Goal: Task Accomplishment & Management: Complete application form

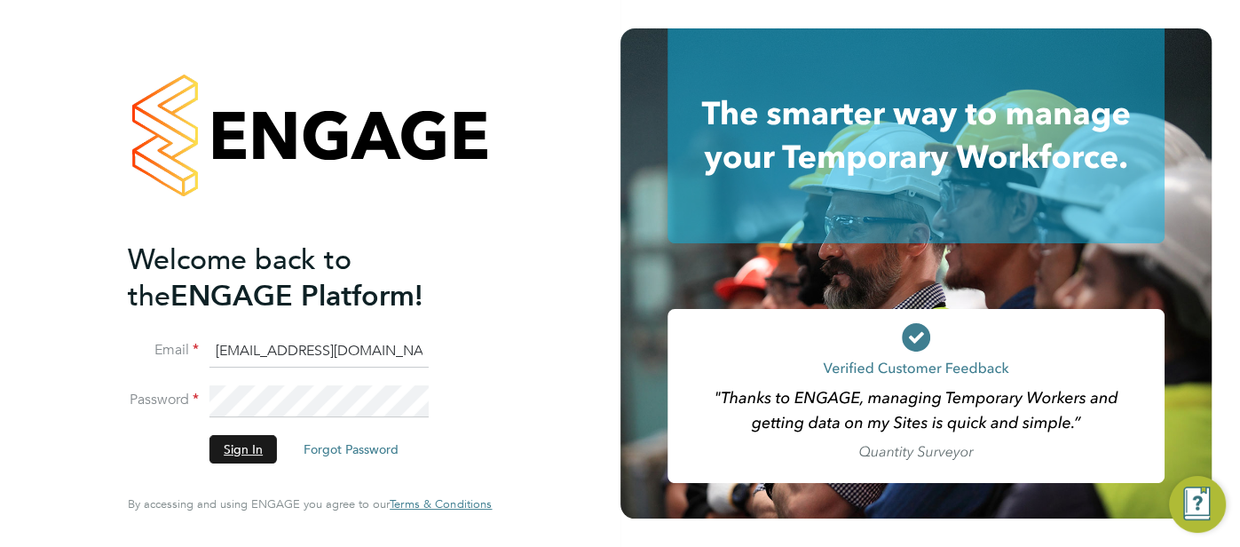
click at [240, 445] on button "Sign In" at bounding box center [242, 449] width 67 height 28
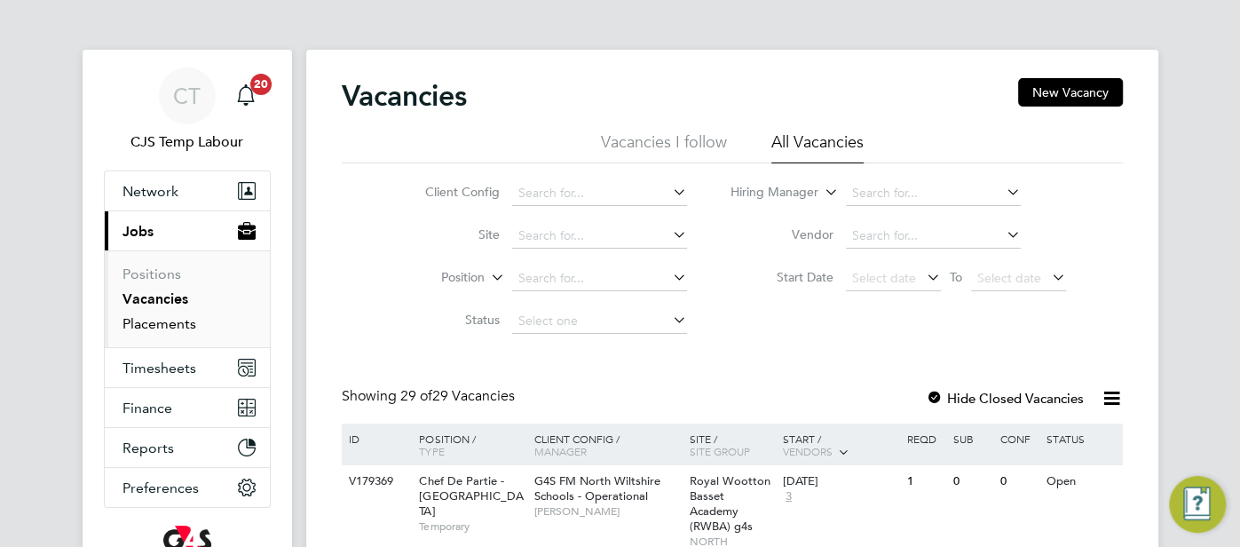
click at [164, 326] on link "Placements" at bounding box center [159, 323] width 74 height 17
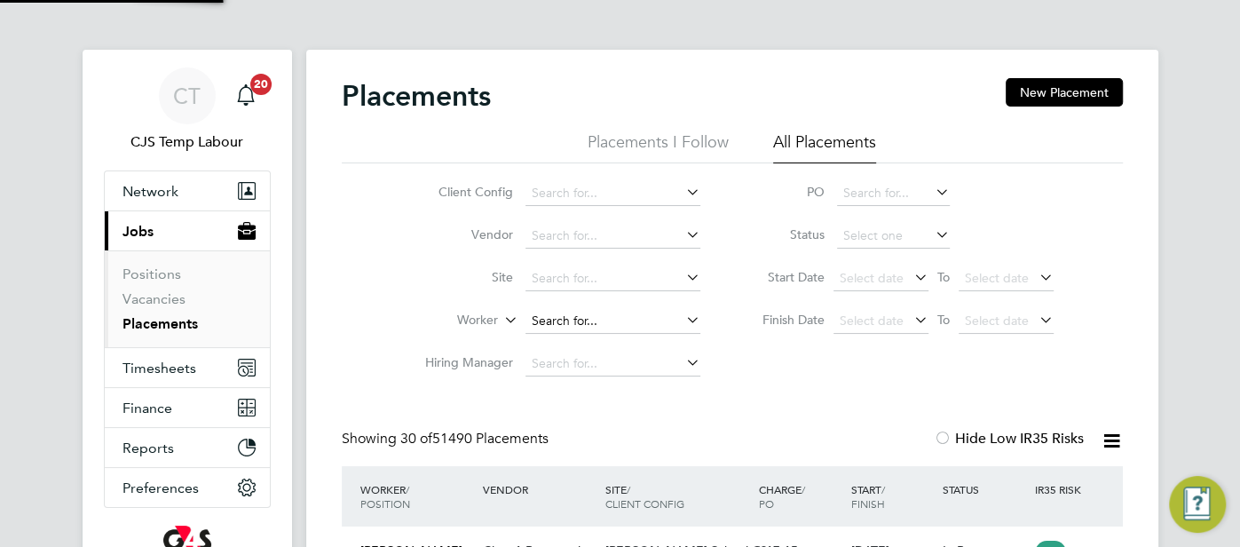
click at [540, 315] on input at bounding box center [612, 321] width 175 height 25
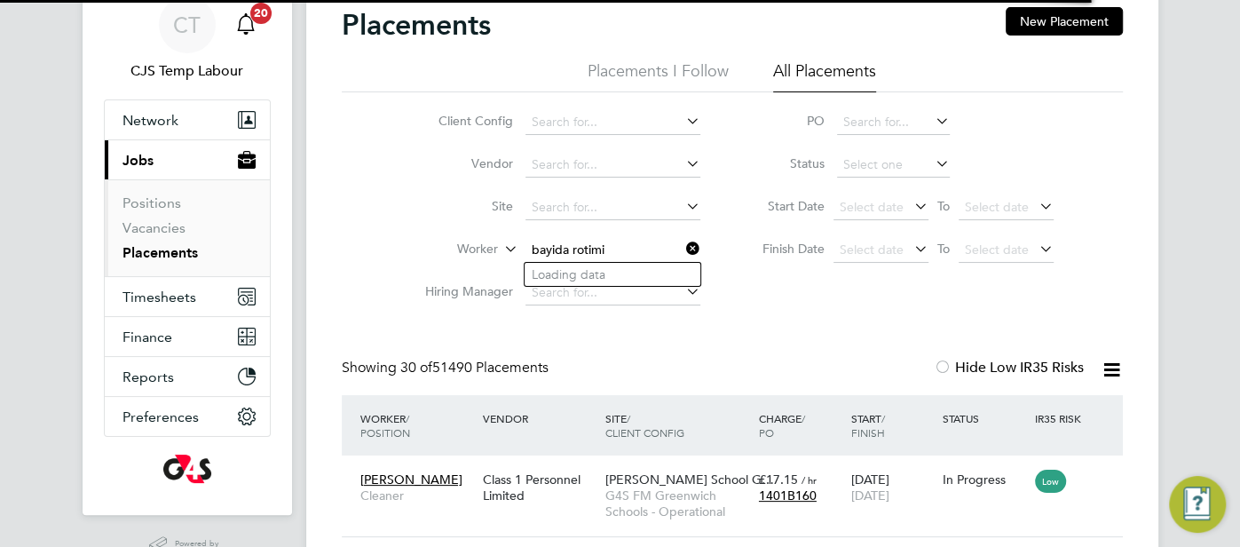
type input "bayida rotimi"
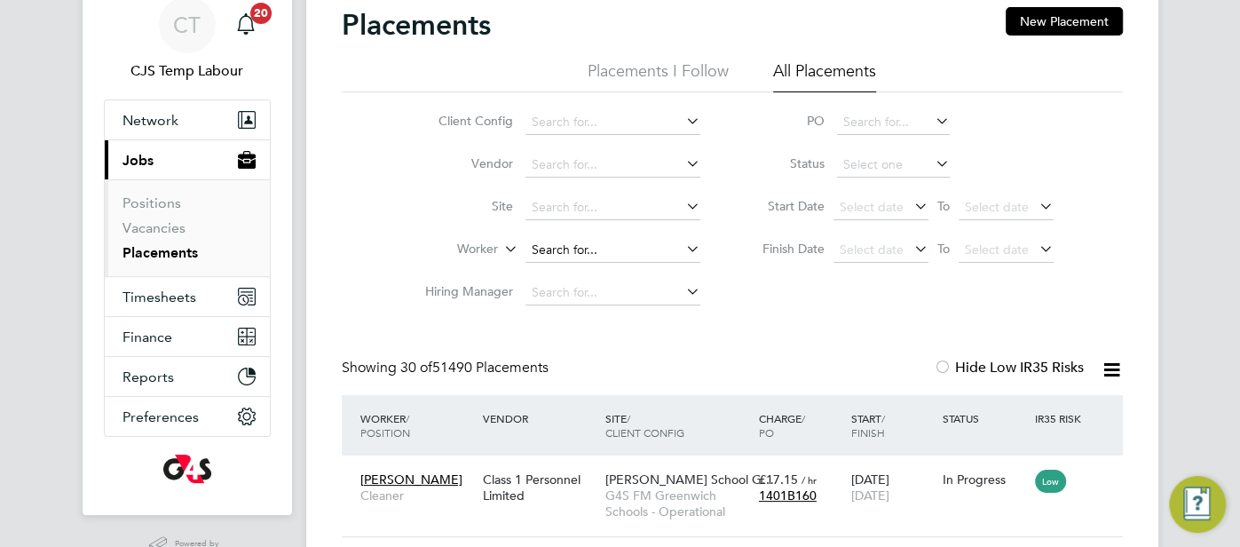
click at [590, 249] on input at bounding box center [612, 250] width 175 height 25
paste input "BADIYA ROTIMI"
click at [618, 272] on li "Rotimi Badiya" at bounding box center [612, 275] width 176 height 24
type input "Rotimi Badiya"
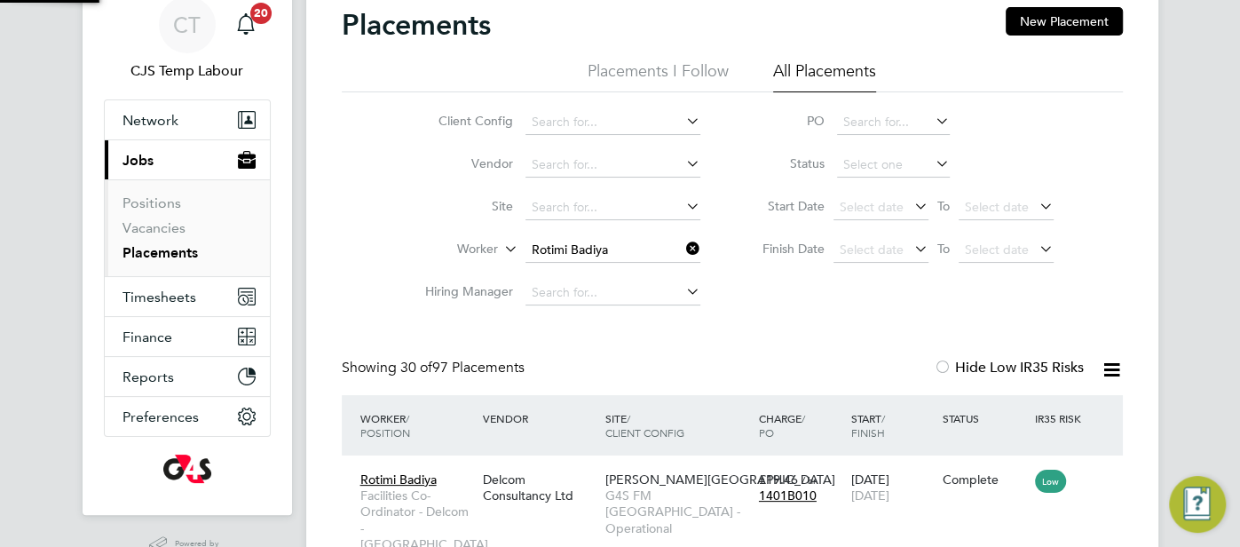
scroll to position [67, 154]
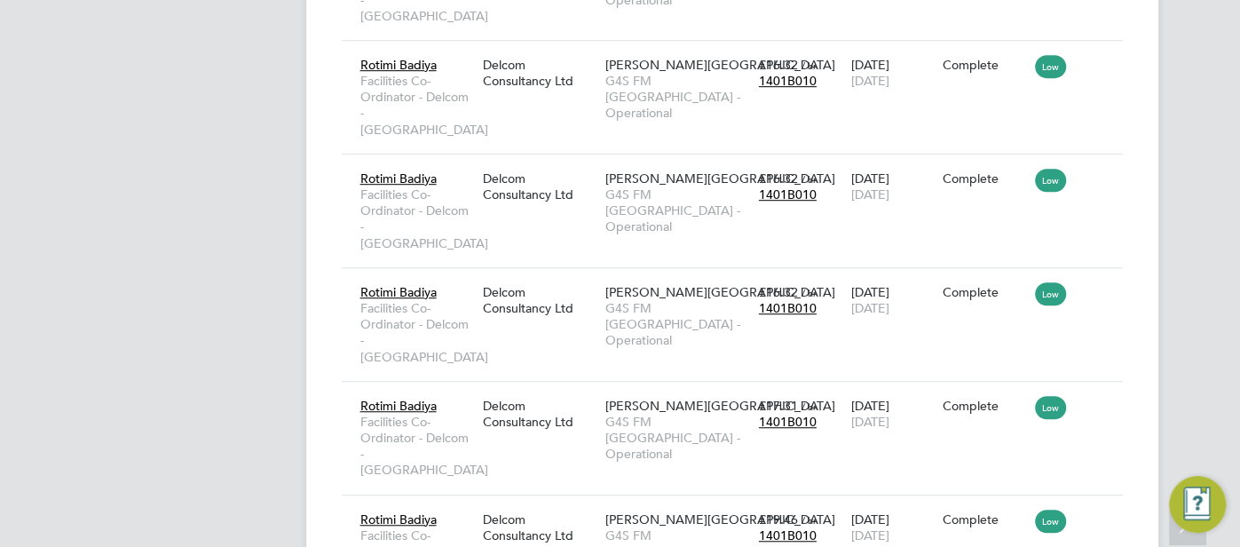
scroll to position [0, 0]
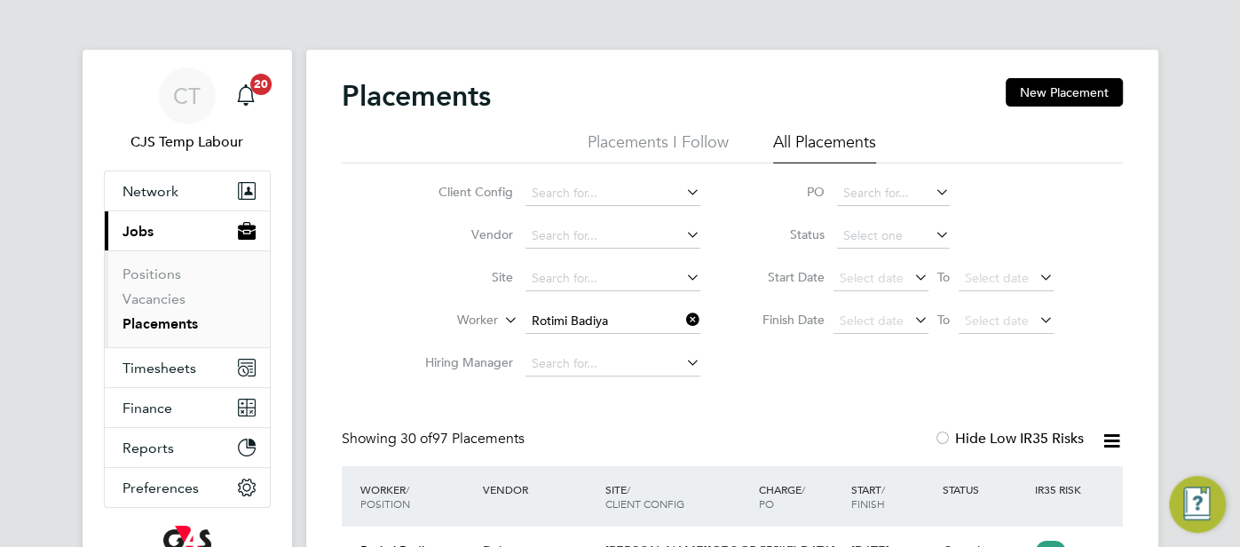
click at [640, 309] on input "Rotimi Badiya" at bounding box center [612, 321] width 175 height 25
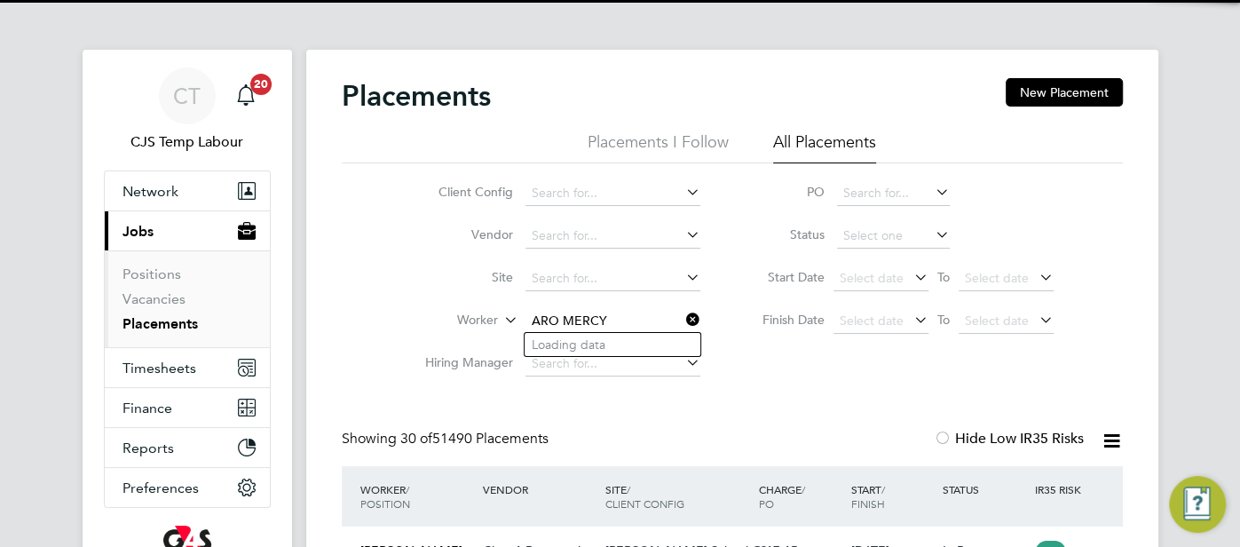
scroll to position [67, 154]
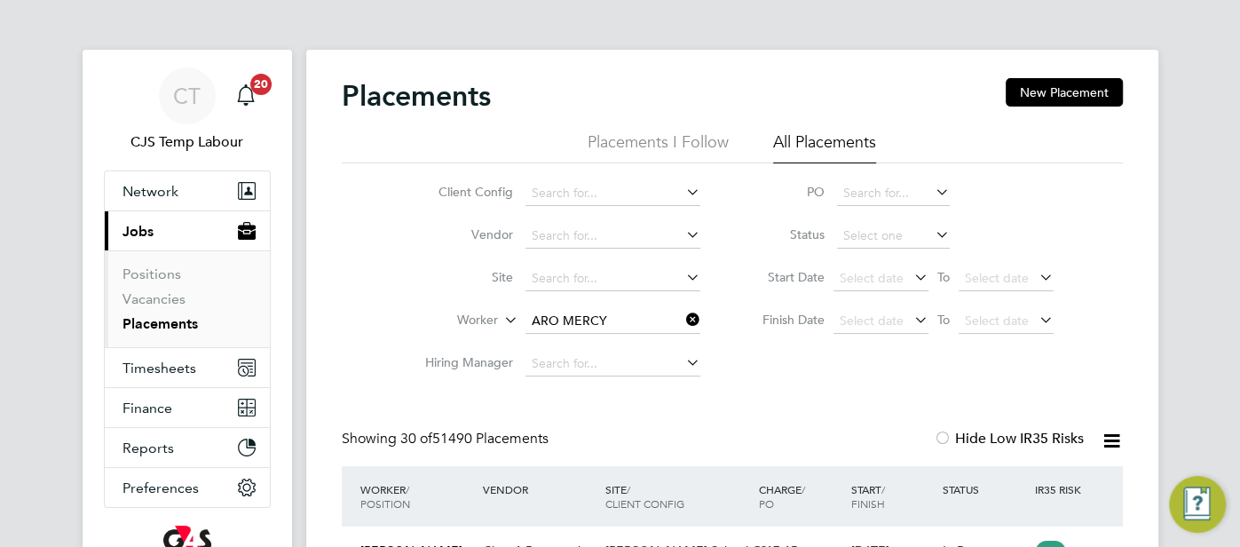
click at [609, 340] on li "Mercy Aro" at bounding box center [612, 345] width 176 height 24
type input "Mercy Aro"
click at [171, 194] on span "Network" at bounding box center [150, 191] width 56 height 17
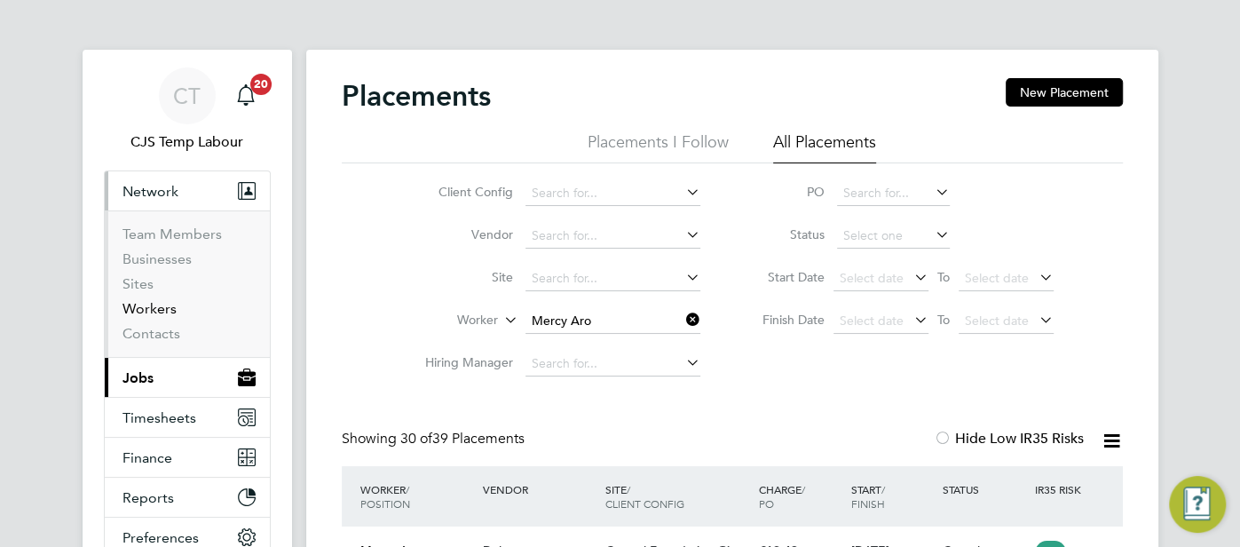
click at [162, 311] on link "Workers" at bounding box center [149, 308] width 54 height 17
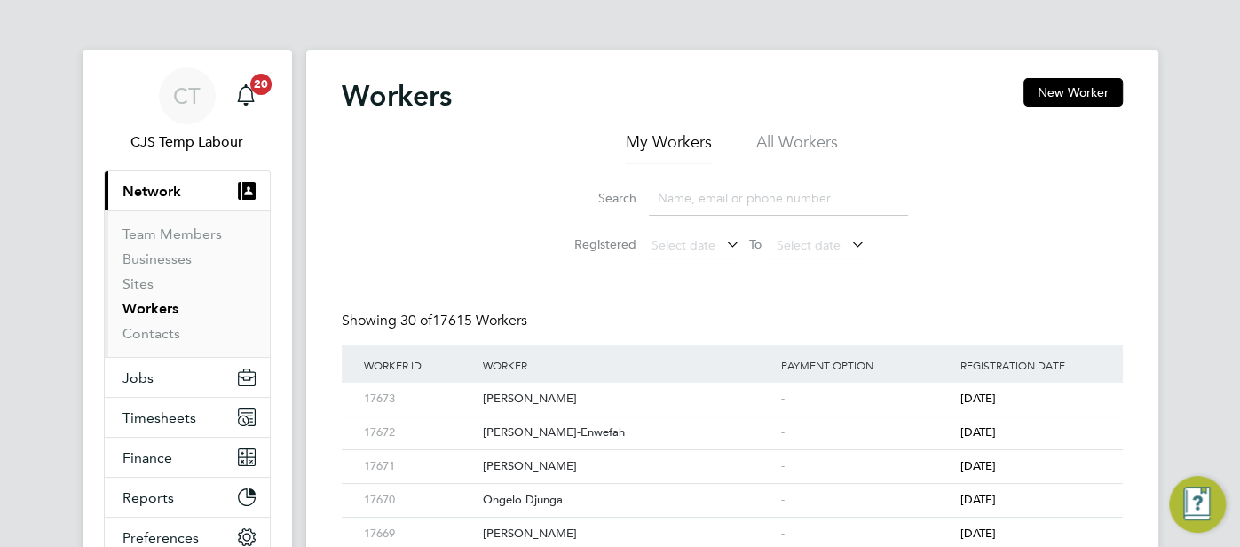
click at [816, 150] on li "All Workers" at bounding box center [797, 147] width 82 height 32
click at [706, 190] on input at bounding box center [778, 198] width 259 height 35
paste input "ARO MERCY"
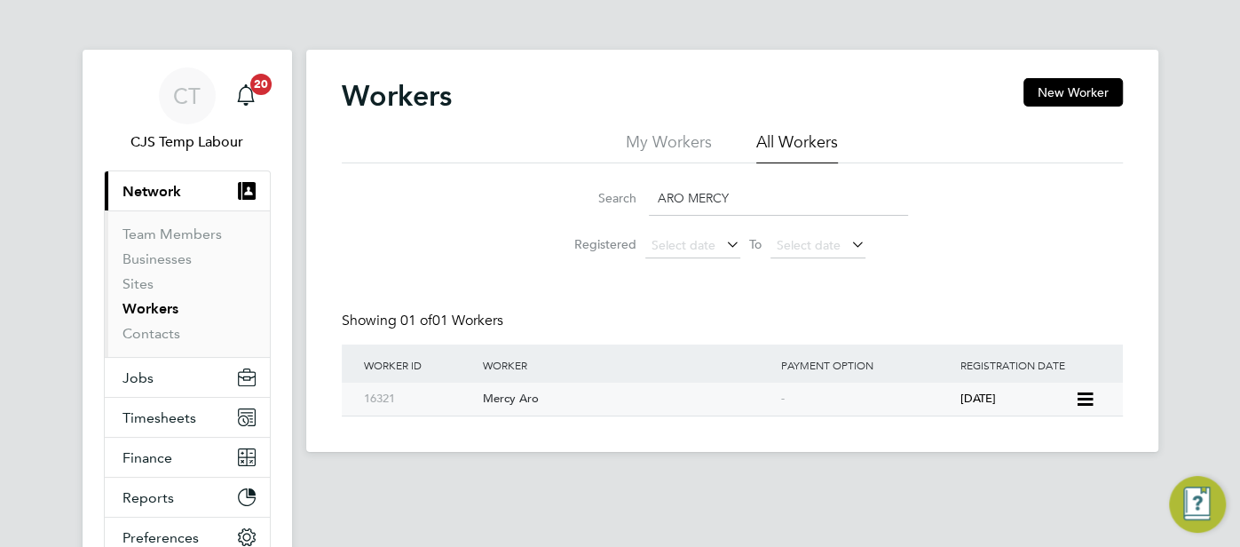
type input "ARO MERCY"
click at [938, 401] on div "-" at bounding box center [865, 398] width 179 height 33
click at [145, 374] on span "Jobs" at bounding box center [137, 377] width 31 height 17
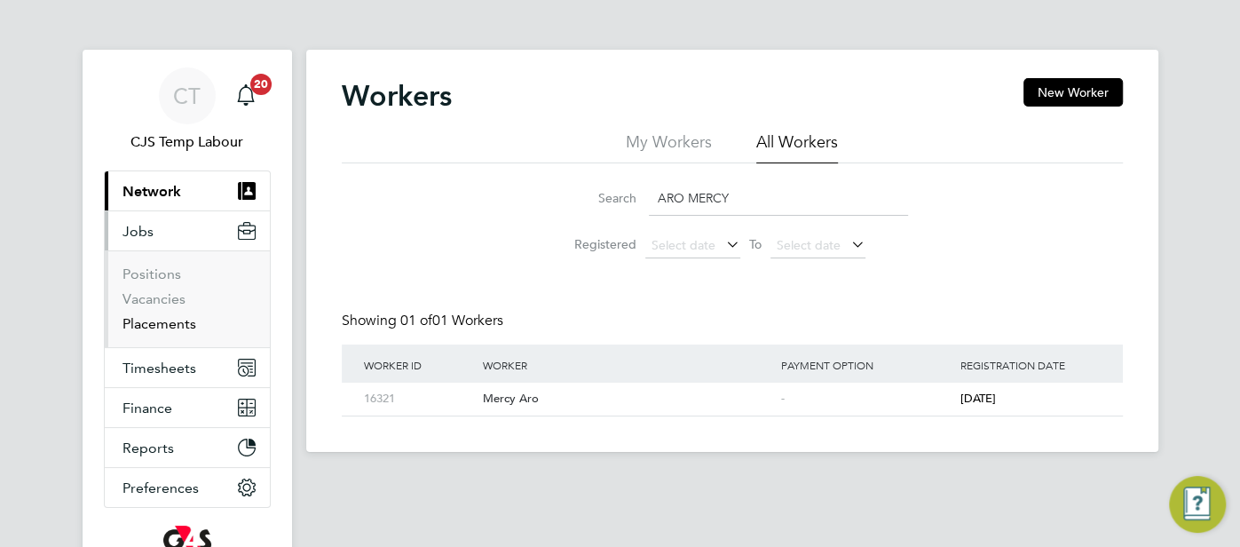
click at [168, 325] on link "Placements" at bounding box center [159, 323] width 74 height 17
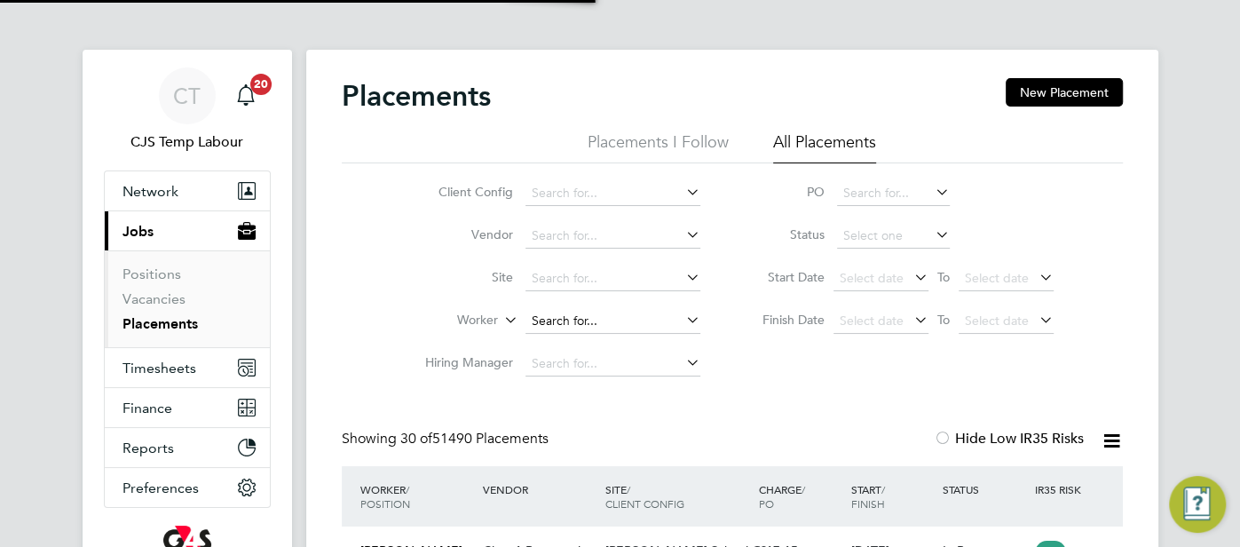
click at [590, 315] on input at bounding box center [612, 321] width 175 height 25
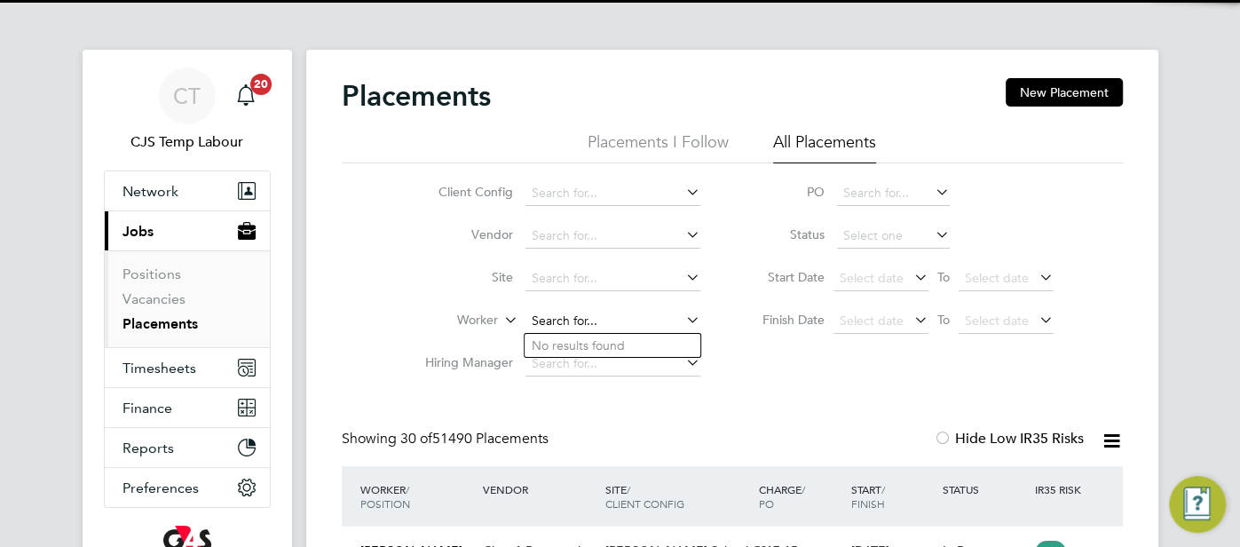
scroll to position [67, 154]
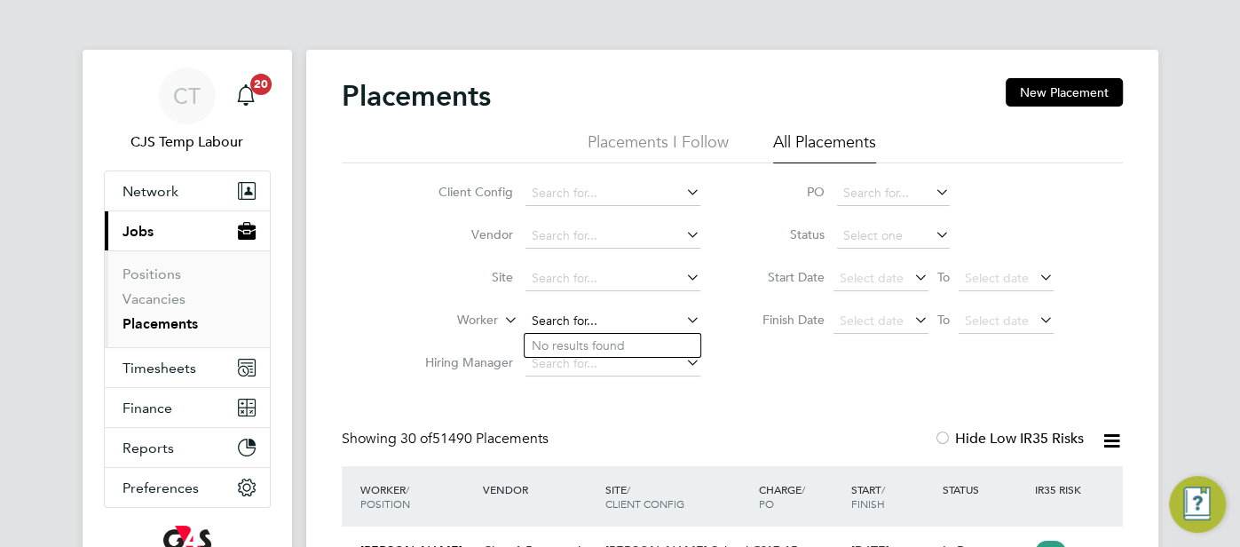
paste input "MUSTAPHA TAOFEEK"
click at [614, 341] on b "Mustapha" at bounding box center [627, 345] width 58 height 15
type input "Taofeek Ojo Mustapha"
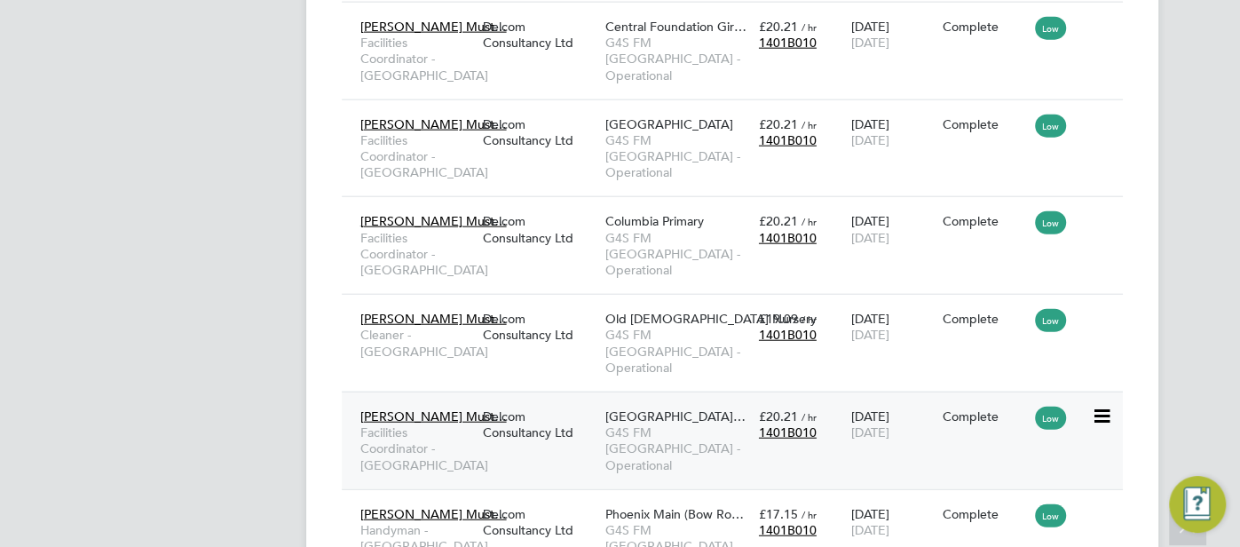
scroll to position [2870, 0]
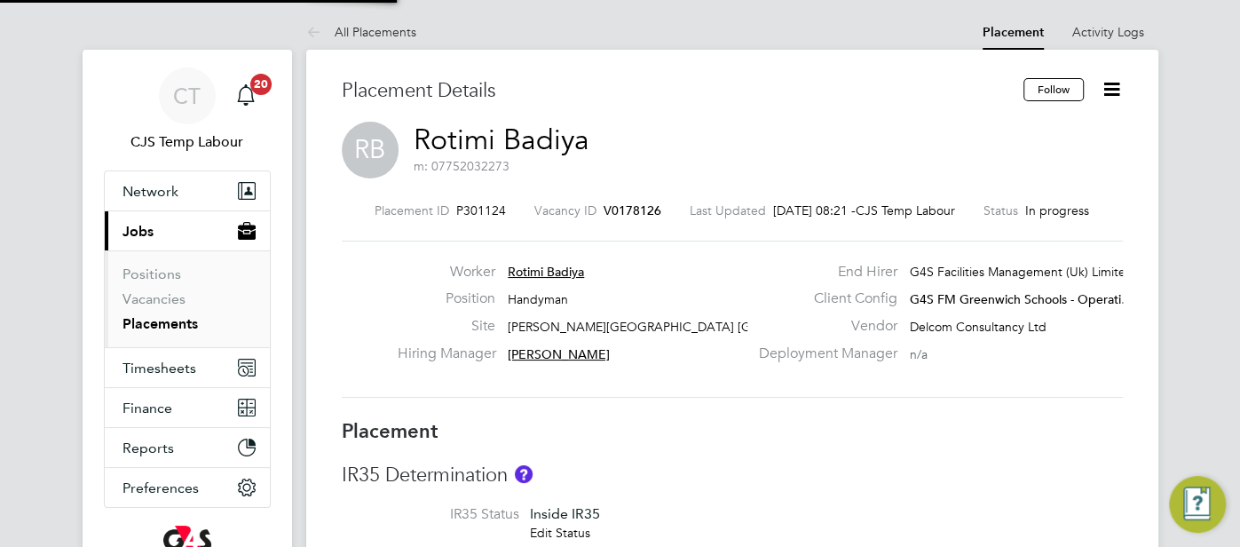
type input "Monique Maussant"
type input "[PERSON_NAME]"
type input "[DATE]"
type input "31 Aug 2025"
type input "08:00"
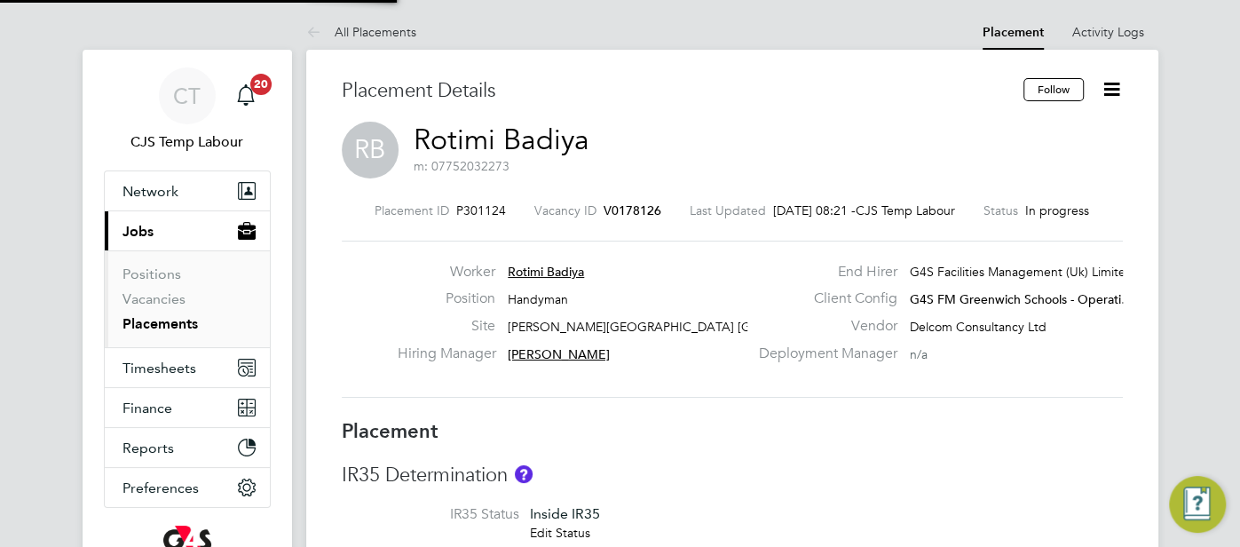
type input "17:00"
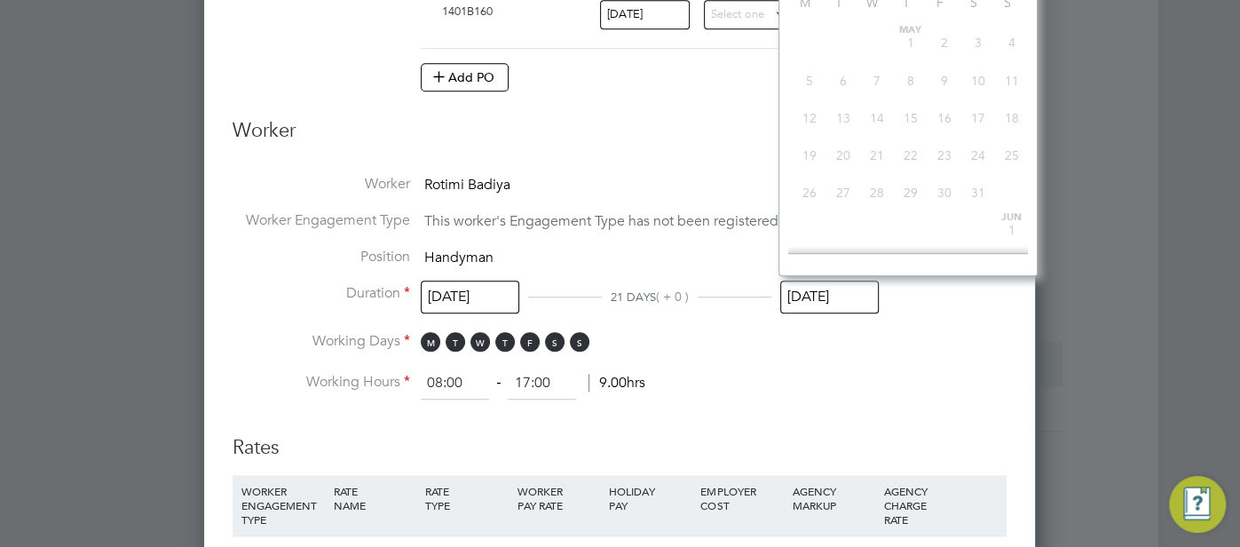
click at [823, 288] on input "31 Aug 2025" at bounding box center [829, 296] width 98 height 33
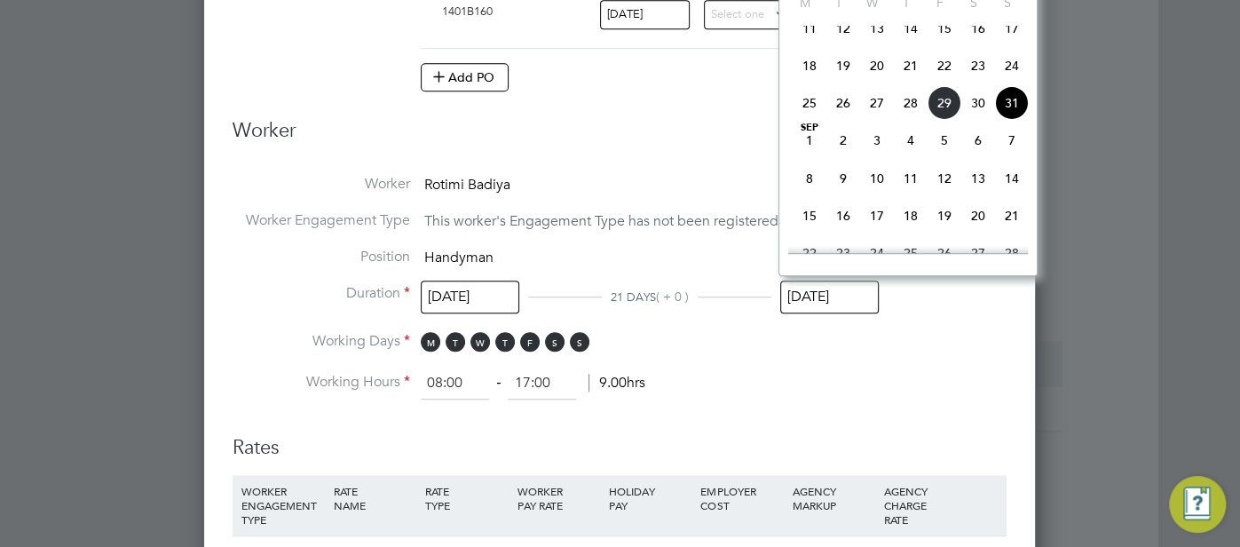
click at [1006, 157] on span "7" at bounding box center [1012, 140] width 34 height 34
type input "07 Sep 2025"
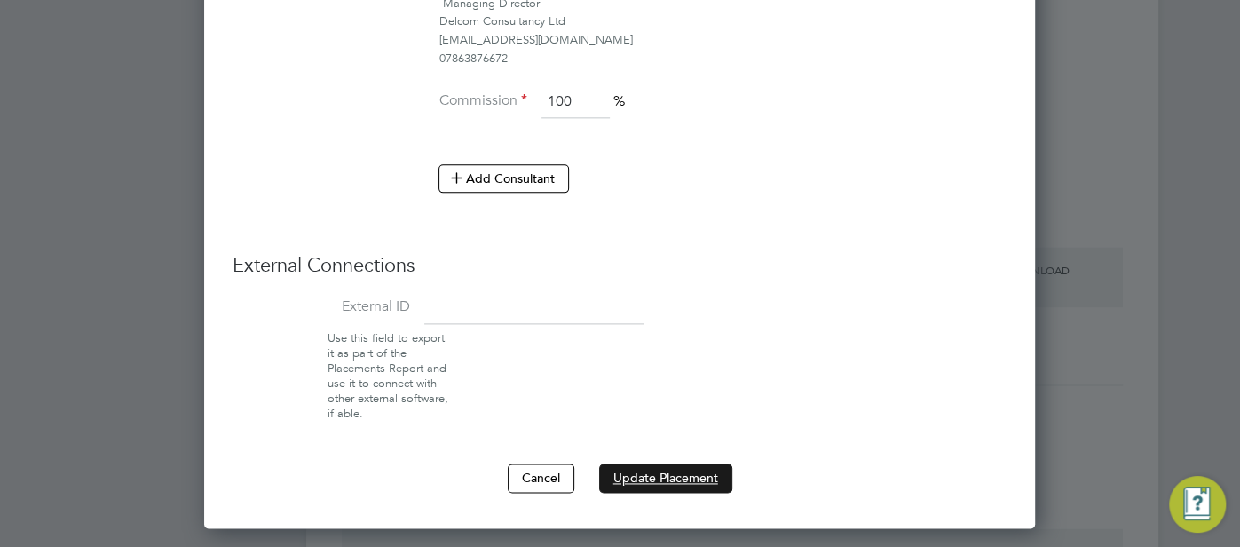
click at [667, 464] on button "Update Placement" at bounding box center [665, 477] width 133 height 28
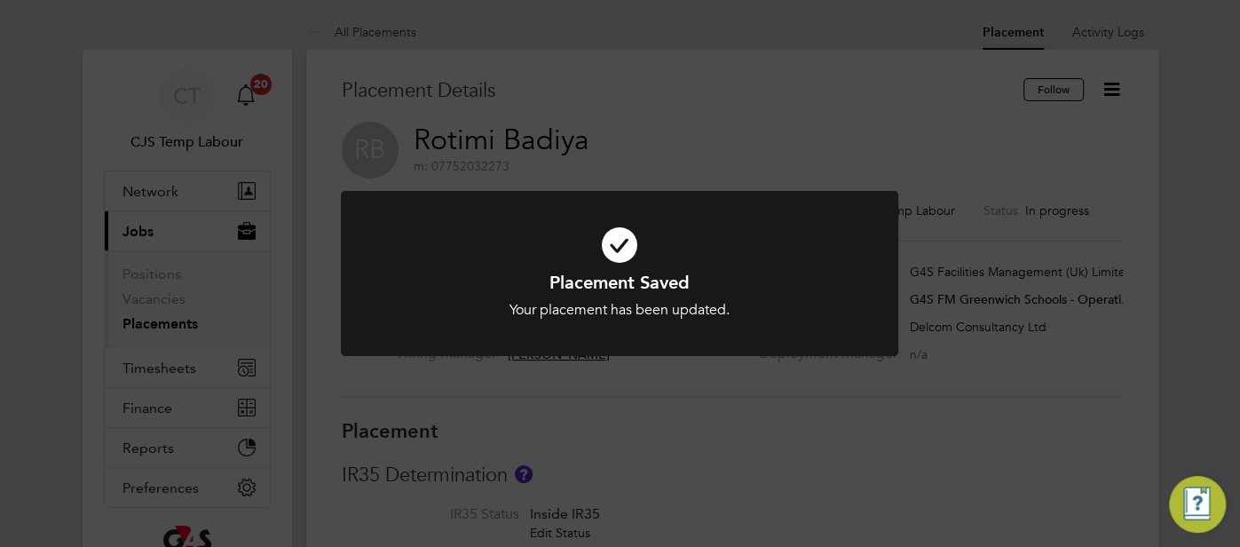
click at [616, 259] on icon at bounding box center [619, 244] width 461 height 69
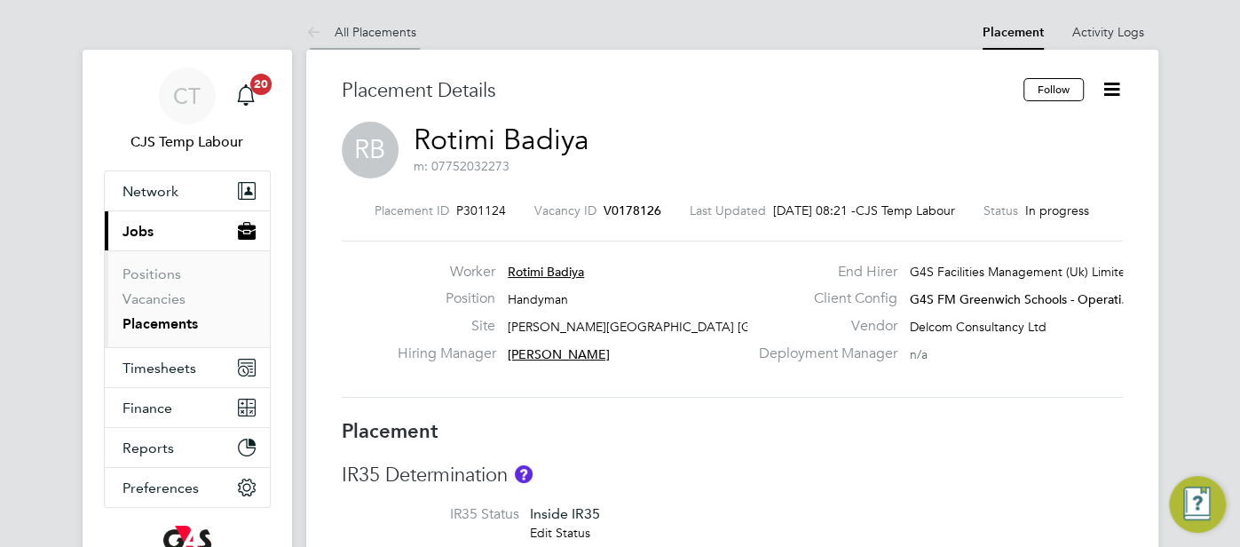
click at [306, 26] on icon at bounding box center [317, 33] width 22 height 22
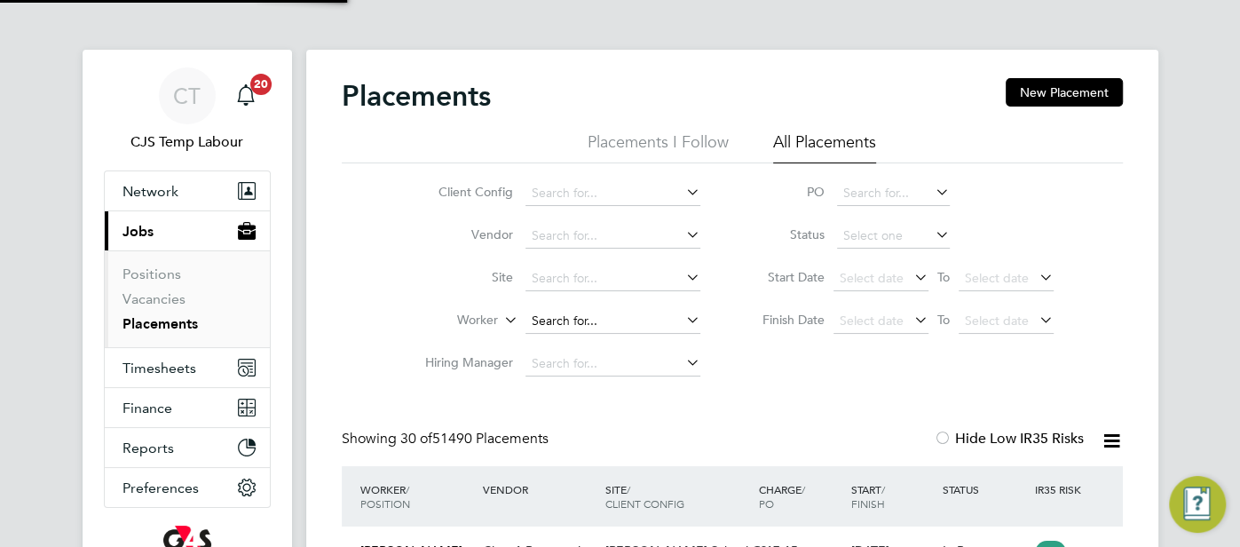
scroll to position [67, 154]
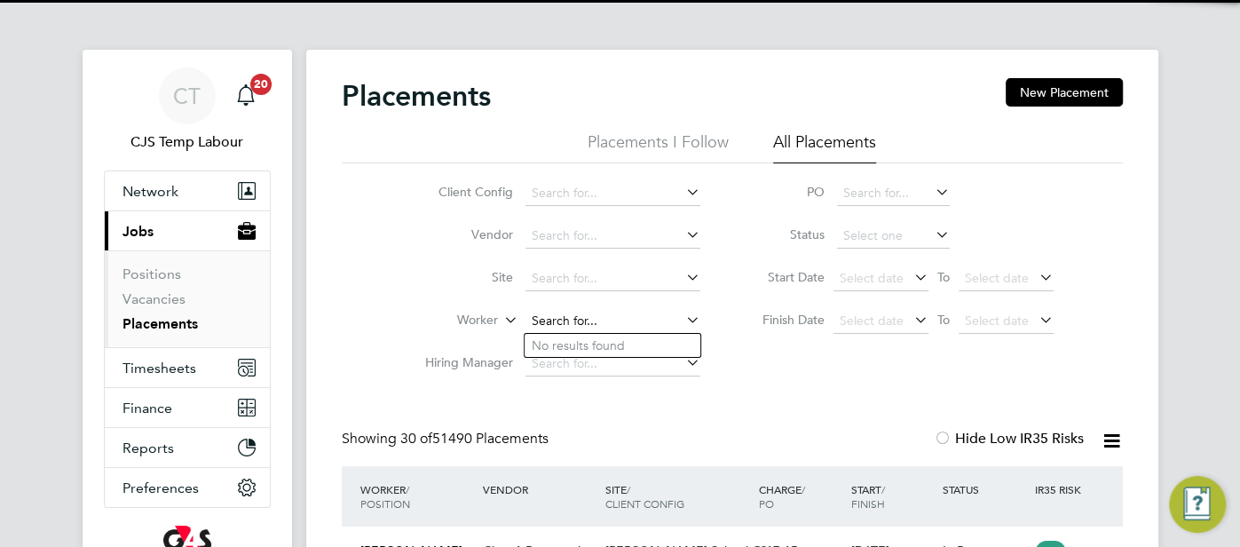
click at [555, 319] on input at bounding box center [612, 321] width 175 height 25
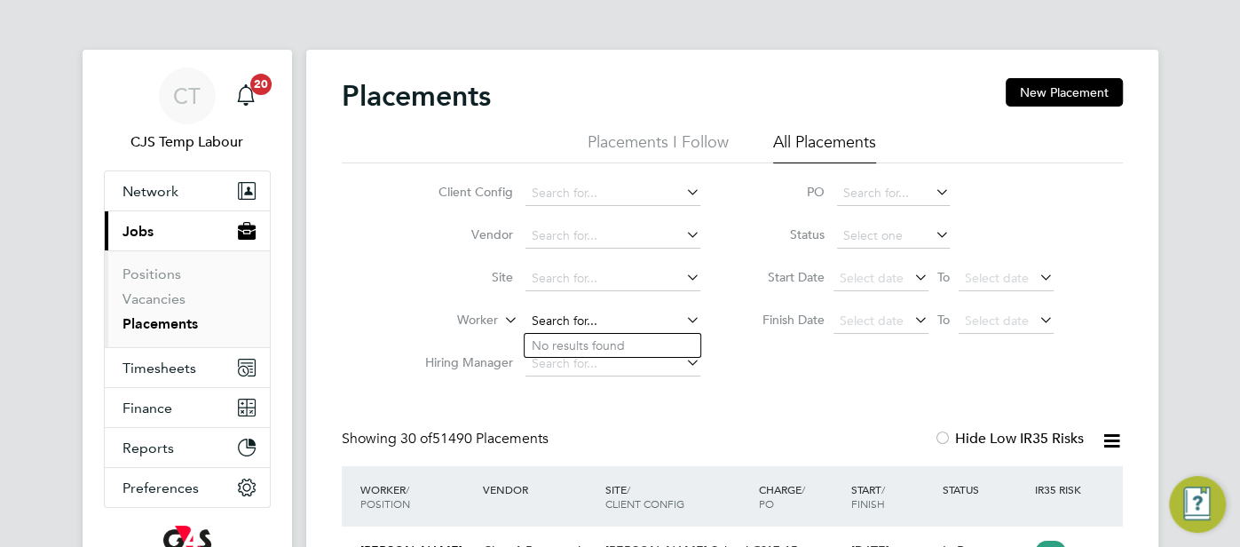
paste input "ANISSA AGATHA"
click at [657, 334] on li "Agatha Anissa" at bounding box center [636, 346] width 224 height 24
type input "Agatha Anissa"
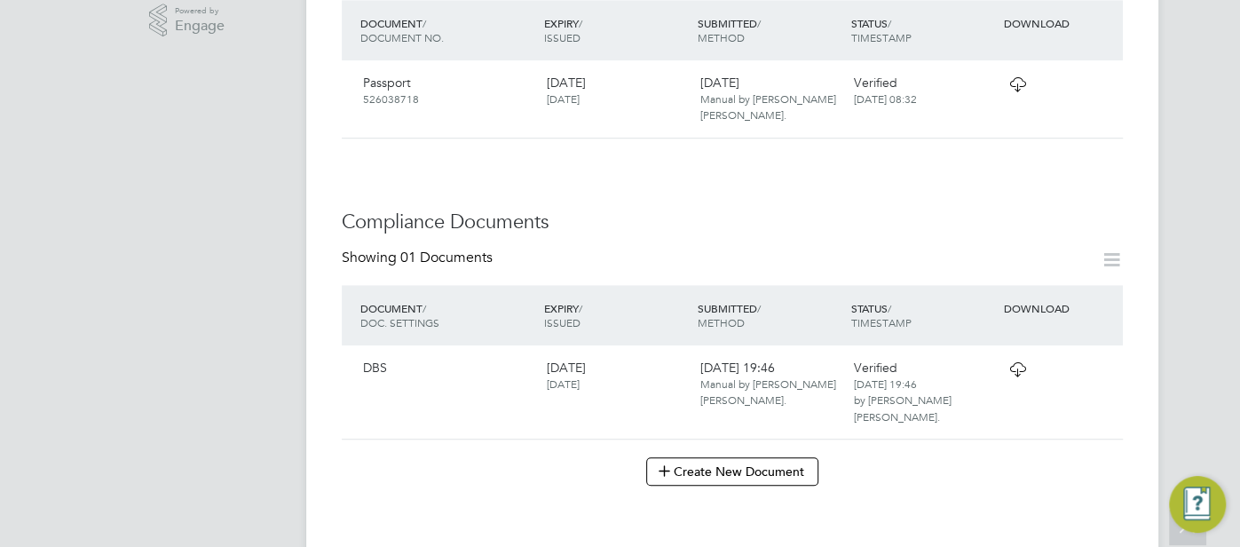
scroll to position [655, 0]
click at [1023, 86] on icon at bounding box center [1017, 82] width 22 height 14
click at [1018, 362] on icon at bounding box center [1017, 367] width 22 height 14
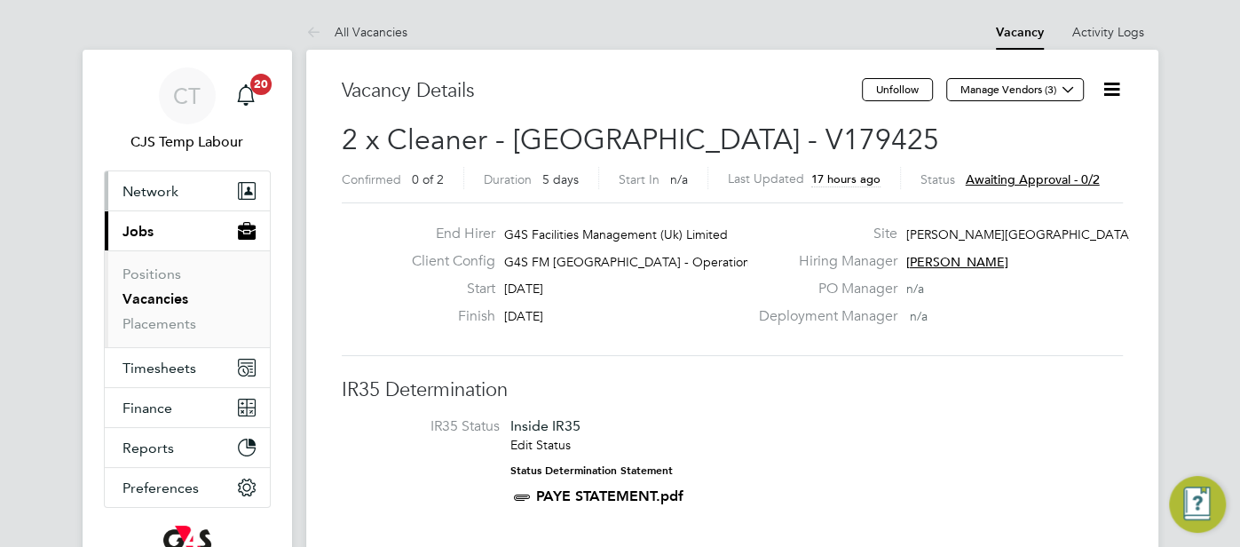
click at [147, 195] on span "Network" at bounding box center [150, 191] width 56 height 17
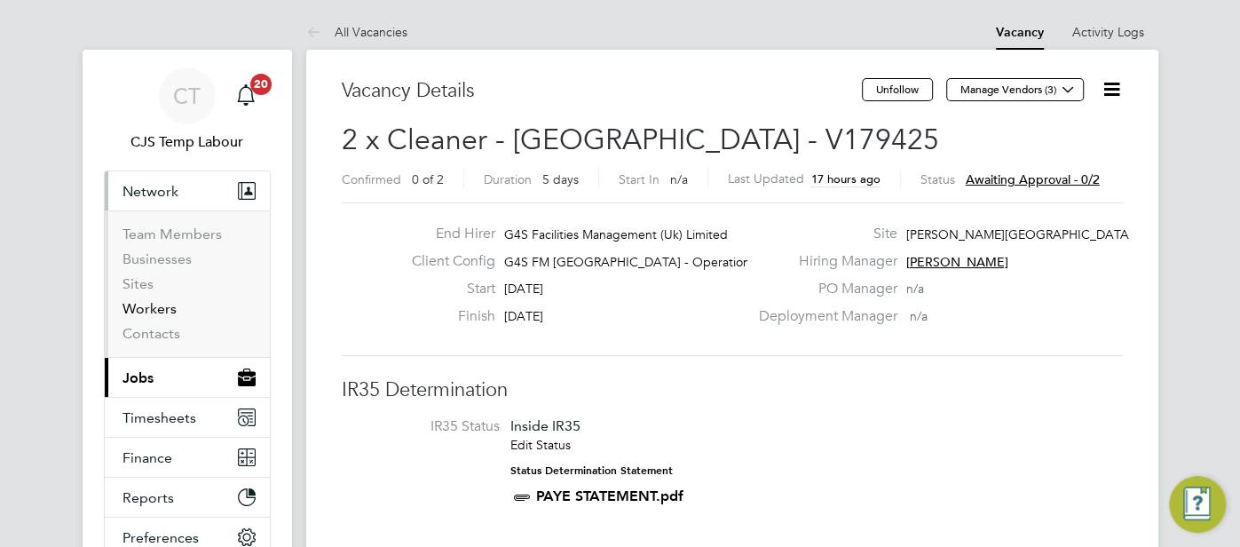
click at [169, 308] on link "Workers" at bounding box center [149, 308] width 54 height 17
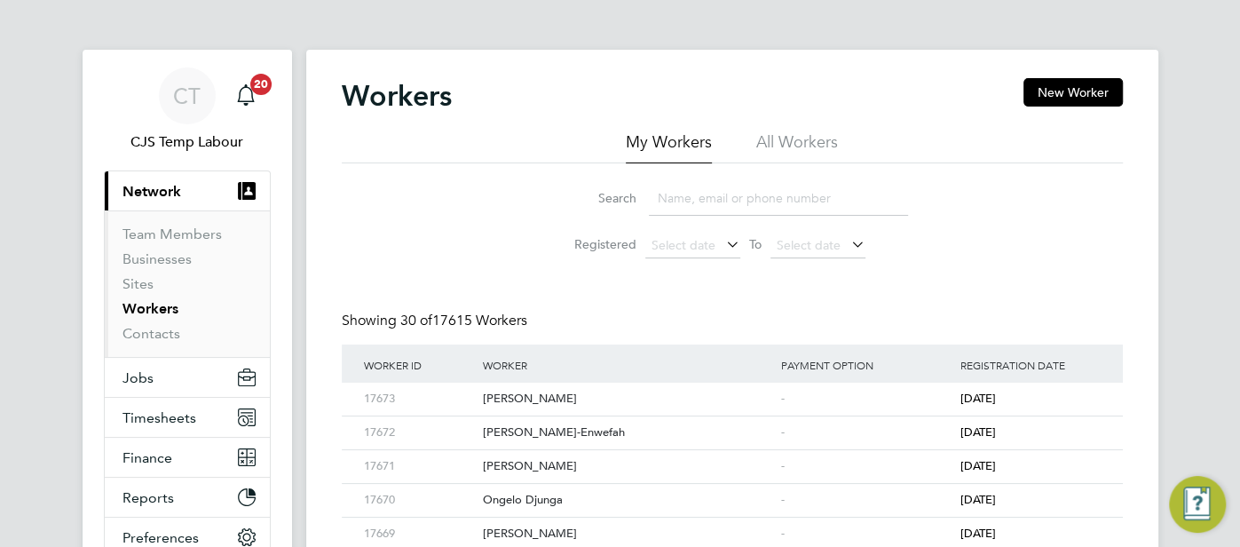
click at [823, 136] on li "All Workers" at bounding box center [797, 147] width 82 height 32
click at [741, 190] on input at bounding box center [778, 198] width 259 height 35
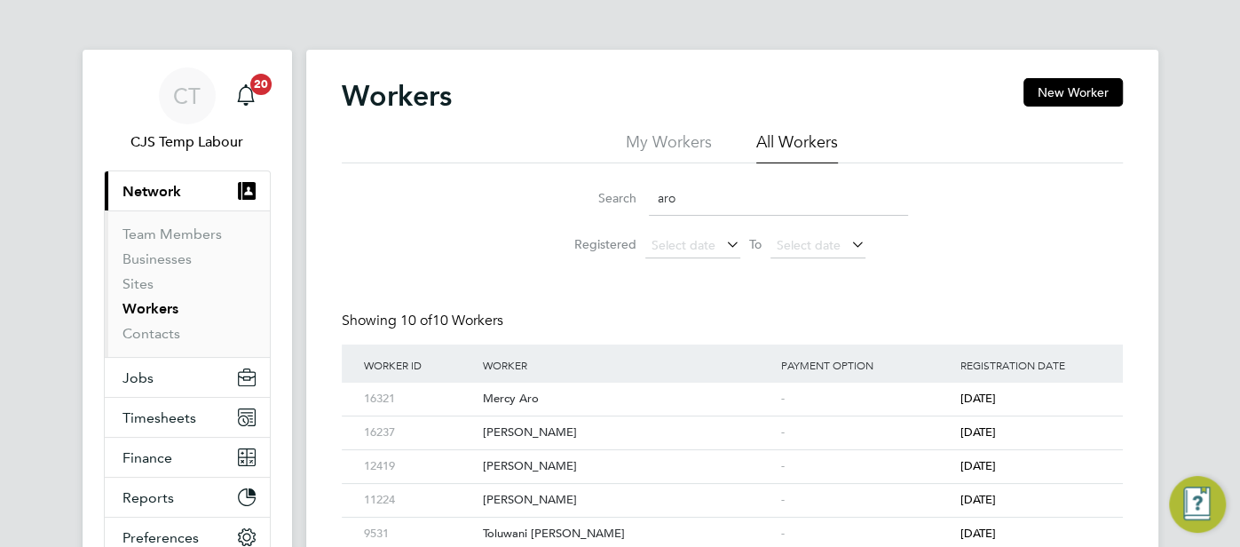
type input "ARO MERCY"
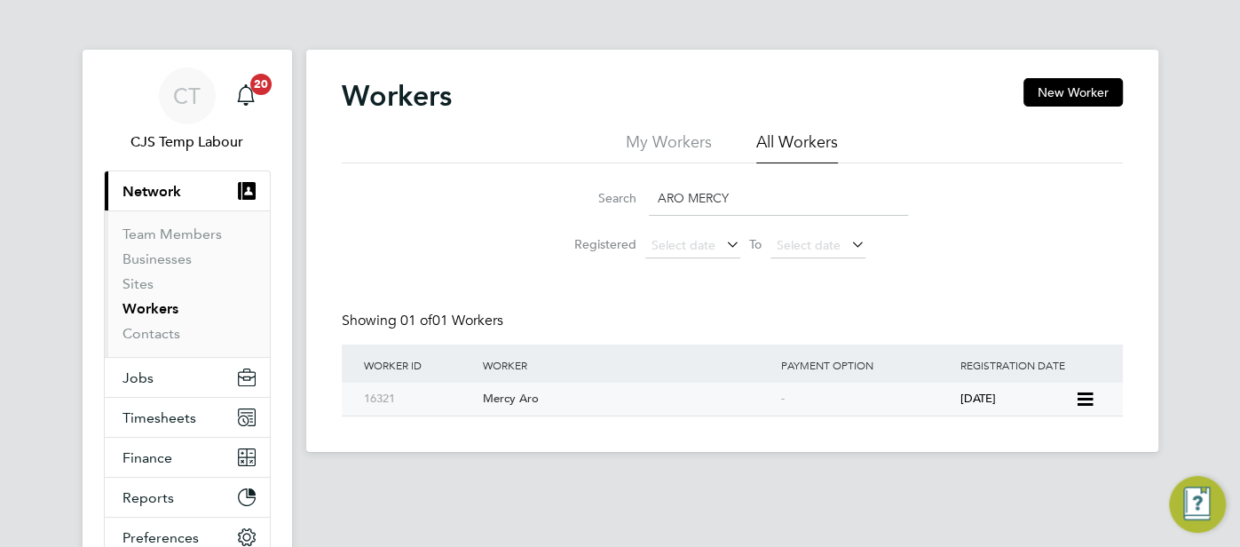
click at [823, 393] on div "-" at bounding box center [865, 398] width 179 height 33
click at [160, 410] on span "Timesheets" at bounding box center [159, 417] width 74 height 17
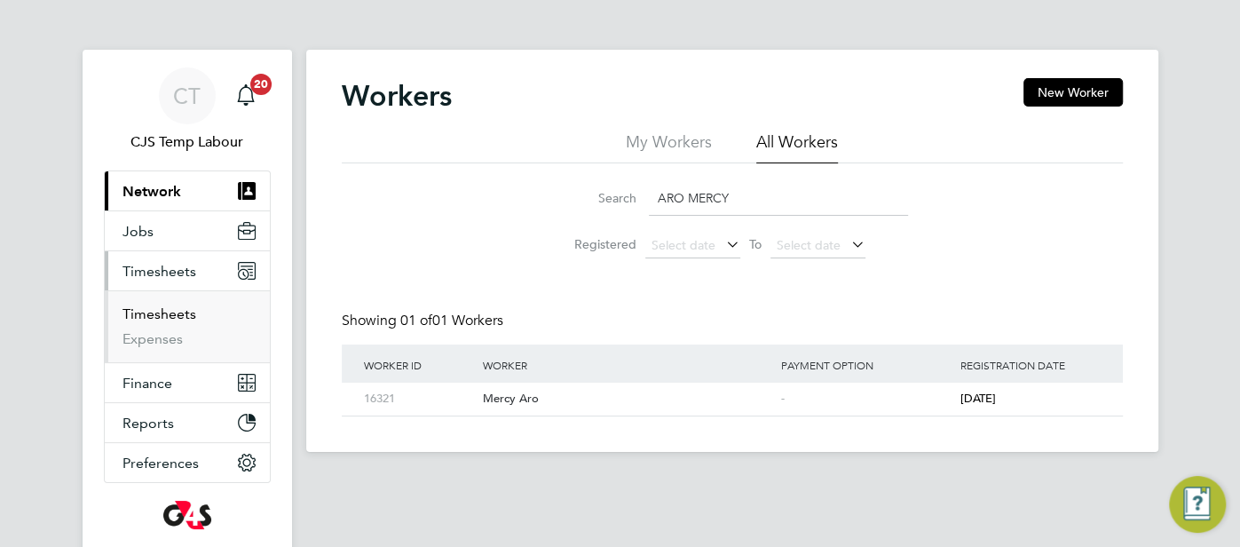
click at [171, 319] on link "Timesheets" at bounding box center [159, 313] width 74 height 17
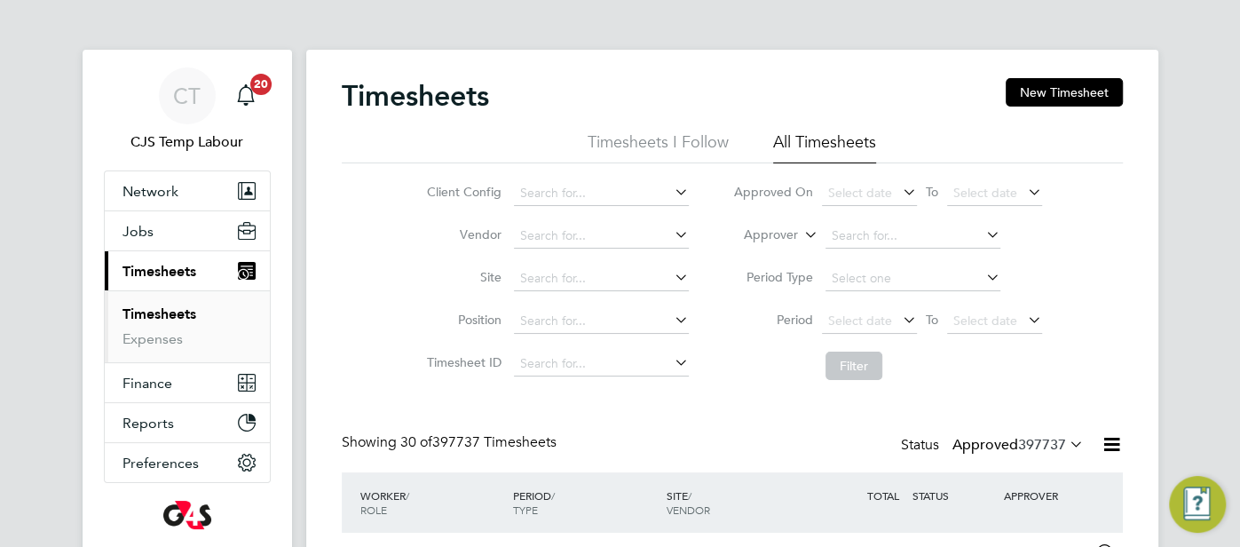
scroll to position [44, 154]
click at [800, 238] on icon at bounding box center [800, 230] width 0 height 16
click at [794, 251] on li "Worker" at bounding box center [755, 255] width 87 height 23
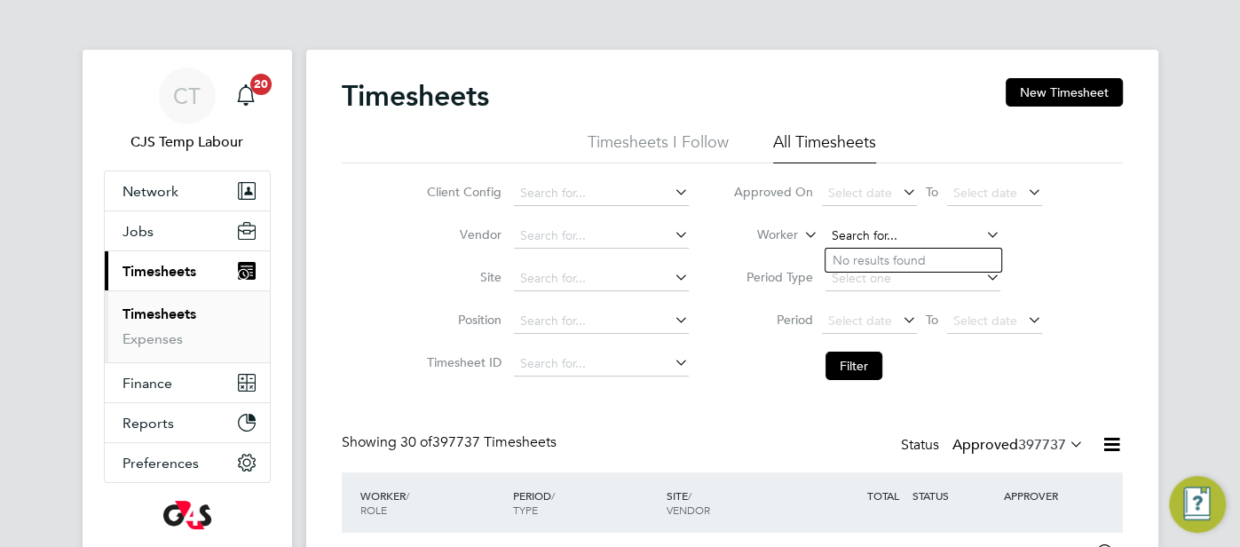
click at [839, 233] on input at bounding box center [912, 236] width 175 height 25
click at [843, 260] on b "Mercy" at bounding box center [849, 260] width 35 height 15
type input "Mercy Aro"
click at [862, 369] on button "Filter" at bounding box center [853, 365] width 57 height 28
drag, startPoint x: 988, startPoint y: 228, endPoint x: 961, endPoint y: 224, distance: 26.9
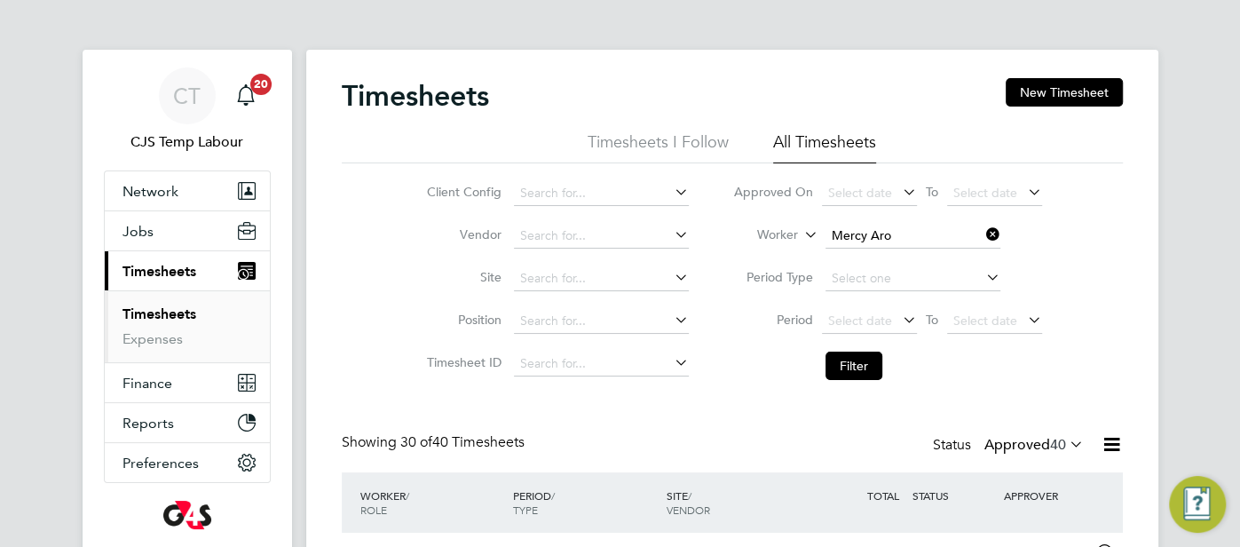
click at [982, 227] on icon at bounding box center [982, 234] width 0 height 25
click at [157, 233] on button "Jobs" at bounding box center [187, 230] width 165 height 39
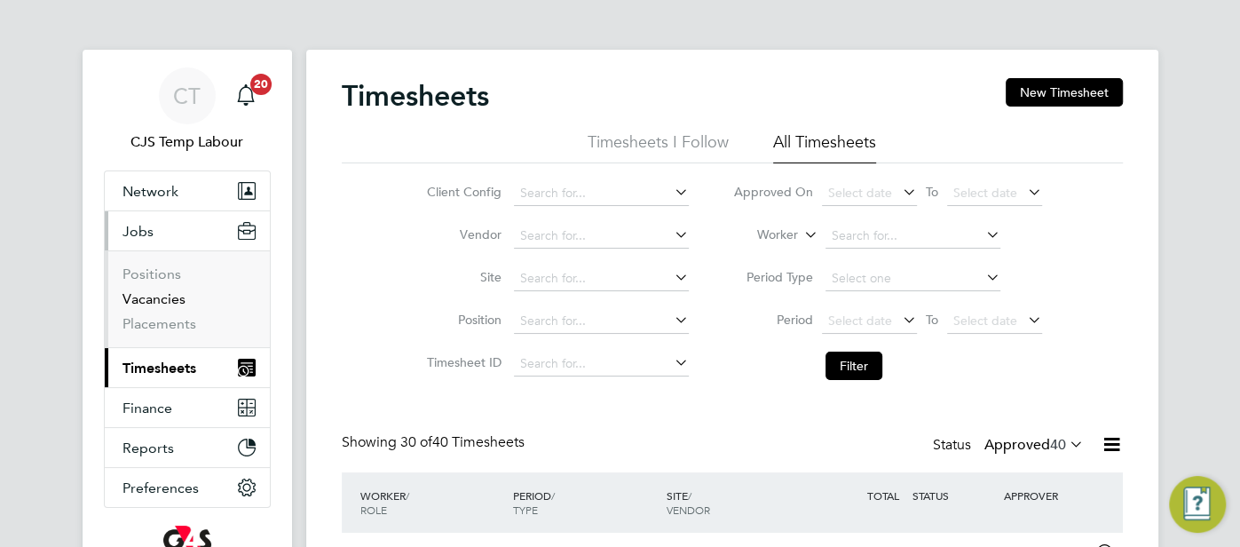
click at [178, 295] on link "Vacancies" at bounding box center [153, 298] width 63 height 17
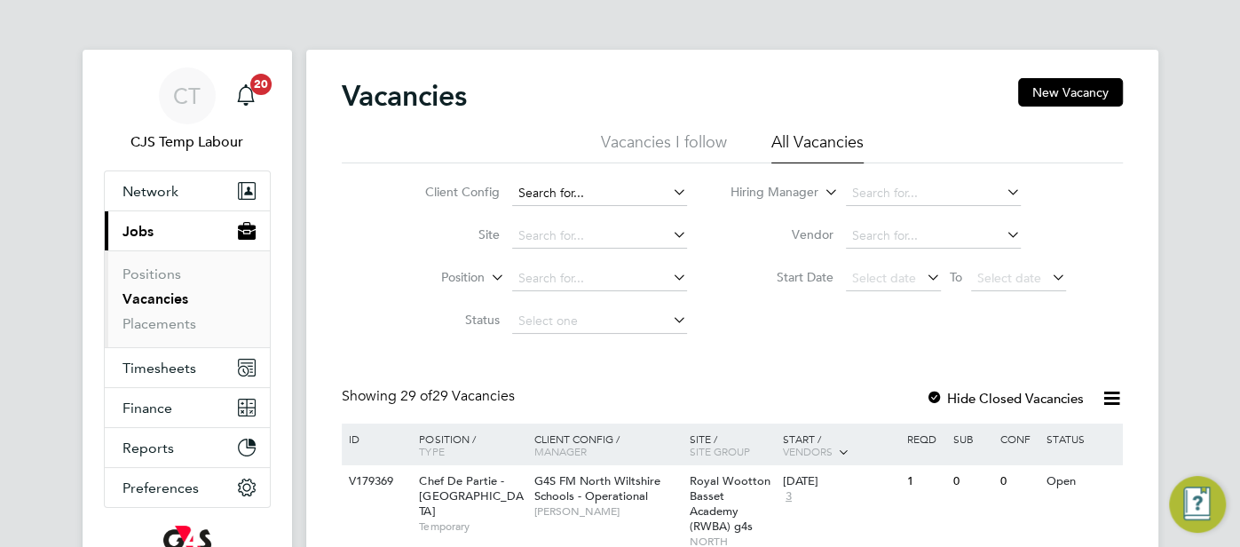
click at [595, 191] on input at bounding box center [599, 193] width 175 height 25
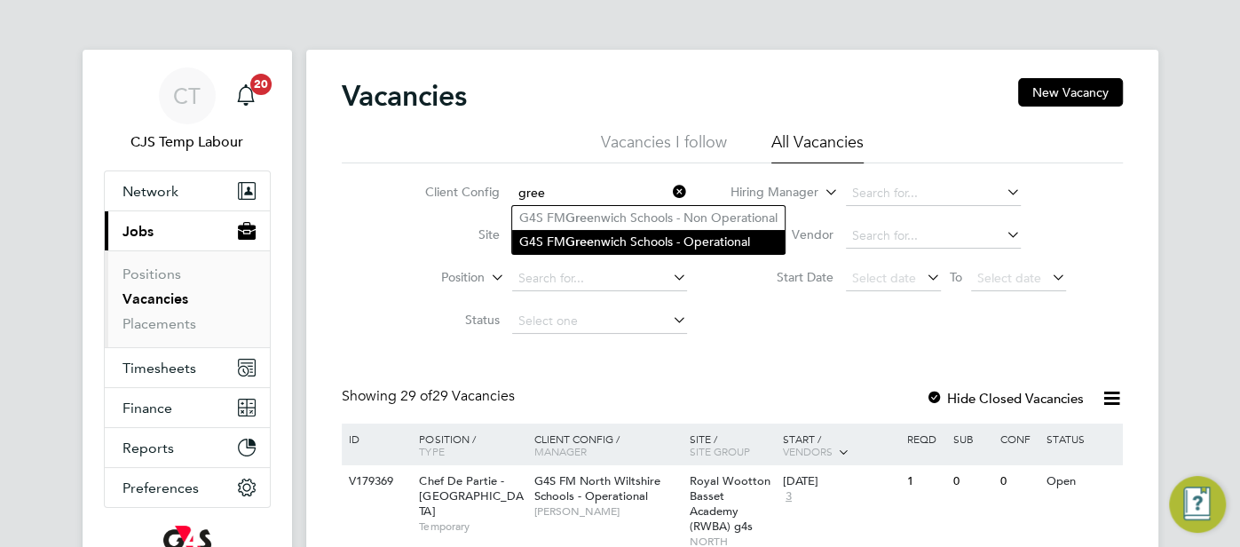
click at [628, 243] on li "G4S FM Gree nwich Schools - Operational" at bounding box center [648, 242] width 272 height 24
type input "G4S FM Greenwich Schools - Operational"
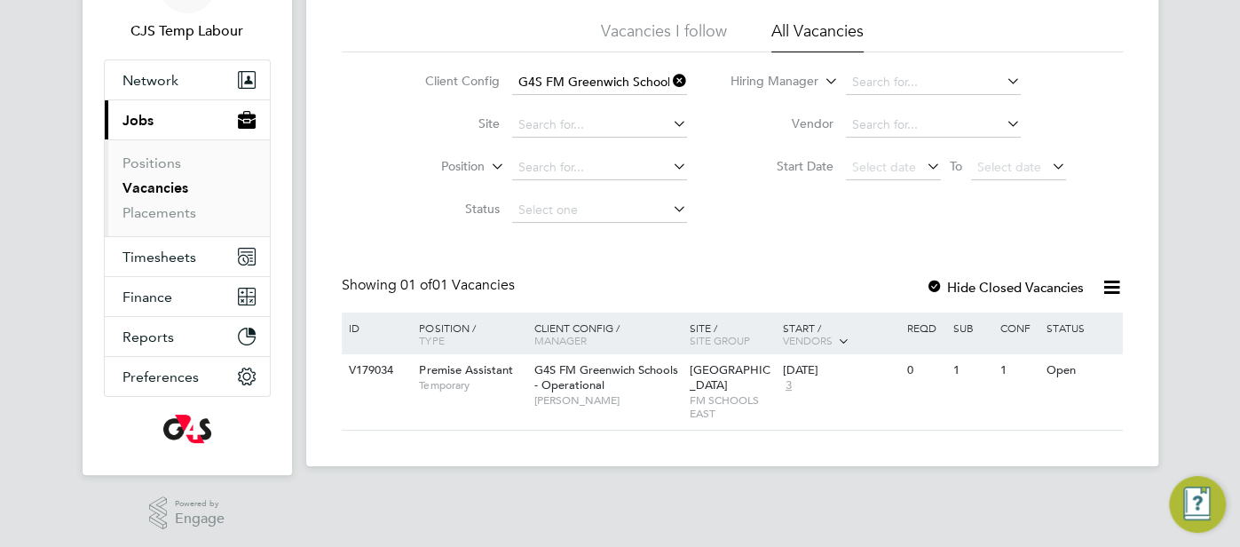
scroll to position [113, 0]
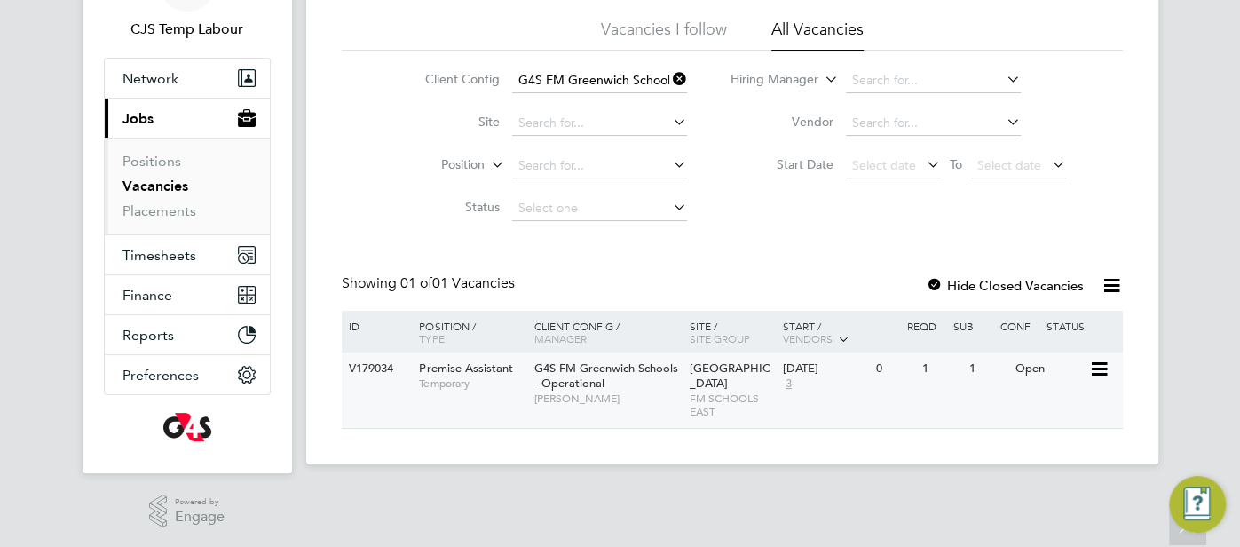
click at [985, 387] on div "V179034 Premise Assistant Temporary G4S FM Greenwich Schools - Operational Shir…" at bounding box center [732, 389] width 781 height 75
click at [669, 77] on icon at bounding box center [669, 79] width 0 height 25
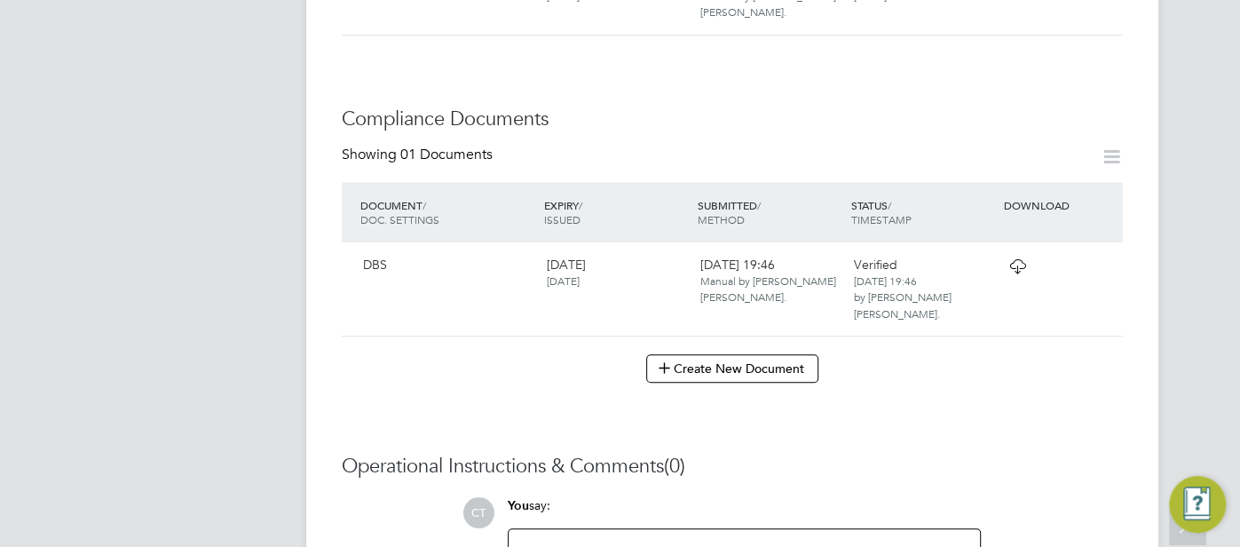
scroll to position [950, 0]
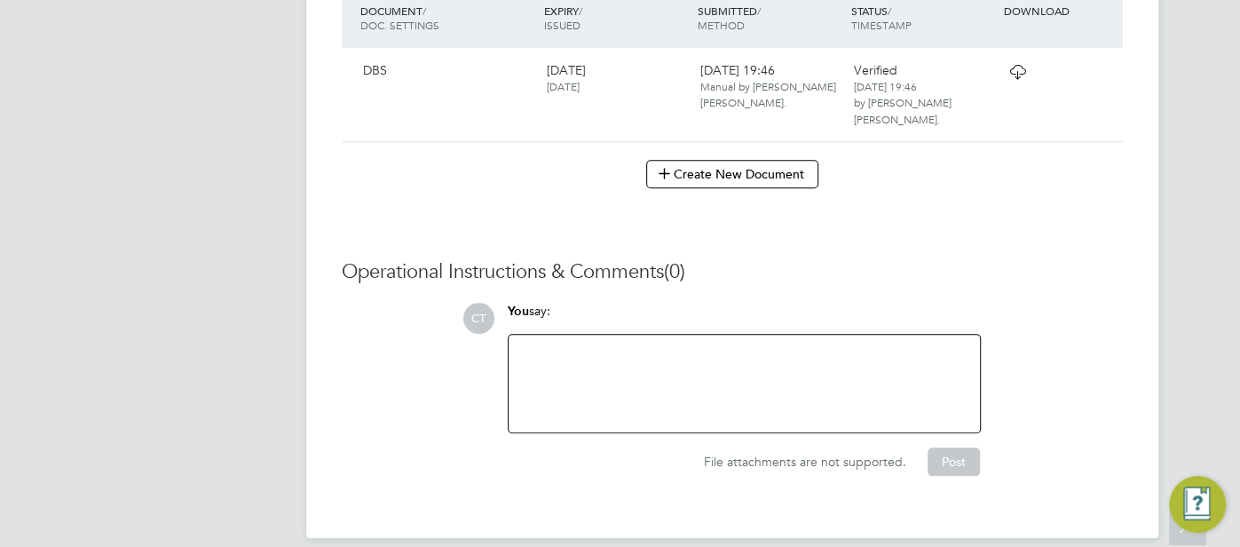
click at [1021, 73] on icon at bounding box center [1017, 72] width 22 height 14
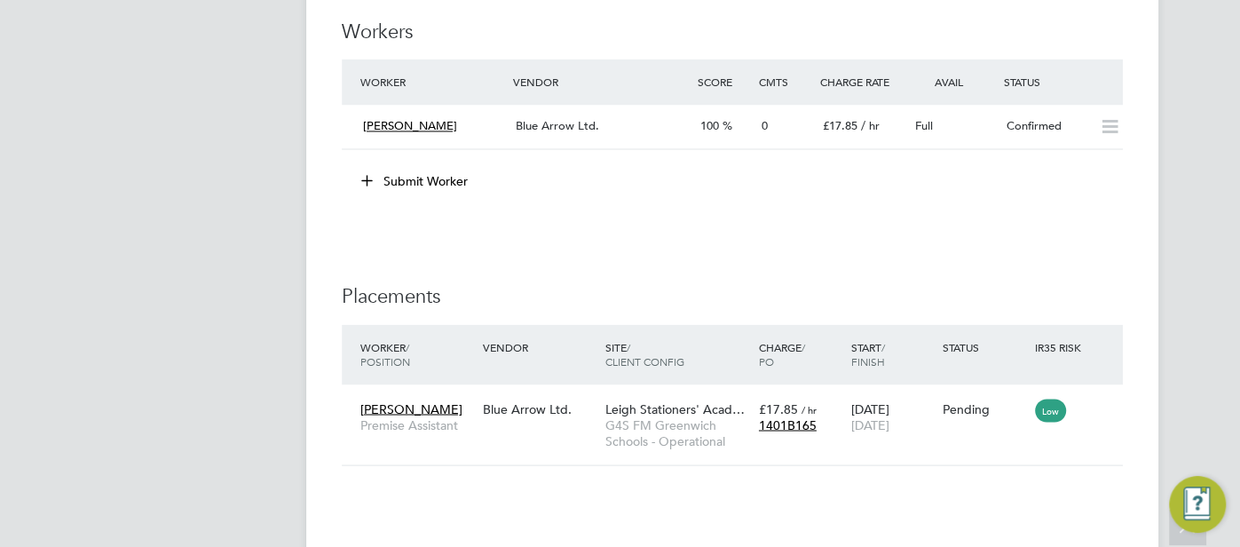
scroll to position [2098, 0]
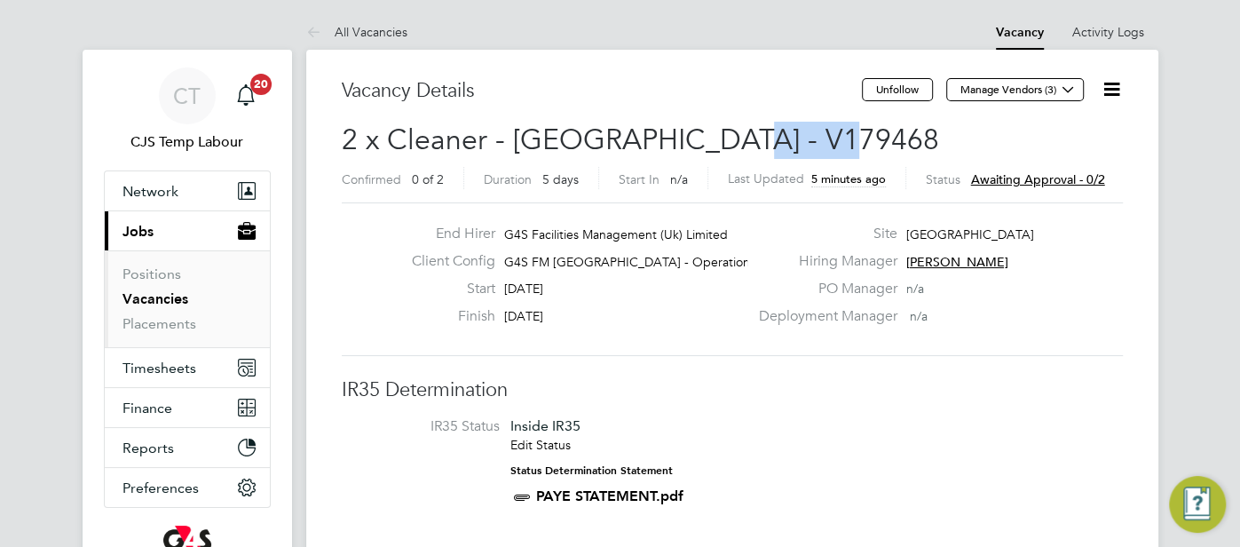
drag, startPoint x: 838, startPoint y: 135, endPoint x: 719, endPoint y: 142, distance: 119.1
click at [719, 142] on h2 "2 x Cleaner - [GEOGRAPHIC_DATA] - V179468 Confirmed 0 of 2 Duration 5 days Star…" at bounding box center [732, 159] width 781 height 75
copy span "V179468"
click at [180, 96] on span "CT" at bounding box center [187, 95] width 28 height 23
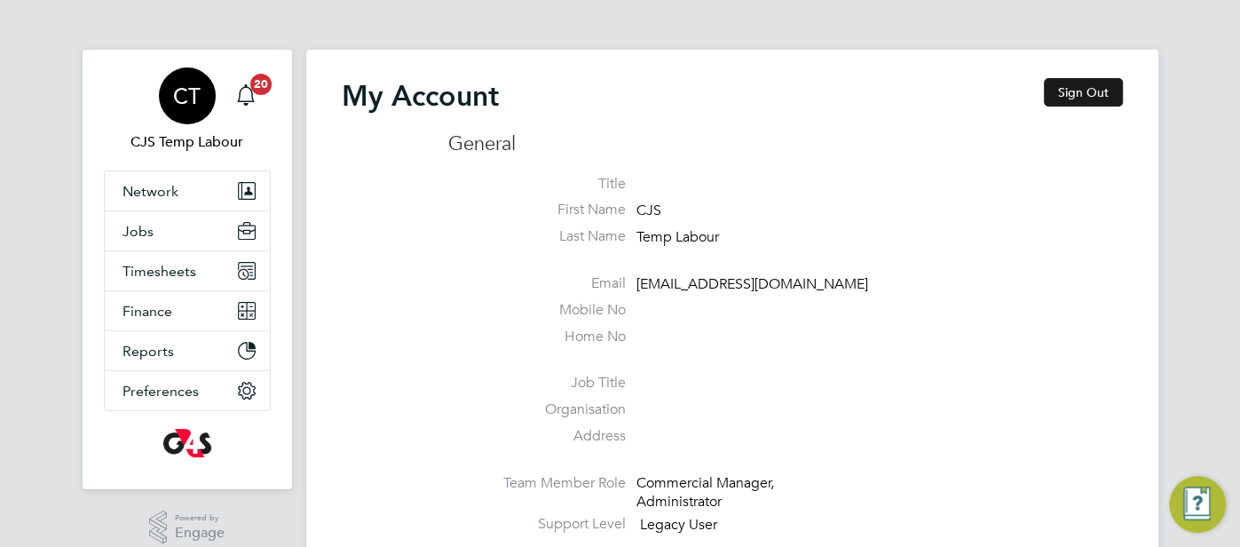
click at [1078, 91] on button "Sign Out" at bounding box center [1082, 92] width 79 height 28
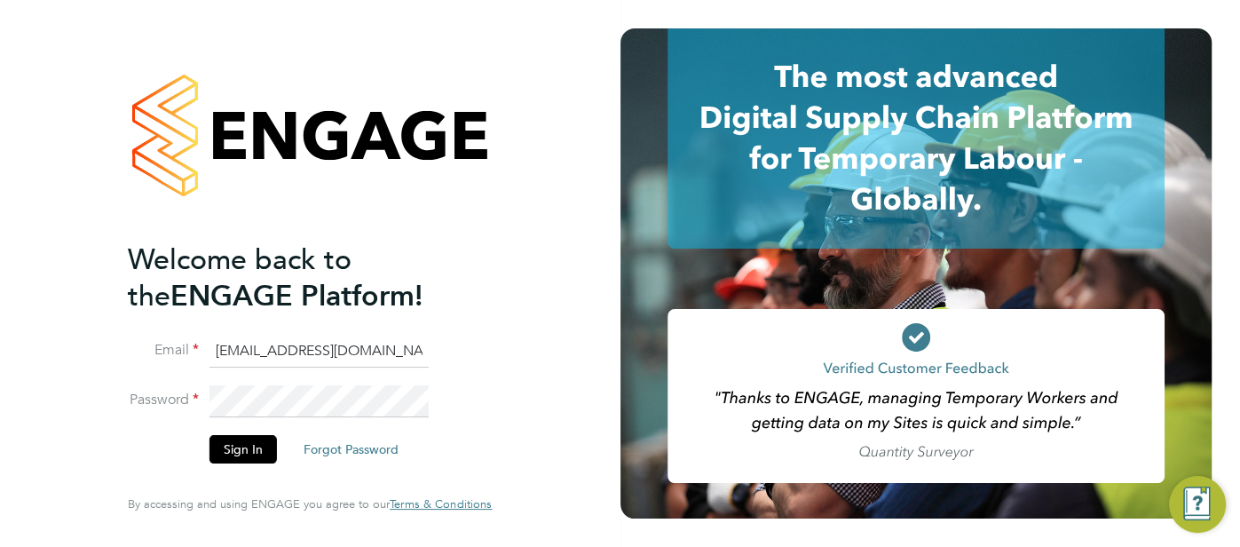
drag, startPoint x: 413, startPoint y: 360, endPoint x: 224, endPoint y: 351, distance: 188.3
click at [225, 351] on input "[EMAIL_ADDRESS][DOMAIN_NAME]" at bounding box center [318, 351] width 219 height 32
type input "[EMAIL_ADDRESS][DOMAIN_NAME]"
click at [251, 446] on button "Sign In" at bounding box center [242, 449] width 67 height 28
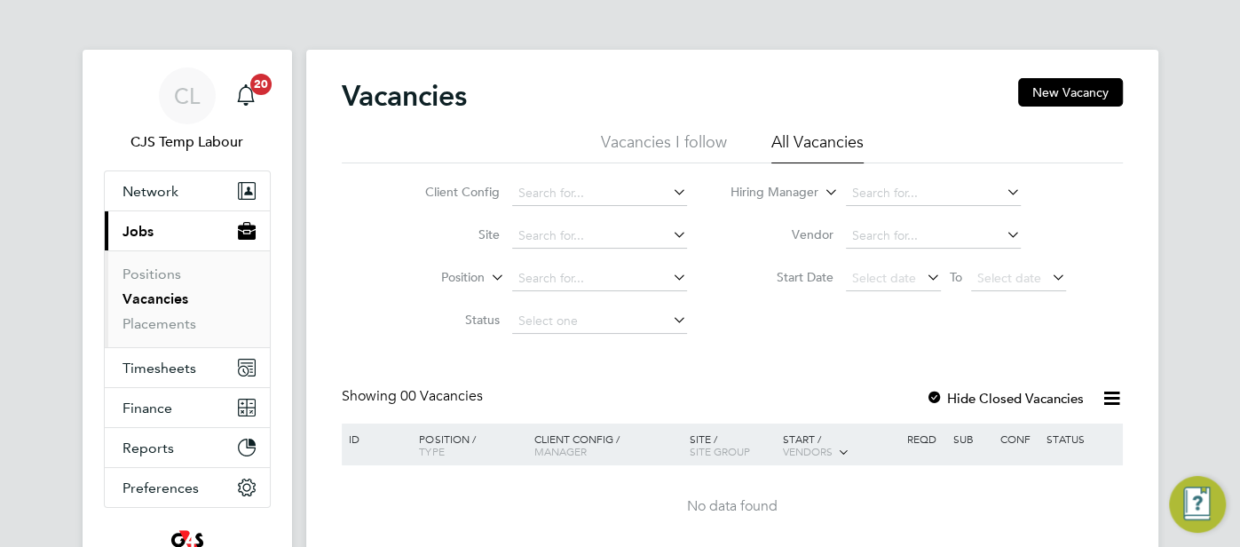
scroll to position [106, 0]
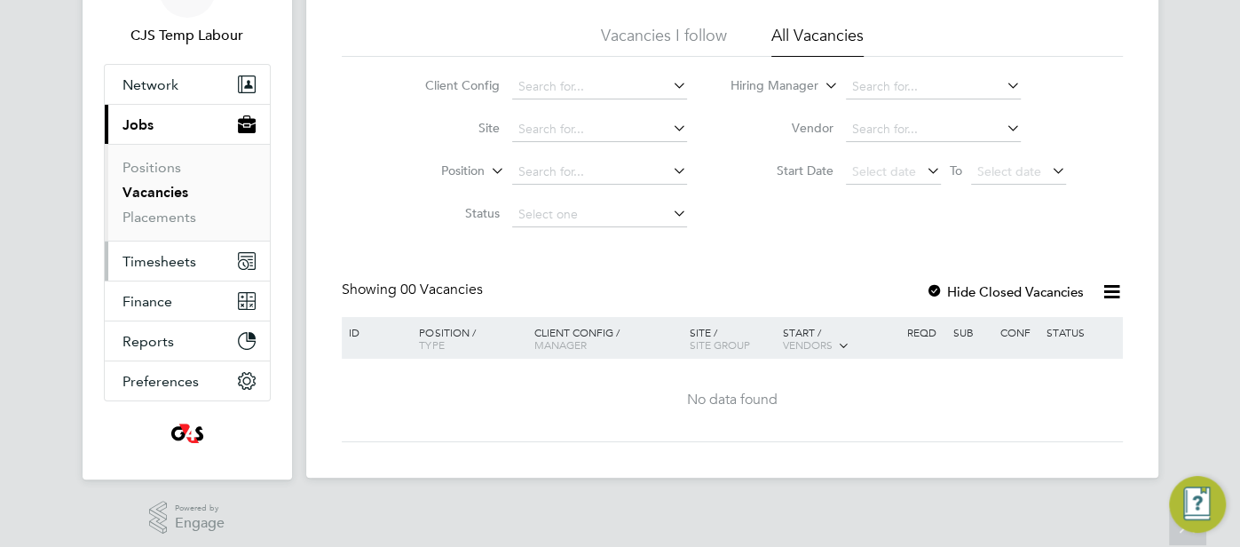
click at [166, 256] on span "Timesheets" at bounding box center [159, 261] width 74 height 17
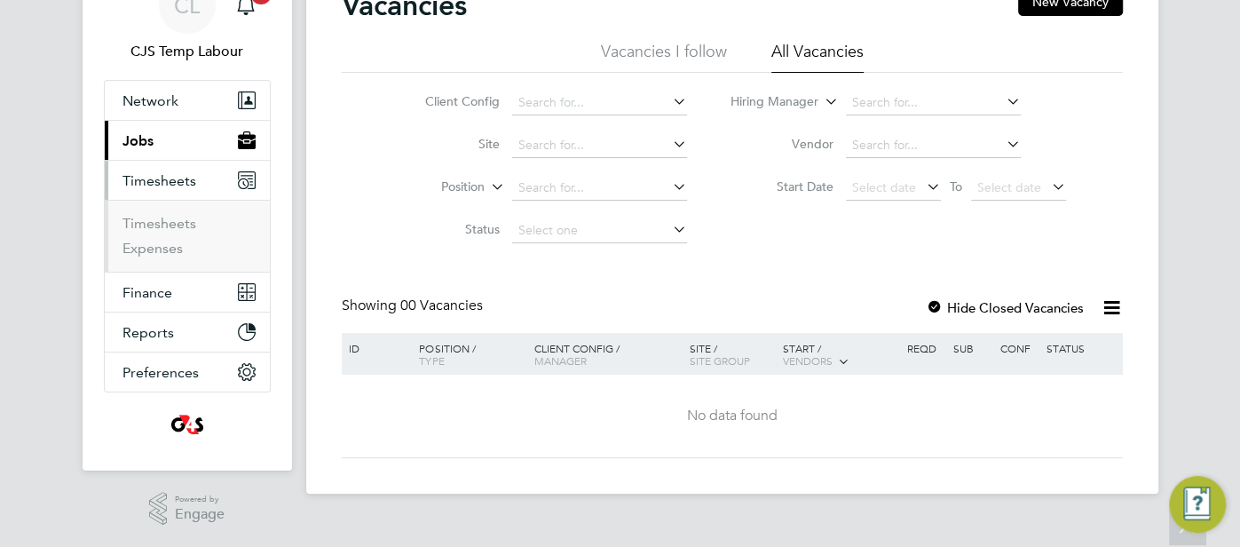
scroll to position [87, 0]
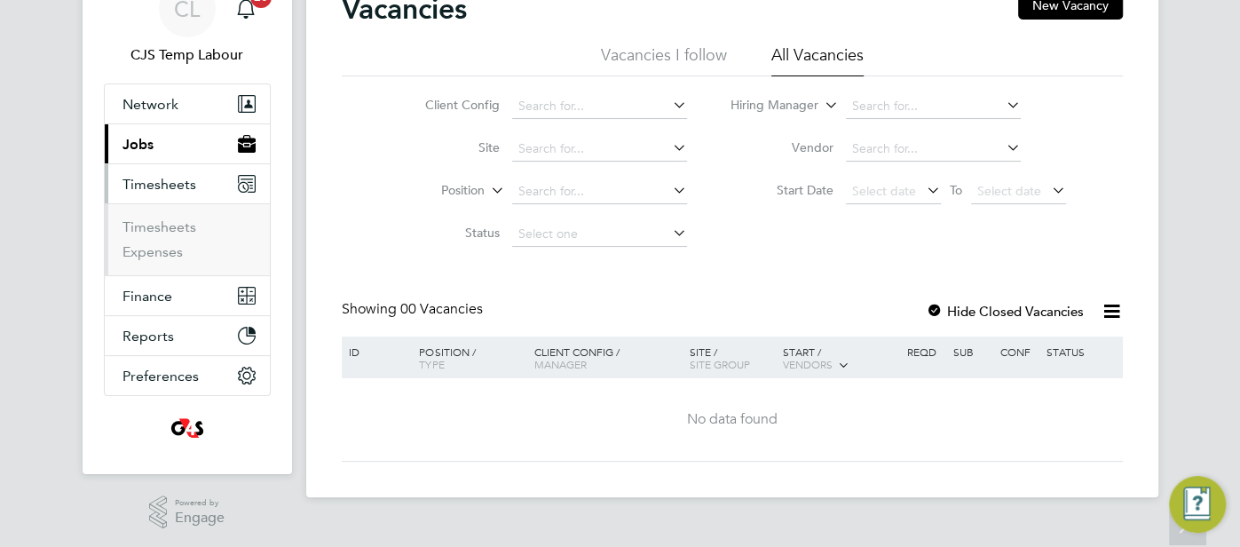
click at [150, 144] on span "Jobs" at bounding box center [137, 144] width 31 height 17
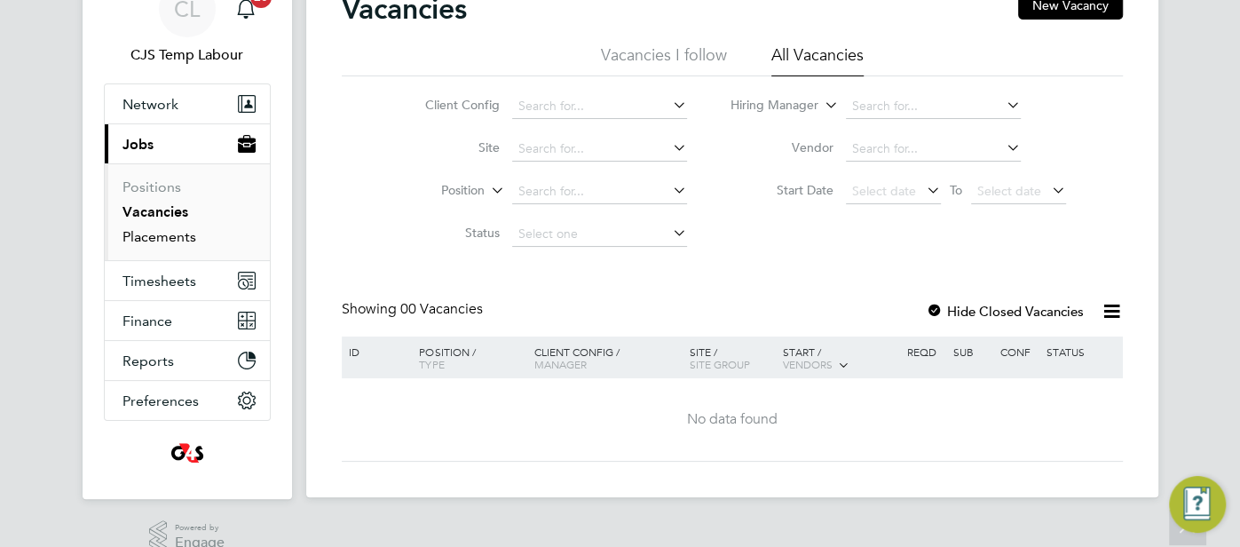
click at [185, 236] on link "Placements" at bounding box center [159, 236] width 74 height 17
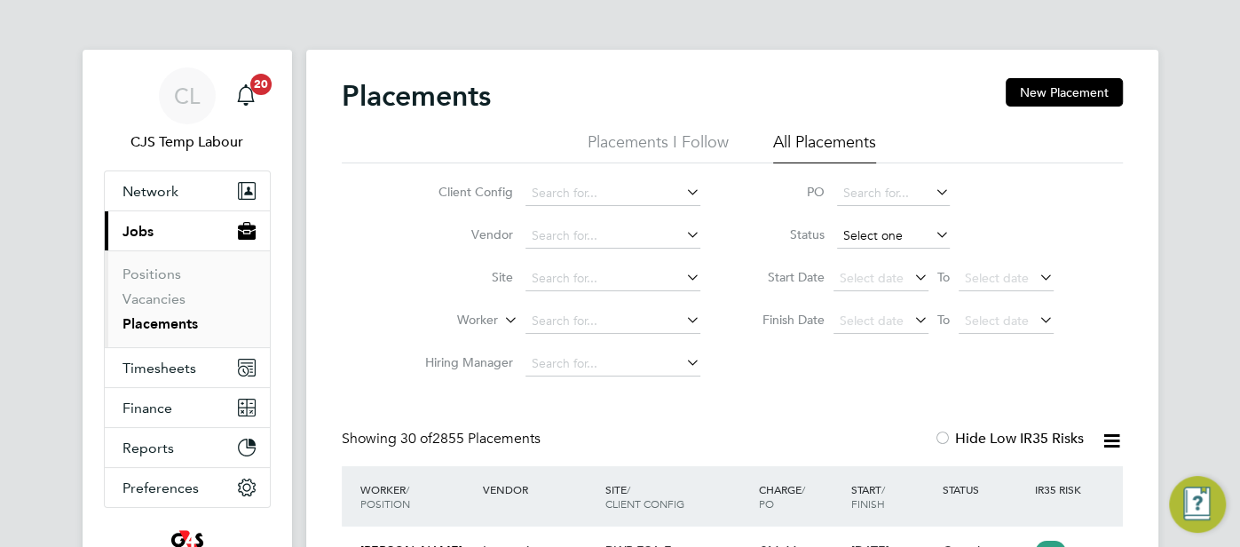
click at [874, 233] on input at bounding box center [893, 236] width 113 height 25
click at [878, 254] on li "Active" at bounding box center [893, 259] width 114 height 23
type input "Active"
click at [189, 369] on span "Timesheets" at bounding box center [159, 367] width 74 height 17
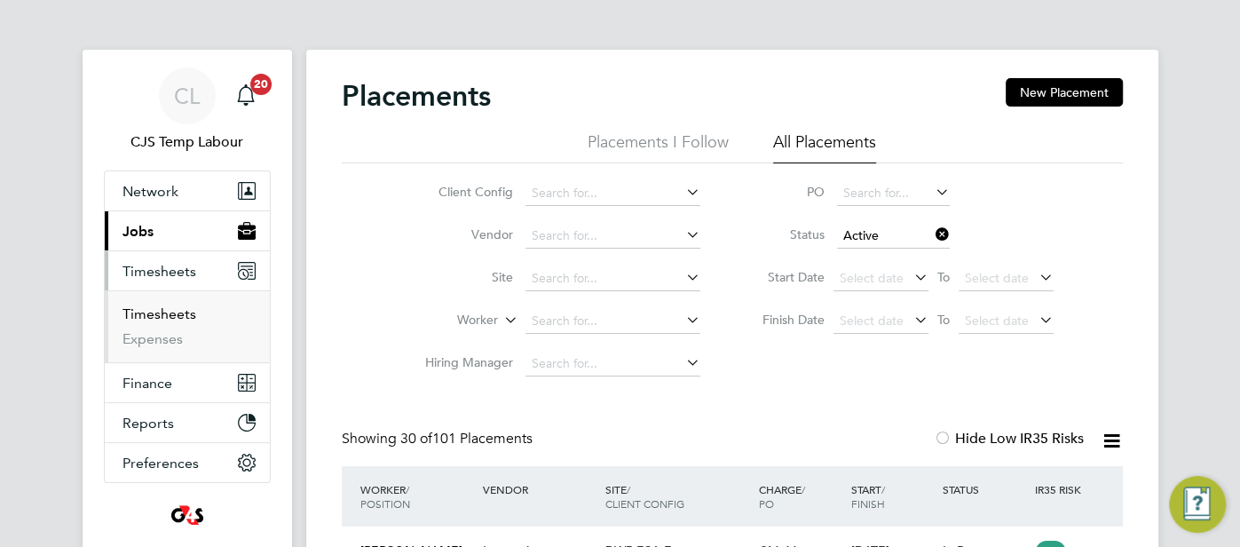
click at [163, 319] on link "Timesheets" at bounding box center [159, 313] width 74 height 17
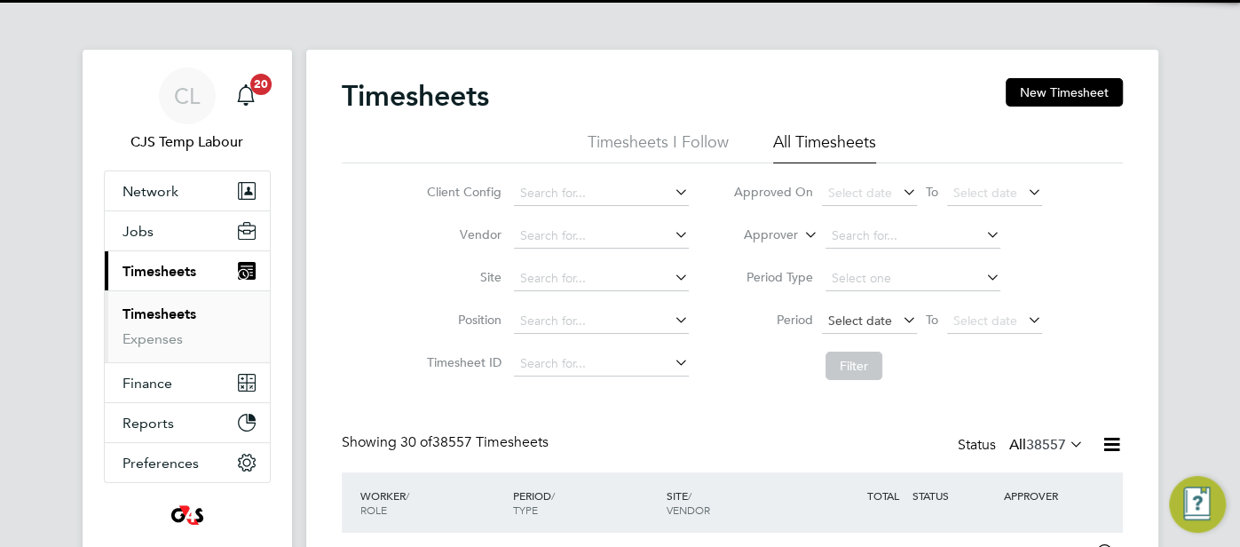
click at [857, 327] on span "Select date" at bounding box center [869, 322] width 95 height 24
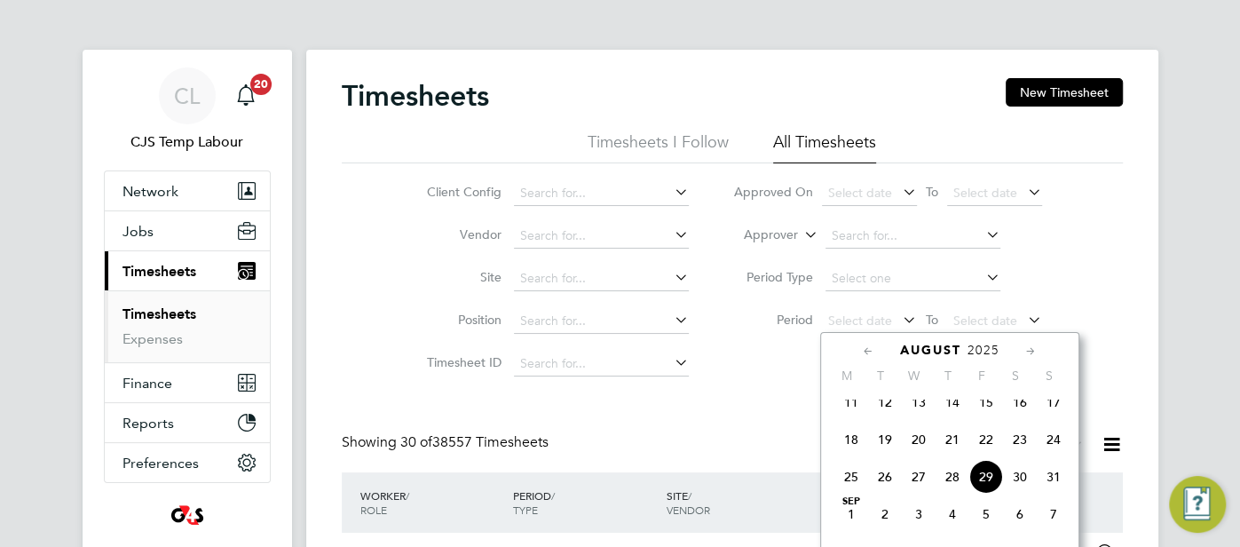
click at [849, 488] on span "25" at bounding box center [851, 477] width 34 height 34
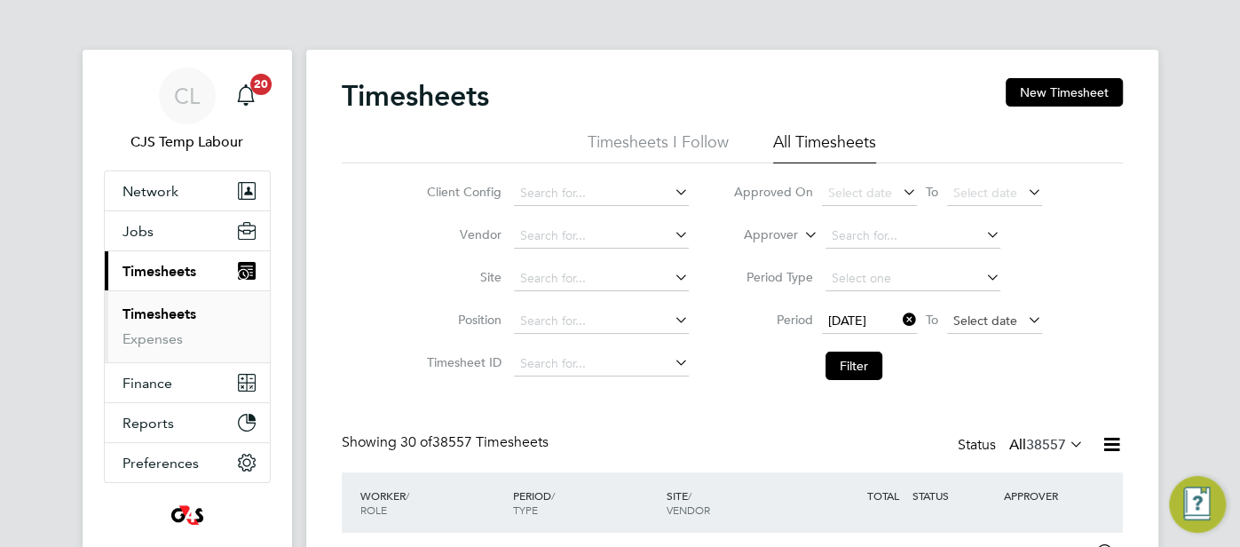
click at [988, 319] on span "Select date" at bounding box center [985, 320] width 64 height 16
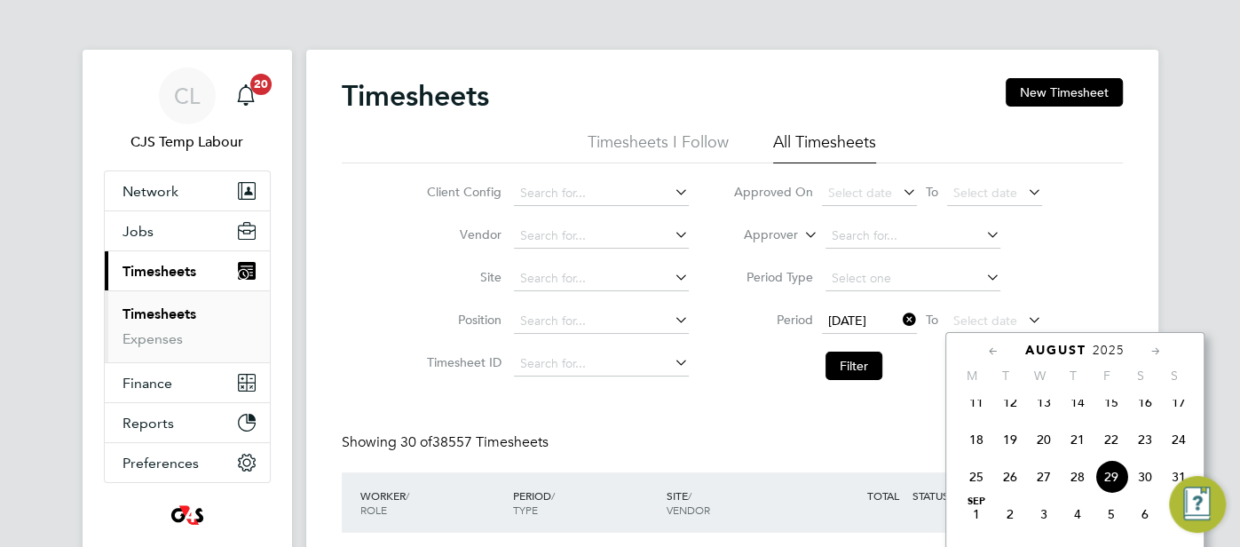
drag, startPoint x: 1182, startPoint y: 450, endPoint x: 1156, endPoint y: 456, distance: 26.5
click at [1181, 450] on span "24" at bounding box center [1178, 439] width 34 height 34
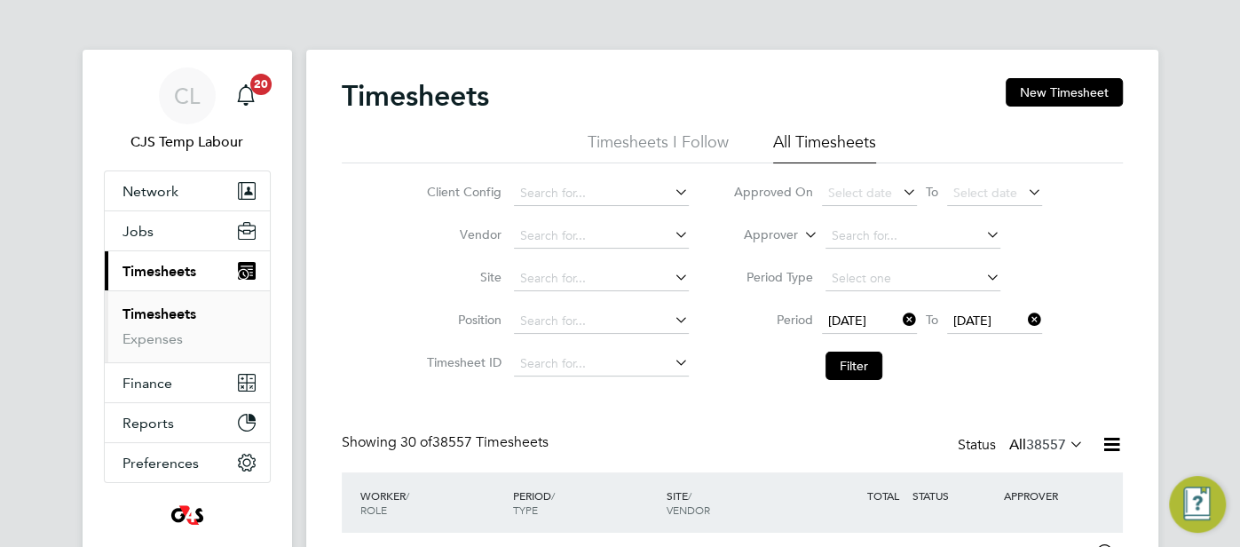
click at [1024, 320] on icon at bounding box center [1024, 319] width 0 height 25
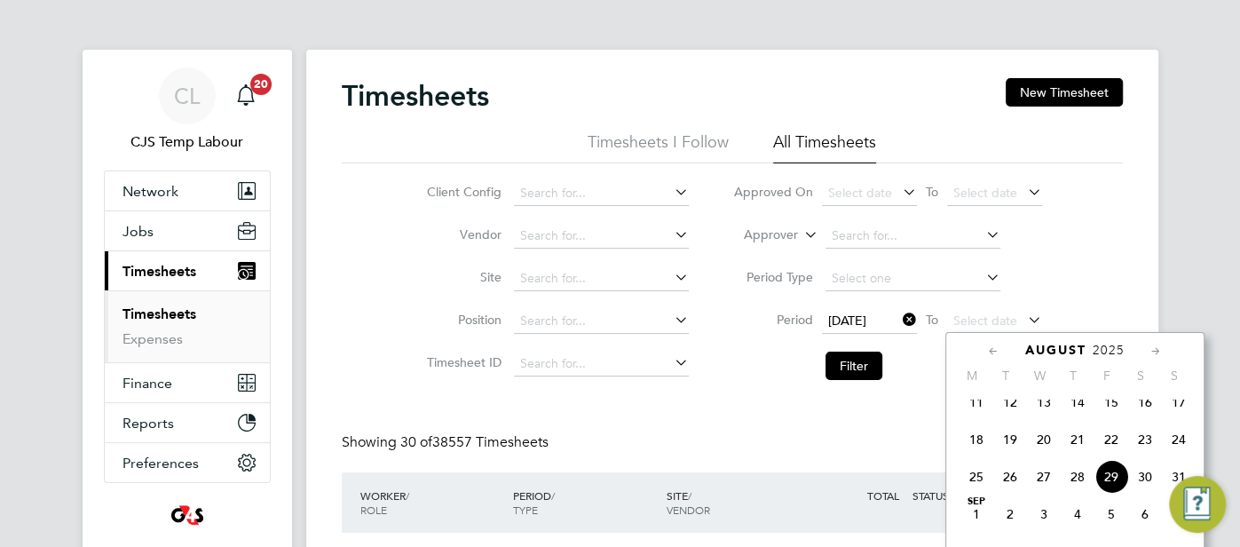
click at [899, 321] on icon at bounding box center [899, 319] width 0 height 25
click at [976, 484] on span "25" at bounding box center [976, 477] width 34 height 34
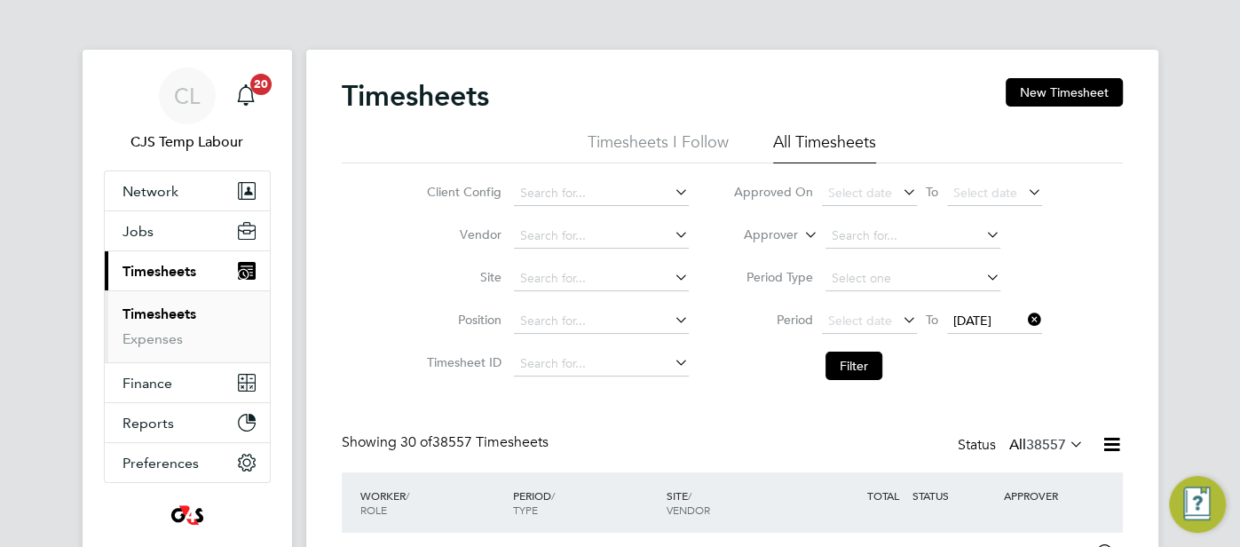
drag, startPoint x: 1027, startPoint y: 319, endPoint x: 1012, endPoint y: 321, distance: 14.3
click at [1020, 321] on div "Select date To 25 Aug 2025" at bounding box center [932, 321] width 220 height 25
click at [1024, 310] on icon at bounding box center [1024, 319] width 0 height 25
click at [876, 306] on li "Period Select date To Select date" at bounding box center [887, 321] width 353 height 43
click at [874, 320] on span "Select date" at bounding box center [860, 320] width 64 height 16
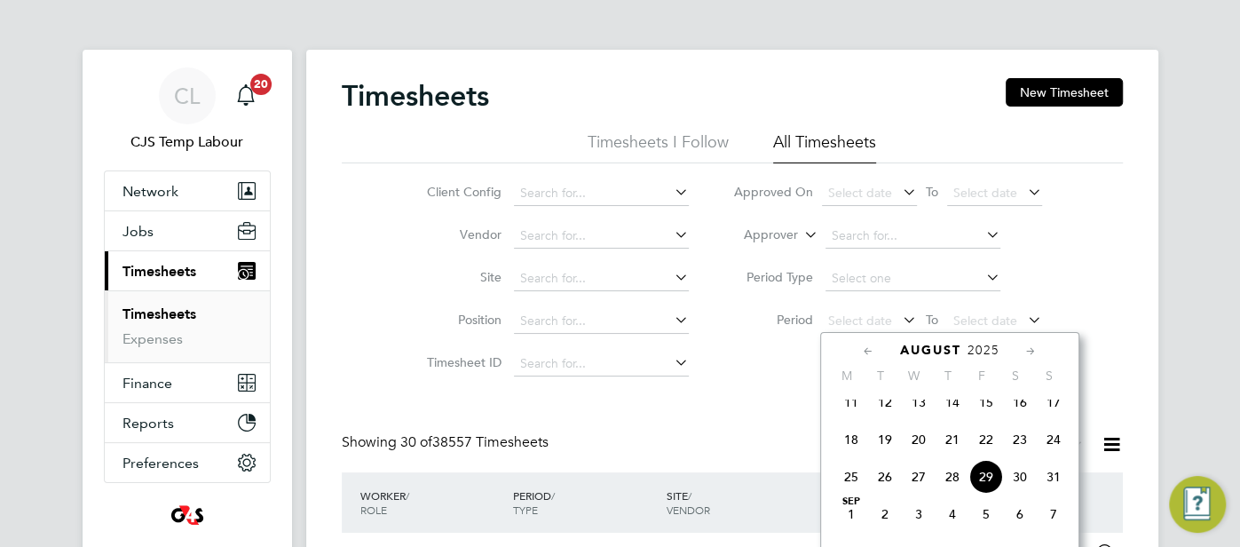
click at [846, 490] on span "25" at bounding box center [851, 477] width 34 height 34
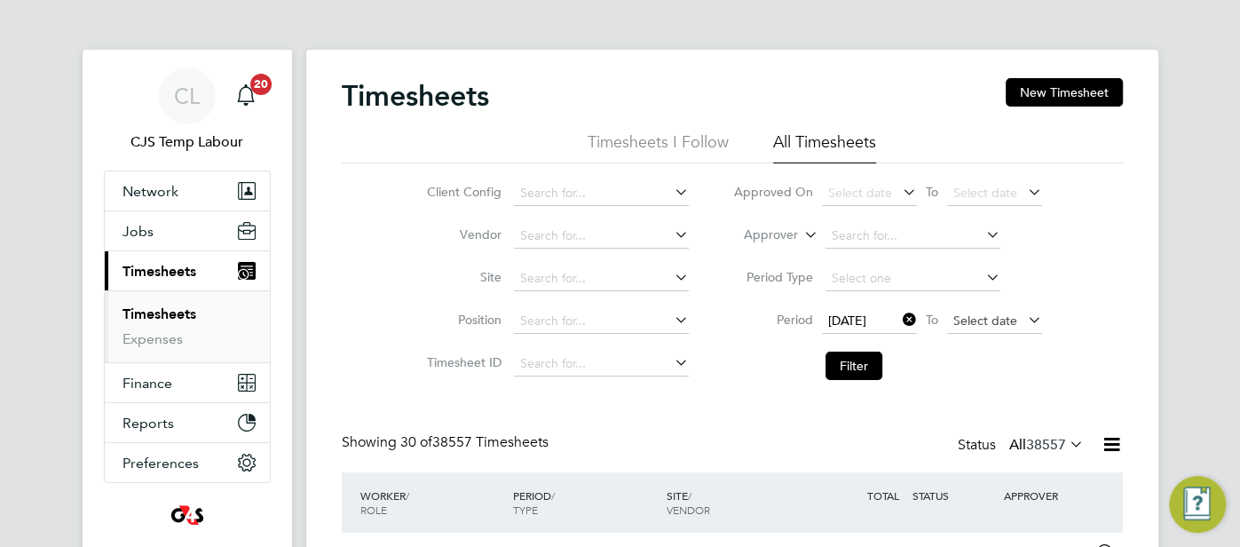
click at [957, 327] on span "Select date" at bounding box center [994, 322] width 95 height 24
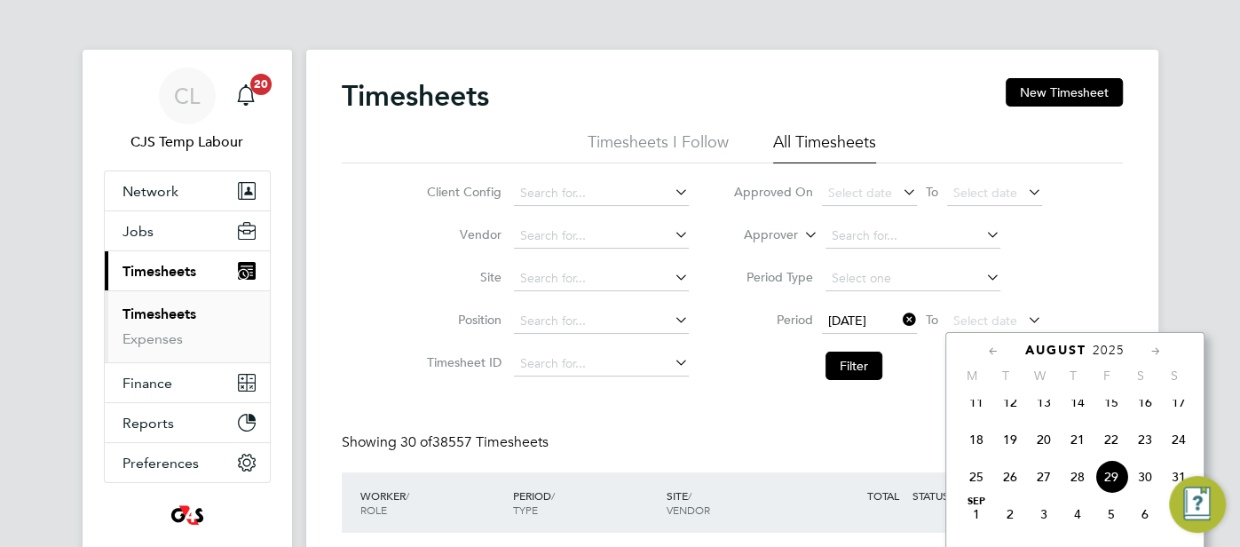
click at [1169, 484] on img "Engage Resource Center" at bounding box center [1197, 504] width 57 height 57
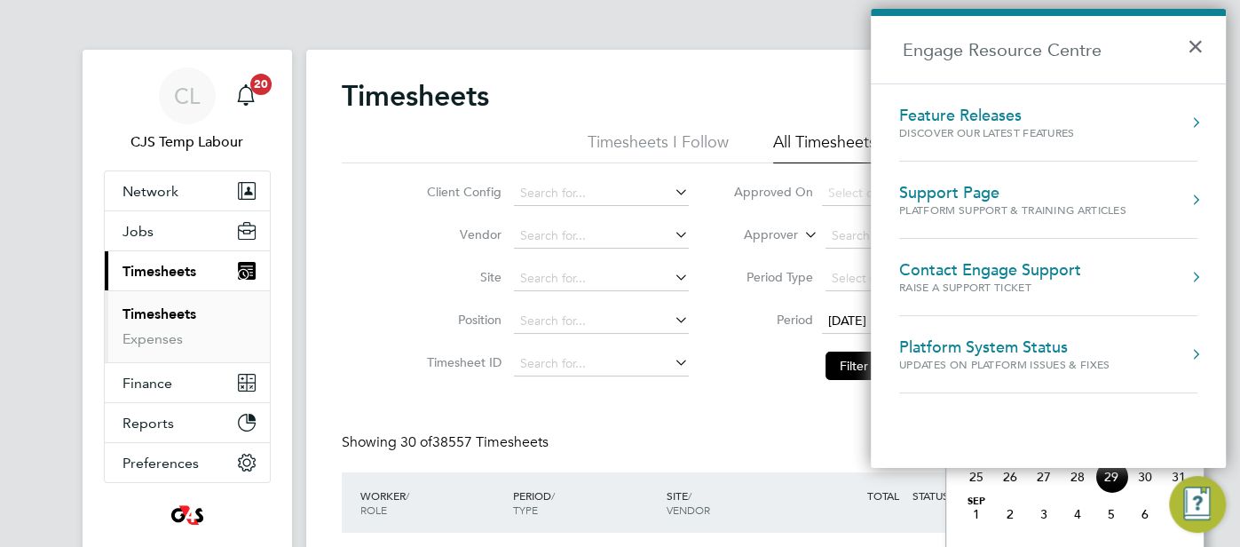
click at [721, 437] on div "Showing 30 of 38557 Timesheets Status All 38557" at bounding box center [732, 452] width 781 height 39
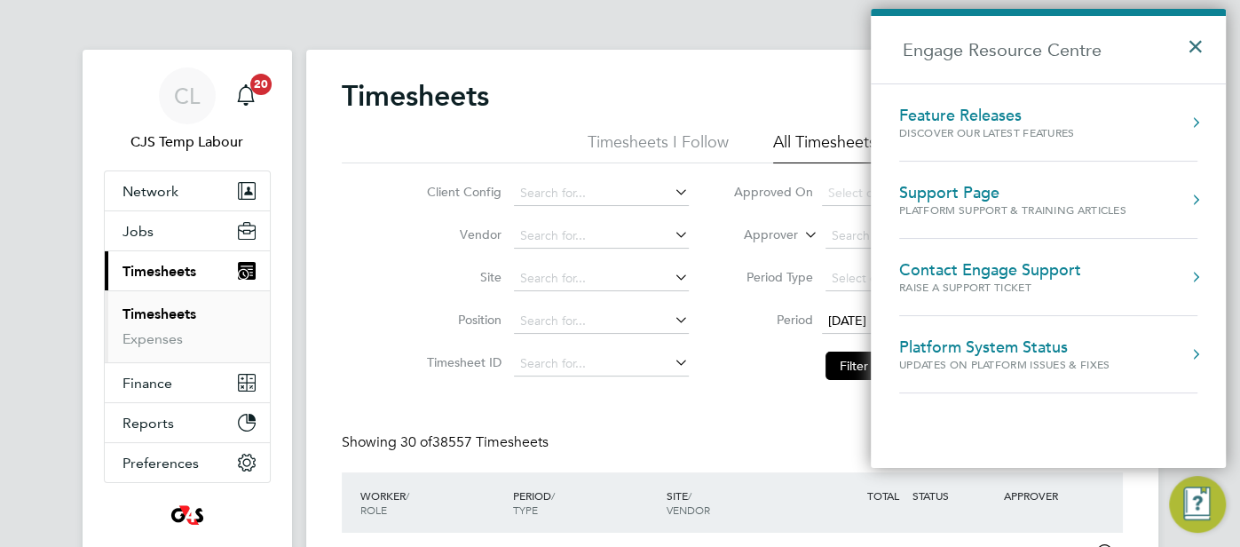
click at [1192, 38] on button "×" at bounding box center [1199, 40] width 26 height 39
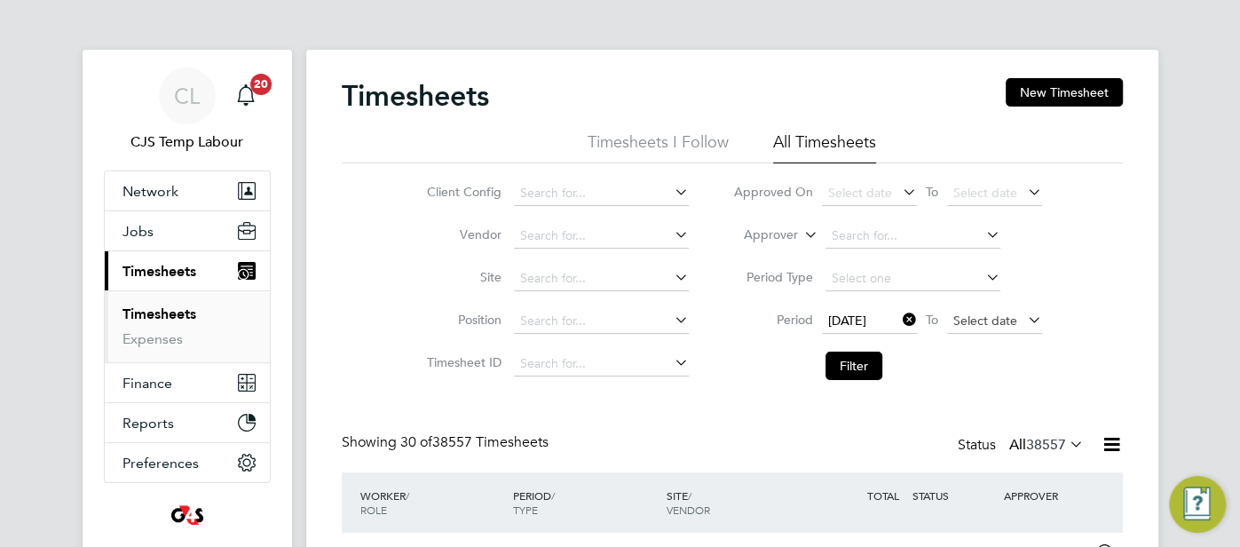
click at [998, 310] on span "Select date" at bounding box center [994, 322] width 95 height 24
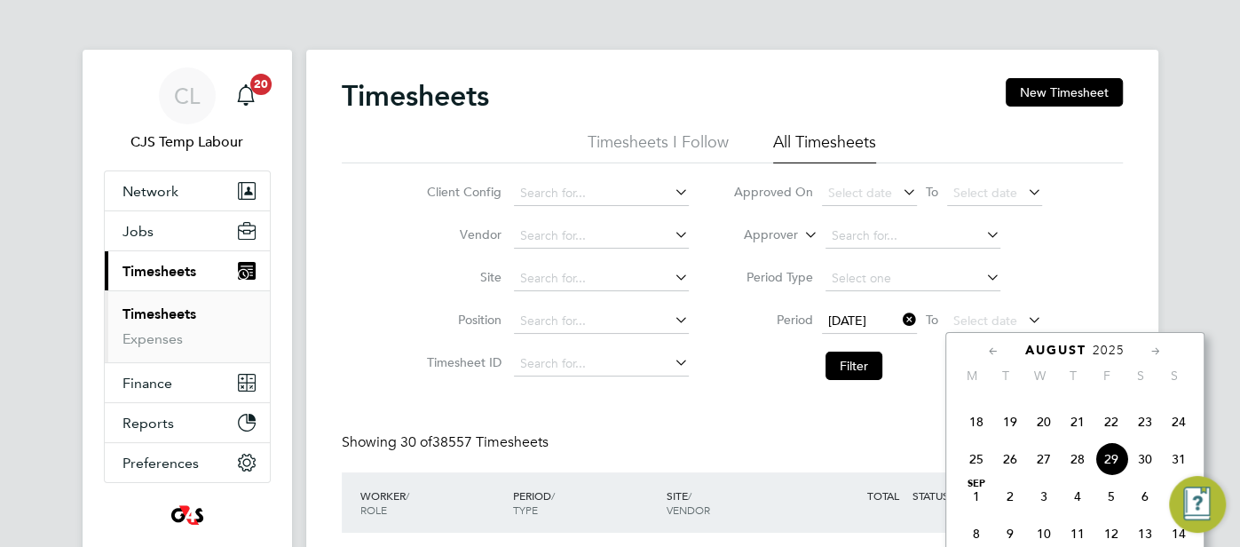
click at [1178, 472] on span "31" at bounding box center [1178, 459] width 34 height 34
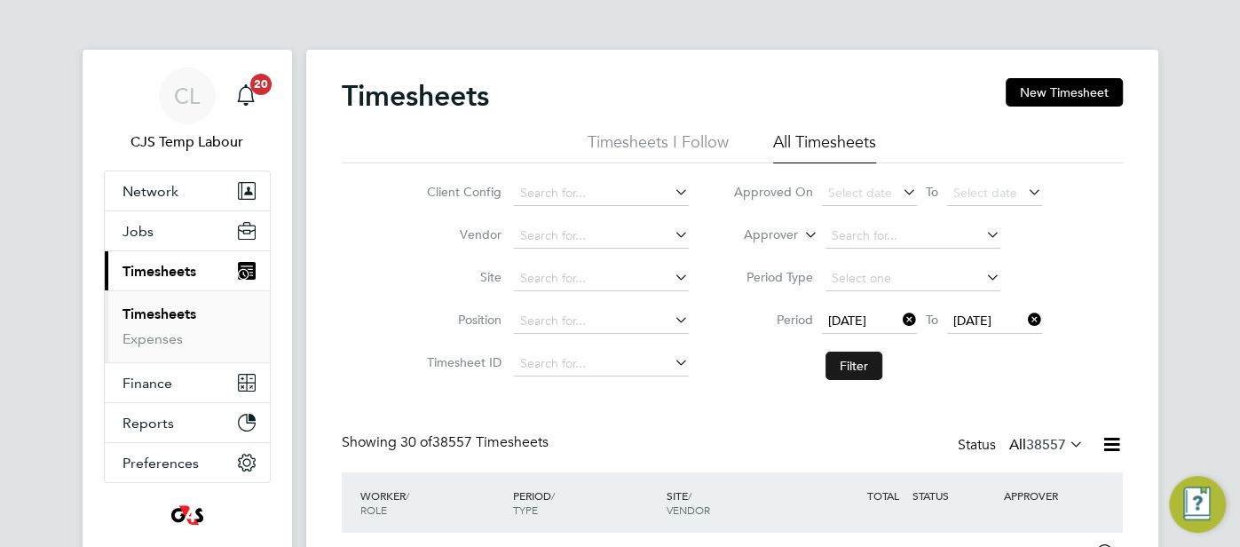
click at [848, 373] on button "Filter" at bounding box center [853, 365] width 57 height 28
click at [184, 86] on span "CL" at bounding box center [187, 95] width 26 height 23
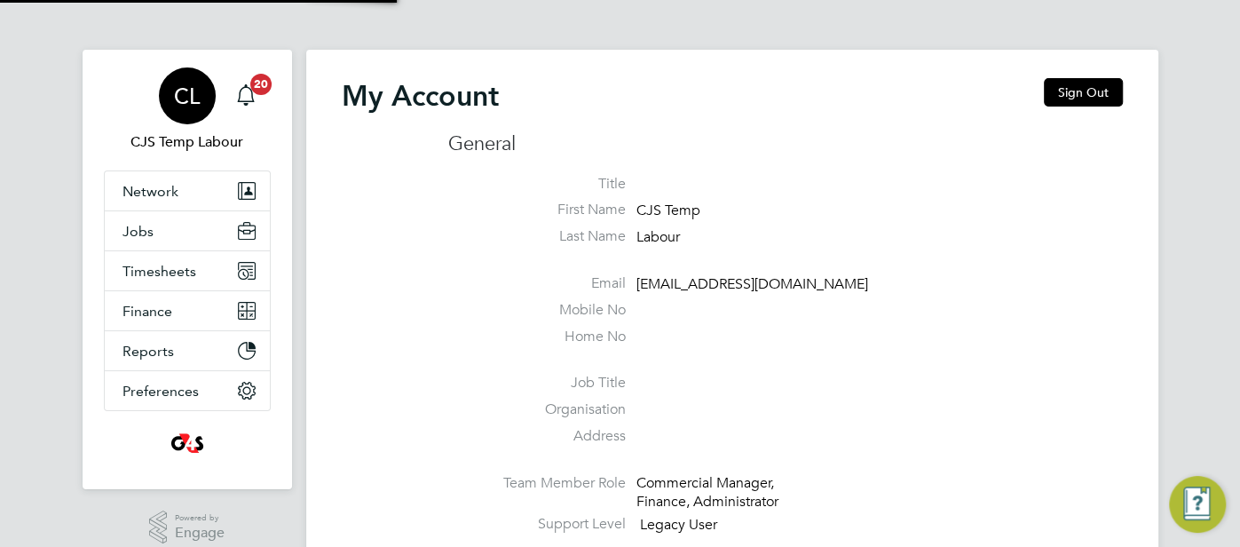
type input "cjs.ess@uk.g4s.com"
click at [1088, 83] on button "Sign Out" at bounding box center [1082, 92] width 79 height 28
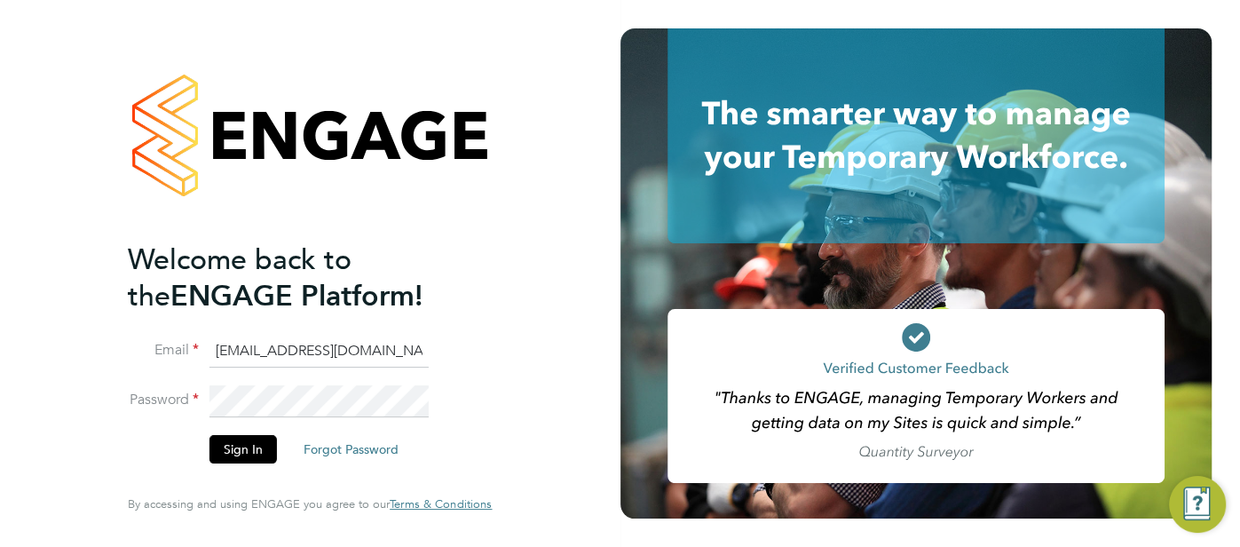
click at [354, 360] on input "cjs.ess@uk.g4s.com" at bounding box center [318, 351] width 219 height 32
type input "cjs.templabour@uk.g4s.com"
click at [242, 452] on button "Sign In" at bounding box center [242, 449] width 67 height 28
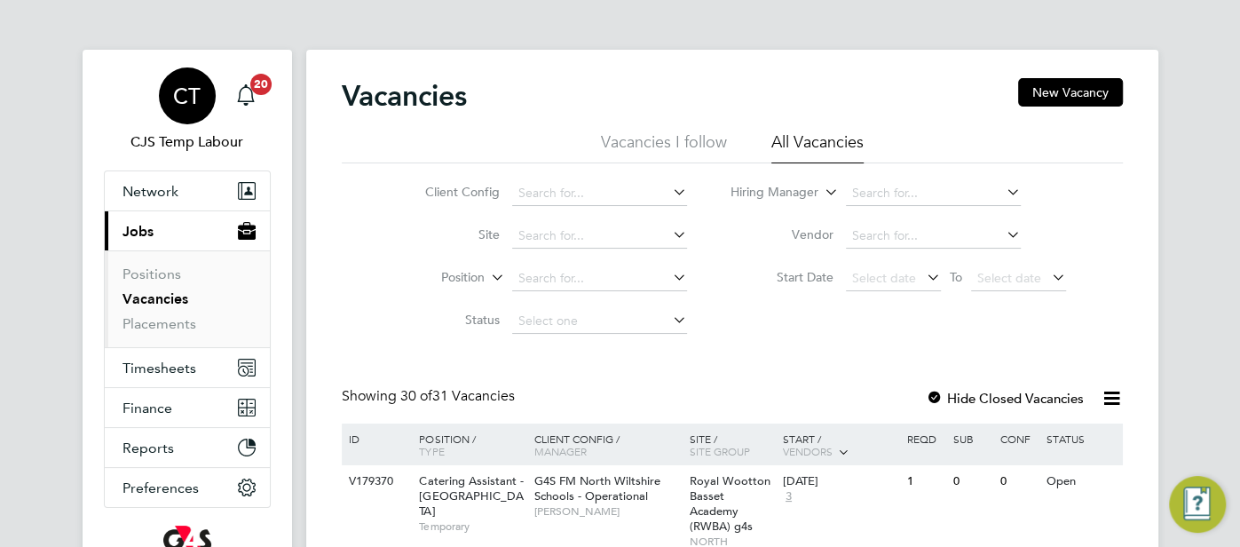
click at [182, 106] on span "CT" at bounding box center [187, 95] width 28 height 23
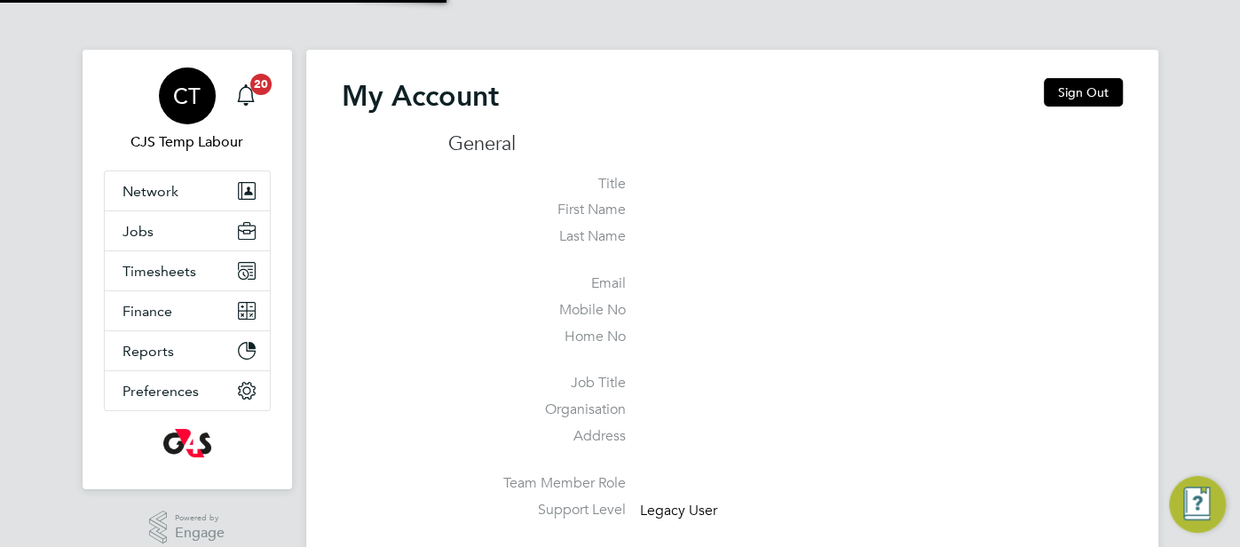
type input "[EMAIL_ADDRESS][DOMAIN_NAME]"
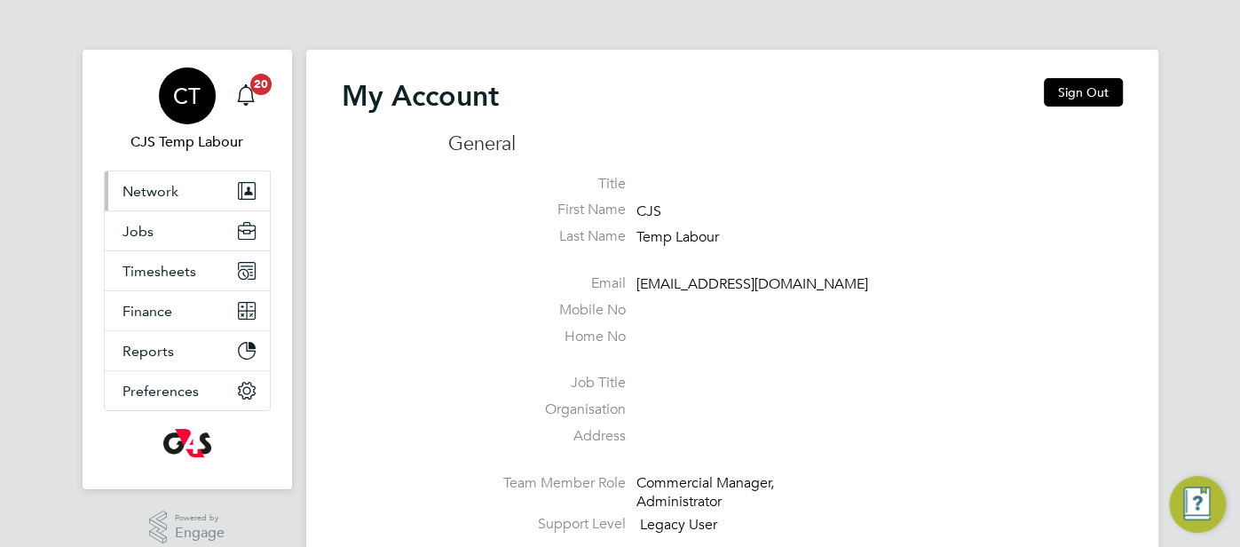
click at [183, 199] on button "Network" at bounding box center [187, 190] width 165 height 39
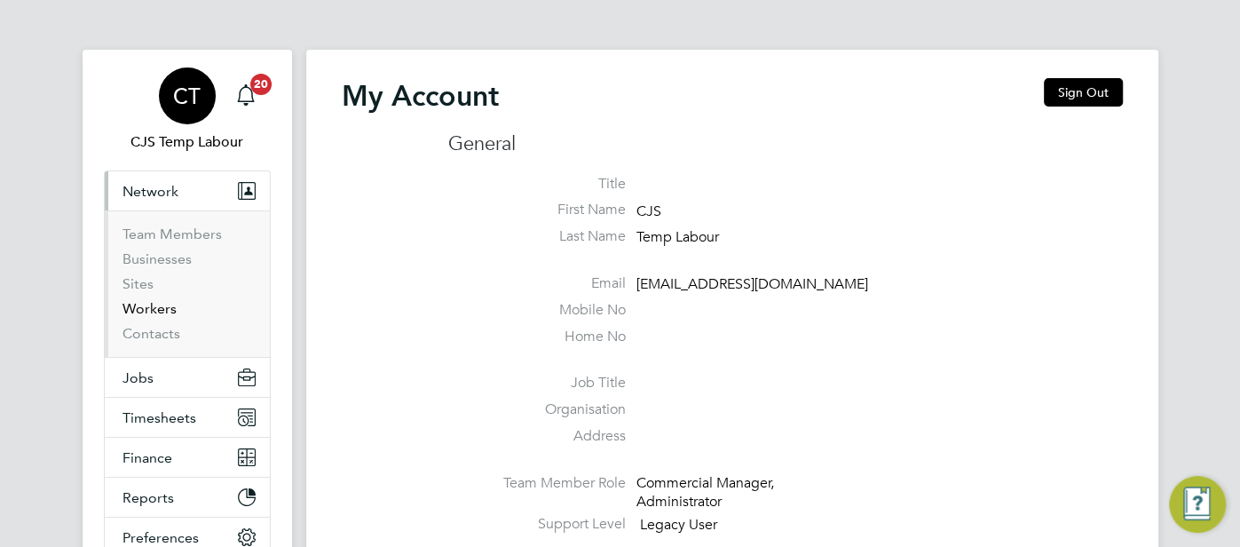
click at [168, 312] on link "Workers" at bounding box center [149, 308] width 54 height 17
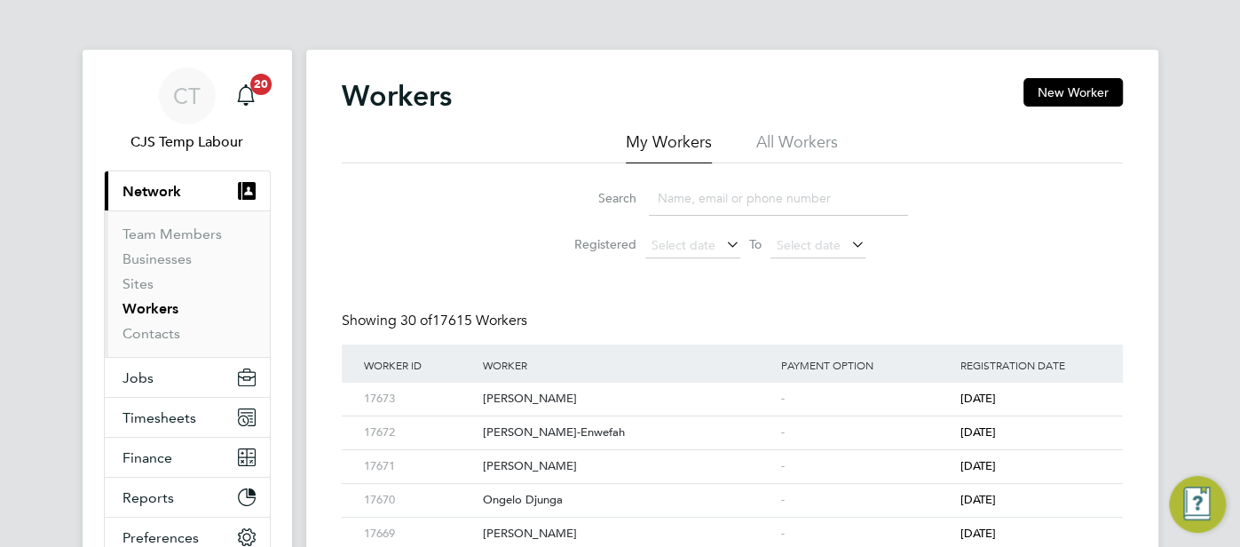
click at [788, 129] on div "Workers New Worker" at bounding box center [732, 104] width 781 height 53
click at [811, 146] on li "All Workers" at bounding box center [797, 147] width 82 height 32
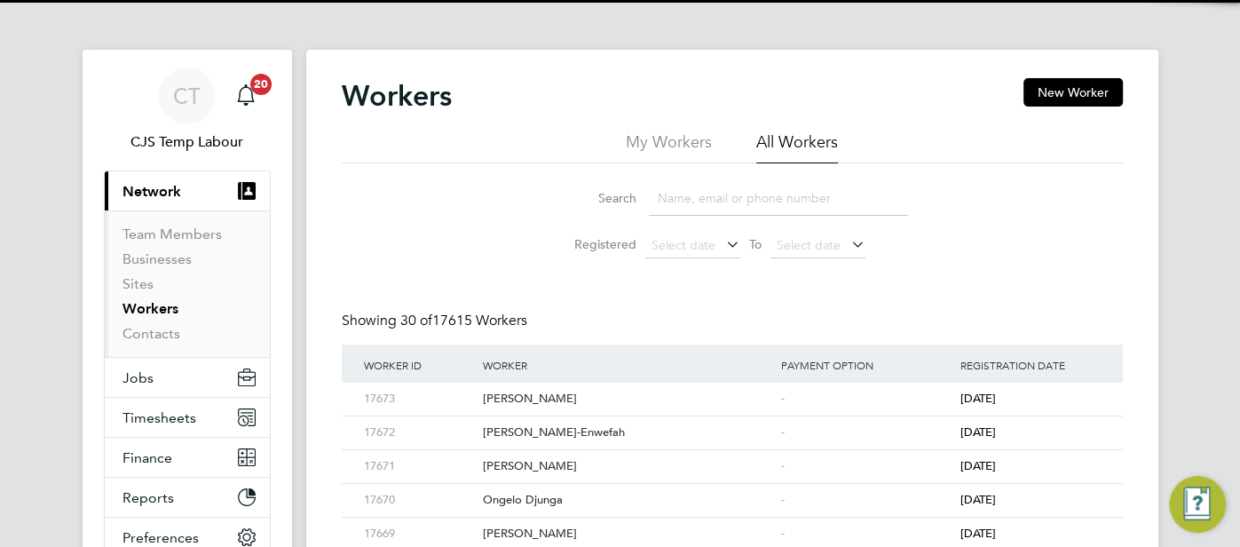
click at [721, 199] on input at bounding box center [778, 198] width 259 height 35
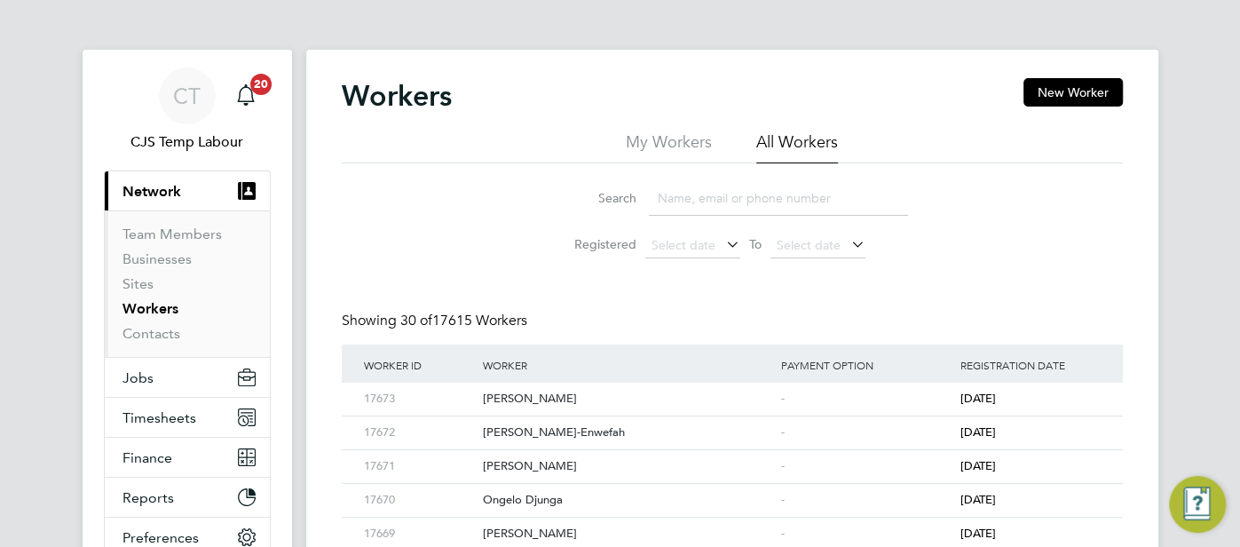
paste input "[PERSON_NAME]"
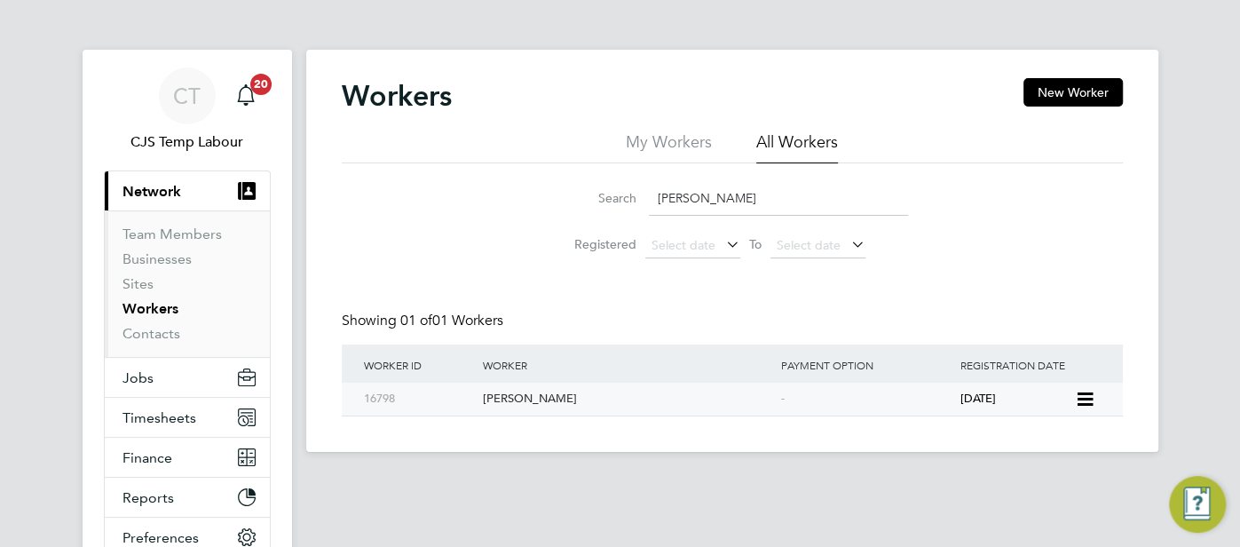
type input "[PERSON_NAME]"
click at [957, 397] on div "[DATE]" at bounding box center [1014, 398] width 119 height 33
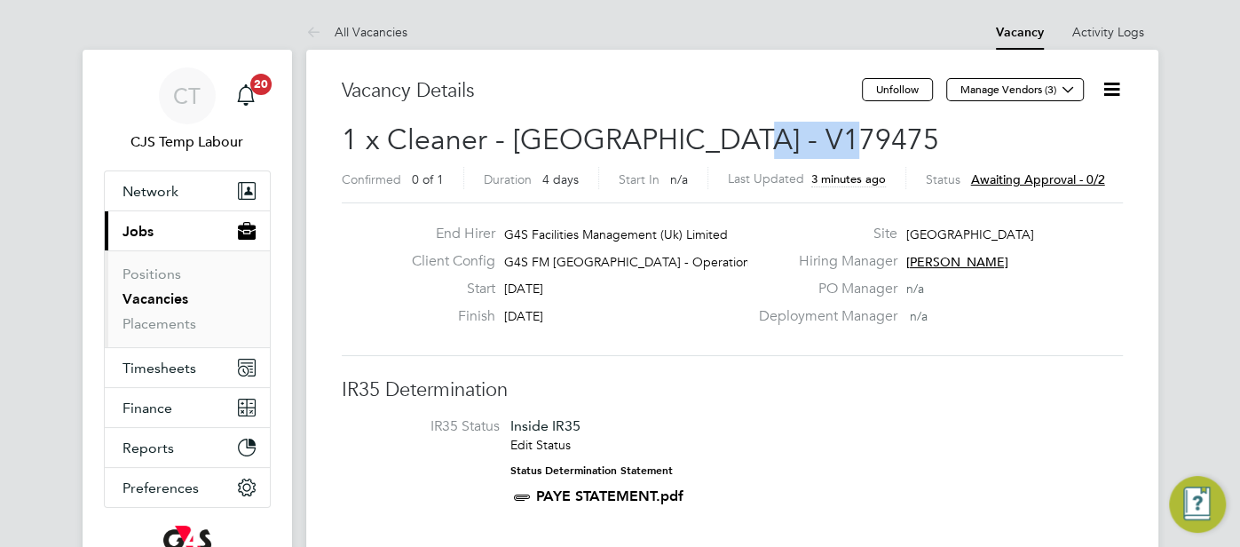
drag, startPoint x: 807, startPoint y: 139, endPoint x: 713, endPoint y: 135, distance: 93.3
click at [713, 135] on span "1 x Cleaner - Tower Hamlet - V179475" at bounding box center [640, 139] width 597 height 35
copy span "V179475"
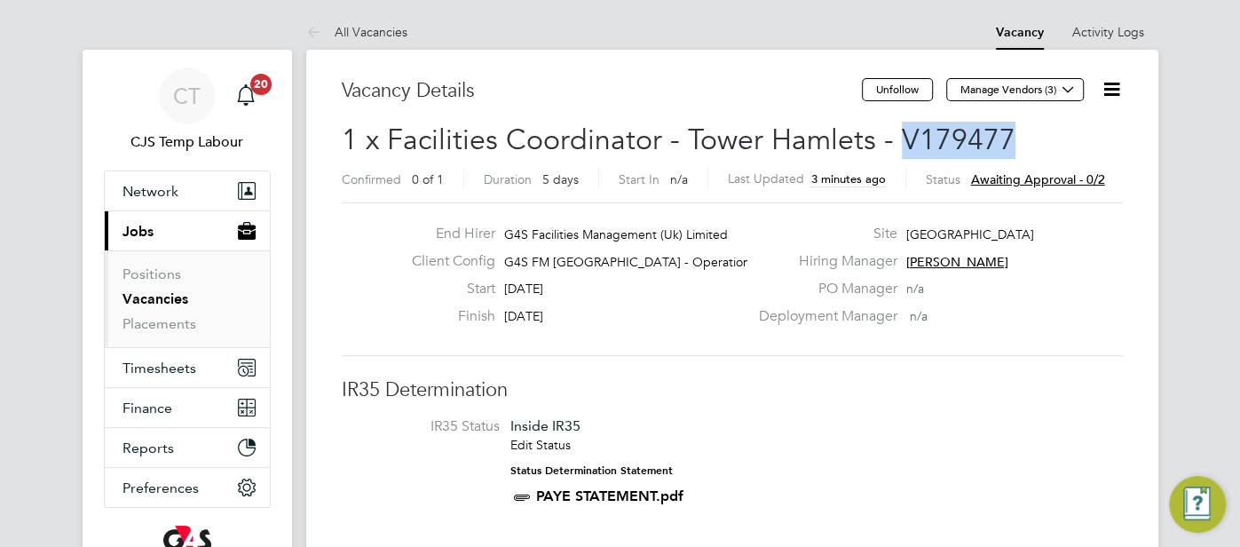
drag, startPoint x: 982, startPoint y: 135, endPoint x: 899, endPoint y: 134, distance: 83.4
click at [899, 134] on h2 "1 x Facilities Coordinator - Tower Hamlets - V179477 Confirmed 0 of 1 Duration …" at bounding box center [732, 159] width 781 height 75
copy span "V179477"
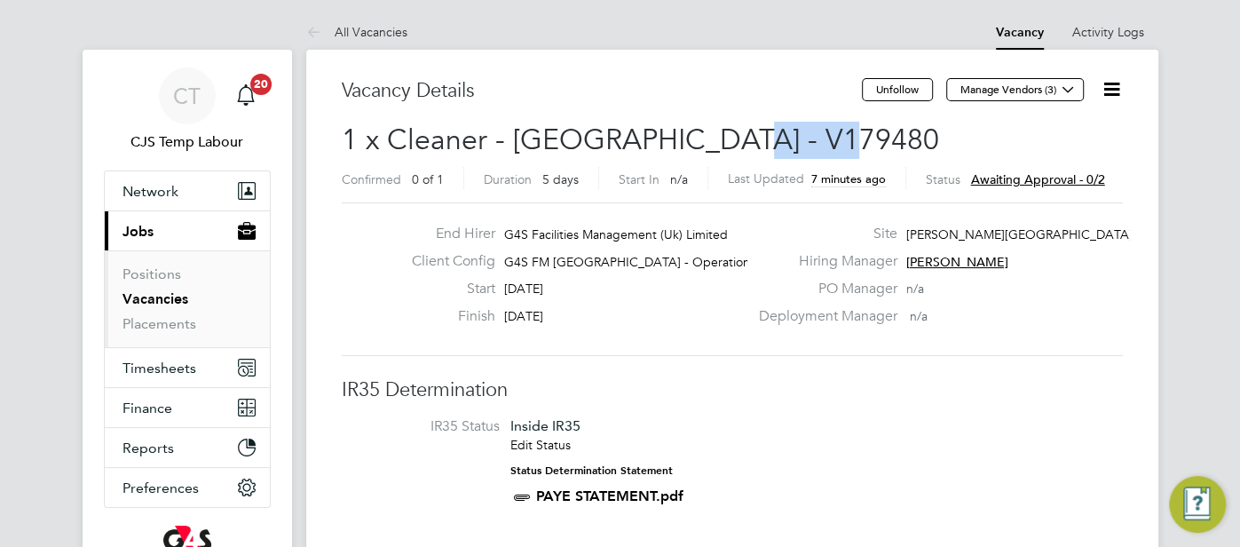
drag, startPoint x: 830, startPoint y: 135, endPoint x: 717, endPoint y: 133, distance: 112.7
click at [717, 133] on h2 "1 x Cleaner - Tower Hamlet - V179480 Confirmed 0 of 1 Duration 5 days Start In …" at bounding box center [732, 159] width 781 height 75
copy span "V179480"
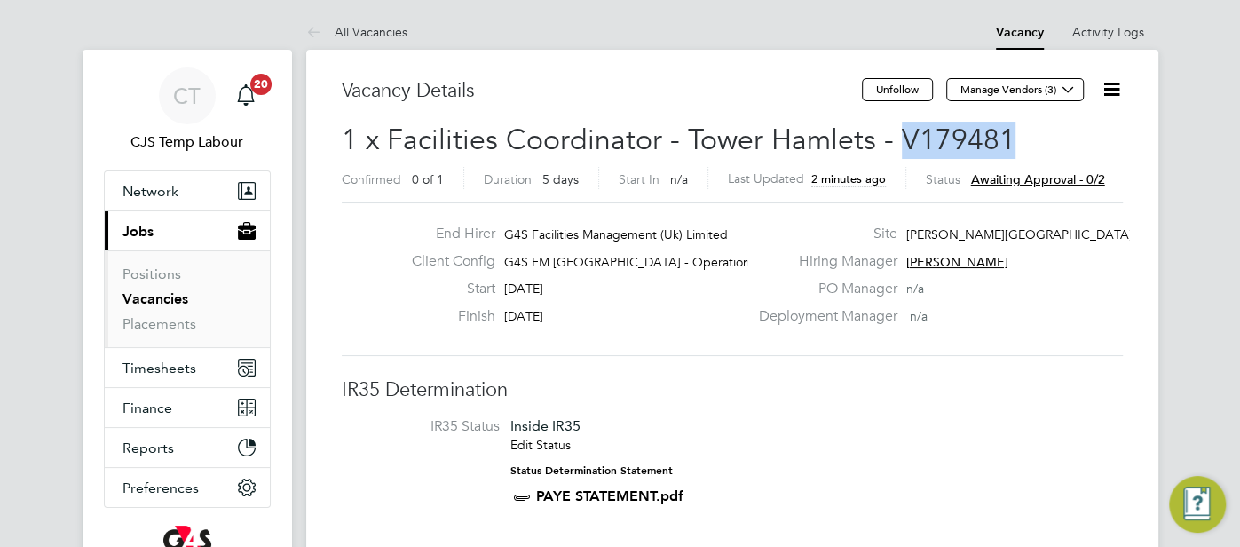
drag, startPoint x: 1004, startPoint y: 146, endPoint x: 898, endPoint y: 141, distance: 106.6
click at [898, 141] on span "1 x Facilities Coordinator - Tower Hamlets - V179481" at bounding box center [678, 139] width 673 height 35
copy span "V179481"
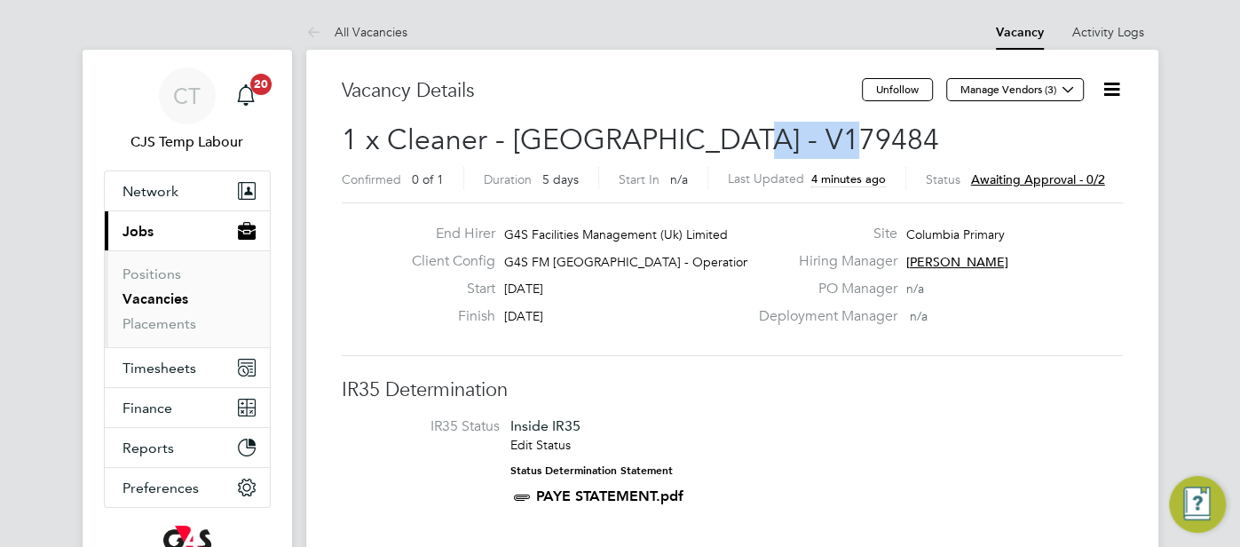
drag, startPoint x: 831, startPoint y: 138, endPoint x: 713, endPoint y: 148, distance: 118.4
click at [713, 148] on h2 "1 x Cleaner - Tower Hamlet - V179484 Confirmed 0 of 1 Duration 5 days Start In …" at bounding box center [732, 159] width 781 height 75
copy span "V179484"
click at [164, 325] on link "Placements" at bounding box center [159, 323] width 74 height 17
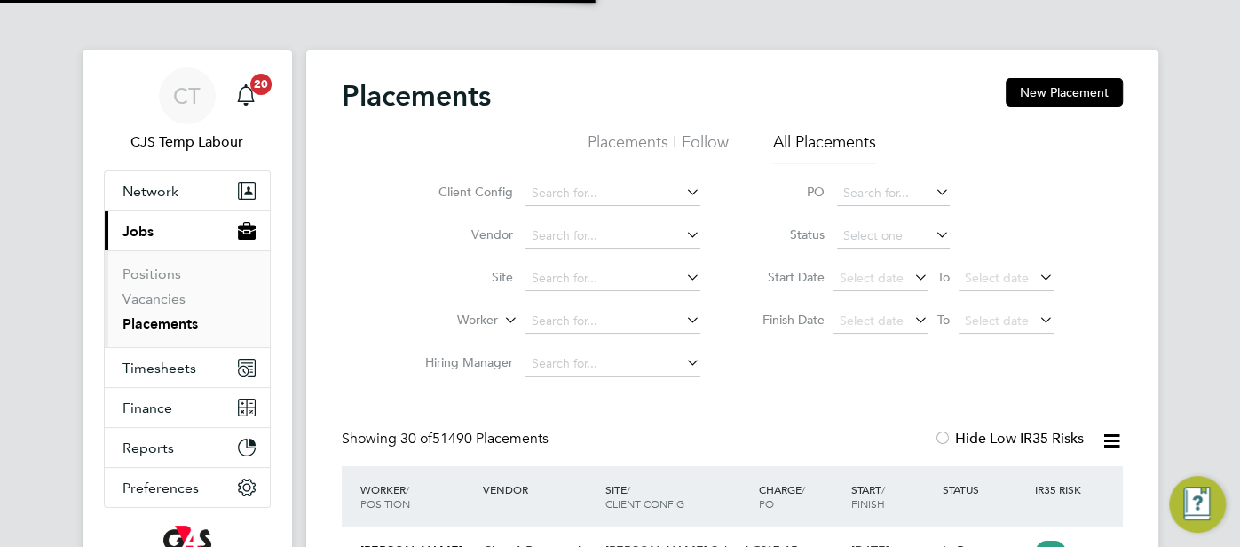
scroll to position [67, 154]
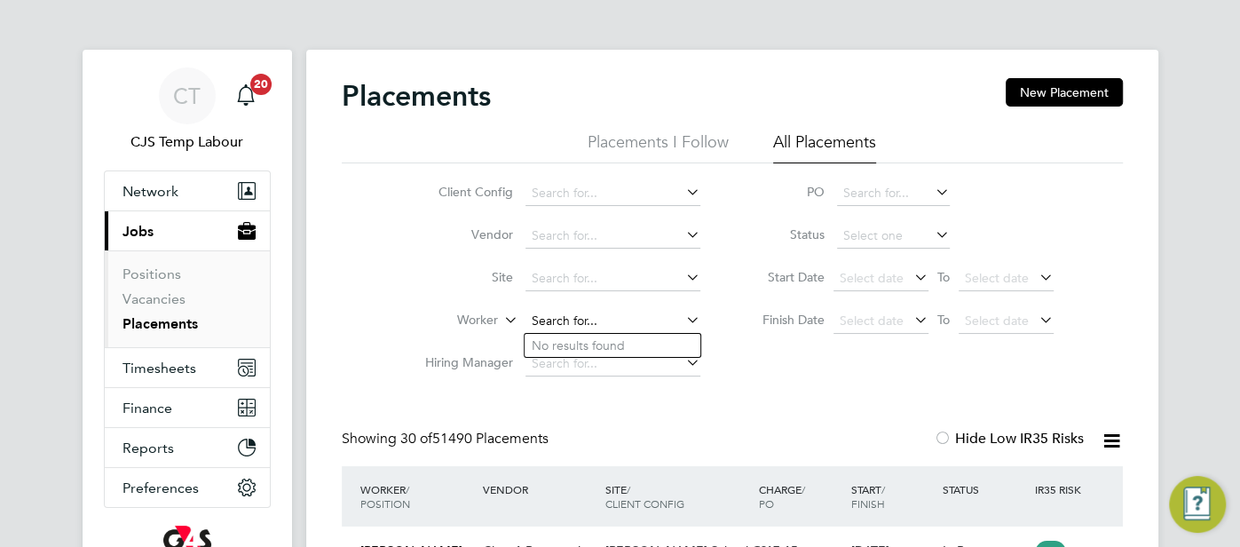
click at [587, 327] on input at bounding box center [612, 321] width 175 height 25
paste input "OGUNLESI LATEEF"
click at [625, 339] on li "Lateef Olanrewaju Ogunlesi" at bounding box center [612, 346] width 176 height 24
type input "Lateef Olanrewaju Ogunlesi"
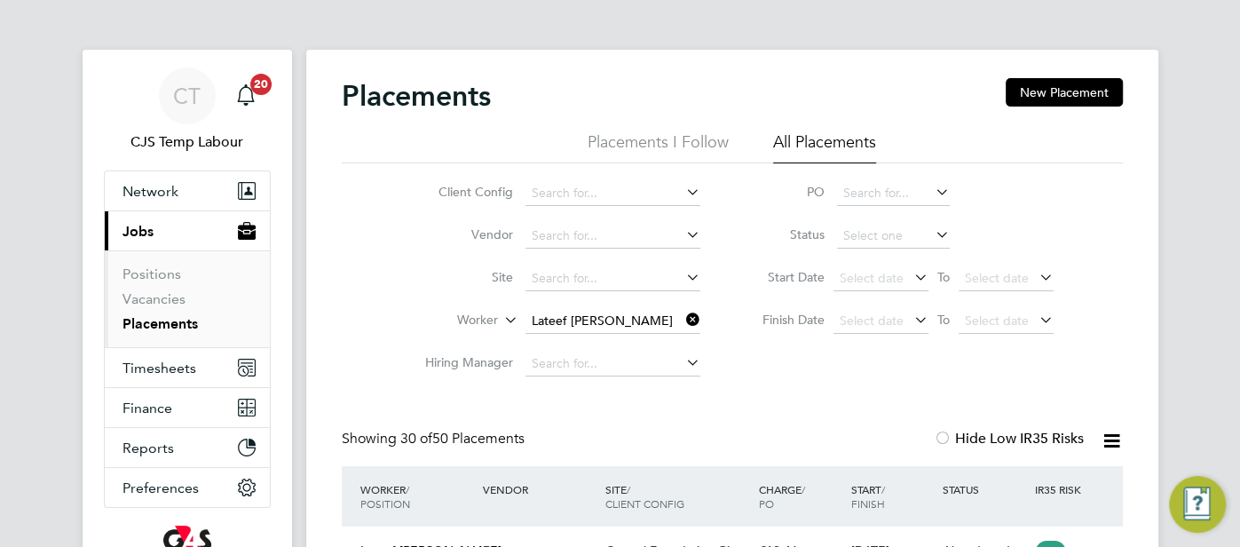
click at [569, 321] on input "Lateef [PERSON_NAME]" at bounding box center [612, 321] width 175 height 25
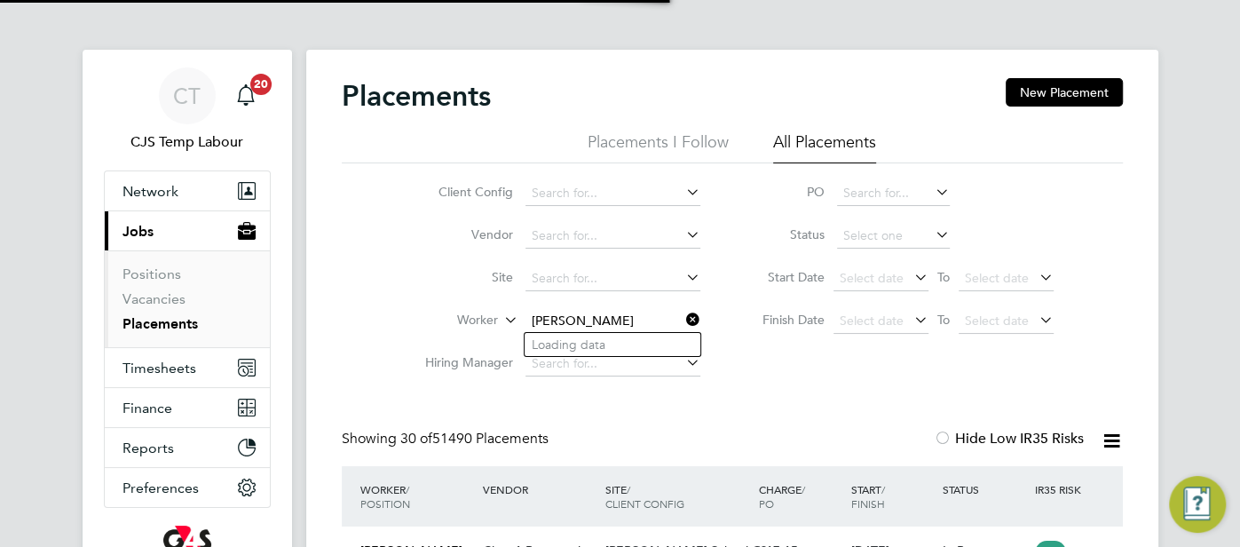
type input "SOREMEKUN AKEEM"
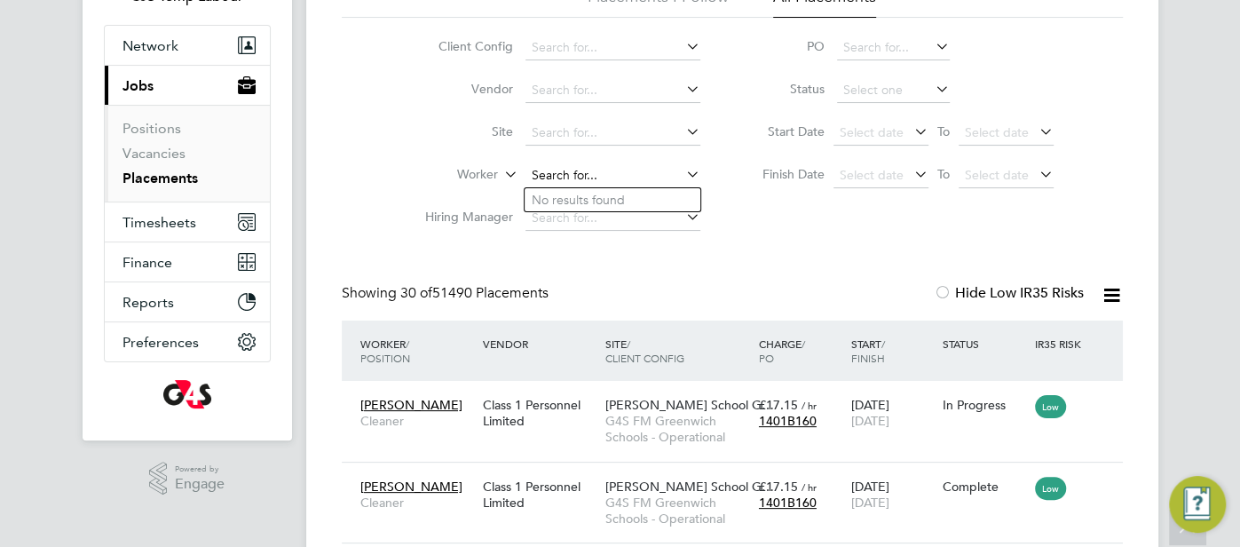
click at [624, 175] on input at bounding box center [612, 175] width 175 height 25
paste input "SOREMEKUN AKEEM"
click at [682, 196] on li "Akeem Soremekun" at bounding box center [636, 200] width 224 height 24
type input "Akeem Soremekun"
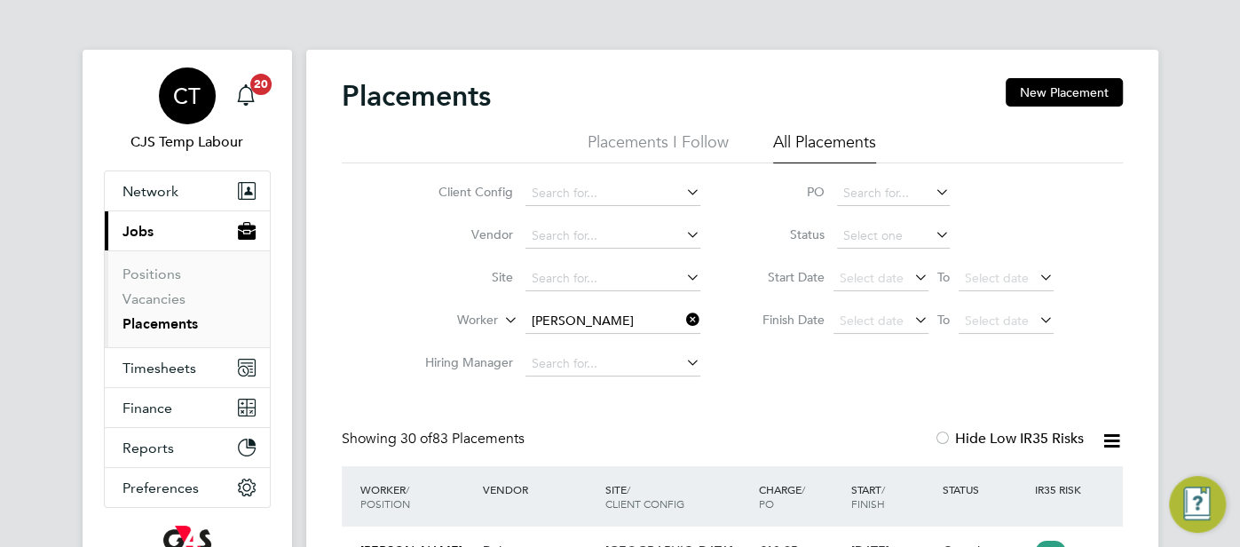
click at [186, 105] on span "CT" at bounding box center [187, 95] width 28 height 23
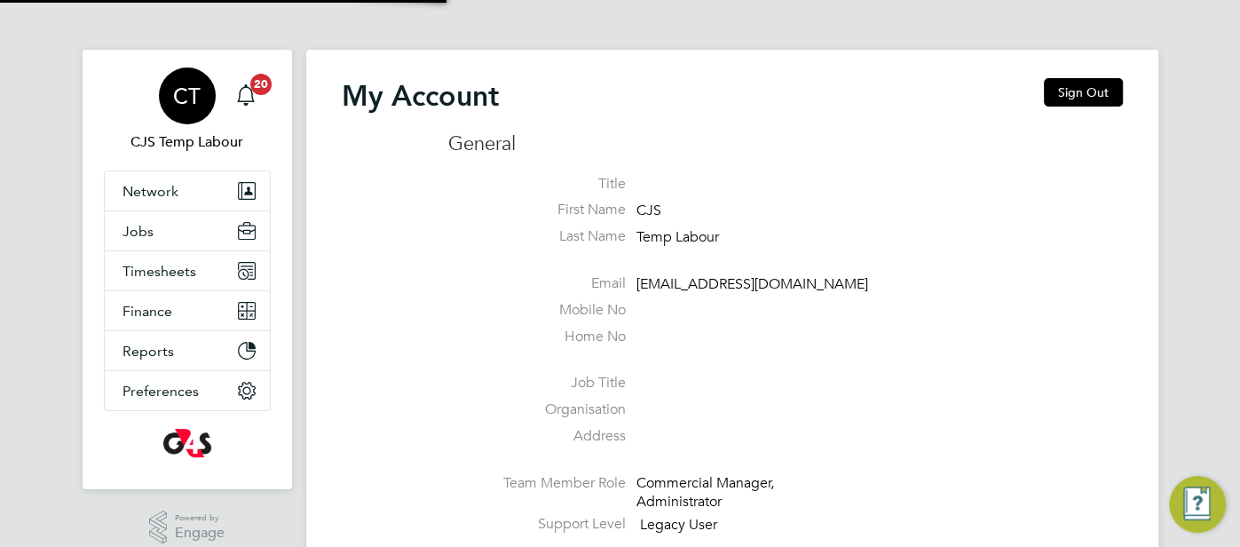
type input "cjs.templabour@uk.g4s.com"
click at [1097, 94] on button "Sign Out" at bounding box center [1082, 92] width 79 height 28
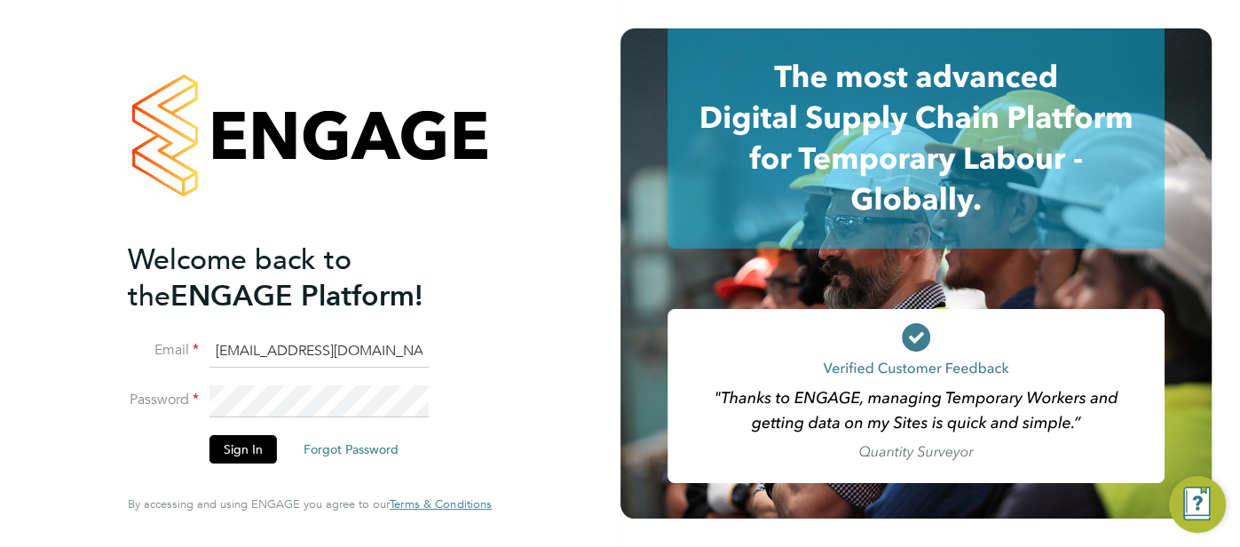
click at [418, 358] on input "cjs.templabour@uk.g4s.com" at bounding box center [318, 351] width 219 height 32
type input "louise.rose@uk.g4s.com"
click at [251, 440] on button "Sign In" at bounding box center [242, 449] width 67 height 28
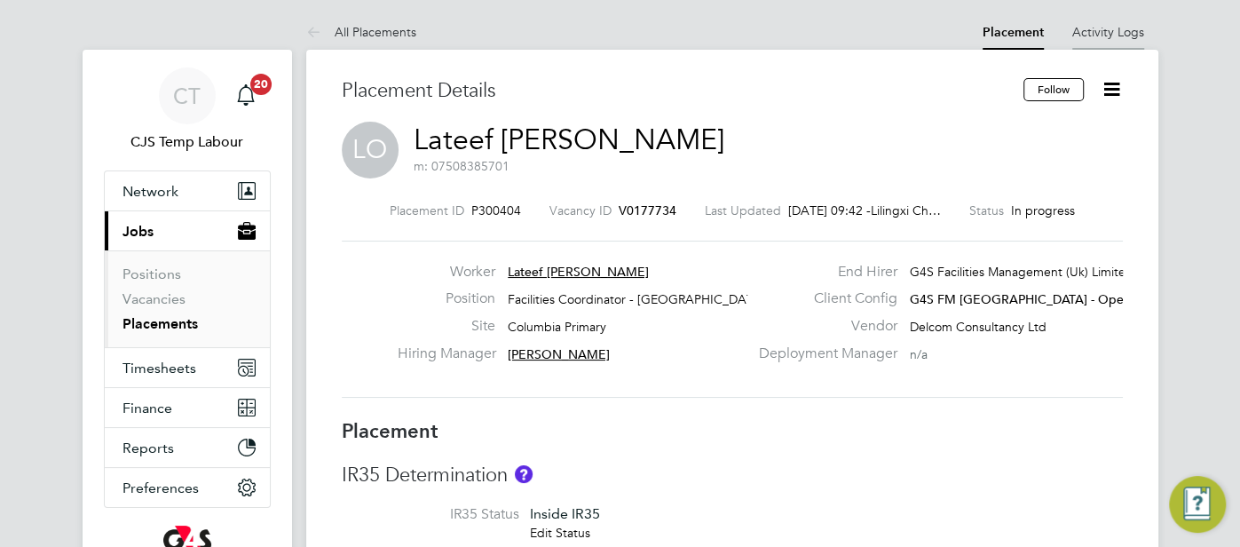
click at [1129, 35] on link "Activity Logs" at bounding box center [1108, 32] width 72 height 16
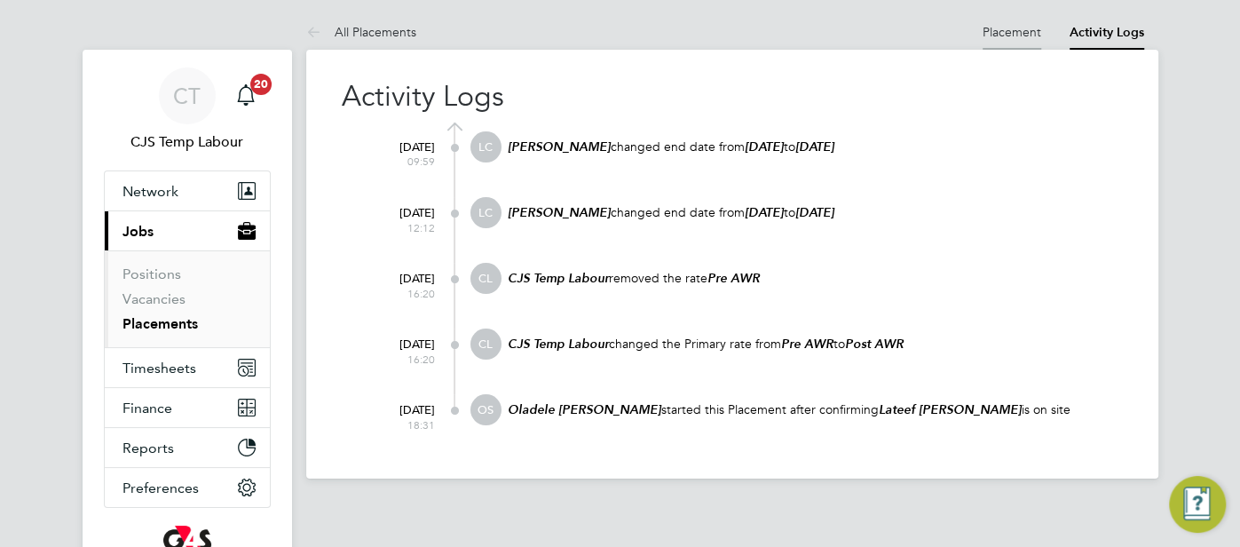
click at [994, 42] on li "Placement" at bounding box center [1011, 31] width 59 height 35
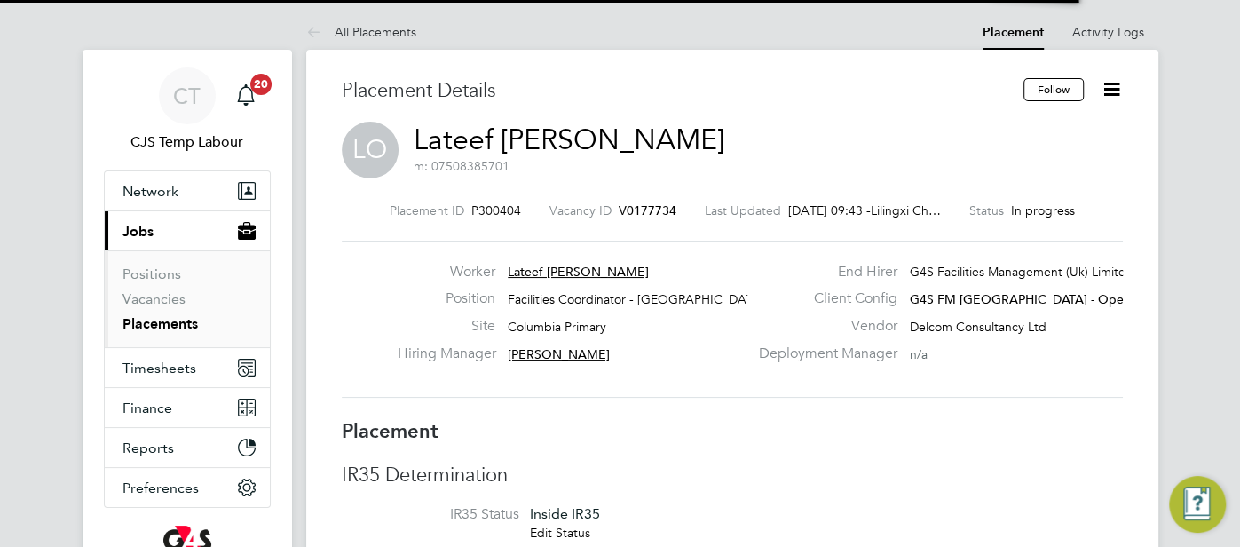
scroll to position [9, 8]
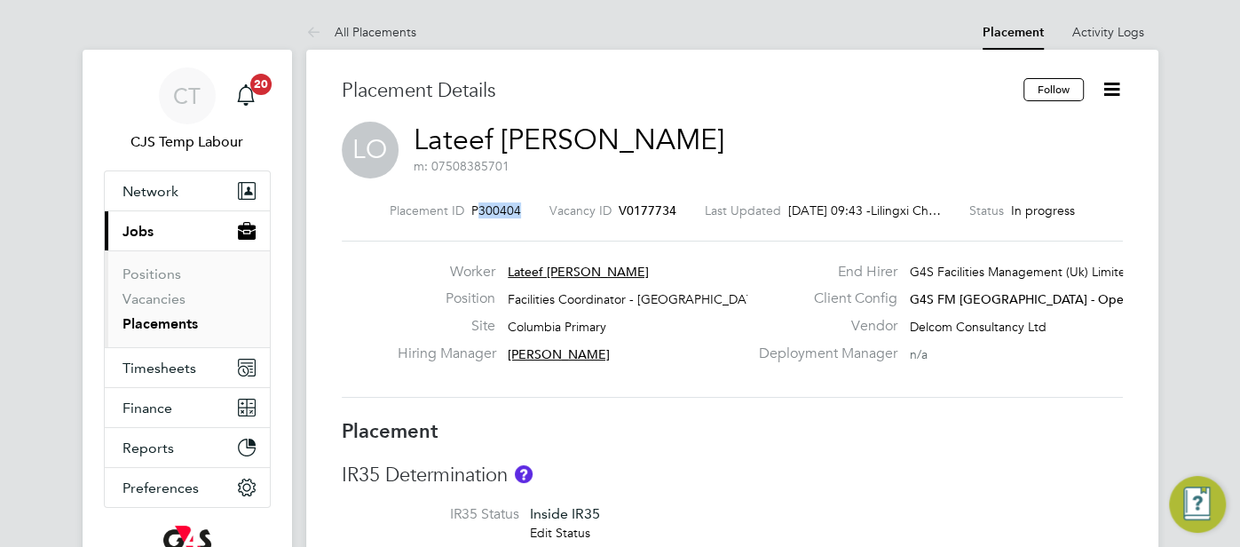
drag, startPoint x: 507, startPoint y: 207, endPoint x: 463, endPoint y: 208, distance: 43.5
click at [463, 208] on div "Placement ID P300404 Vacancy ID V0177734 Last Updated 29 Aug 2025, 09:43 - Lili…" at bounding box center [732, 210] width 781 height 16
copy span "300404"
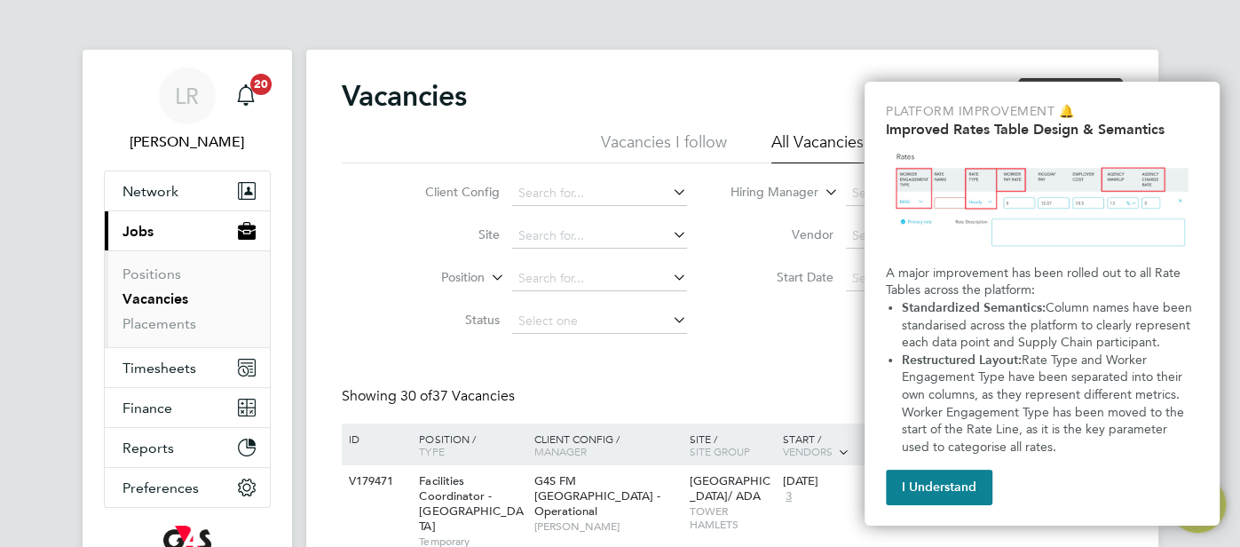
click at [484, 231] on label "Site" at bounding box center [449, 234] width 102 height 16
click at [913, 485] on button "I Understand" at bounding box center [939, 486] width 106 height 35
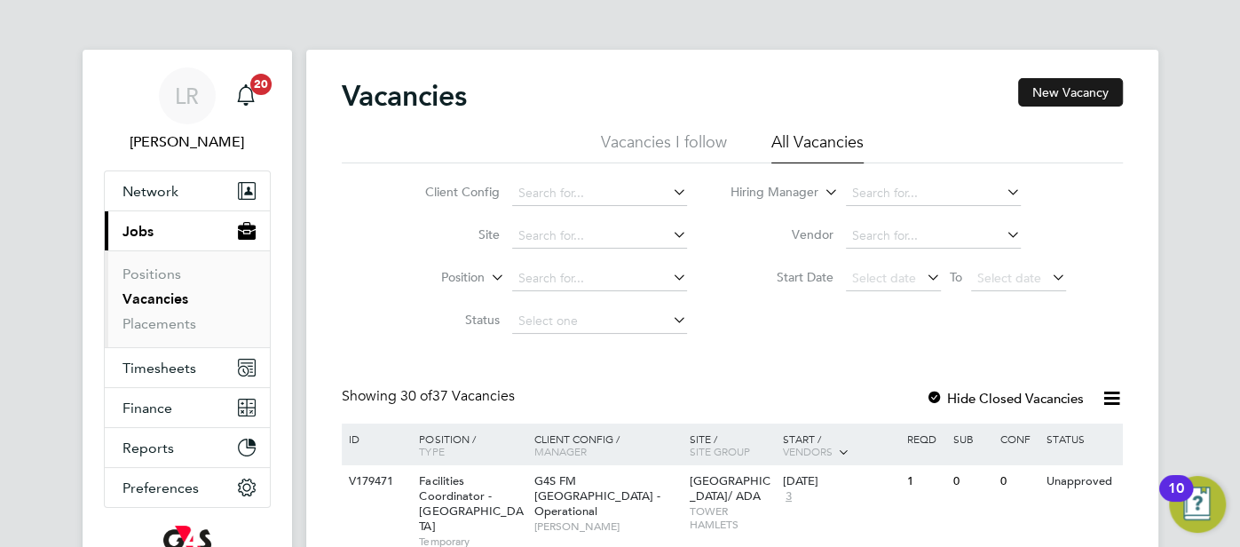
click at [1062, 89] on button "New Vacancy" at bounding box center [1070, 92] width 105 height 28
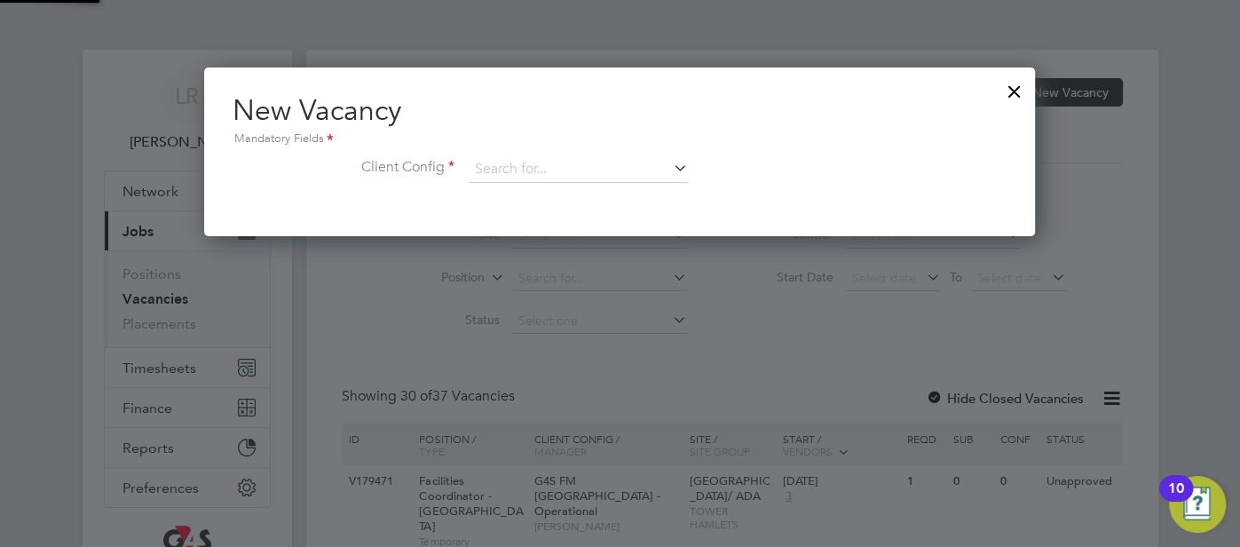
scroll to position [168, 831]
click at [549, 171] on input at bounding box center [577, 169] width 219 height 27
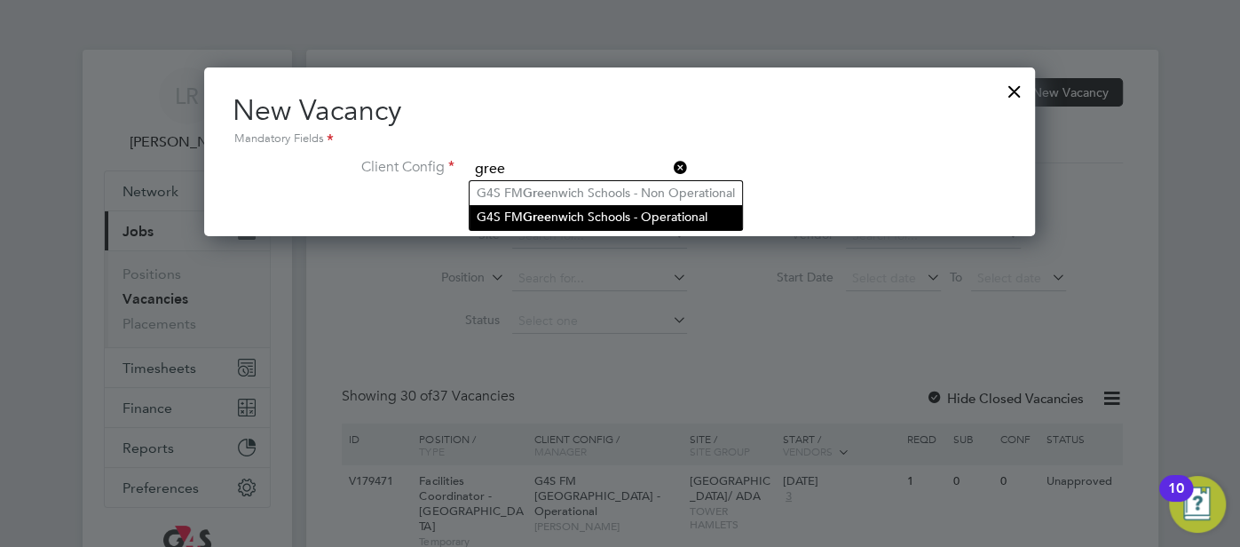
click at [649, 212] on li "G4S FM Gree nwich Schools - Operational" at bounding box center [605, 217] width 272 height 24
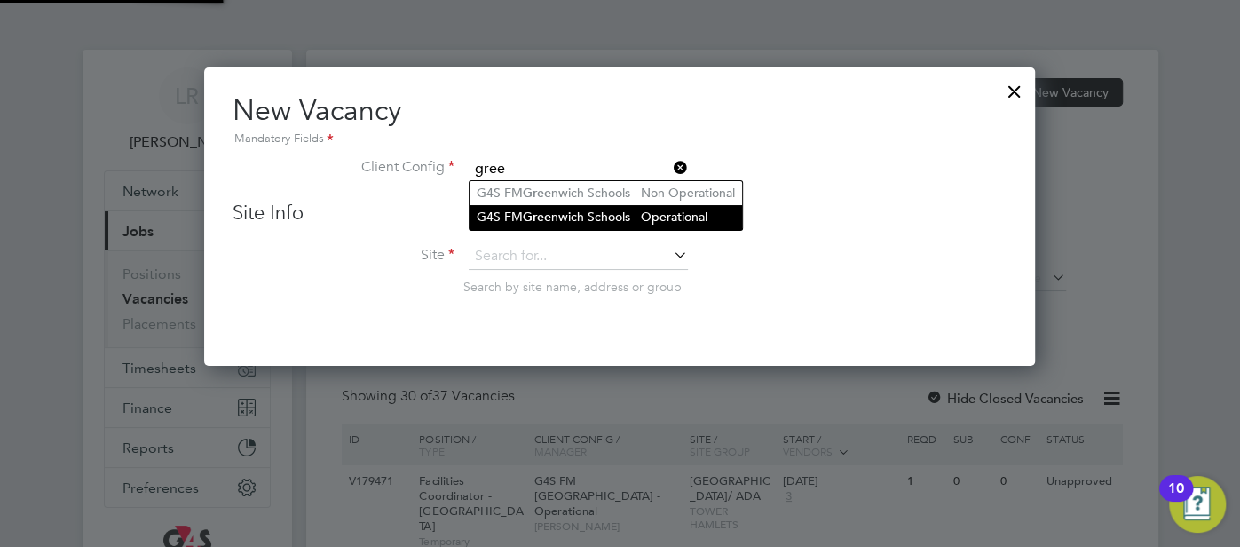
type input "G4S FM Greenwich Schools - Operational"
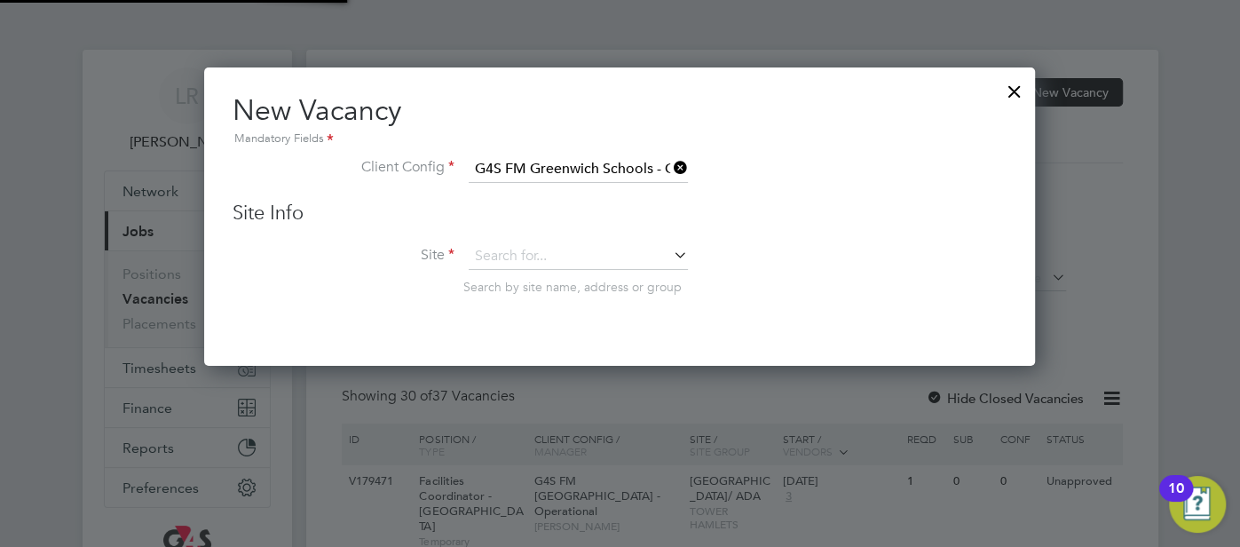
scroll to position [297, 831]
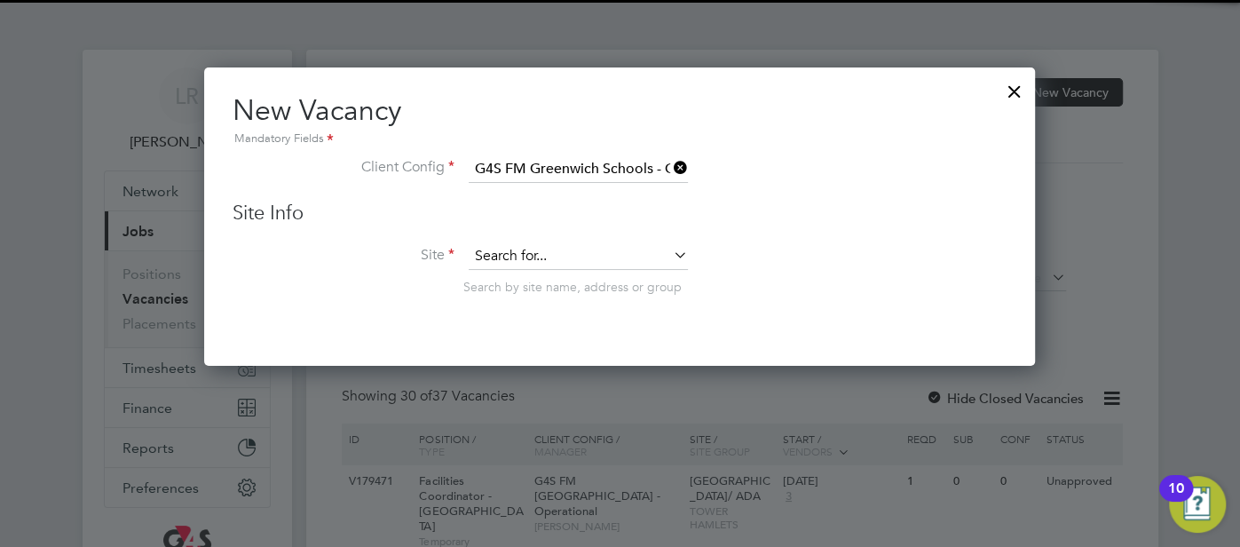
click at [601, 251] on input at bounding box center [577, 256] width 219 height 27
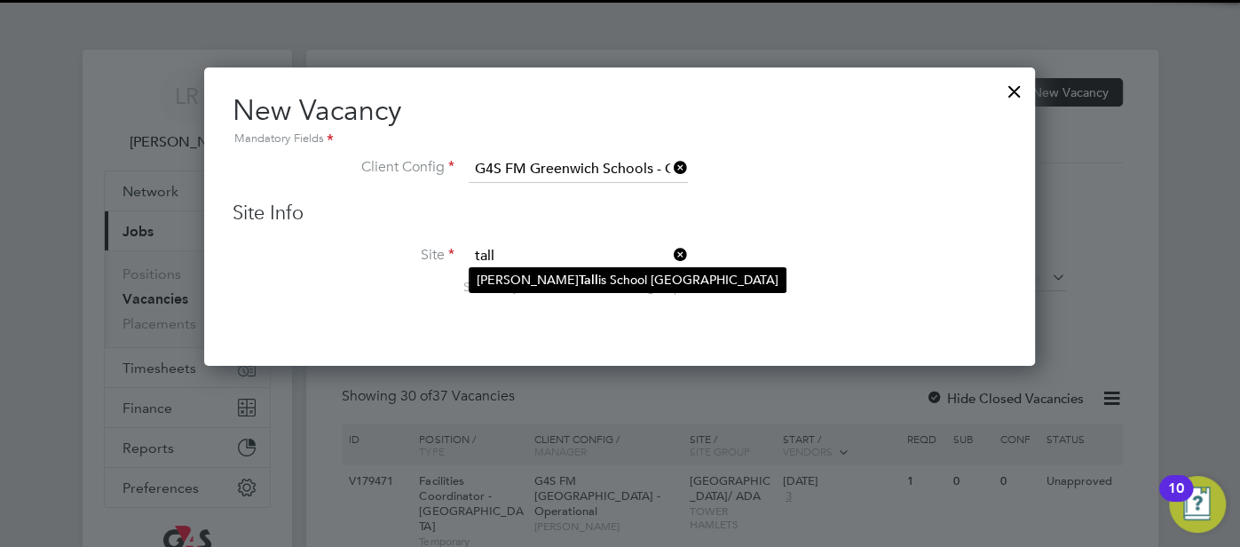
click at [607, 278] on li "Thomas Tall is School Greenwich Schools" at bounding box center [627, 280] width 316 height 24
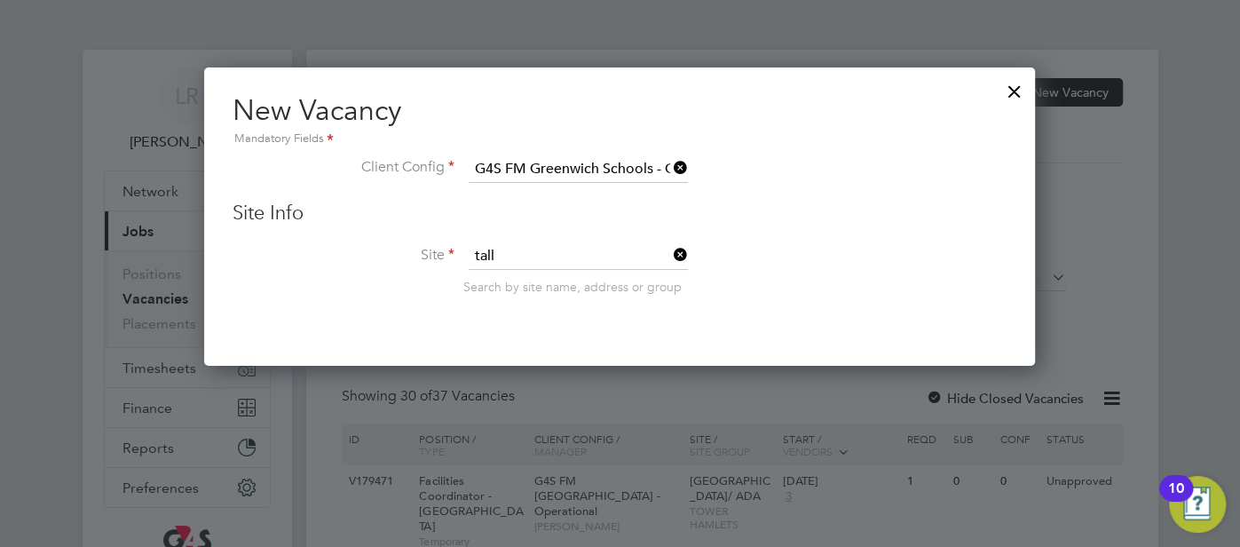
type input "[PERSON_NAME][GEOGRAPHIC_DATA] [GEOGRAPHIC_DATA]"
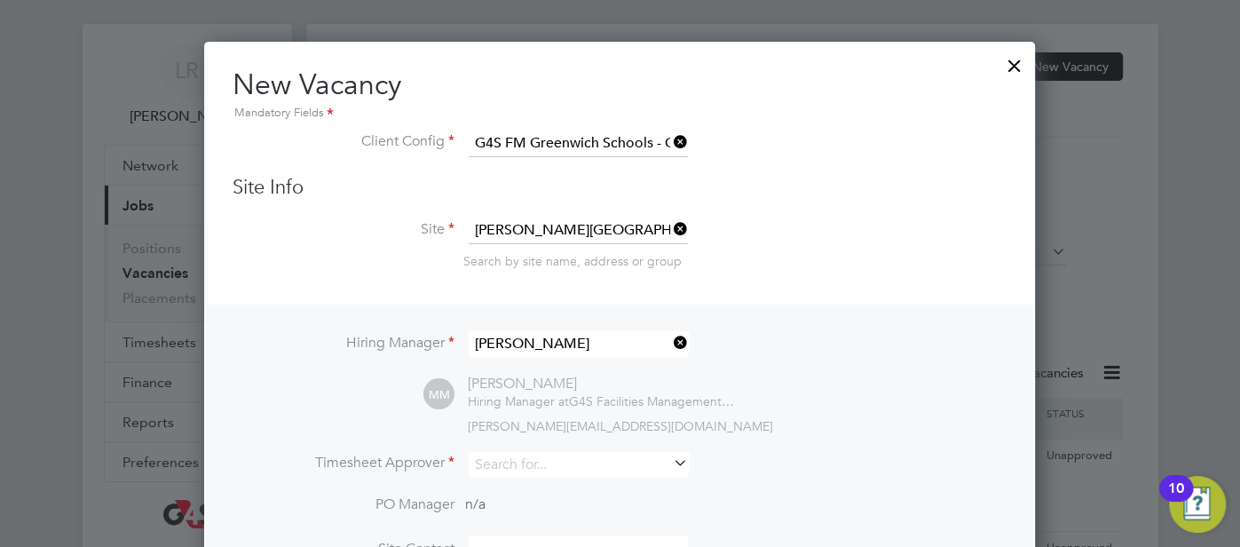
scroll to position [28, 0]
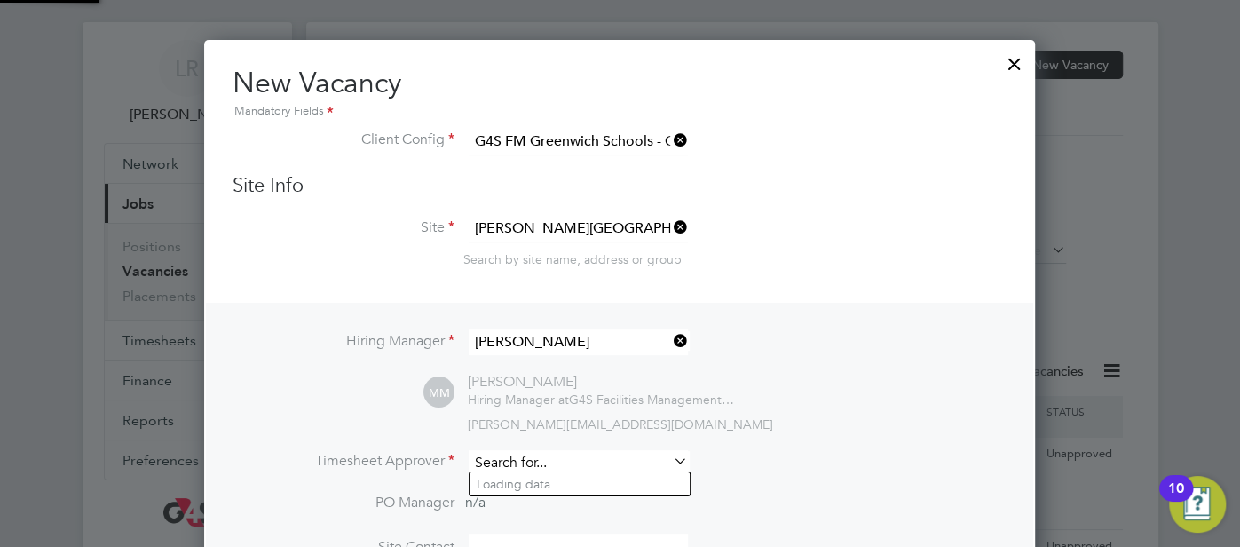
click at [504, 464] on input at bounding box center [577, 463] width 219 height 26
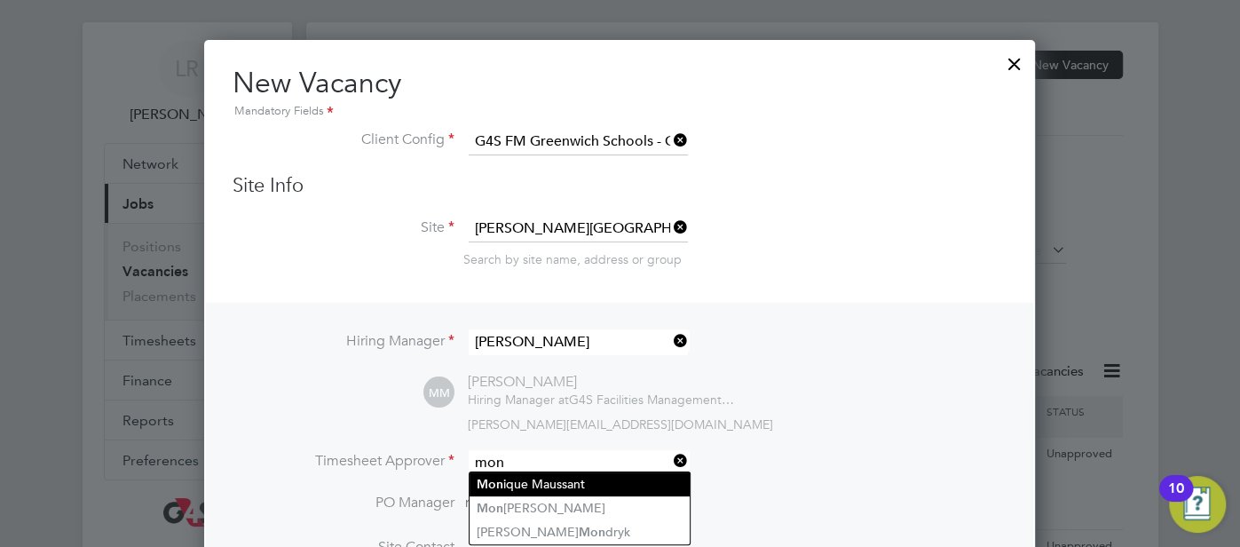
click at [508, 477] on li "Mon ique Maussant" at bounding box center [579, 484] width 220 height 24
type input "Monique Maussant"
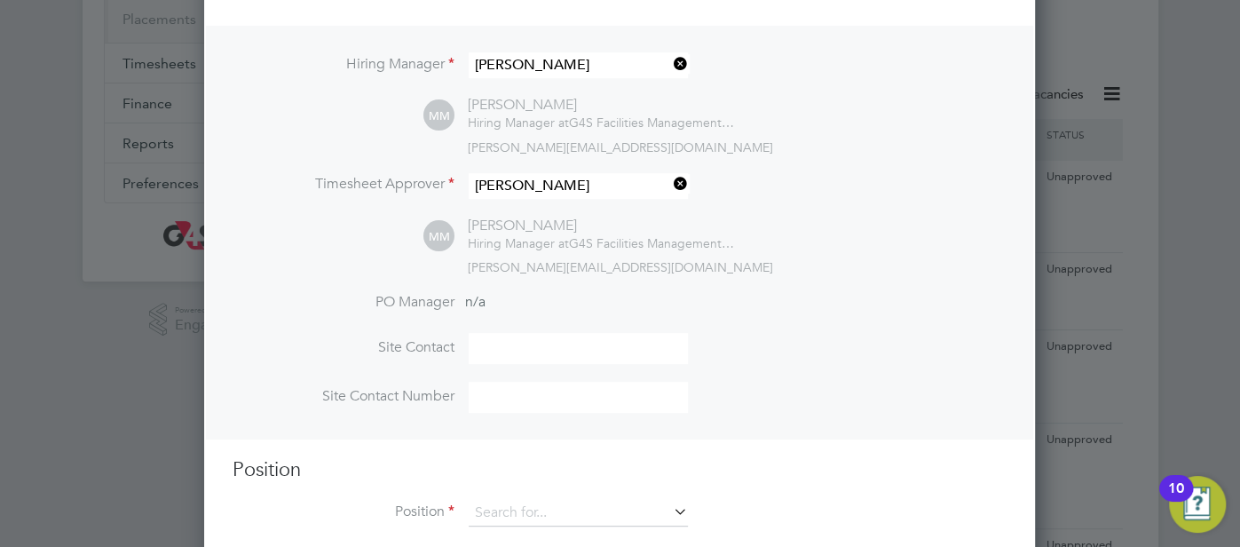
scroll to position [373, 0]
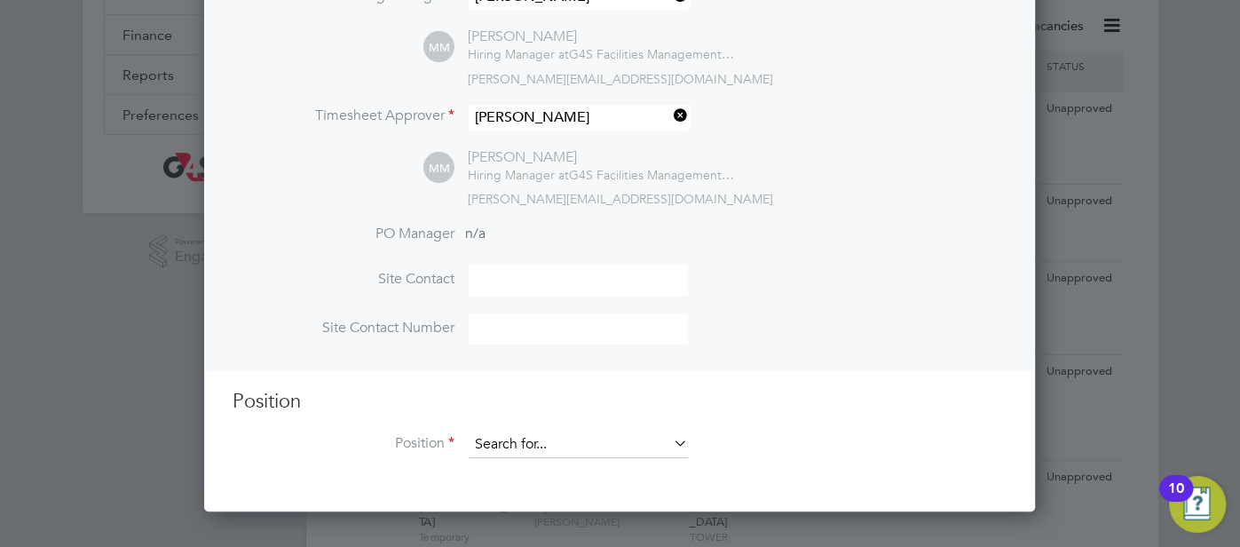
click at [530, 437] on input at bounding box center [577, 444] width 219 height 27
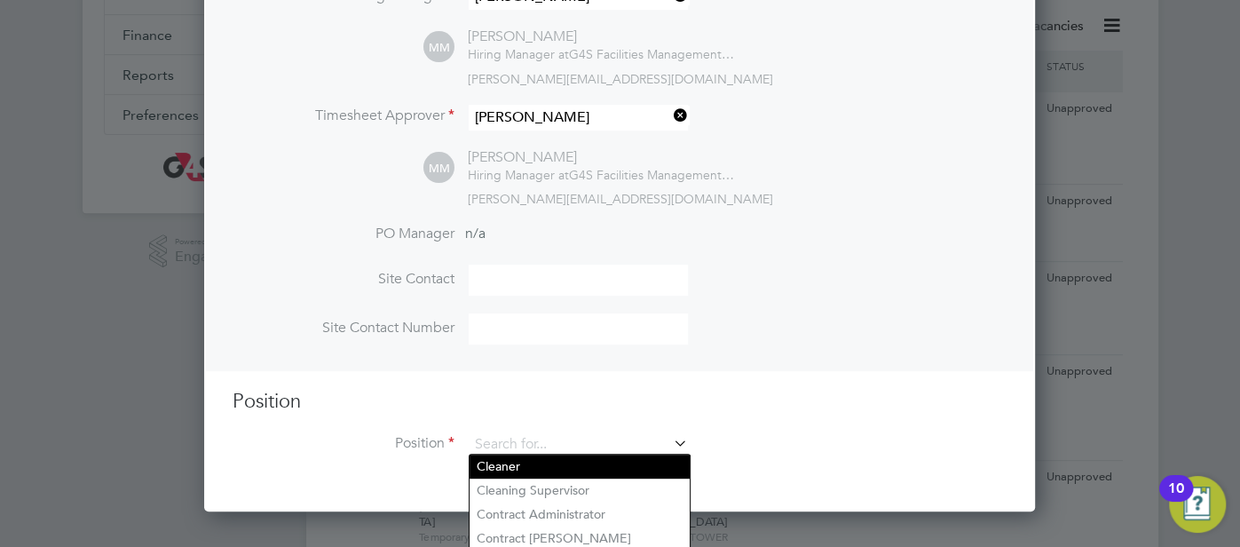
click at [526, 476] on li "Cleaner" at bounding box center [579, 466] width 220 height 24
type input "Cleaner"
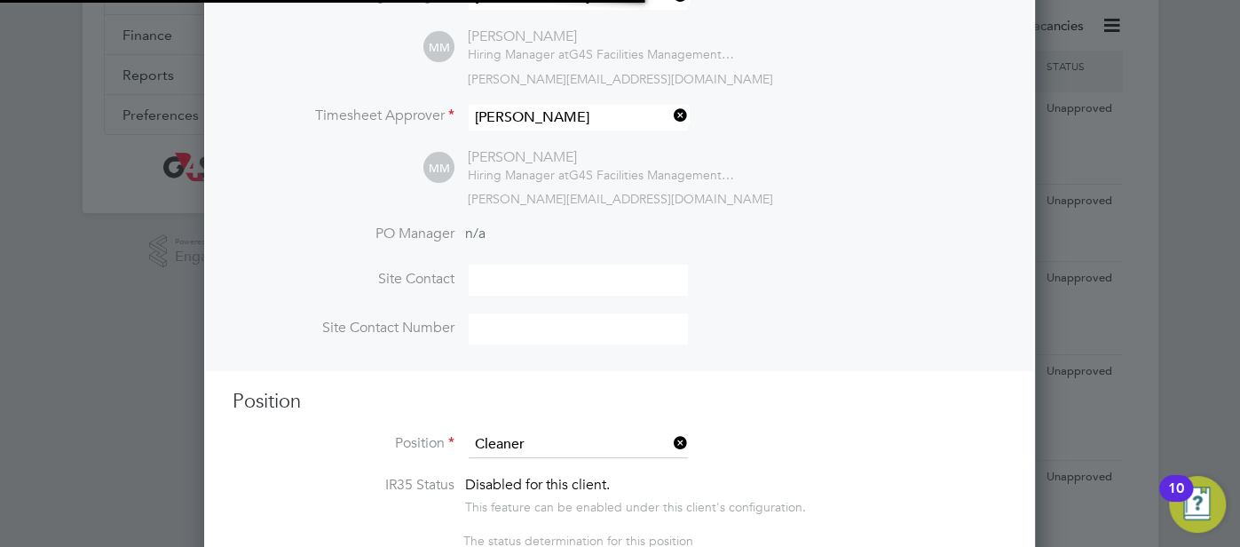
type textarea " On arrival, to report for duty in full uniform for the normal work routines. …"
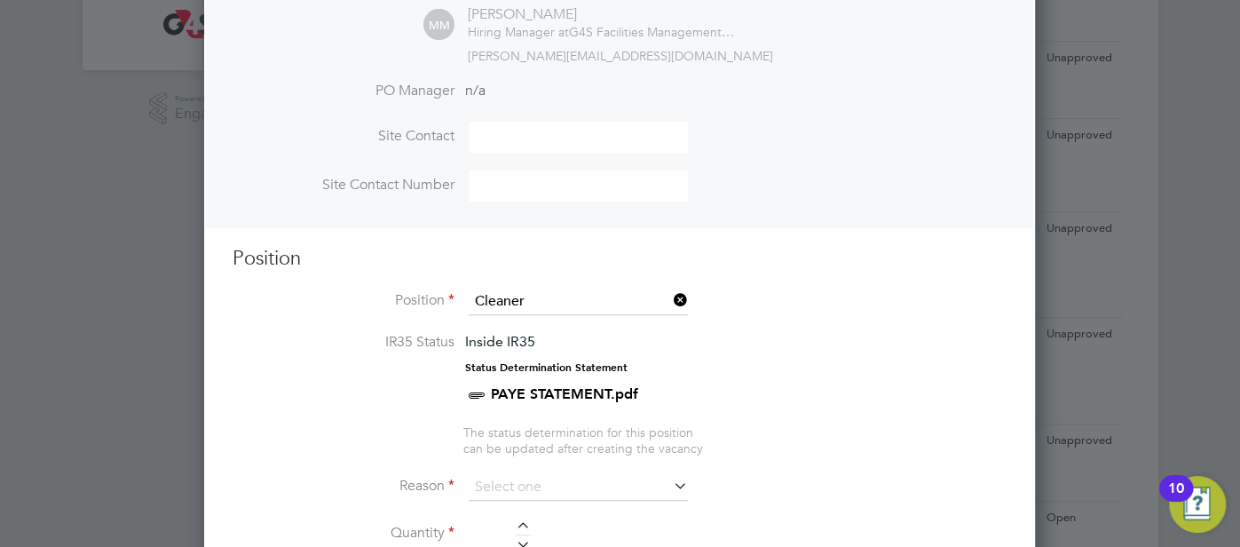
scroll to position [536, 0]
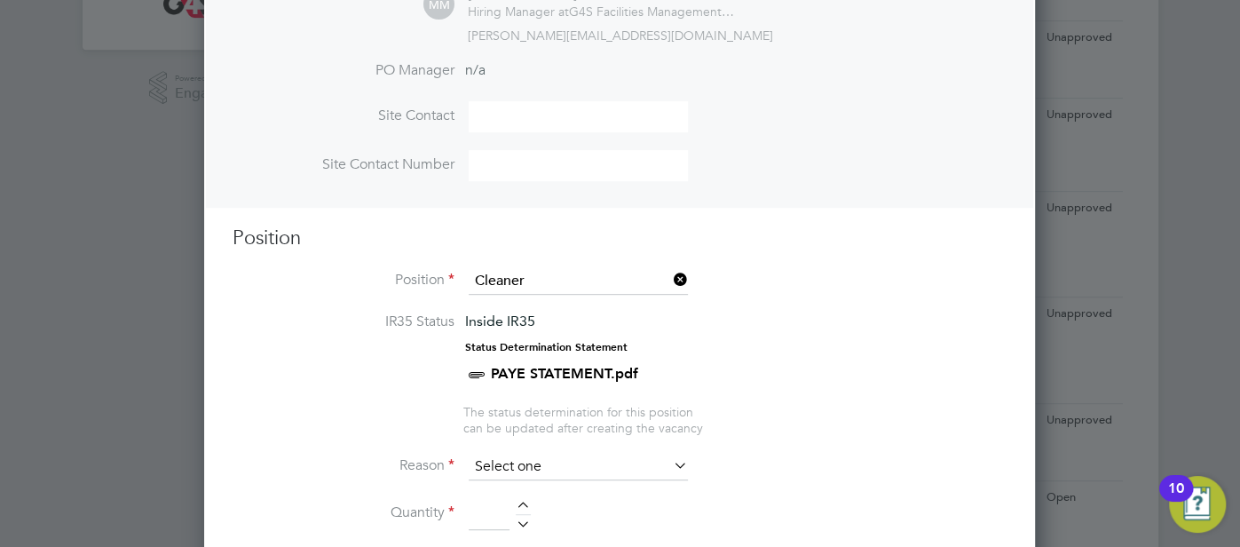
click at [513, 464] on input at bounding box center [577, 466] width 219 height 27
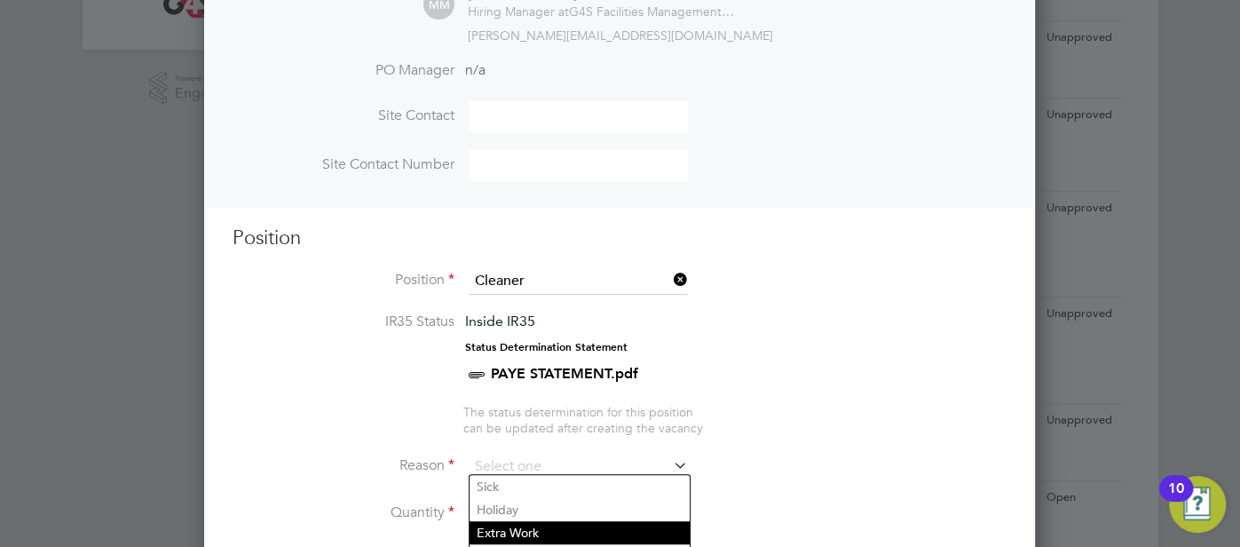
click at [531, 533] on li "Extra Work" at bounding box center [579, 532] width 220 height 23
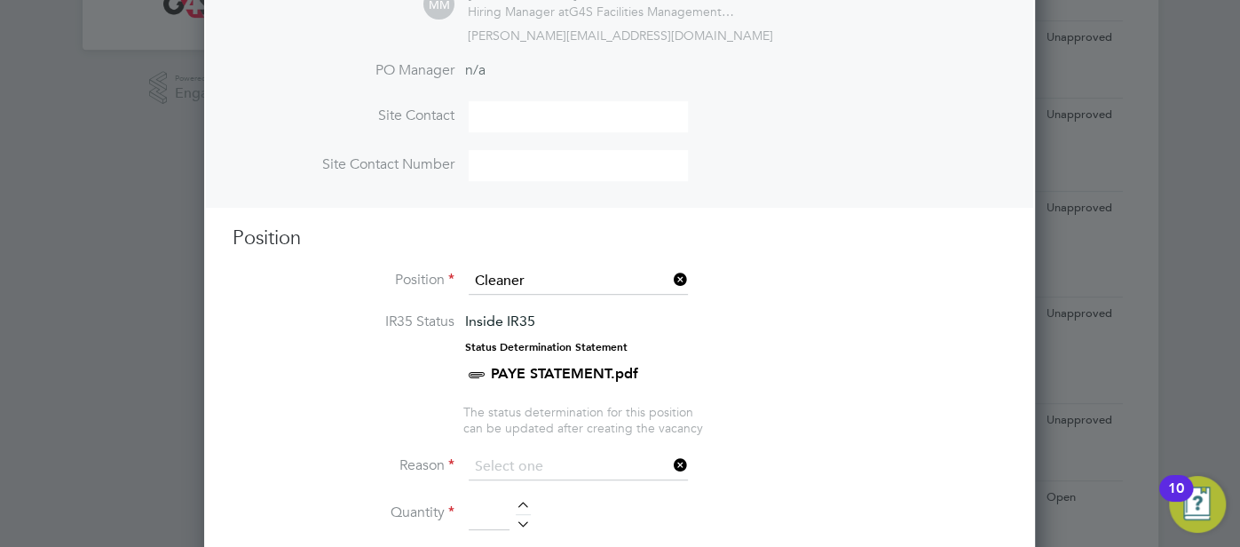
type input "Extra Work"
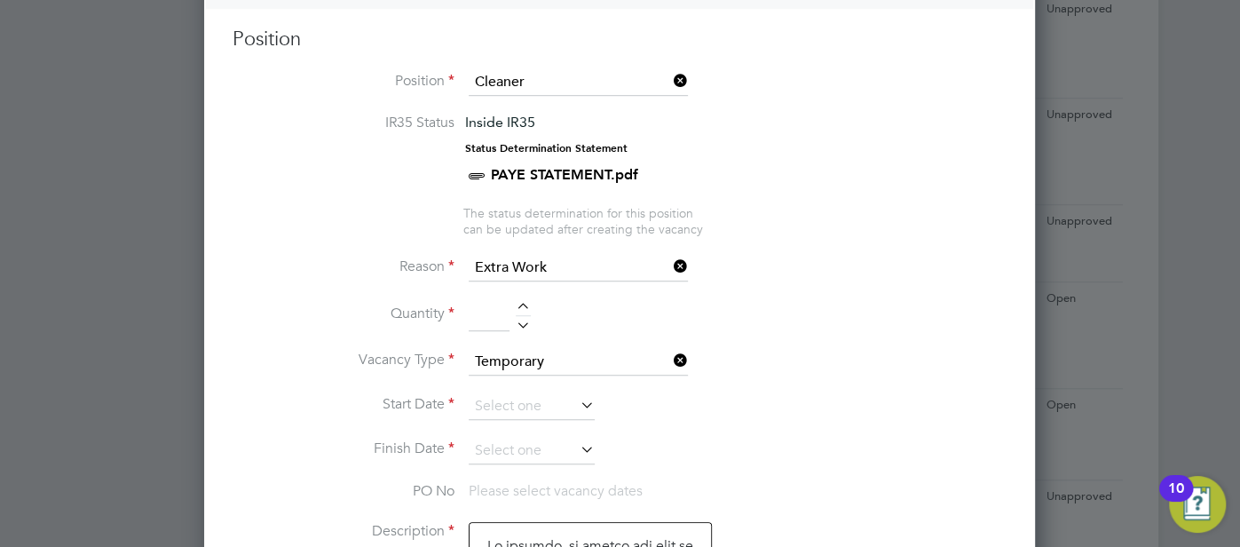
click at [517, 303] on div at bounding box center [523, 309] width 15 height 12
type input "1"
click at [509, 393] on input at bounding box center [531, 406] width 126 height 27
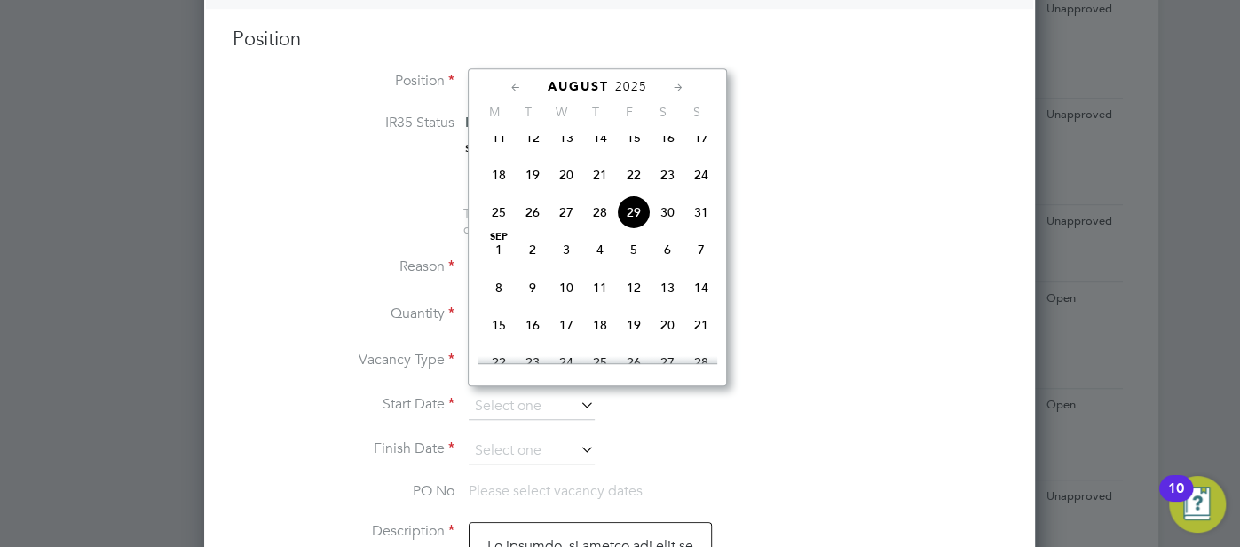
click at [670, 227] on span "30" at bounding box center [667, 212] width 34 height 34
type input "[DATE]"
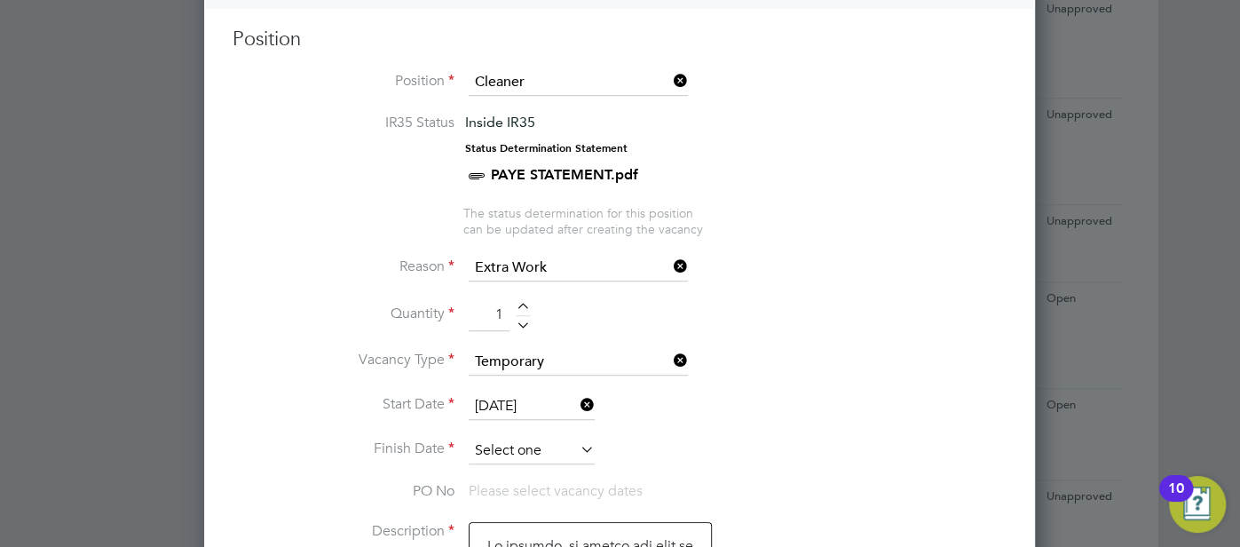
click at [527, 437] on input at bounding box center [531, 450] width 126 height 27
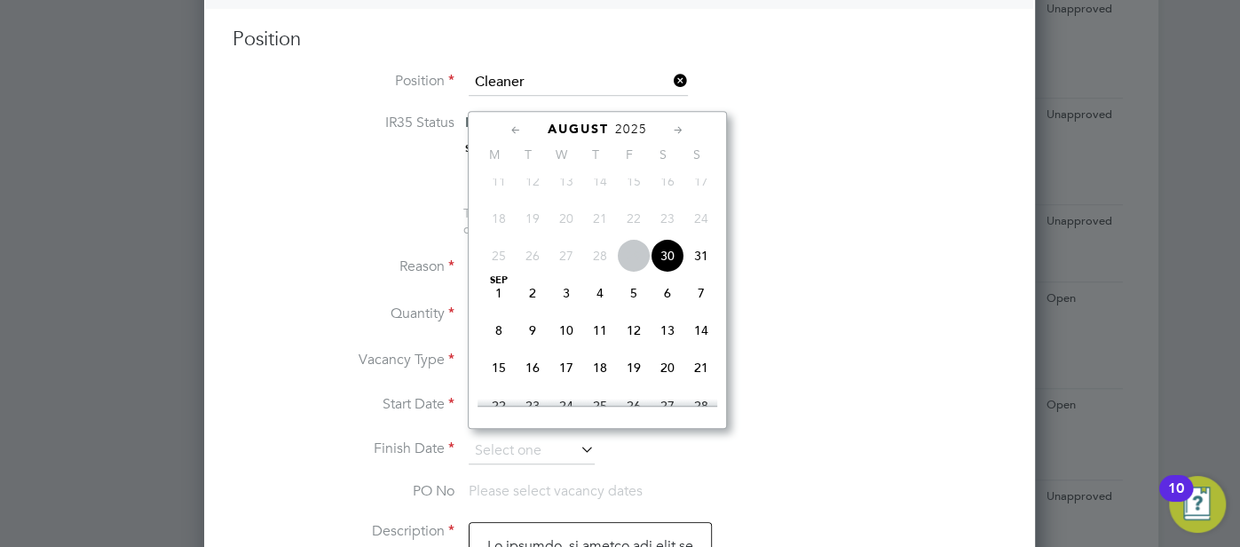
click at [694, 272] on span "31" at bounding box center [701, 256] width 34 height 34
type input "[DATE]"
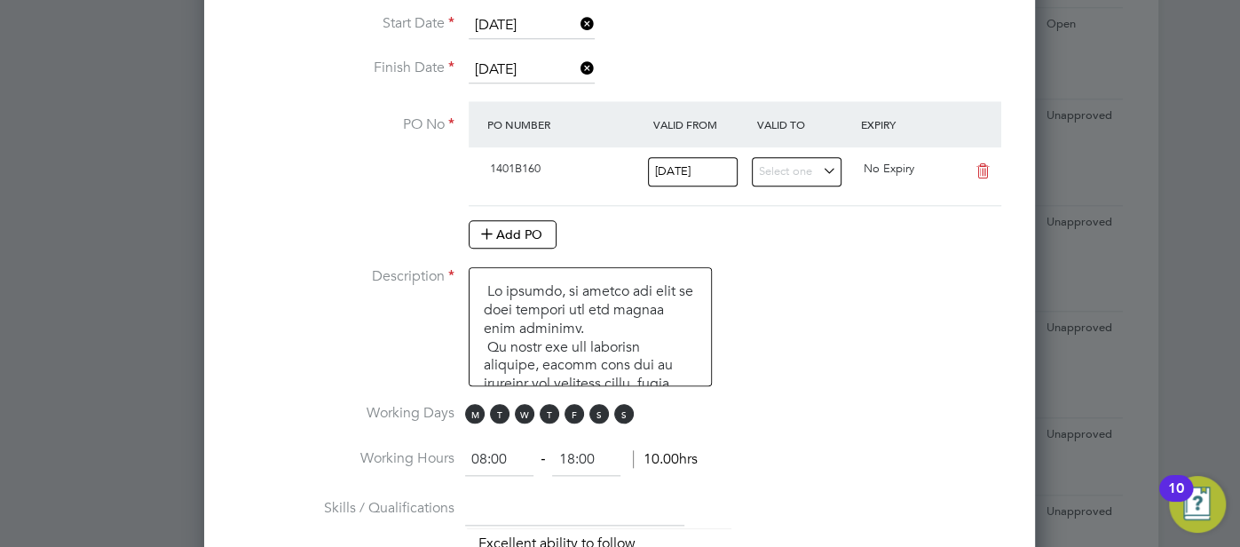
scroll to position [1117, 0]
click at [573, 405] on span "F" at bounding box center [574, 412] width 20 height 20
drag, startPoint x: 545, startPoint y: 401, endPoint x: 523, endPoint y: 402, distance: 22.2
click at [544, 402] on span "T" at bounding box center [549, 412] width 20 height 20
drag, startPoint x: 520, startPoint y: 402, endPoint x: 508, endPoint y: 401, distance: 11.6
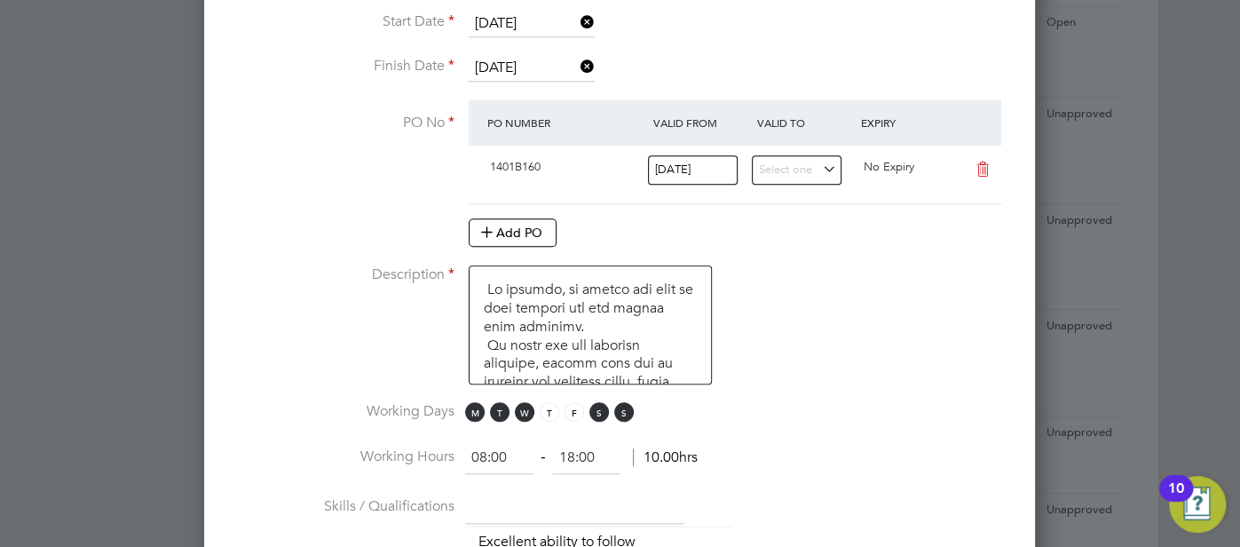
click at [519, 402] on span "W" at bounding box center [525, 412] width 20 height 20
click at [505, 402] on span "T" at bounding box center [500, 412] width 20 height 20
click at [470, 402] on span "M" at bounding box center [475, 412] width 20 height 20
click at [574, 445] on input "18:00" at bounding box center [586, 458] width 68 height 32
type input "17:00"
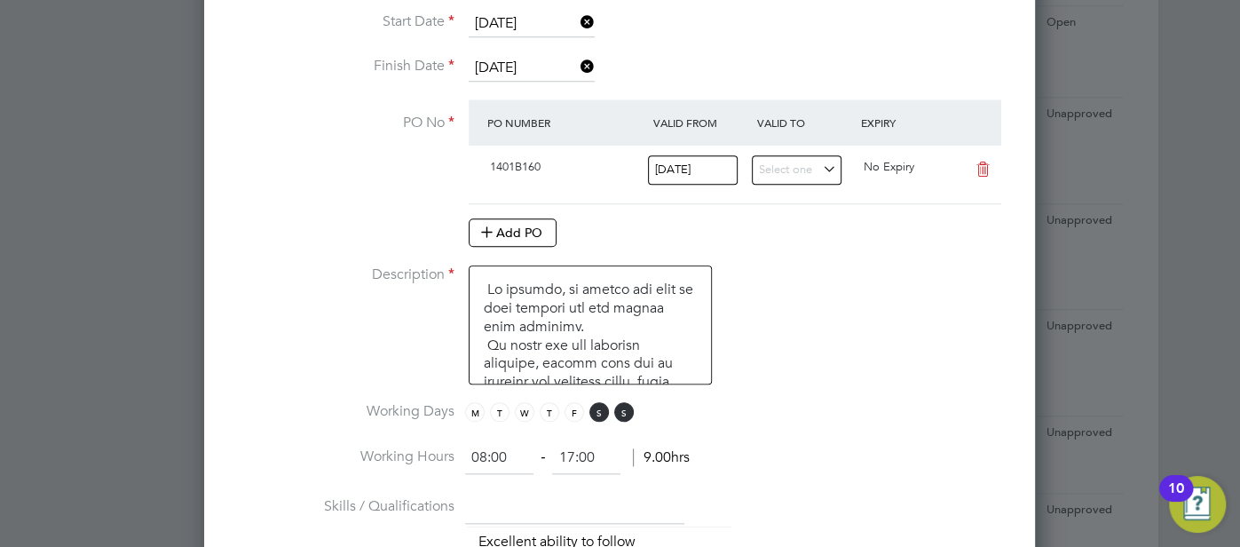
click at [736, 453] on li "Working Hours 08:00 ‐ 17:00 9.00hrs" at bounding box center [619, 467] width 774 height 50
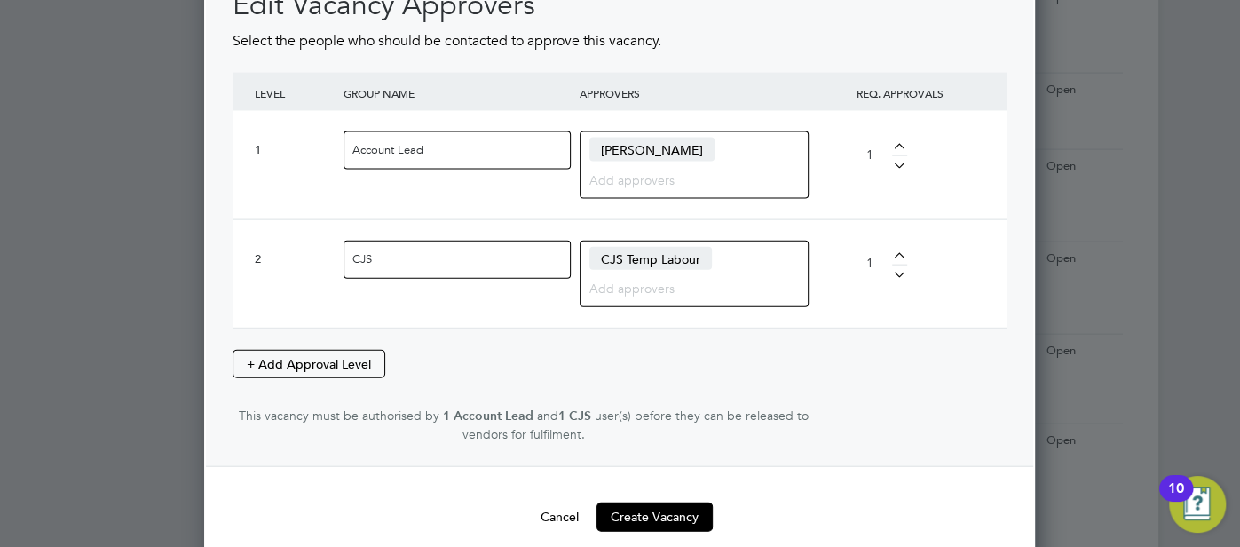
scroll to position [2611, 0]
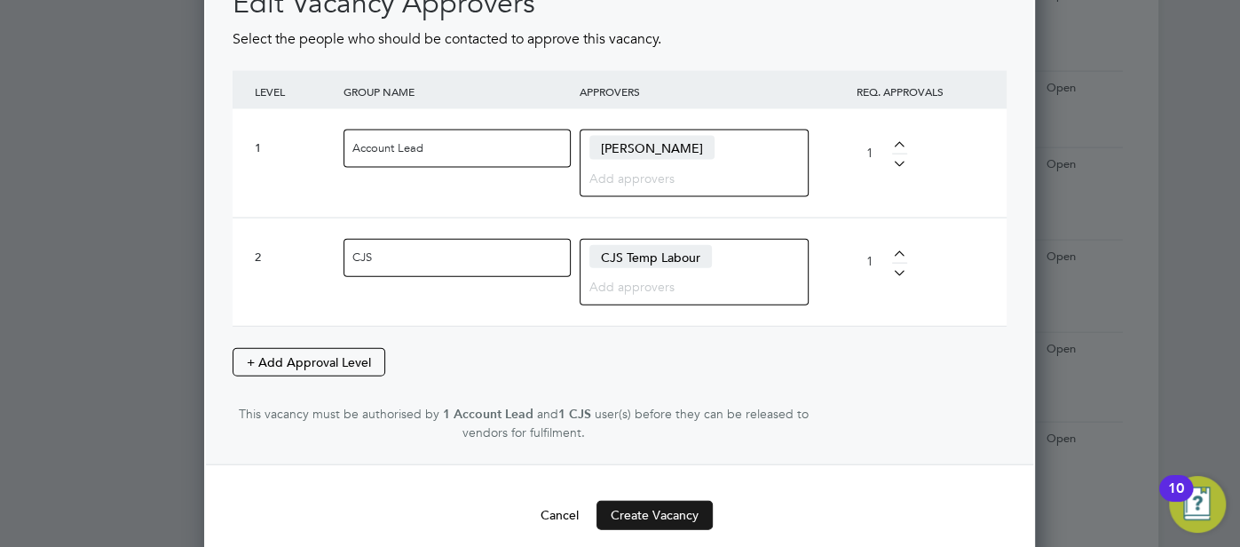
click at [665, 503] on button "Create Vacancy" at bounding box center [654, 514] width 116 height 28
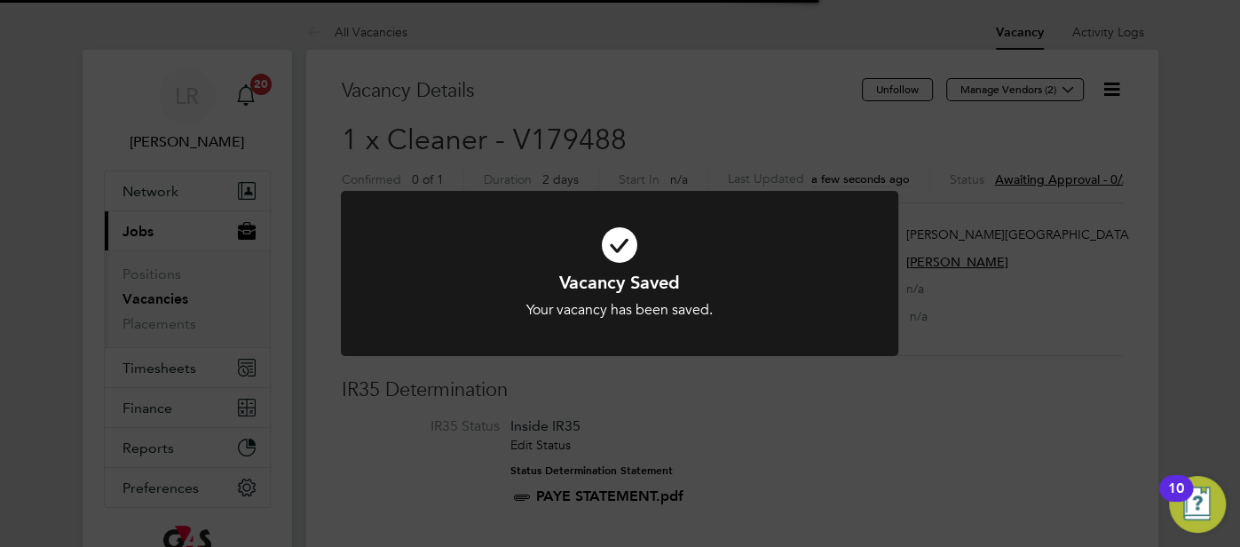
click at [622, 251] on icon at bounding box center [619, 244] width 461 height 69
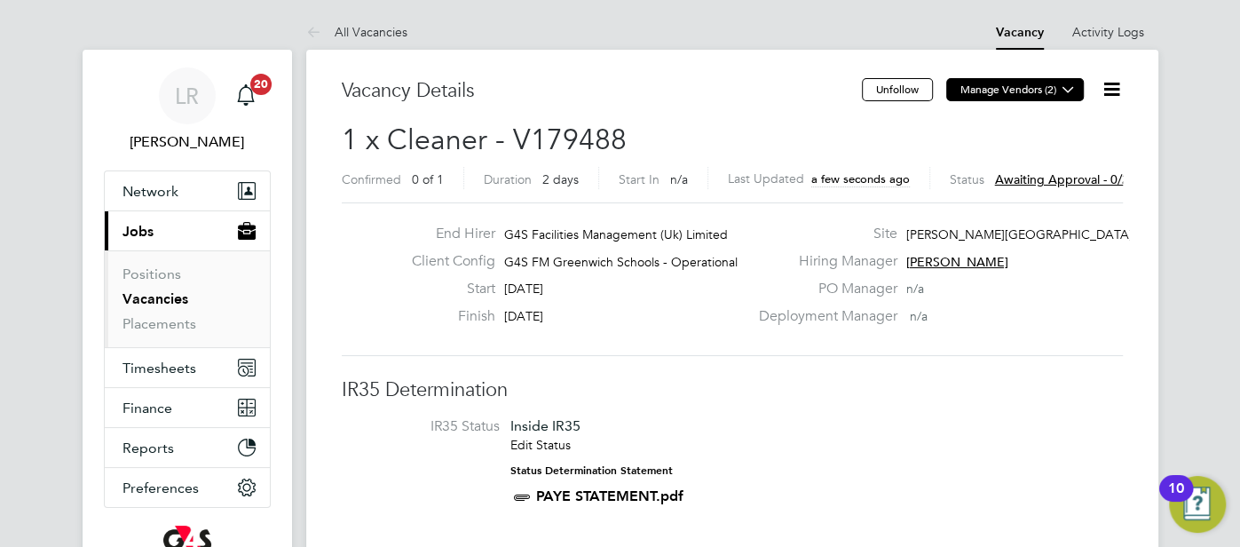
click at [1070, 92] on icon at bounding box center [1067, 89] width 13 height 13
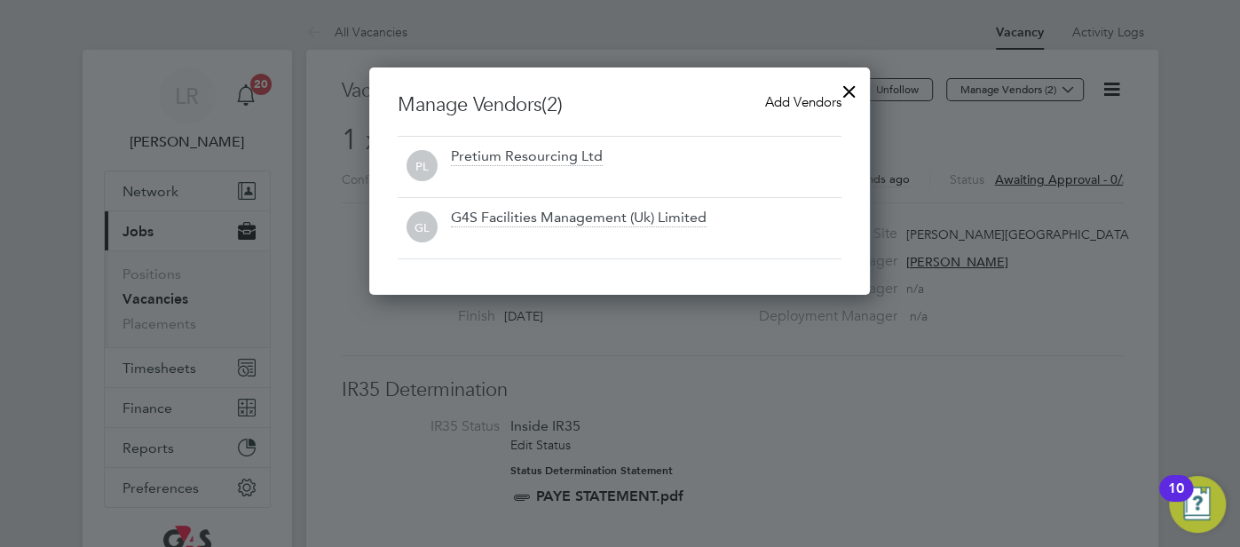
click at [798, 99] on span "Add Vendors" at bounding box center [803, 101] width 76 height 17
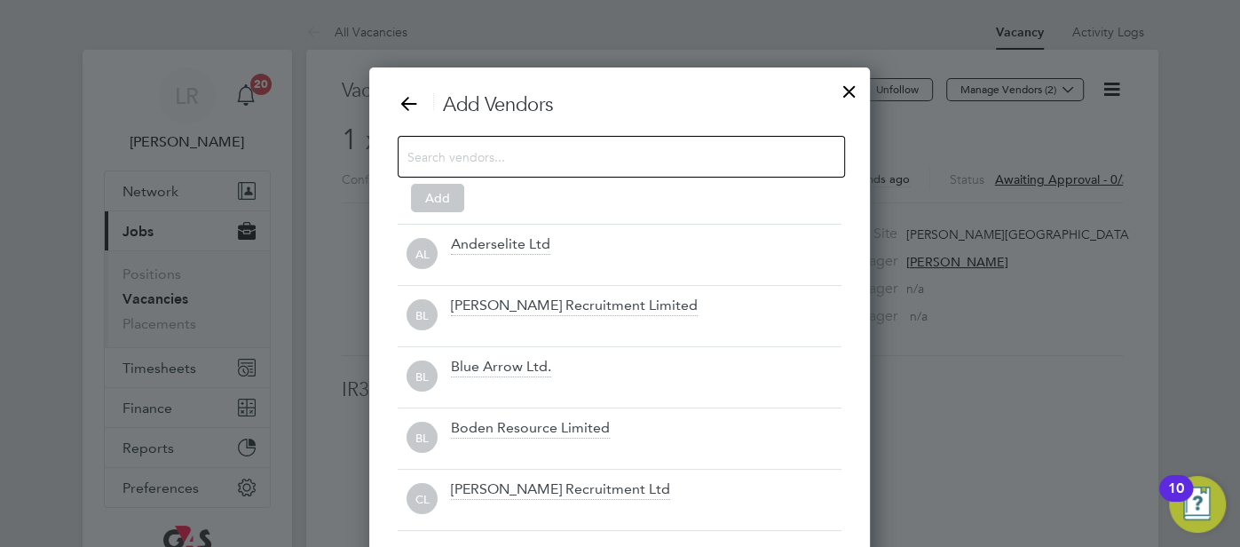
click at [499, 157] on input at bounding box center [606, 156] width 399 height 23
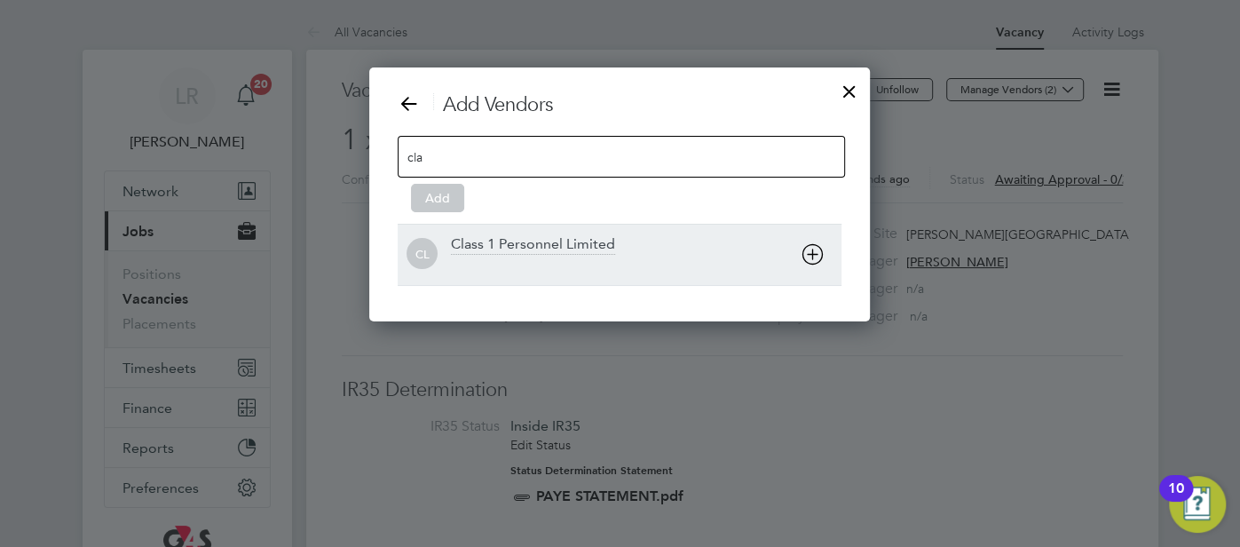
type input "cla"
click at [516, 254] on div "Class 1 Personnel Limited" at bounding box center [646, 254] width 390 height 39
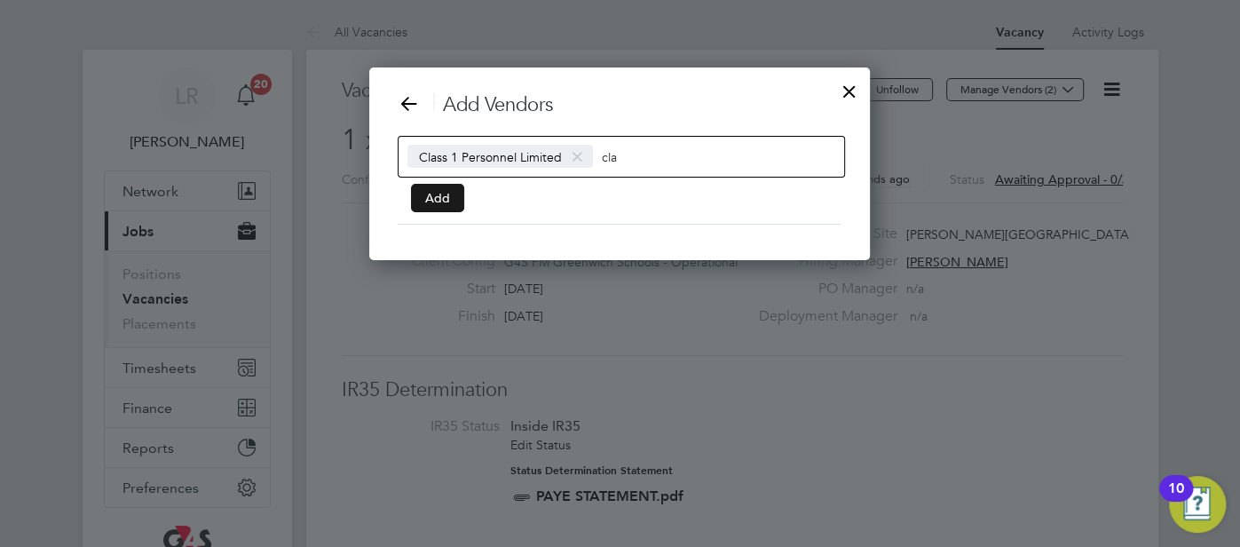
click at [431, 201] on button "Add" at bounding box center [437, 198] width 53 height 28
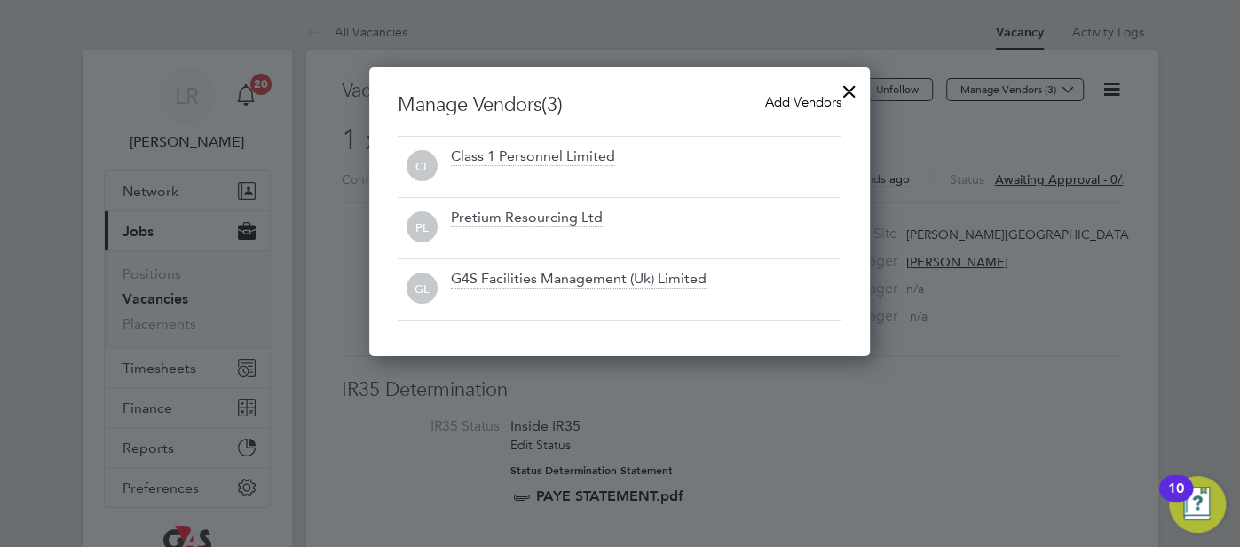
click at [848, 85] on div at bounding box center [849, 87] width 32 height 32
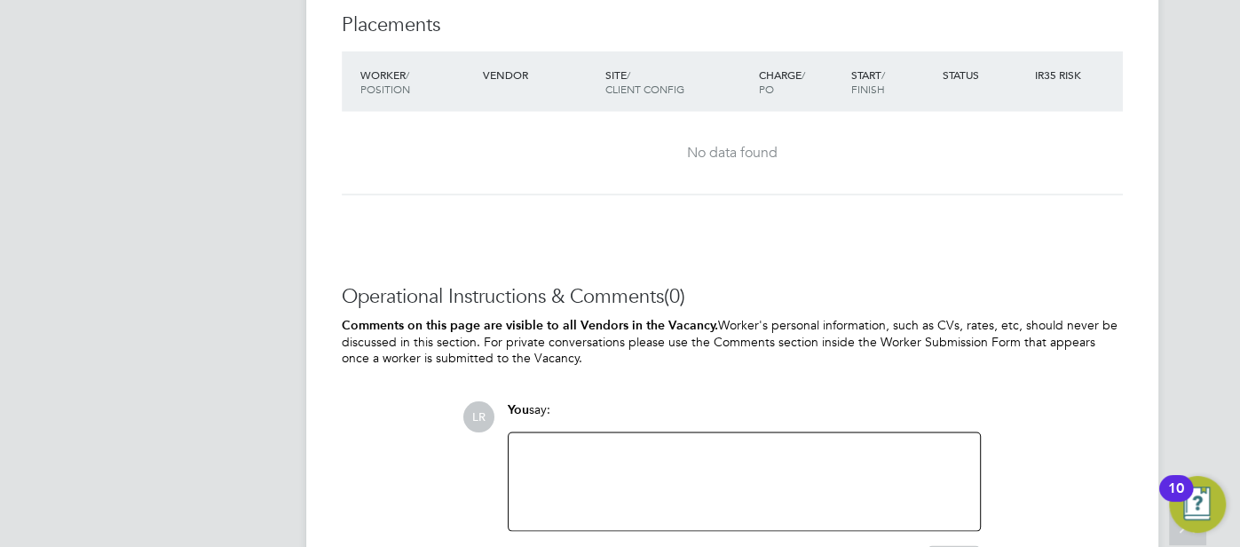
scroll to position [2409, 0]
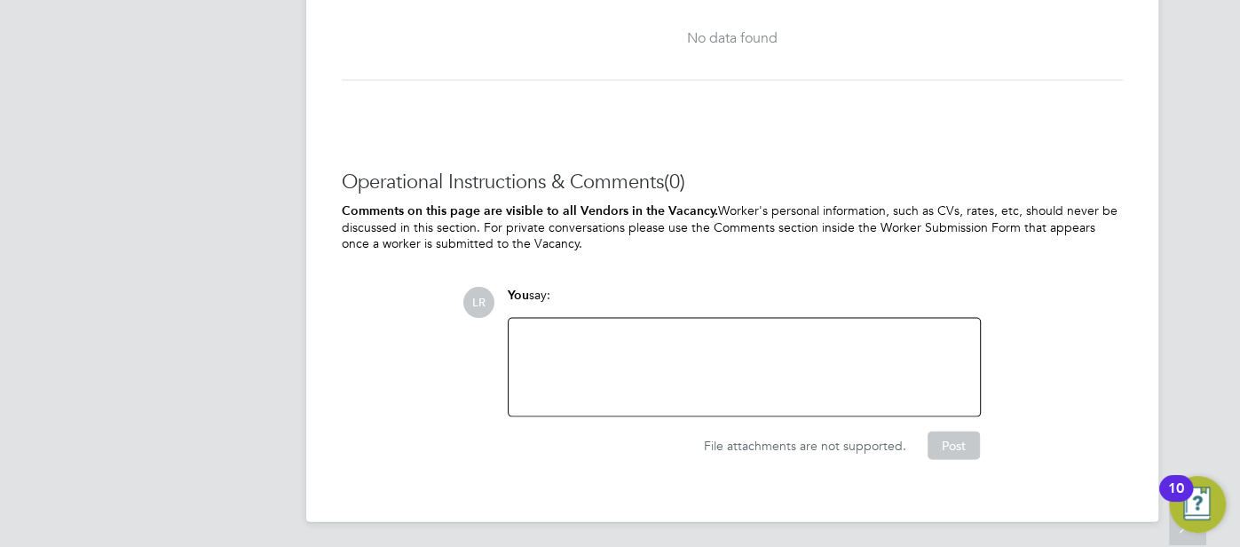
click at [704, 336] on div at bounding box center [744, 367] width 450 height 76
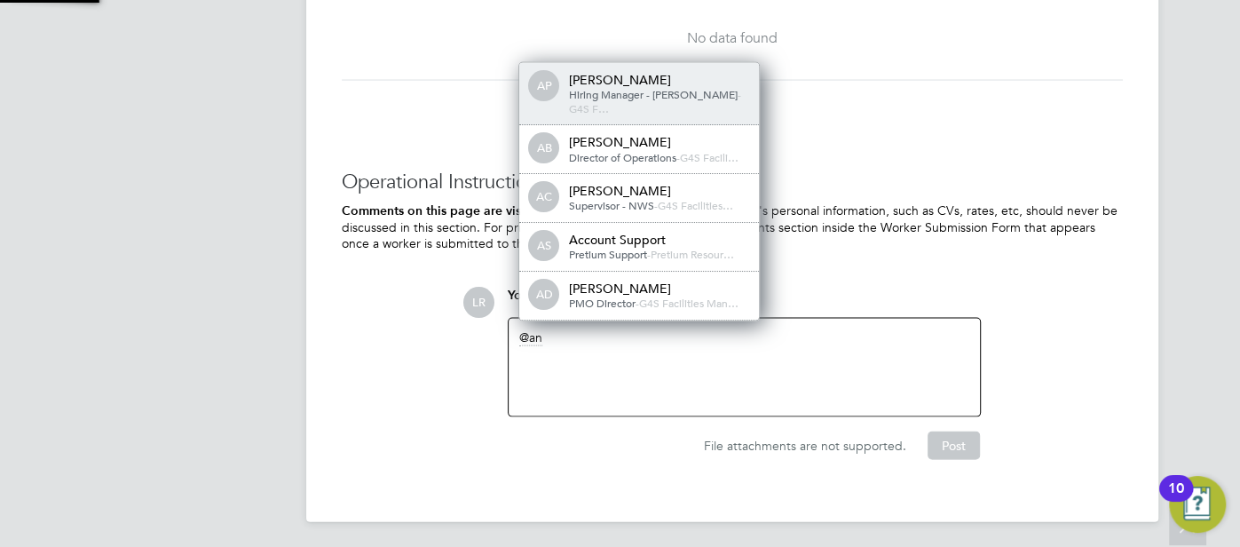
scroll to position [9, 9]
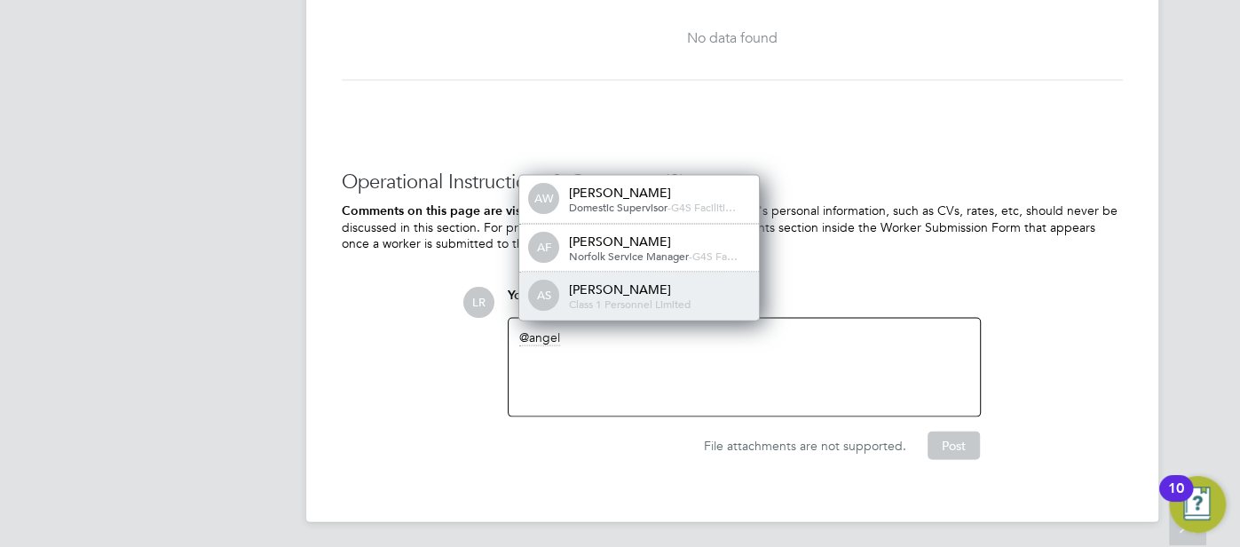
click at [710, 281] on div "Angela Sabaroche" at bounding box center [657, 289] width 177 height 16
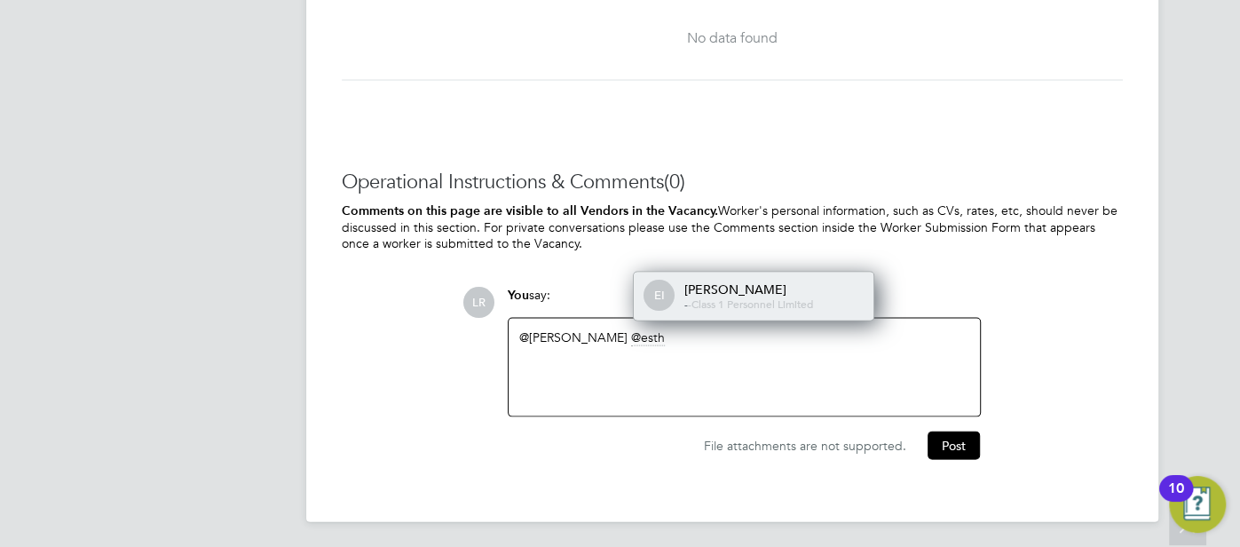
click at [820, 297] on div "- - Class 1 Personnel Limited" at bounding box center [771, 304] width 177 height 14
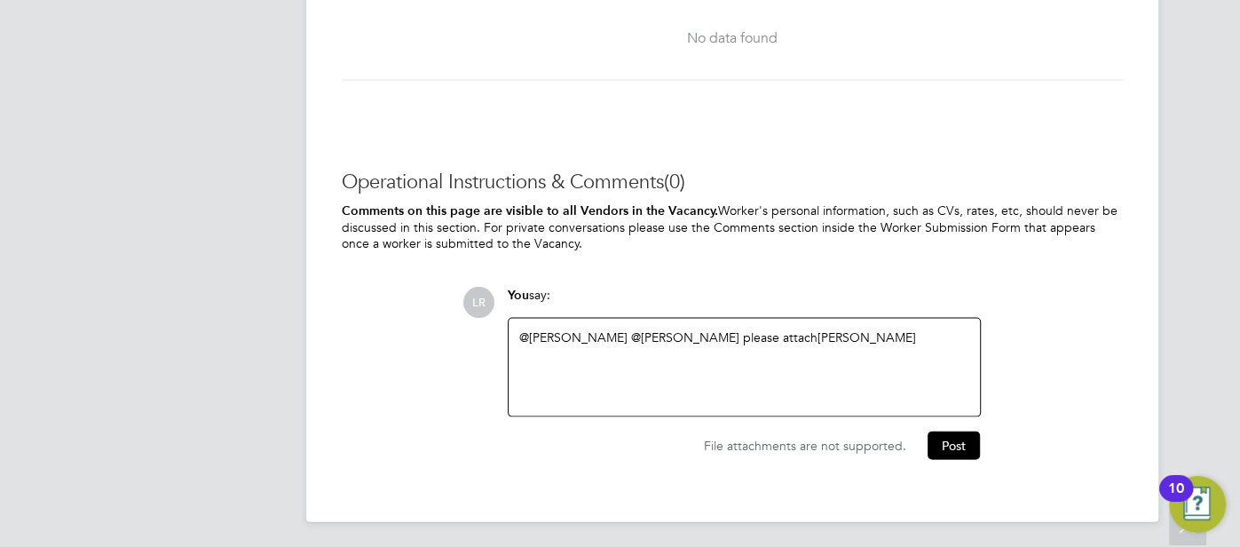
click at [884, 326] on div "@Angela Sabaroche ​ @Esther Isaac ​ please attach Maxwell Afriyie" at bounding box center [743, 368] width 471 height 98
click at [881, 344] on div "@Angela Sabaroche ​ @Esther Isaac ​ please attach Maxwell Afriyie" at bounding box center [744, 367] width 450 height 76
click at [751, 335] on div "@Angela Sabaroche ​ @Esther Isaac ​ please attach Maxwell Afriyie working hoour…" at bounding box center [744, 367] width 450 height 76
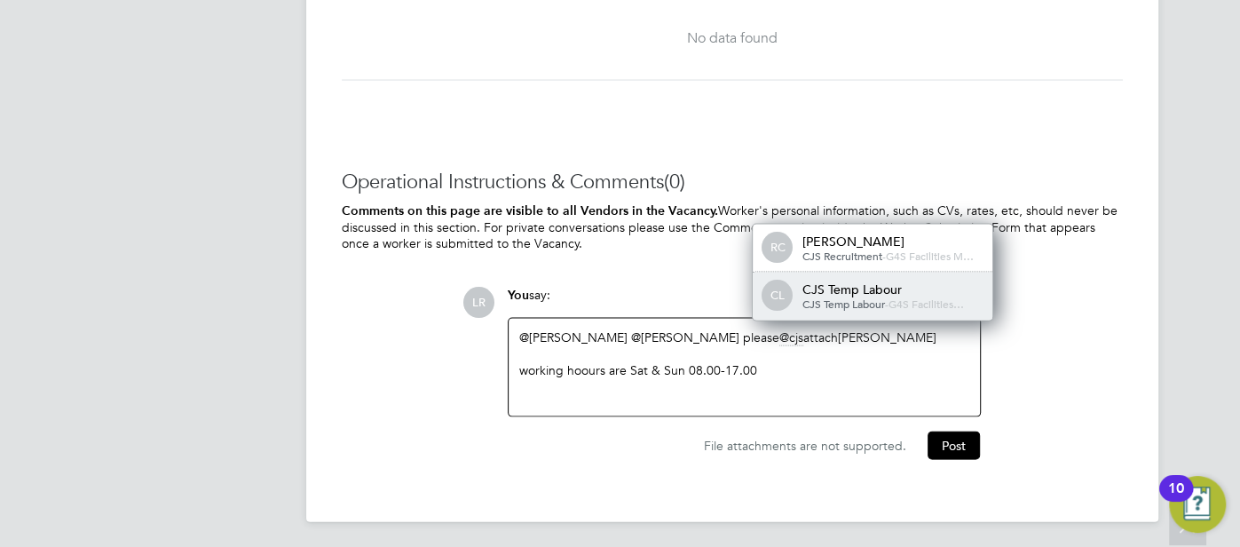
click at [825, 312] on div "CL CJS Temp Labour CJS Temp Labour - G4S Facilities…" at bounding box center [872, 296] width 240 height 48
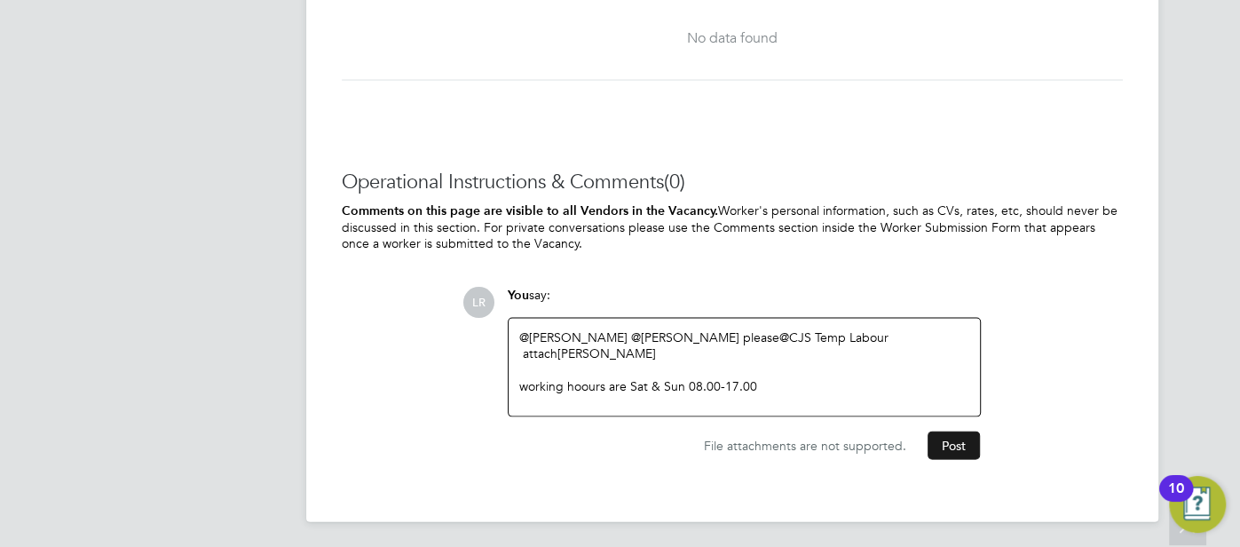
click at [952, 444] on button "Post" at bounding box center [953, 445] width 52 height 28
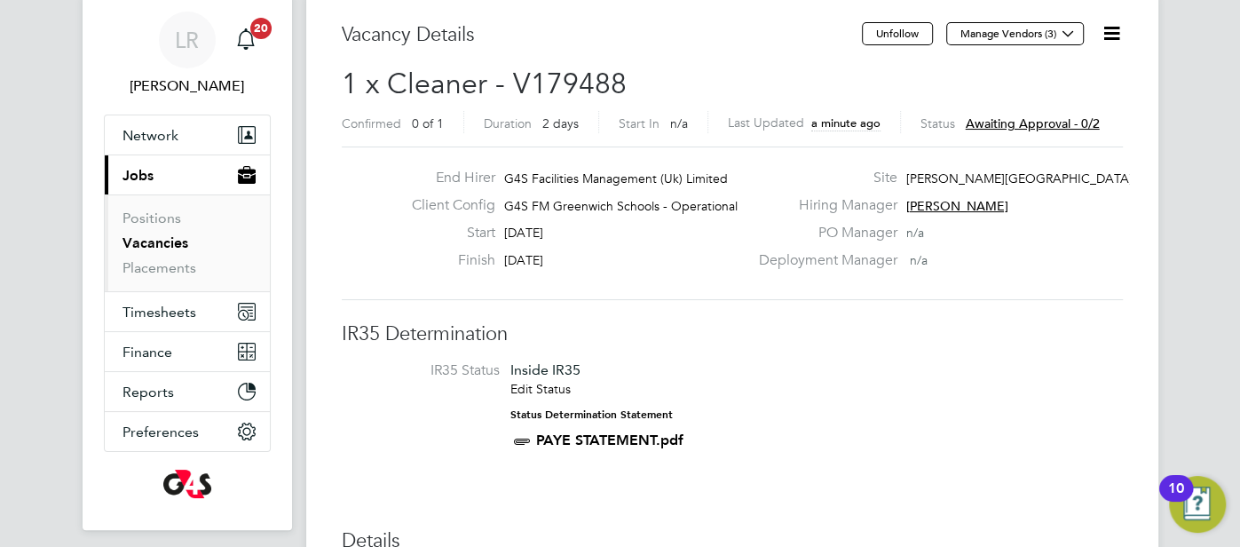
scroll to position [0, 0]
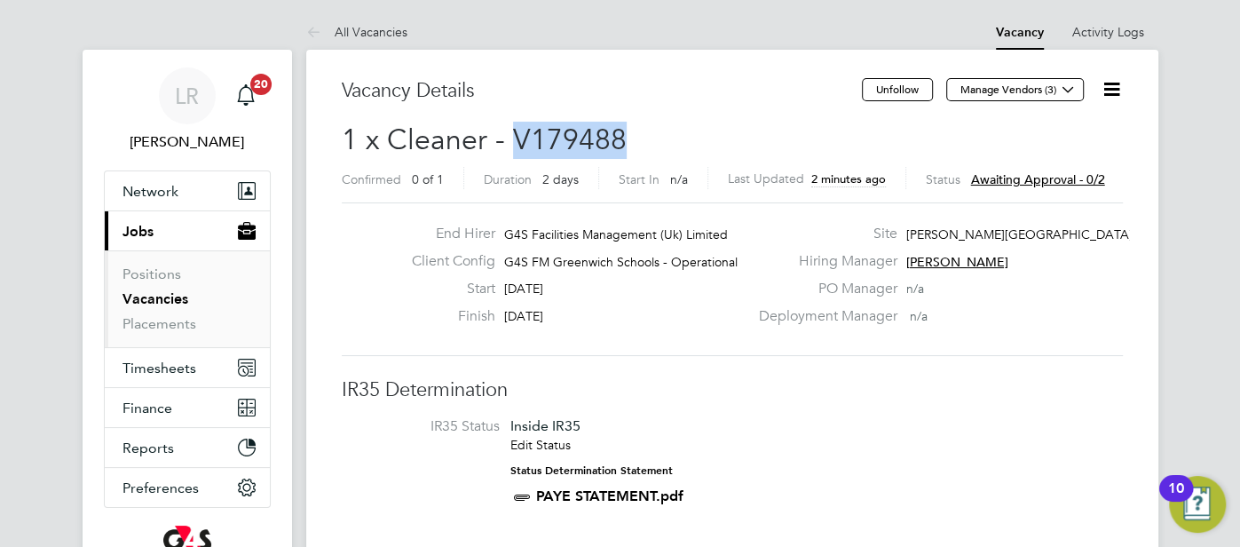
drag, startPoint x: 637, startPoint y: 147, endPoint x: 513, endPoint y: 146, distance: 124.2
click at [515, 141] on h2 "1 x Cleaner - V179488 Confirmed 0 of 1 Duration 2 days Start In n/a Last Update…" at bounding box center [732, 159] width 781 height 75
copy span "V179488"
click at [161, 197] on span "Network" at bounding box center [150, 191] width 56 height 17
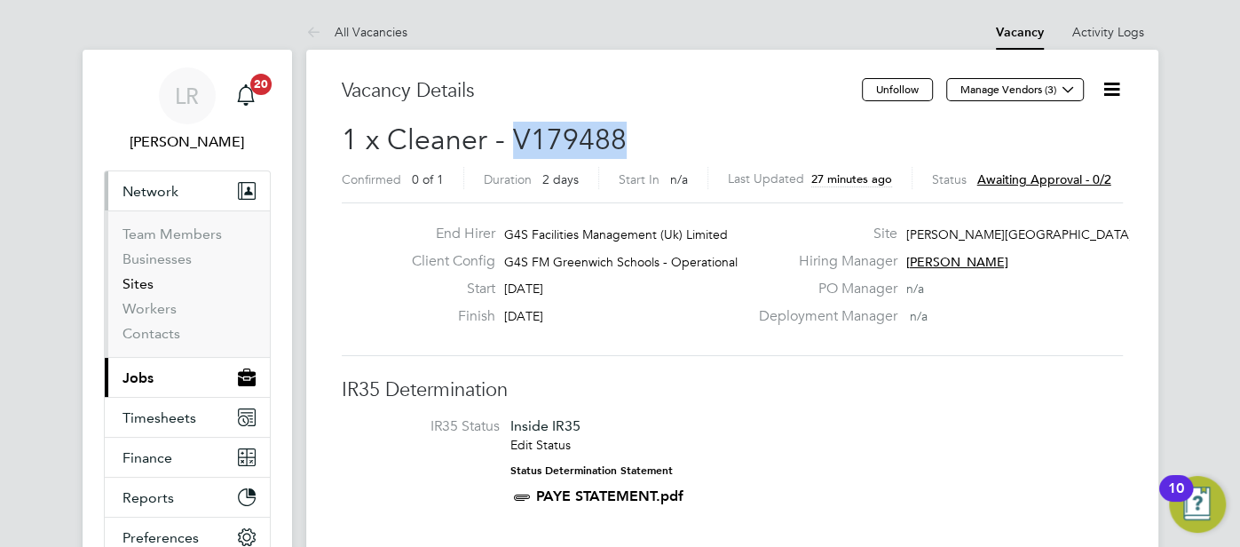
click at [141, 283] on link "Sites" at bounding box center [137, 283] width 31 height 17
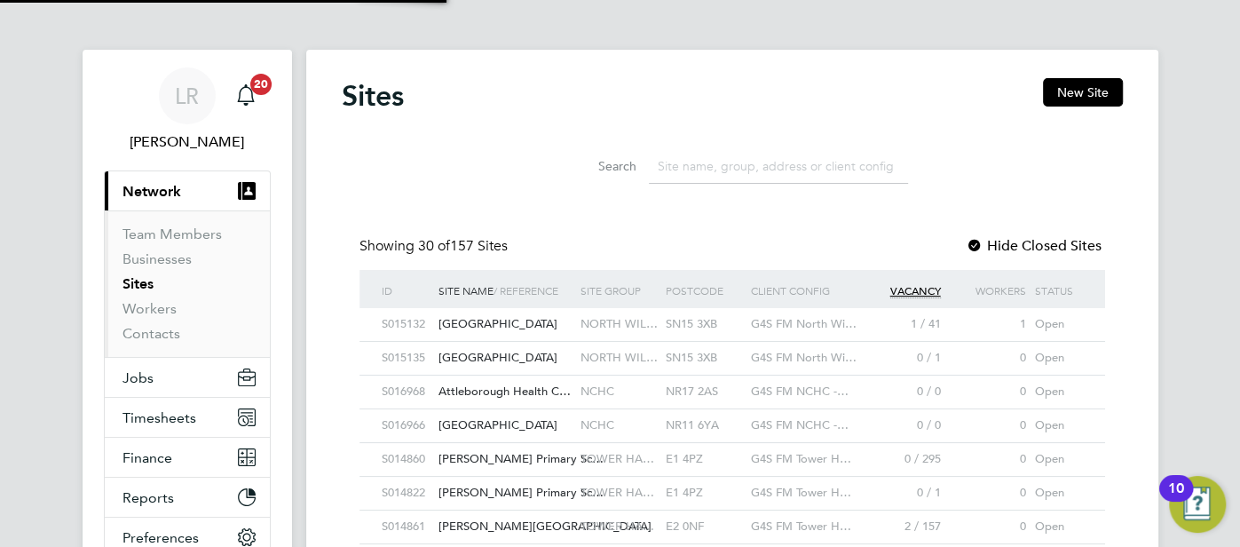
click at [736, 166] on input at bounding box center [778, 166] width 259 height 35
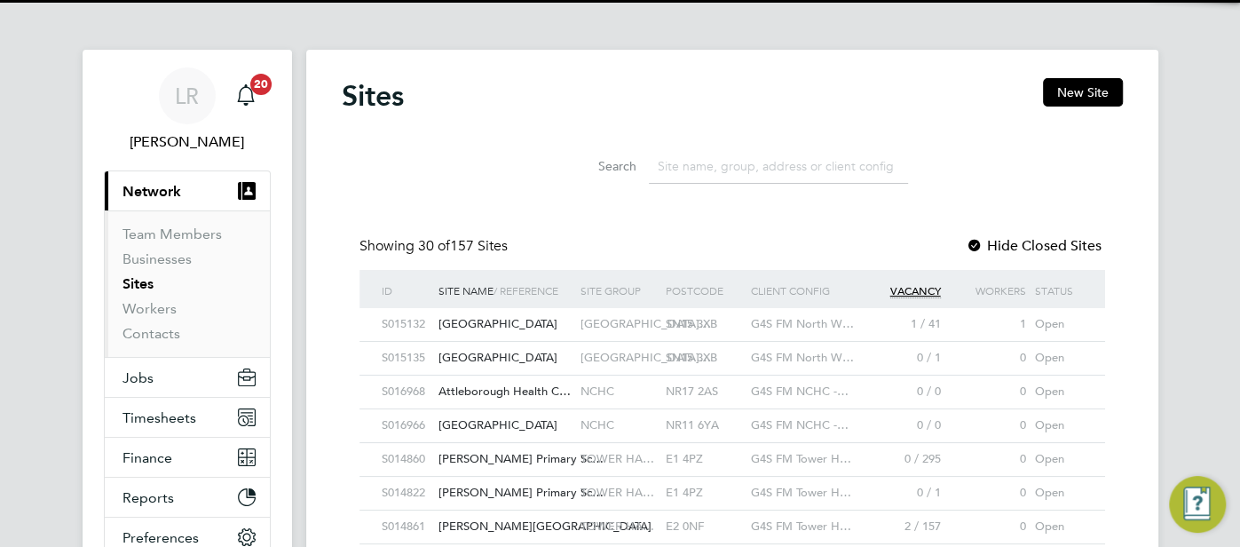
scroll to position [33, 86]
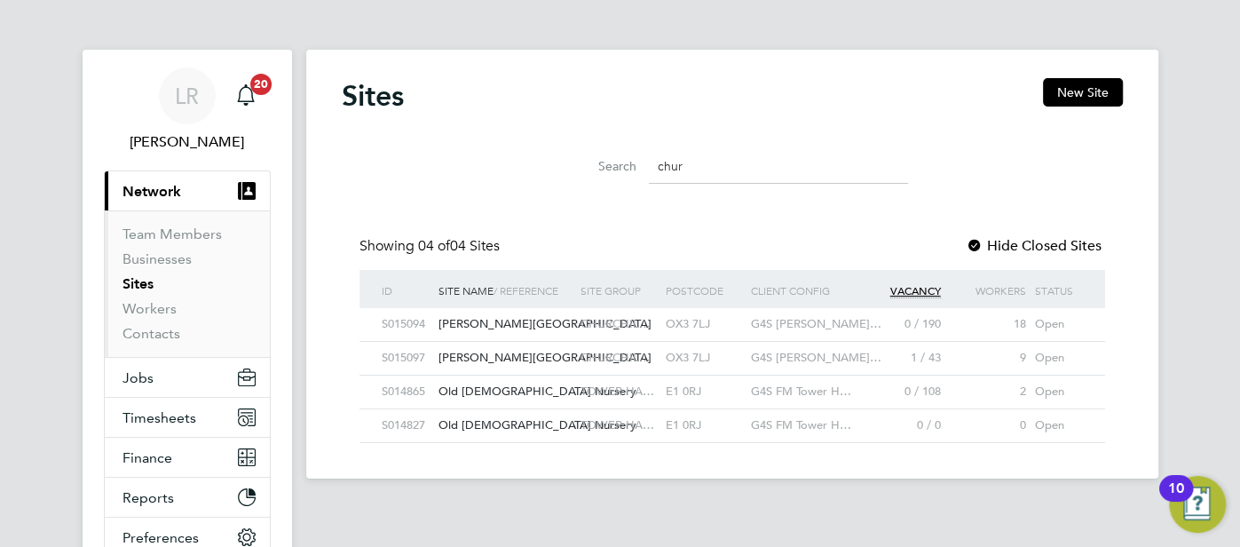
type input "chur"
click at [188, 139] on span "Louise Rose" at bounding box center [187, 141] width 167 height 21
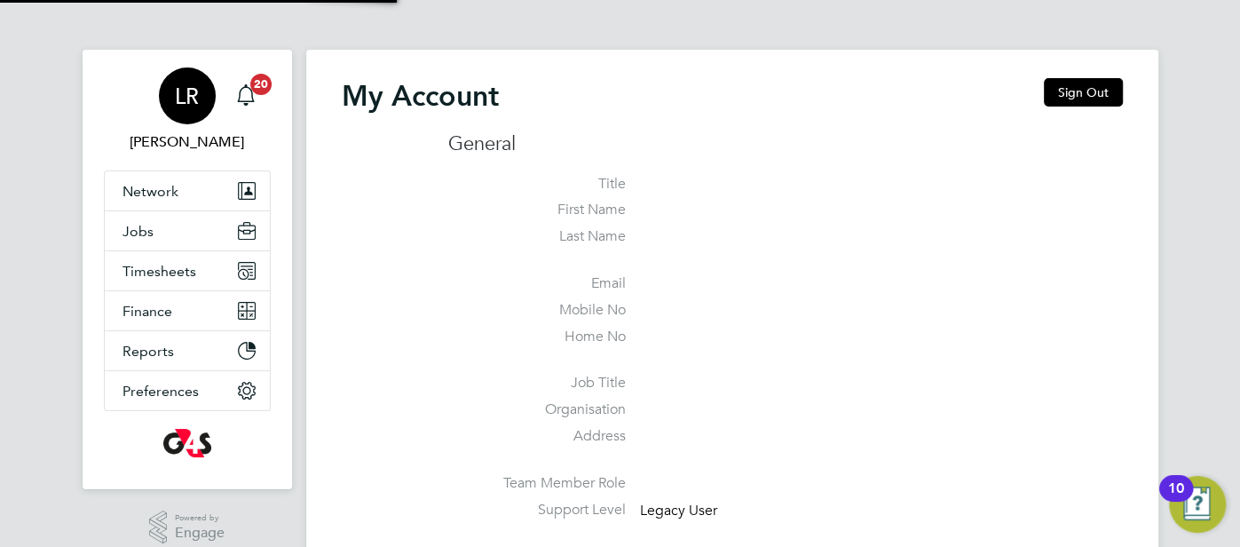
type input "louise.rose@uk.g4s.com"
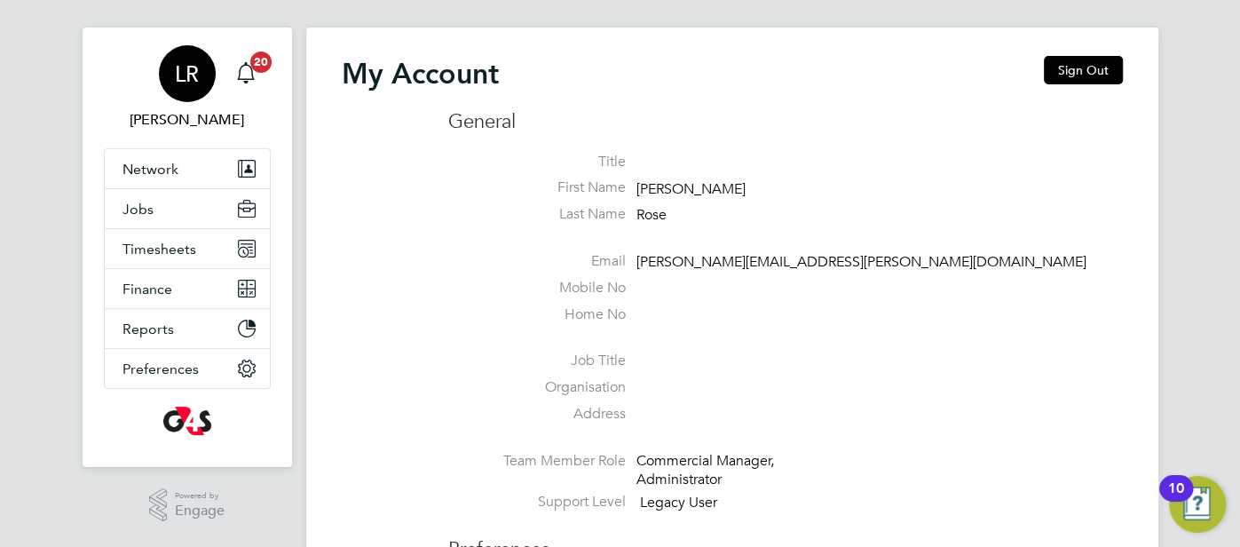
scroll to position [71, 0]
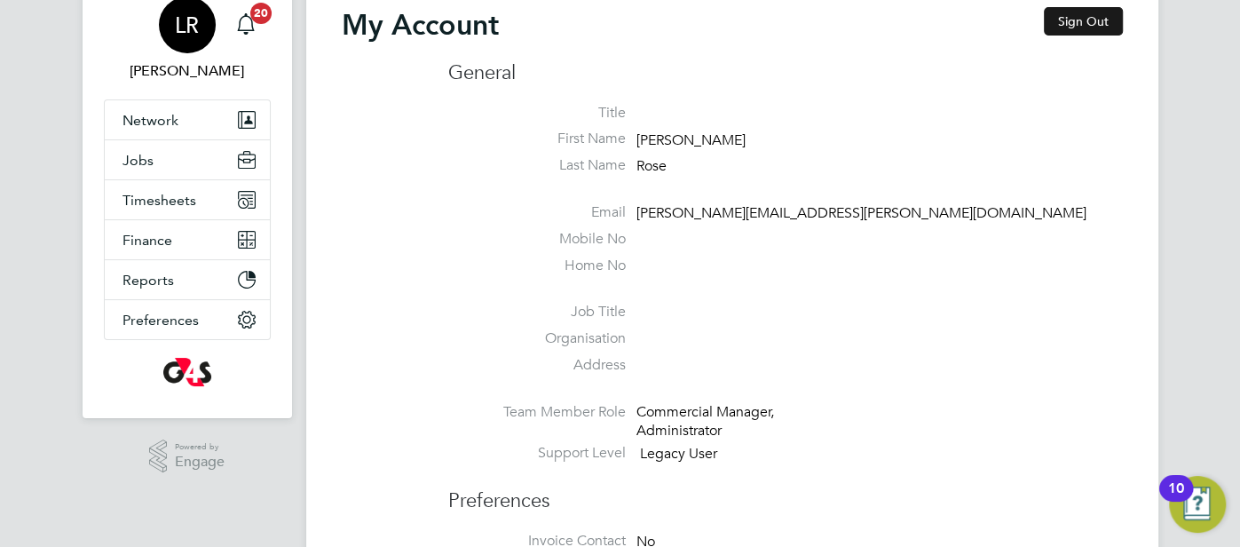
click at [1098, 28] on button "Sign Out" at bounding box center [1082, 21] width 79 height 28
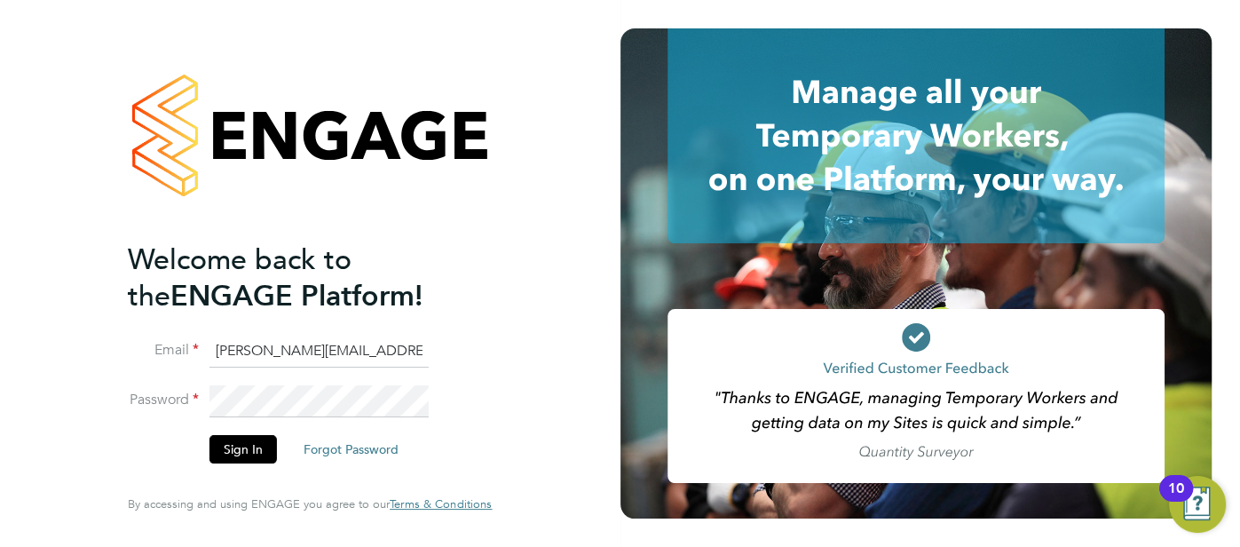
click at [382, 350] on input "louise.rose@uk.g4s.com" at bounding box center [318, 351] width 219 height 32
type input "cjs.templabour@uk.g4s.com"
click at [232, 445] on button "Sign In" at bounding box center [242, 449] width 67 height 28
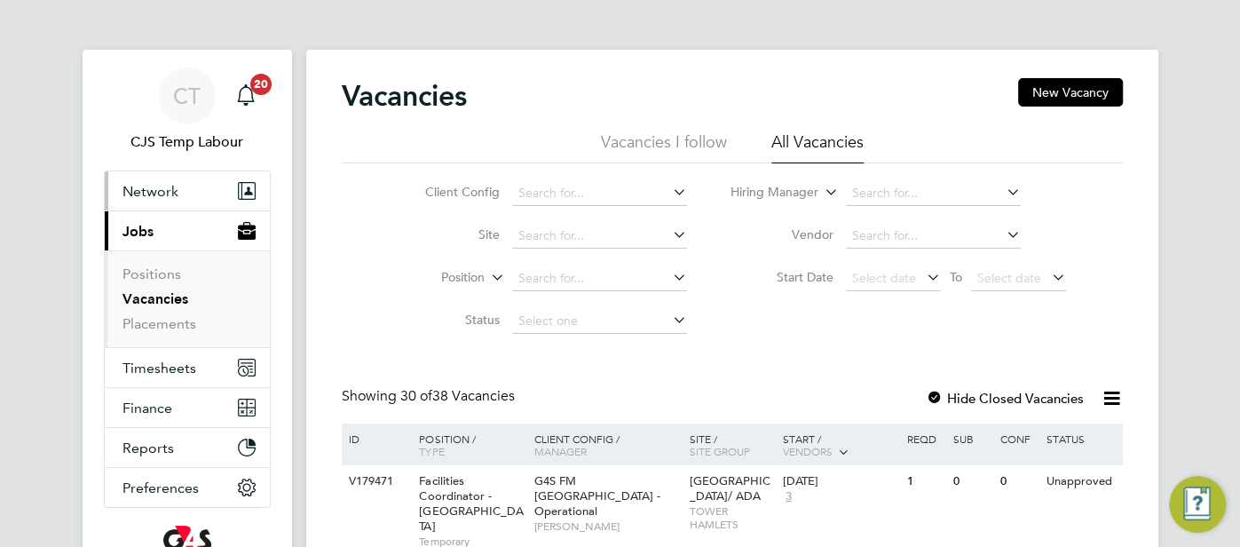
click at [177, 187] on button "Network" at bounding box center [187, 190] width 165 height 39
click at [166, 185] on span "Network" at bounding box center [150, 191] width 56 height 17
click at [182, 191] on button "Network" at bounding box center [187, 190] width 165 height 39
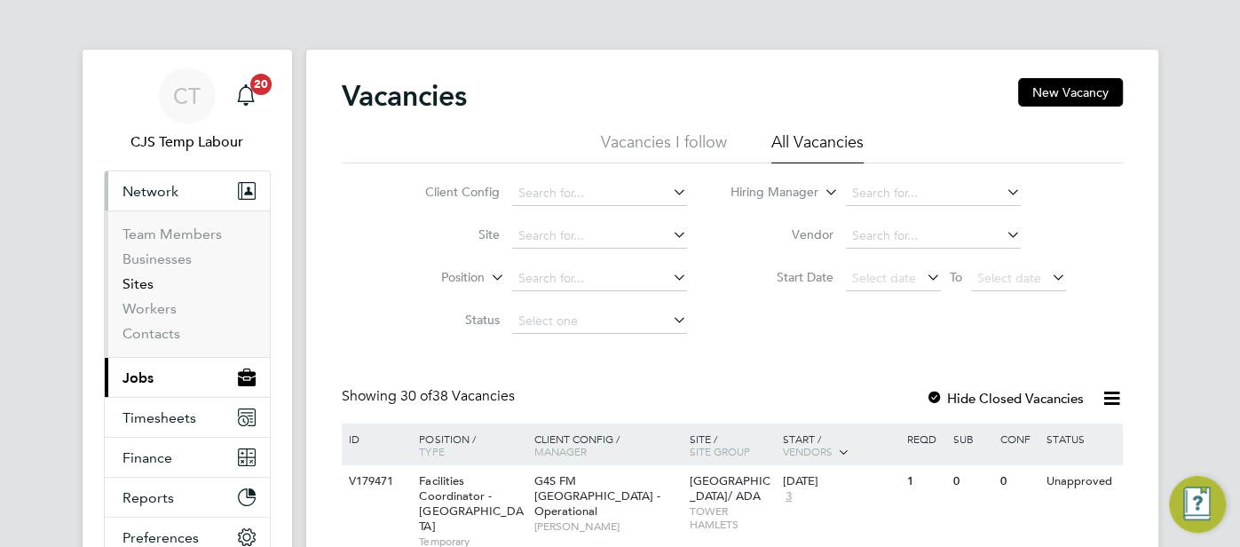
click at [143, 287] on link "Sites" at bounding box center [137, 283] width 31 height 17
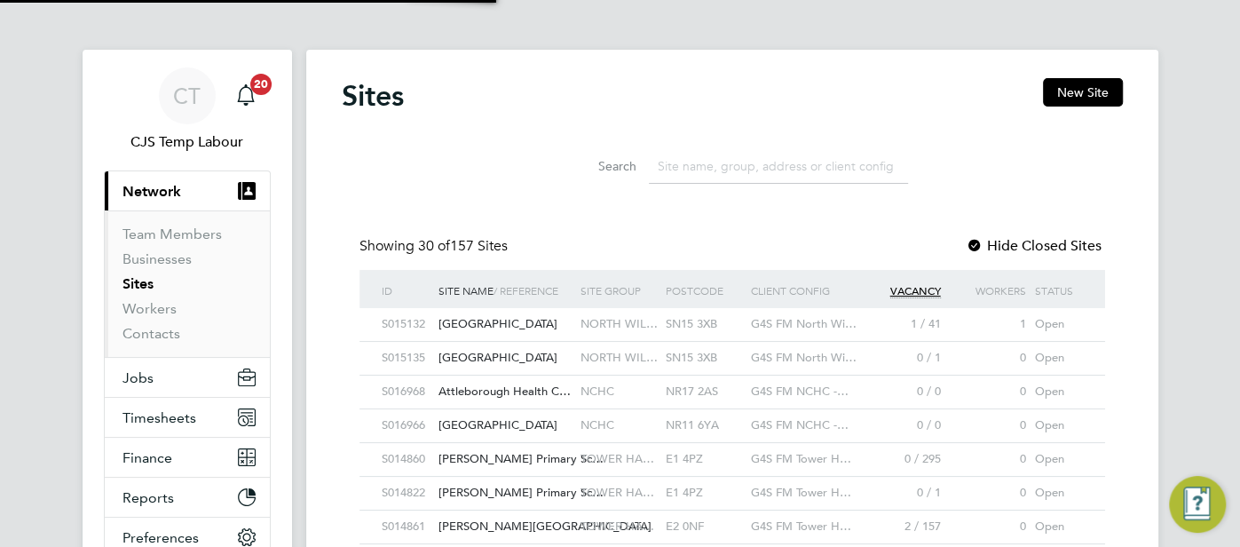
click at [716, 162] on input at bounding box center [778, 166] width 259 height 35
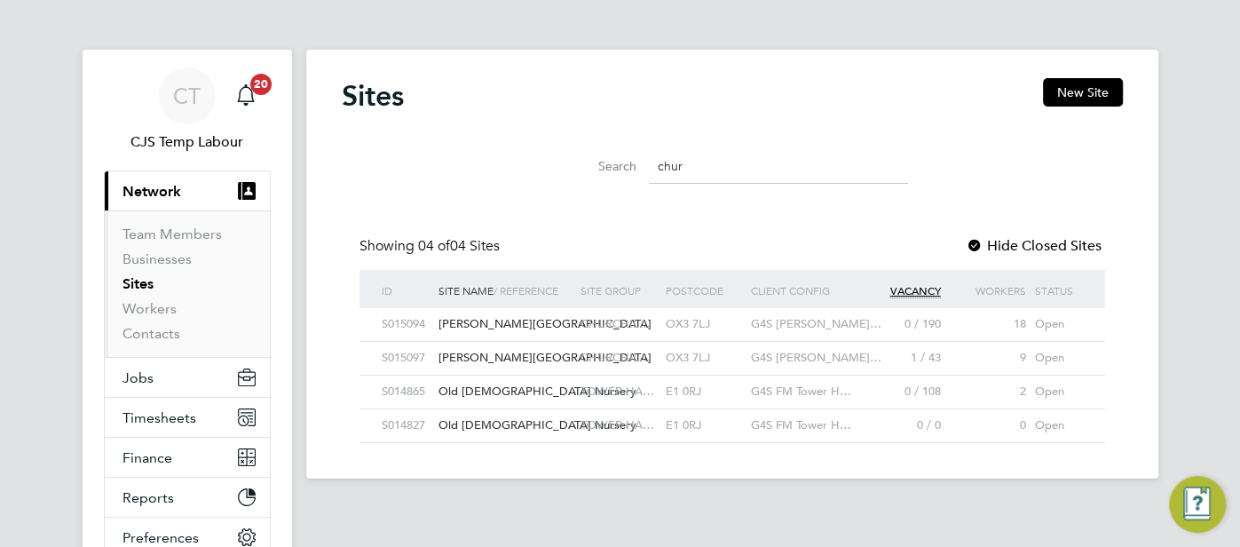
drag, startPoint x: 720, startPoint y: 169, endPoint x: 646, endPoint y: 177, distance: 74.1
click at [646, 177] on div "Search chur" at bounding box center [731, 166] width 351 height 35
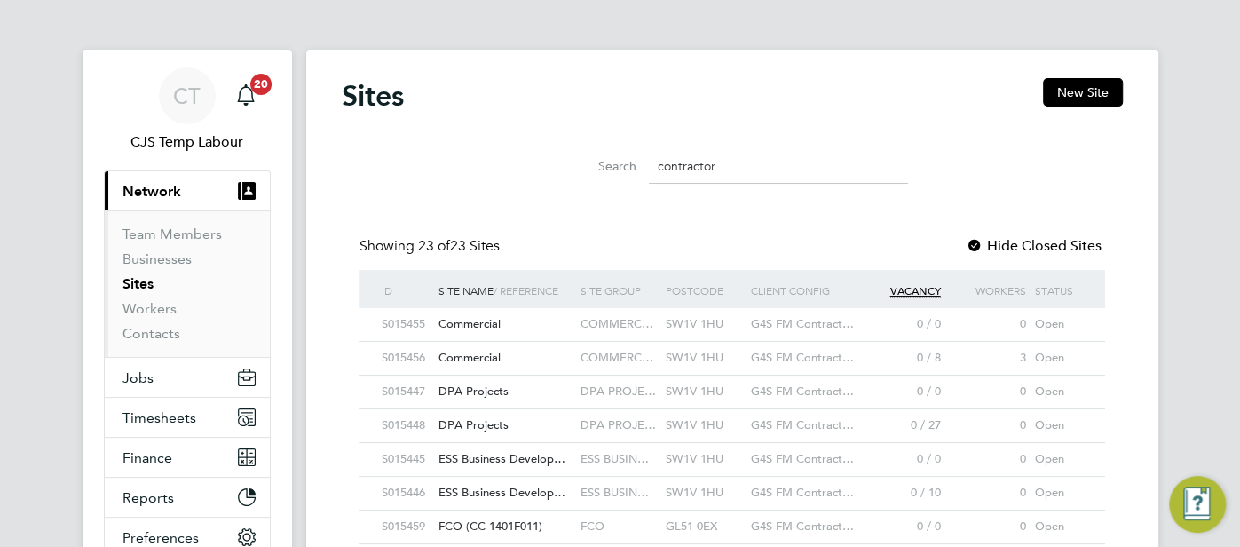
drag, startPoint x: 720, startPoint y: 159, endPoint x: 697, endPoint y: 174, distance: 26.8
click at [650, 176] on input "contractor" at bounding box center [778, 166] width 259 height 35
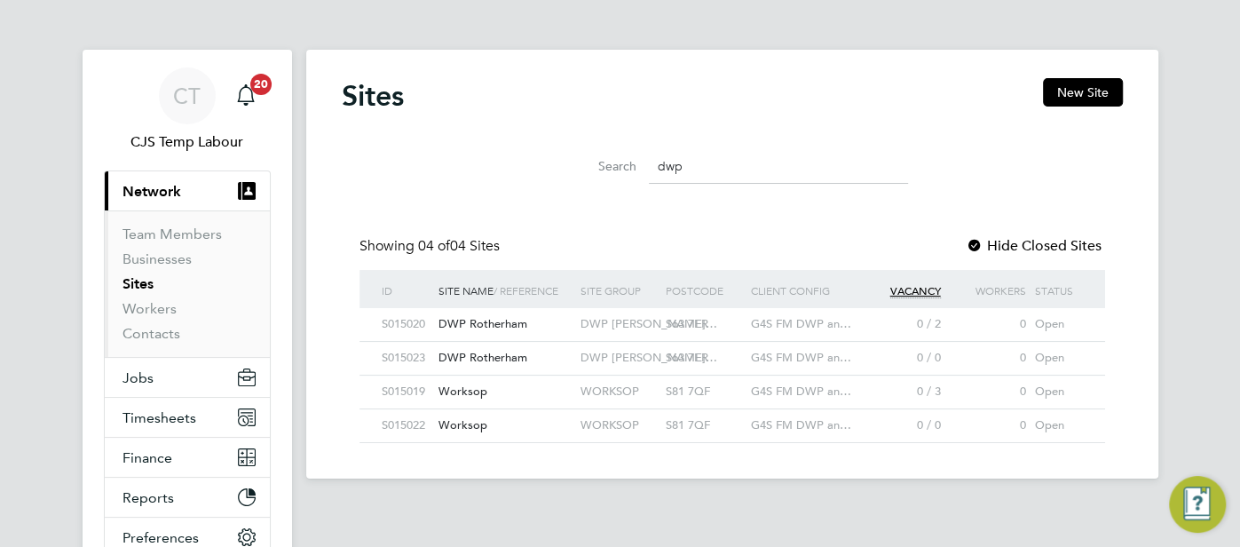
drag, startPoint x: 731, startPoint y: 156, endPoint x: 646, endPoint y: 158, distance: 85.2
click at [646, 158] on div "Search dwp" at bounding box center [731, 166] width 351 height 35
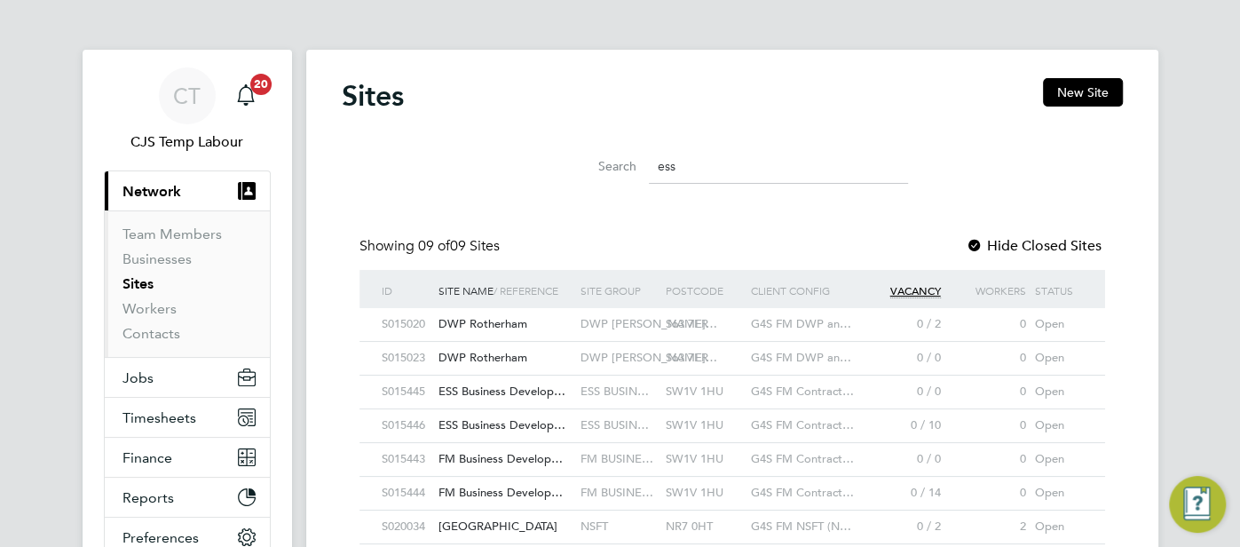
drag, startPoint x: 697, startPoint y: 166, endPoint x: 650, endPoint y: 167, distance: 46.1
click at [650, 167] on input "ess" at bounding box center [778, 166] width 259 height 35
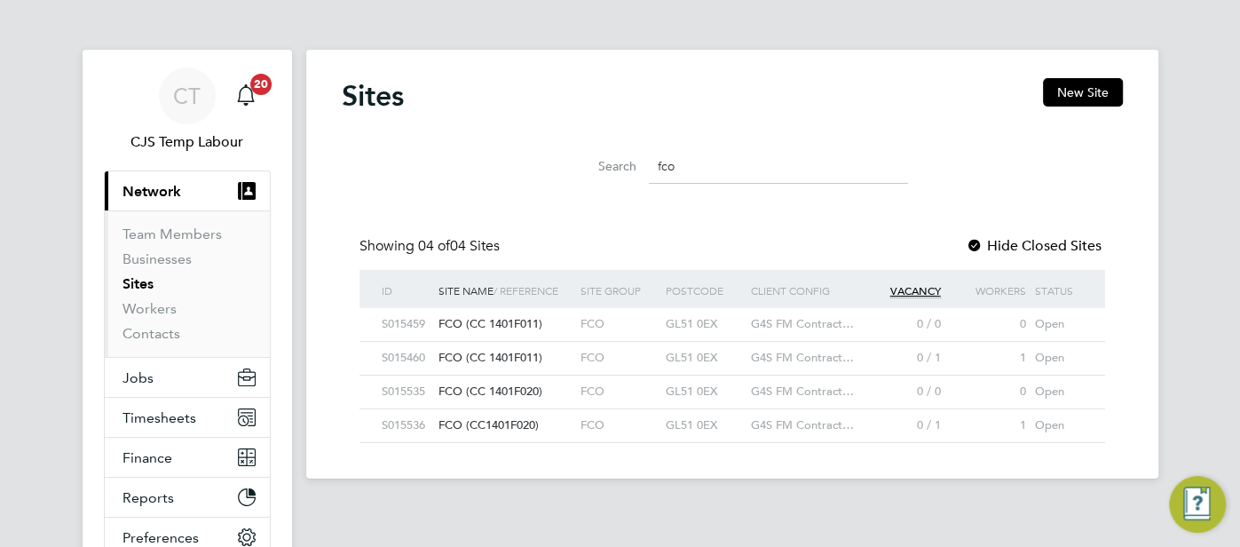
drag, startPoint x: 708, startPoint y: 171, endPoint x: 662, endPoint y: 169, distance: 46.2
click at [662, 169] on input "fco" at bounding box center [778, 166] width 259 height 35
type input "f"
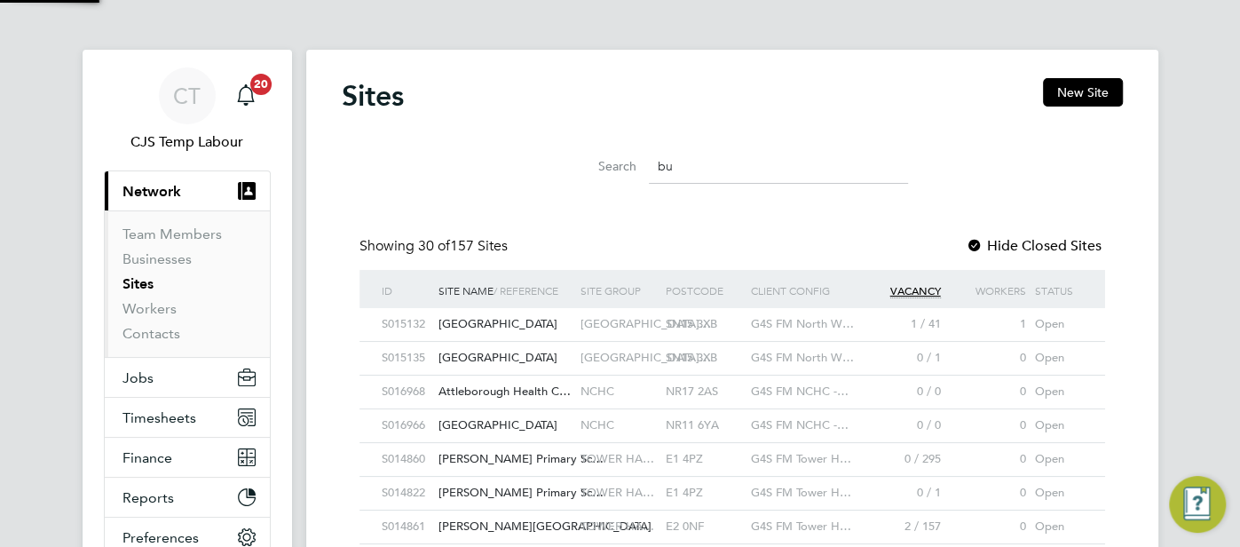
scroll to position [33, 86]
drag, startPoint x: 714, startPoint y: 170, endPoint x: 652, endPoint y: 169, distance: 62.1
click at [652, 169] on input "busi" at bounding box center [778, 166] width 259 height 35
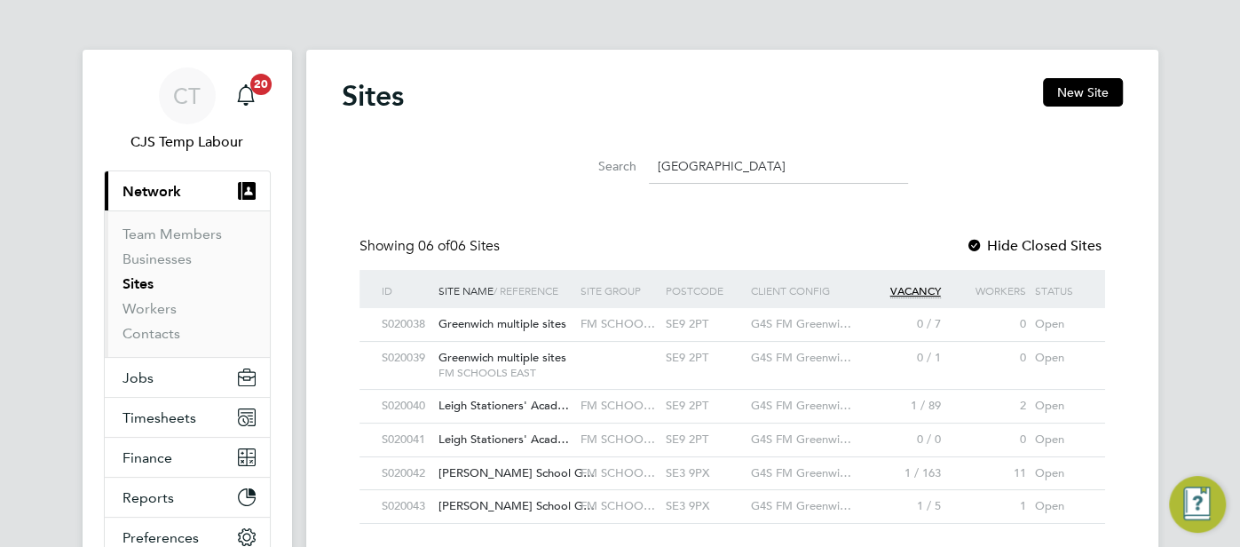
type input "greenwich"
drag, startPoint x: 726, startPoint y: 183, endPoint x: 657, endPoint y: 163, distance: 71.1
click at [657, 163] on input "greenwich" at bounding box center [778, 166] width 259 height 35
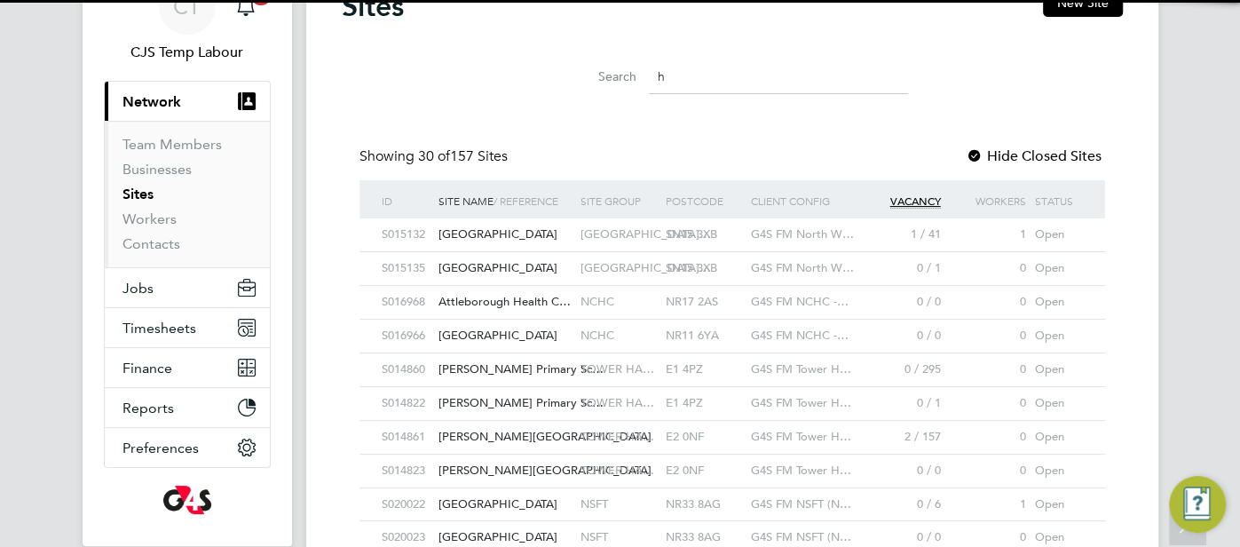
scroll to position [33, 143]
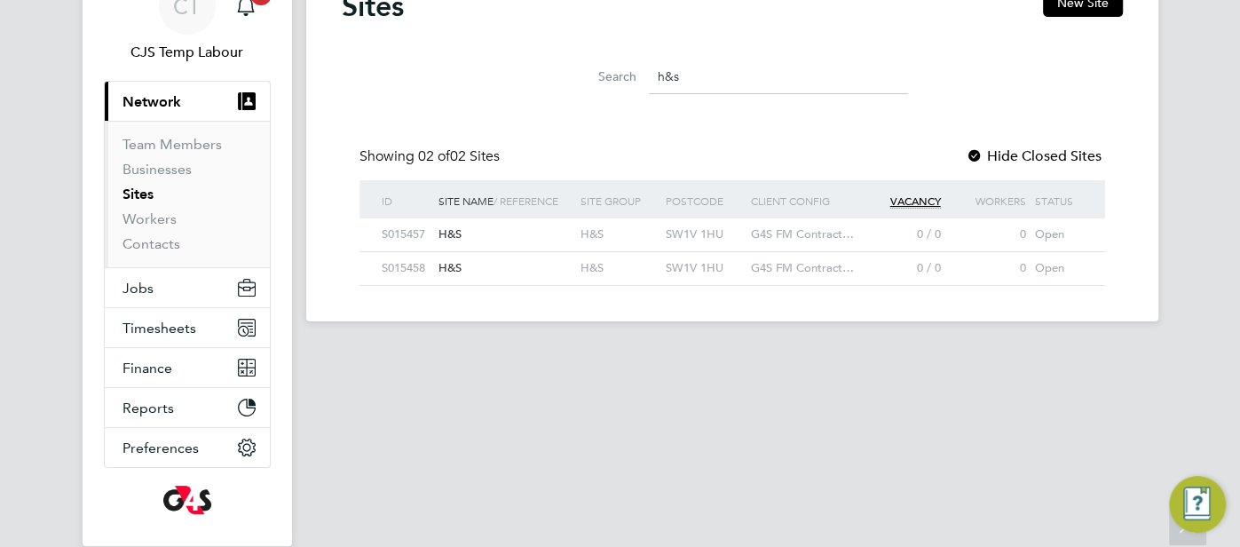
drag, startPoint x: 737, startPoint y: 82, endPoint x: 635, endPoint y: 75, distance: 102.3
click at [635, 75] on div "Search h&s" at bounding box center [731, 76] width 351 height 35
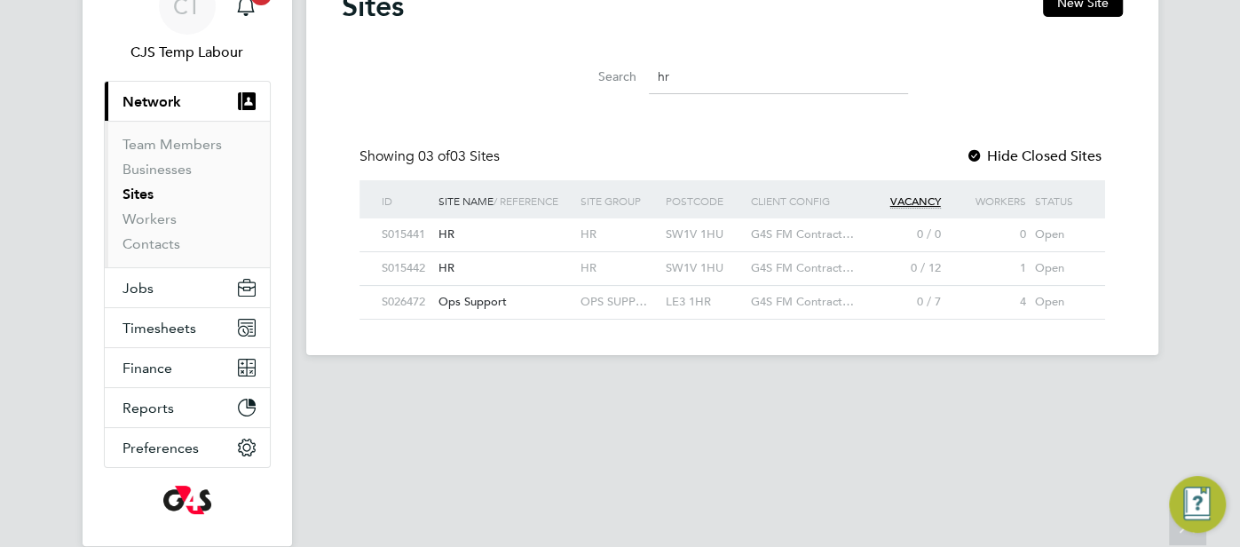
drag, startPoint x: 693, startPoint y: 79, endPoint x: 642, endPoint y: 72, distance: 51.1
click at [642, 72] on div "Search hr" at bounding box center [731, 76] width 351 height 35
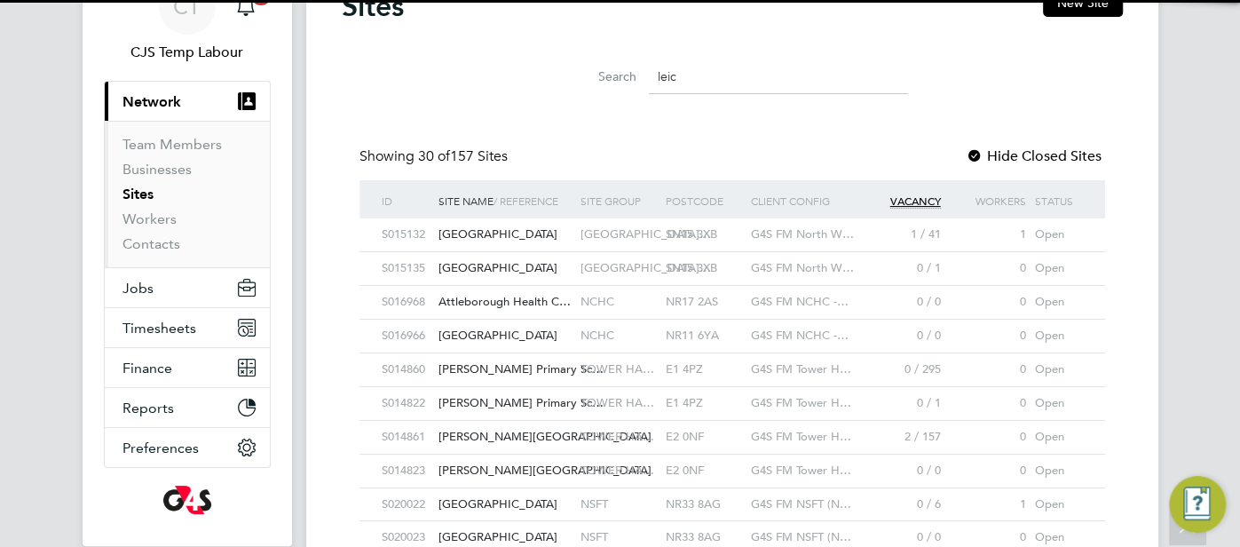
scroll to position [33, 86]
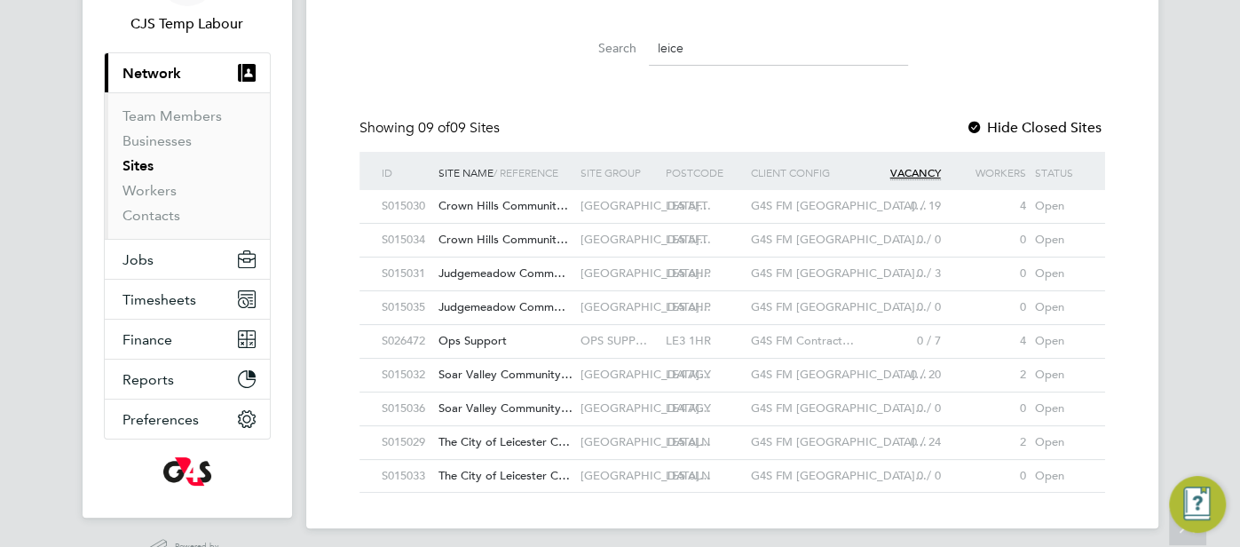
drag, startPoint x: 717, startPoint y: 56, endPoint x: 651, endPoint y: 43, distance: 66.8
click at [651, 43] on input "leice" at bounding box center [778, 48] width 259 height 35
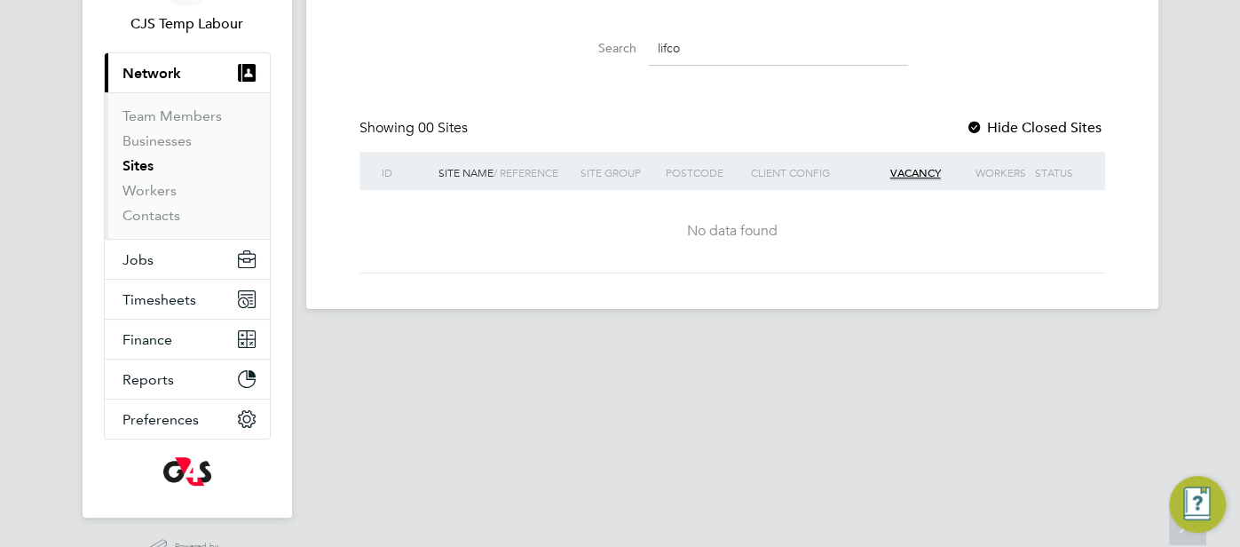
click at [735, 55] on input "lifco" at bounding box center [778, 48] width 259 height 35
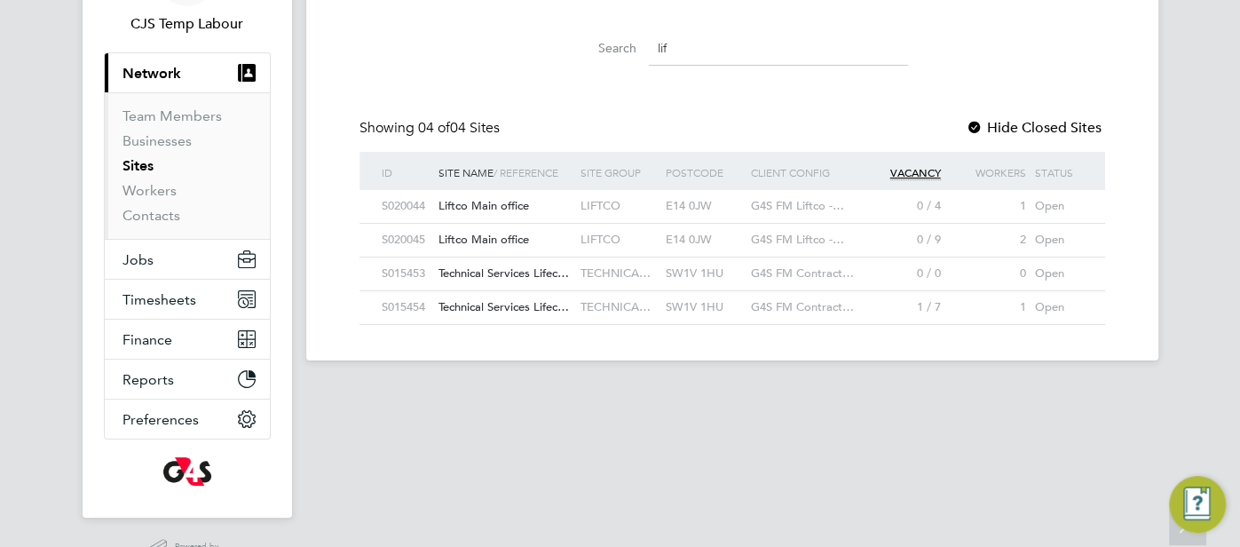
drag, startPoint x: 690, startPoint y: 51, endPoint x: 651, endPoint y: 44, distance: 39.5
click at [651, 44] on input "lif" at bounding box center [778, 48] width 259 height 35
click at [696, 42] on input "lif" at bounding box center [778, 48] width 259 height 35
type input "l"
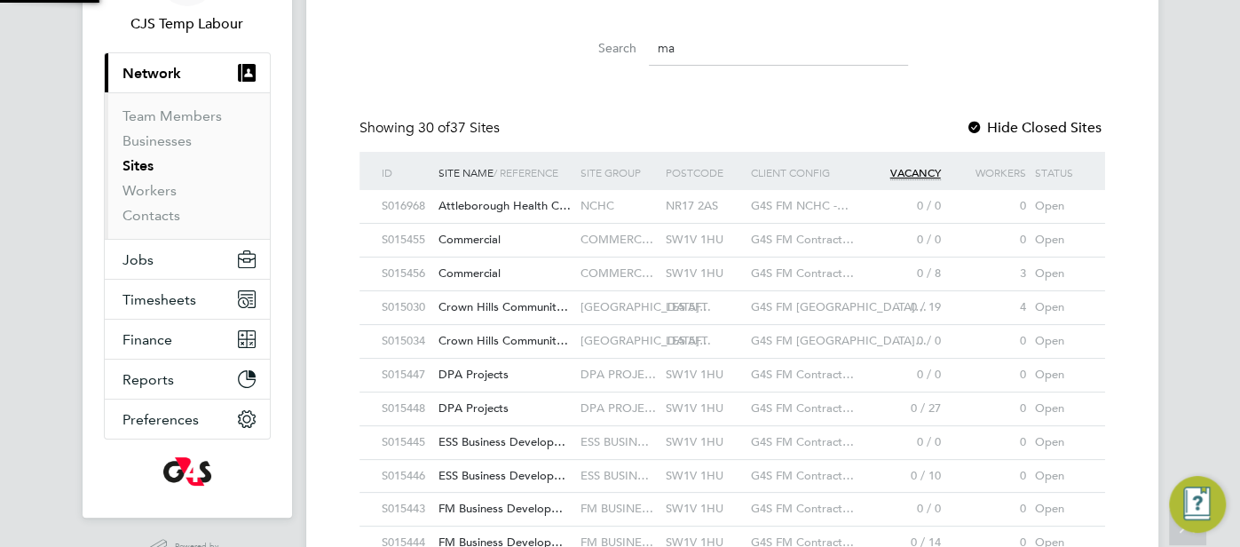
scroll to position [33, 114]
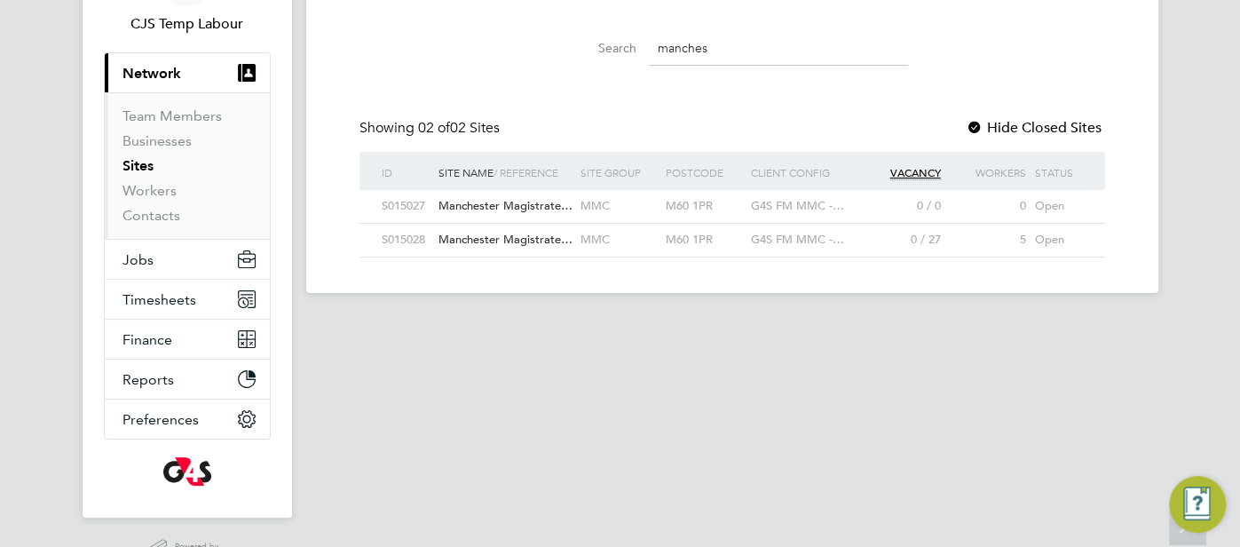
drag, startPoint x: 745, startPoint y: 49, endPoint x: 656, endPoint y: 43, distance: 89.8
click at [656, 43] on input "manches" at bounding box center [778, 48] width 259 height 35
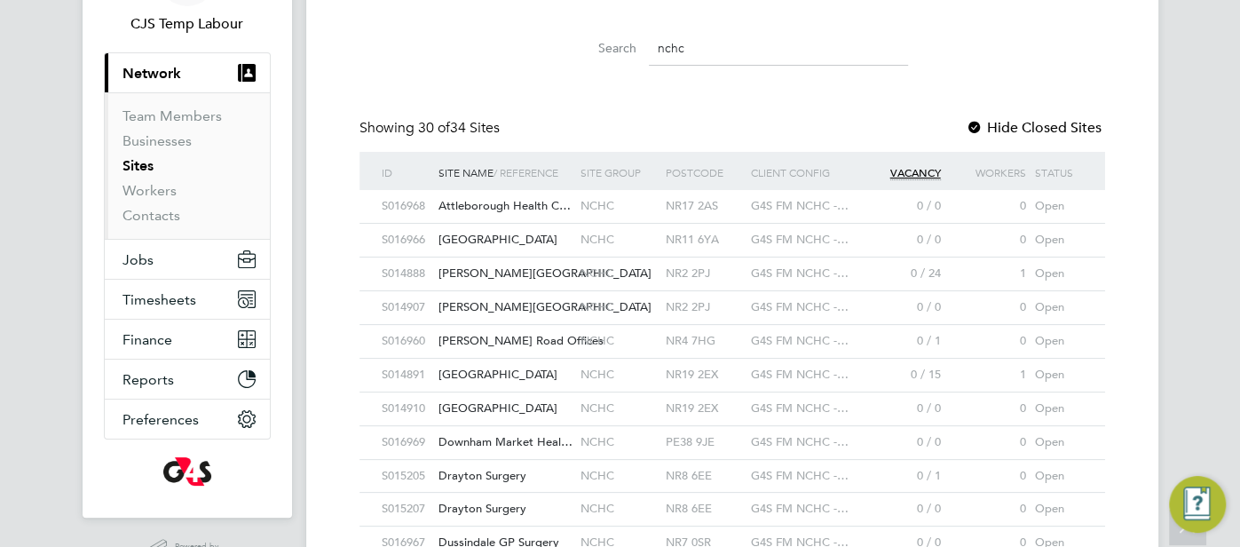
type input "nchc"
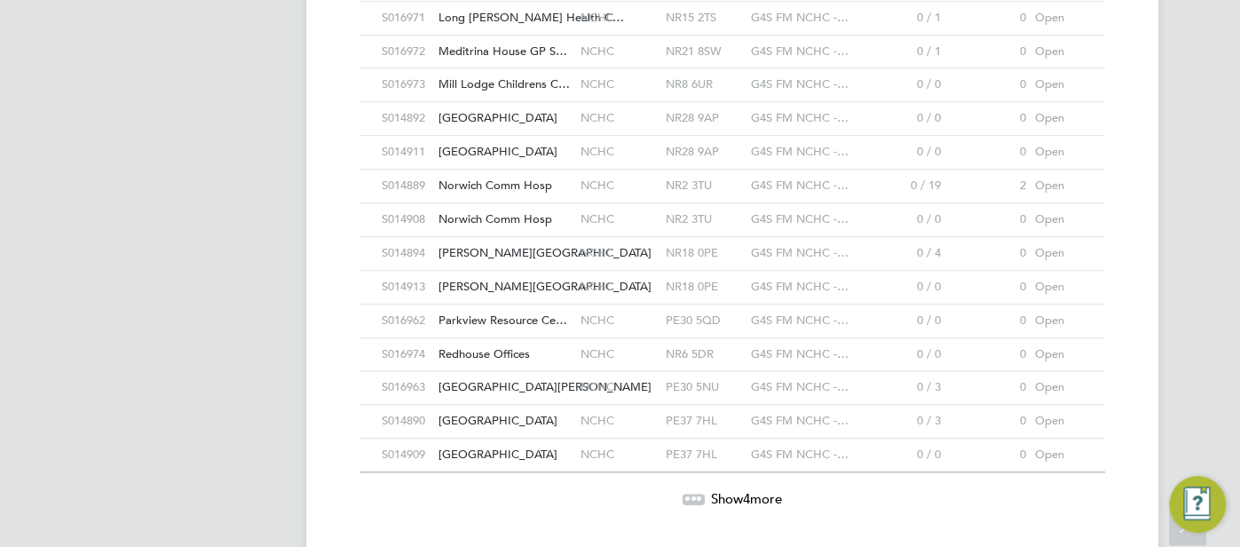
scroll to position [860, 0]
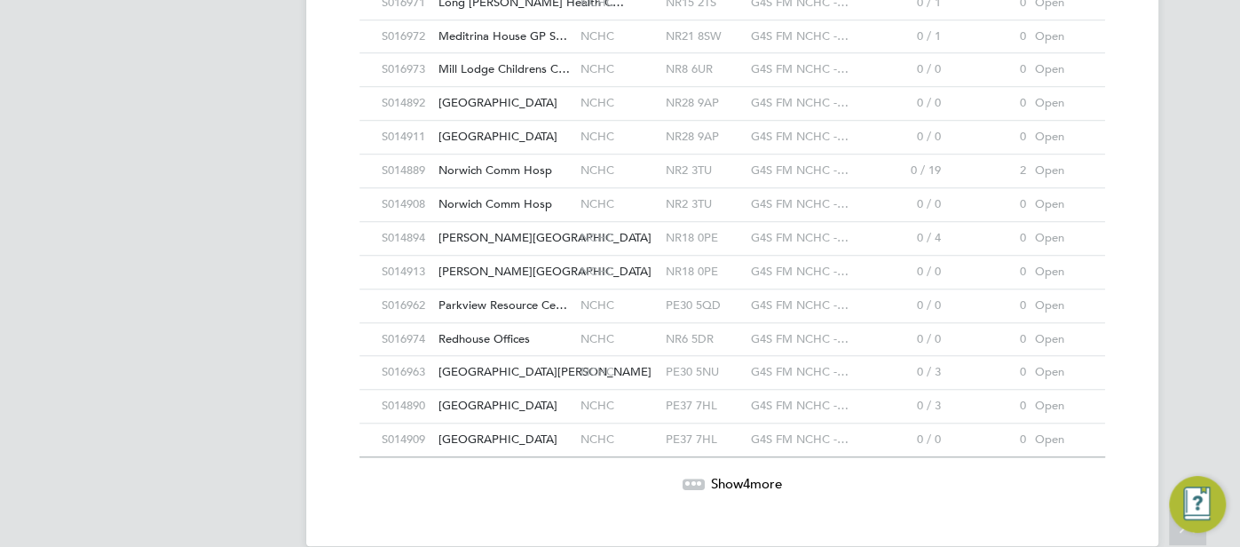
click at [758, 476] on span "Show 4 more" at bounding box center [746, 483] width 71 height 17
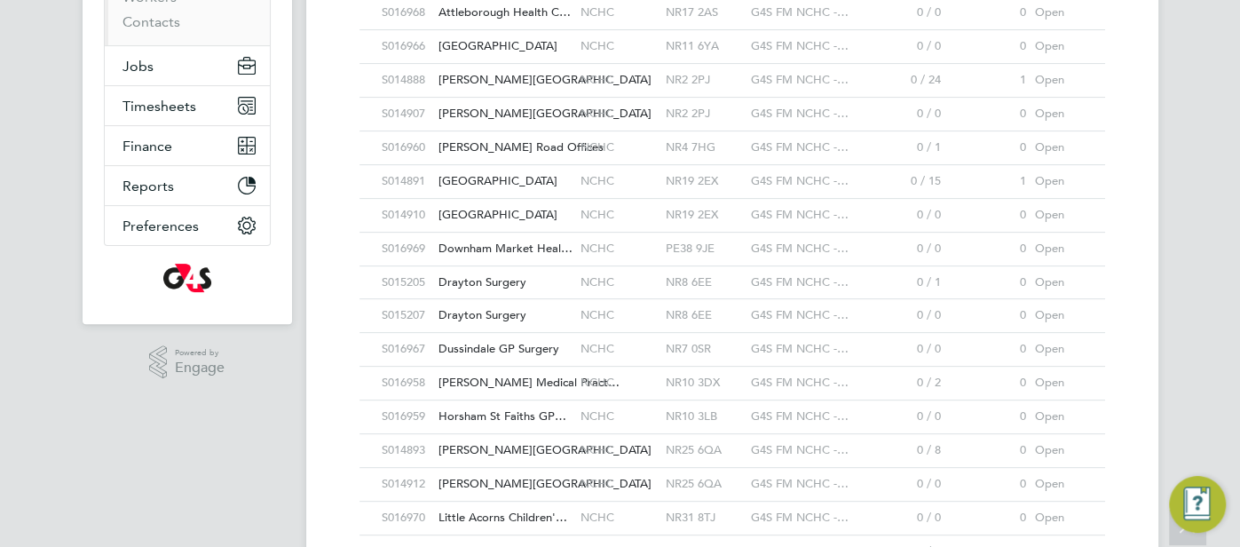
scroll to position [0, 0]
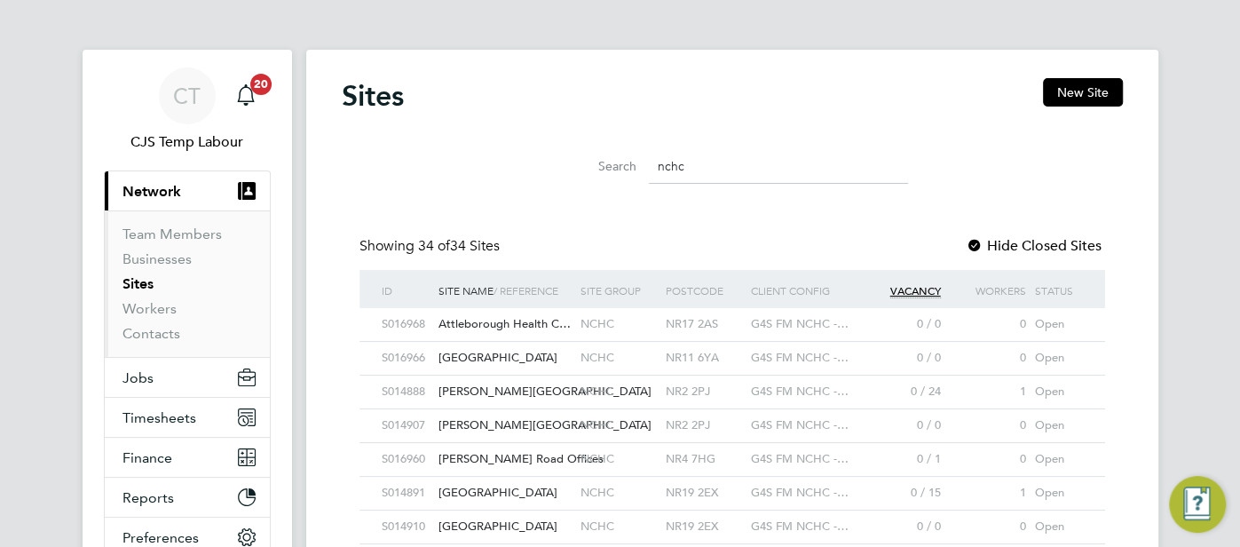
drag, startPoint x: 705, startPoint y: 166, endPoint x: 653, endPoint y: 168, distance: 51.5
click at [653, 168] on input "nchc" at bounding box center [778, 166] width 259 height 35
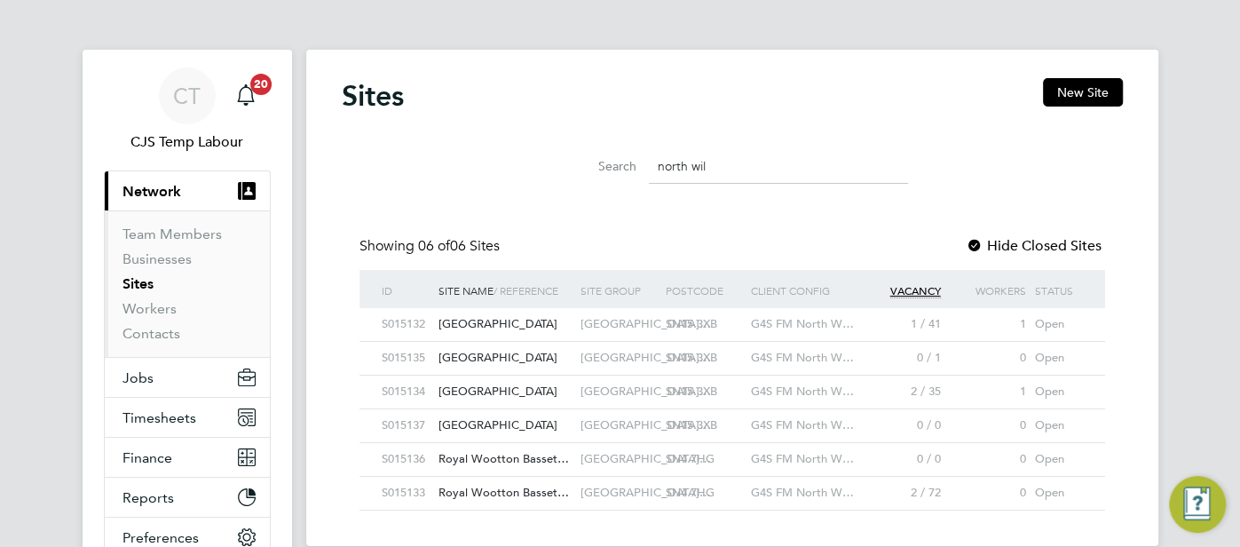
drag, startPoint x: 712, startPoint y: 172, endPoint x: 658, endPoint y: 166, distance: 53.6
click at [658, 166] on input "north wil" at bounding box center [778, 166] width 259 height 35
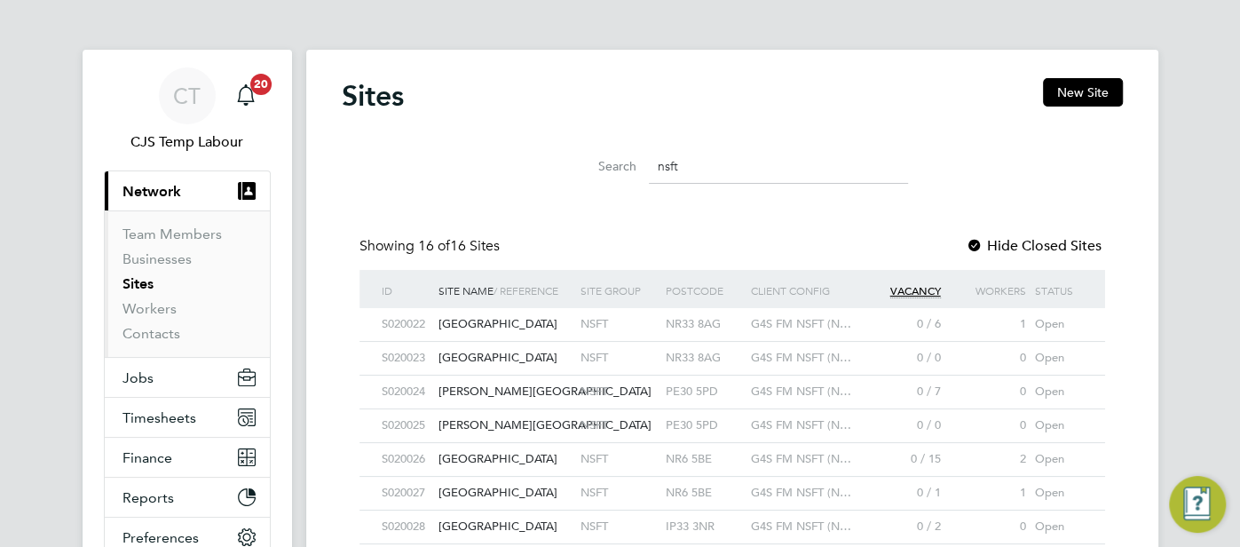
drag, startPoint x: 705, startPoint y: 173, endPoint x: 638, endPoint y: 166, distance: 67.8
click at [638, 166] on div "Search nsft" at bounding box center [731, 166] width 351 height 35
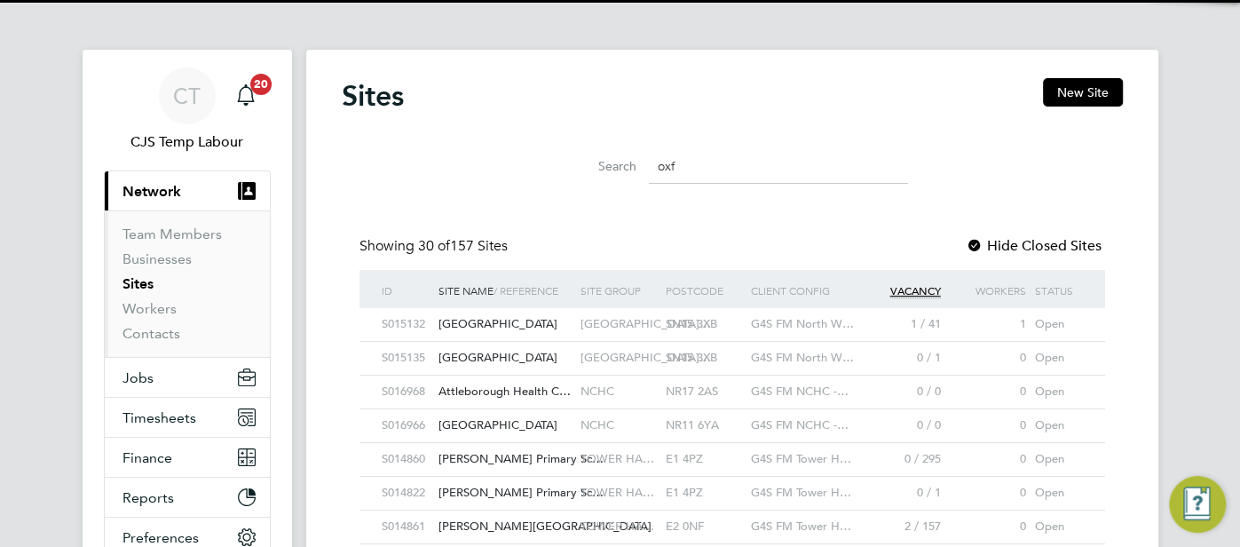
scroll to position [33, 86]
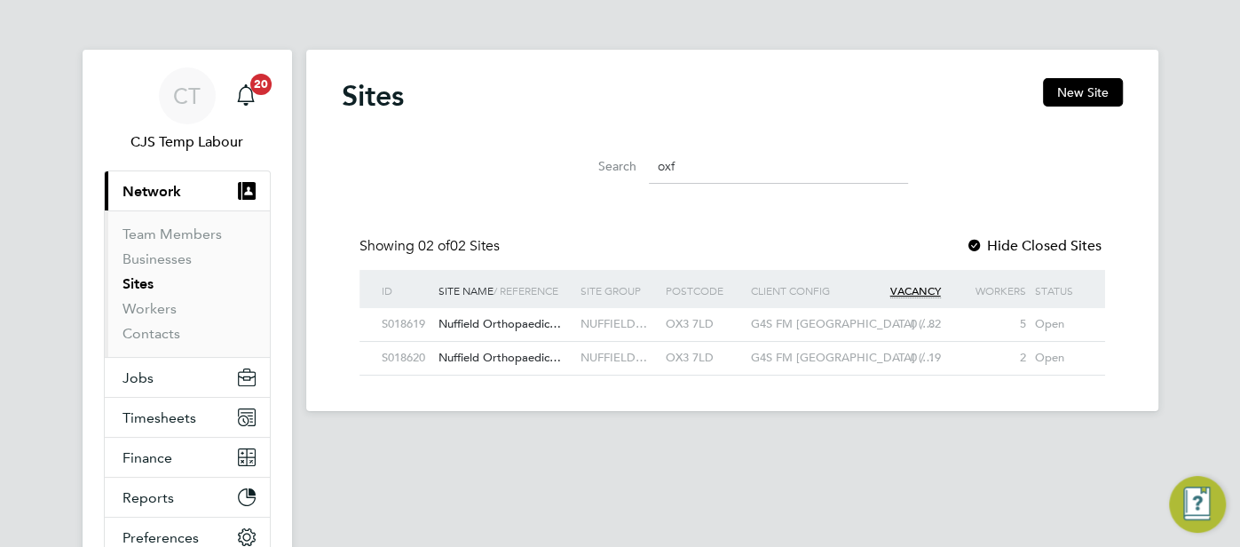
drag, startPoint x: 704, startPoint y: 168, endPoint x: 652, endPoint y: 158, distance: 52.4
click at [652, 158] on input "oxf" at bounding box center [778, 166] width 259 height 35
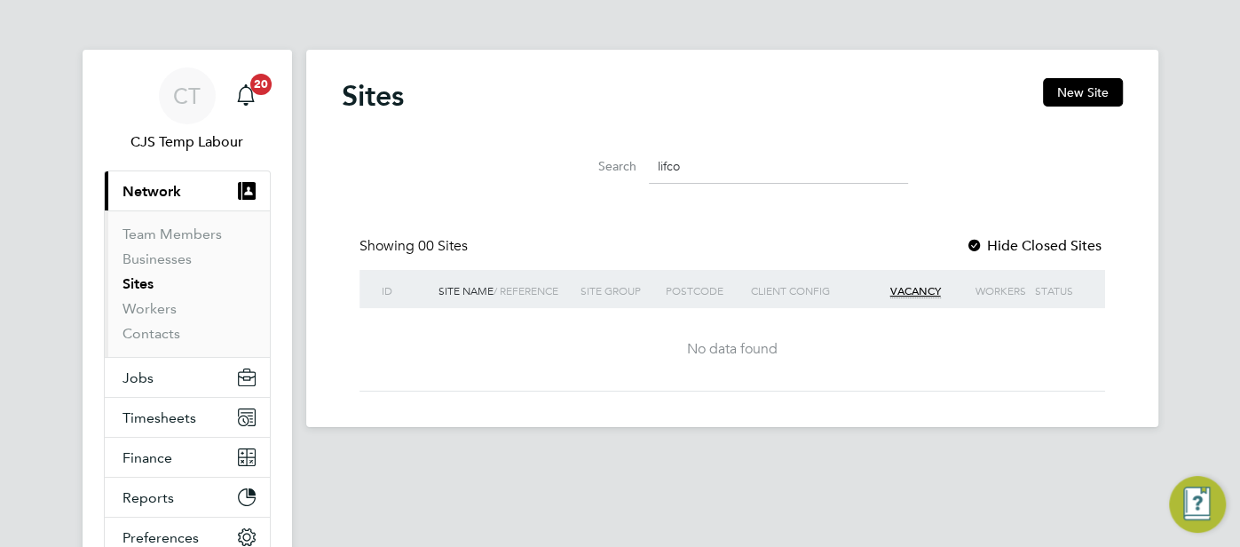
click at [697, 176] on input "lifco" at bounding box center [778, 166] width 259 height 35
drag, startPoint x: 696, startPoint y: 164, endPoint x: 643, endPoint y: 169, distance: 52.6
click at [643, 169] on div "Search lifco" at bounding box center [731, 166] width 351 height 35
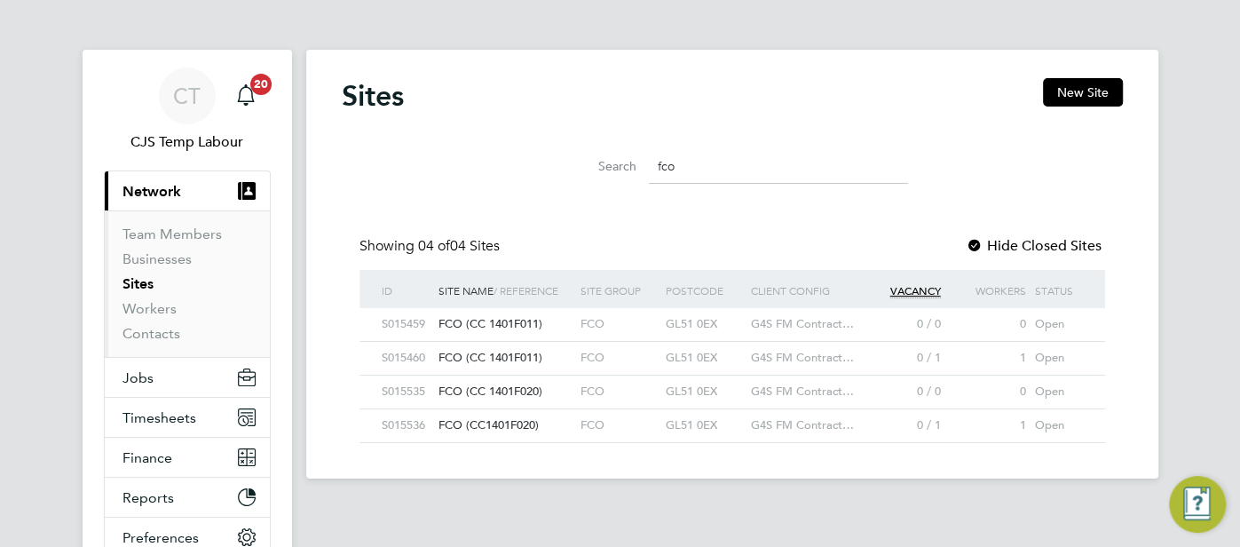
drag, startPoint x: 699, startPoint y: 168, endPoint x: 656, endPoint y: 163, distance: 43.7
click at [656, 163] on input "fco" at bounding box center [778, 166] width 259 height 35
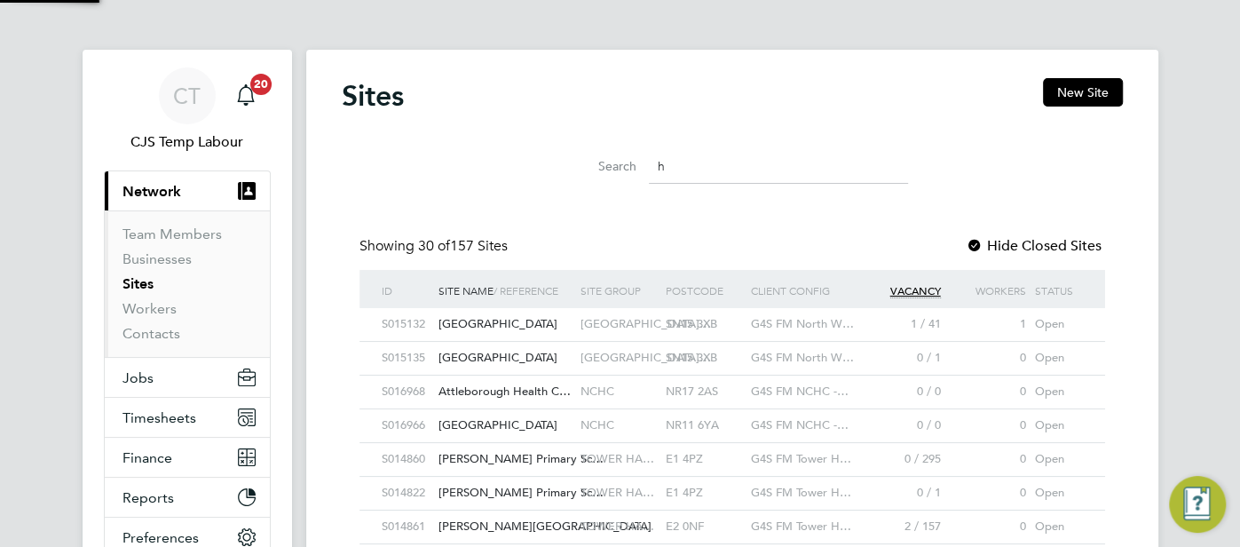
scroll to position [33, 114]
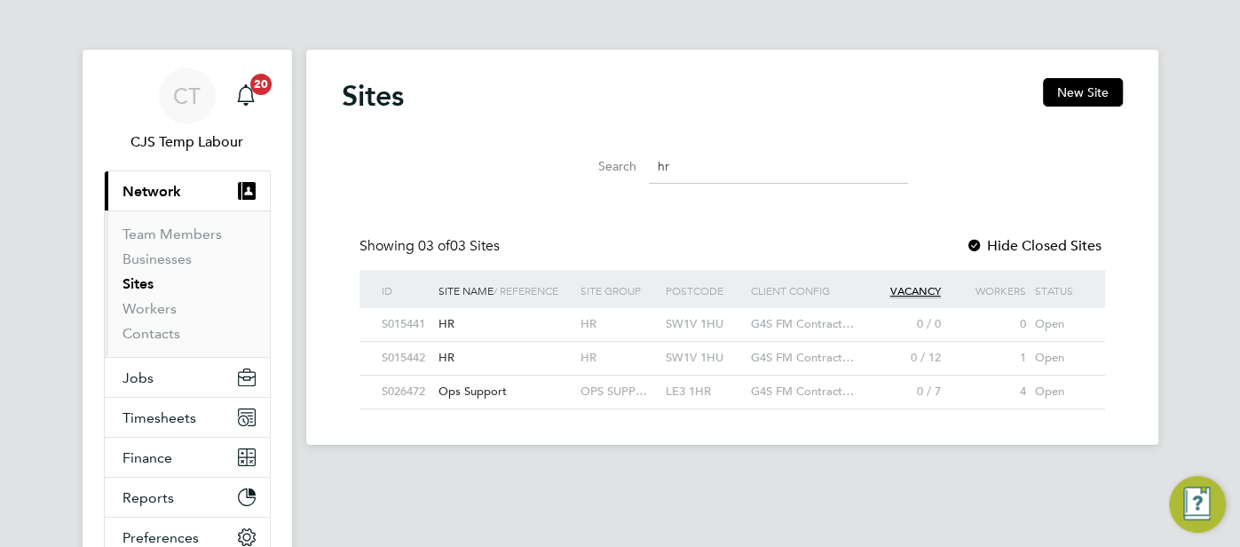
type input "hr"
click at [150, 388] on button "Jobs" at bounding box center [187, 377] width 165 height 39
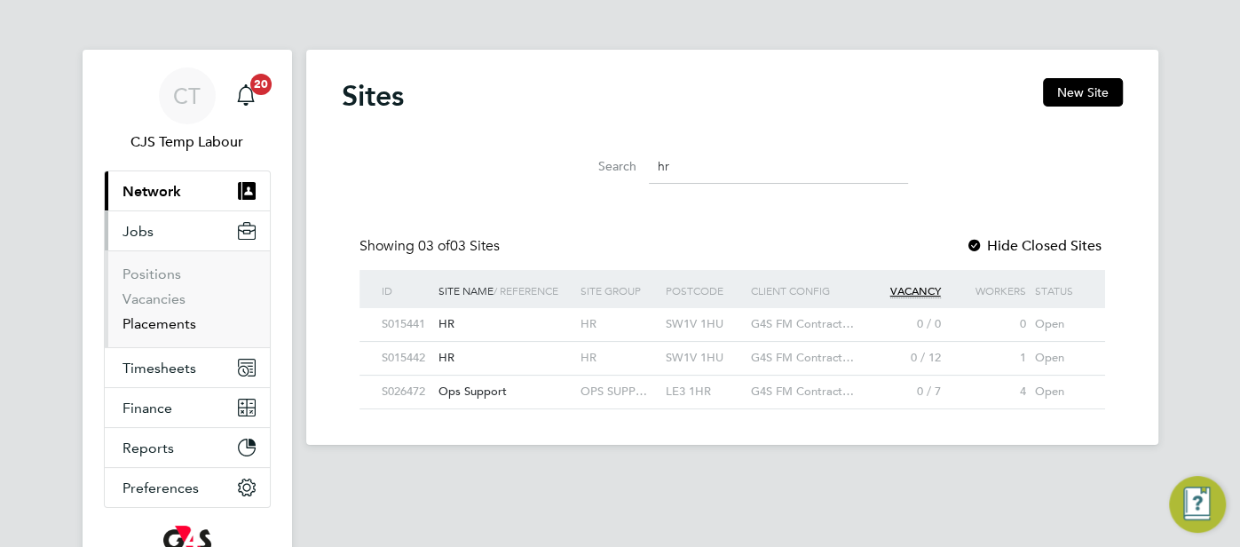
click at [169, 322] on link "Placements" at bounding box center [159, 323] width 74 height 17
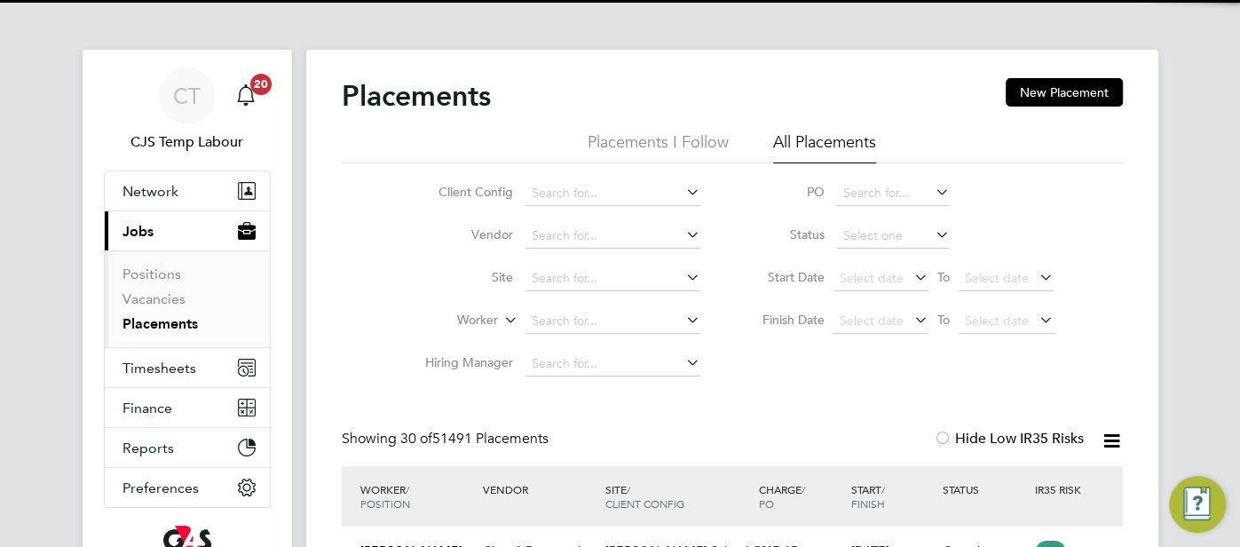
scroll to position [67, 154]
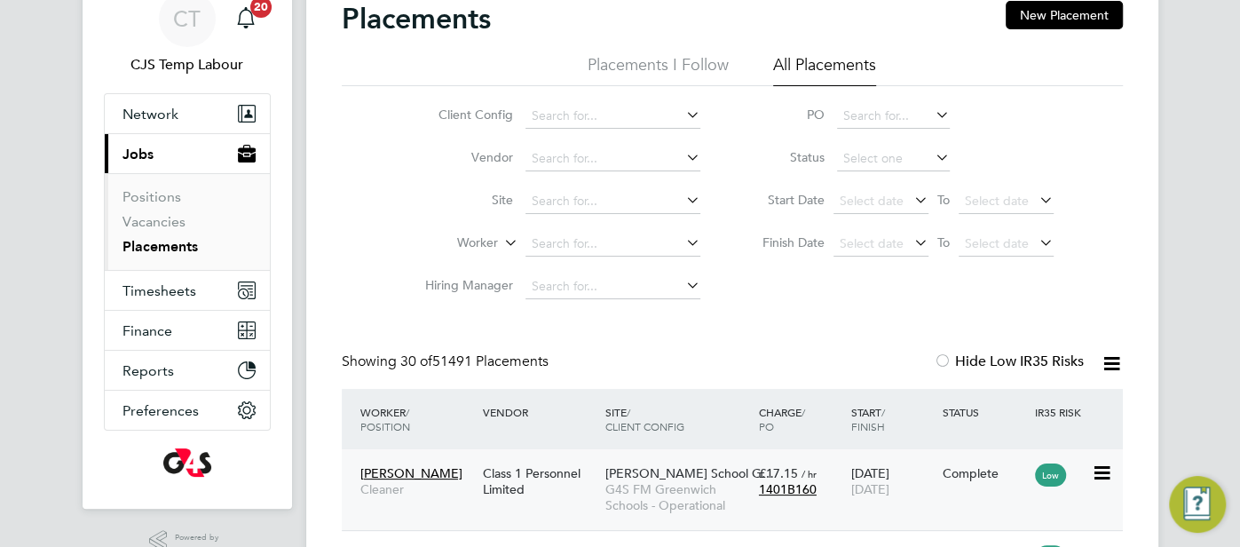
click at [677, 472] on span "Thomas Tallis School G…" at bounding box center [689, 473] width 169 height 16
click at [165, 220] on link "Vacancies" at bounding box center [153, 221] width 63 height 17
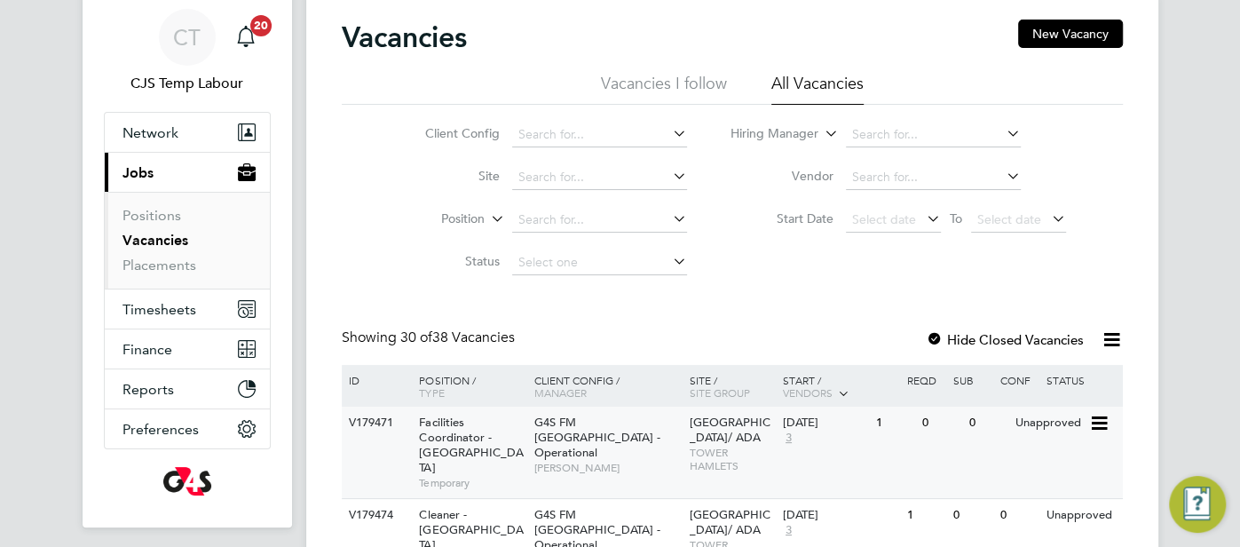
scroll to position [144, 0]
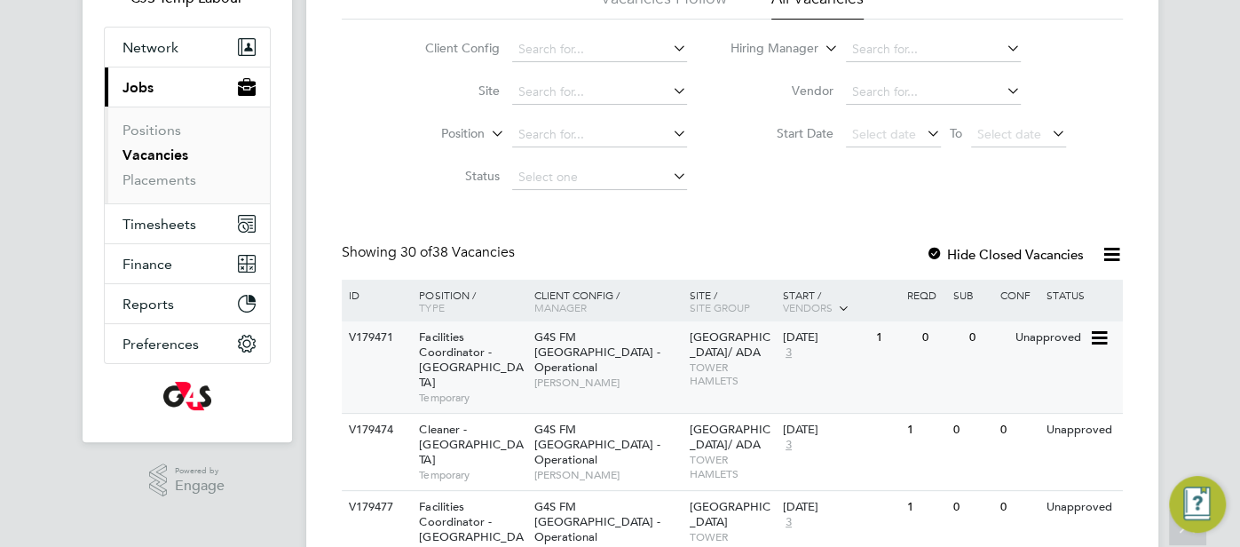
click at [850, 341] on div "01 Sep 2025" at bounding box center [825, 337] width 84 height 15
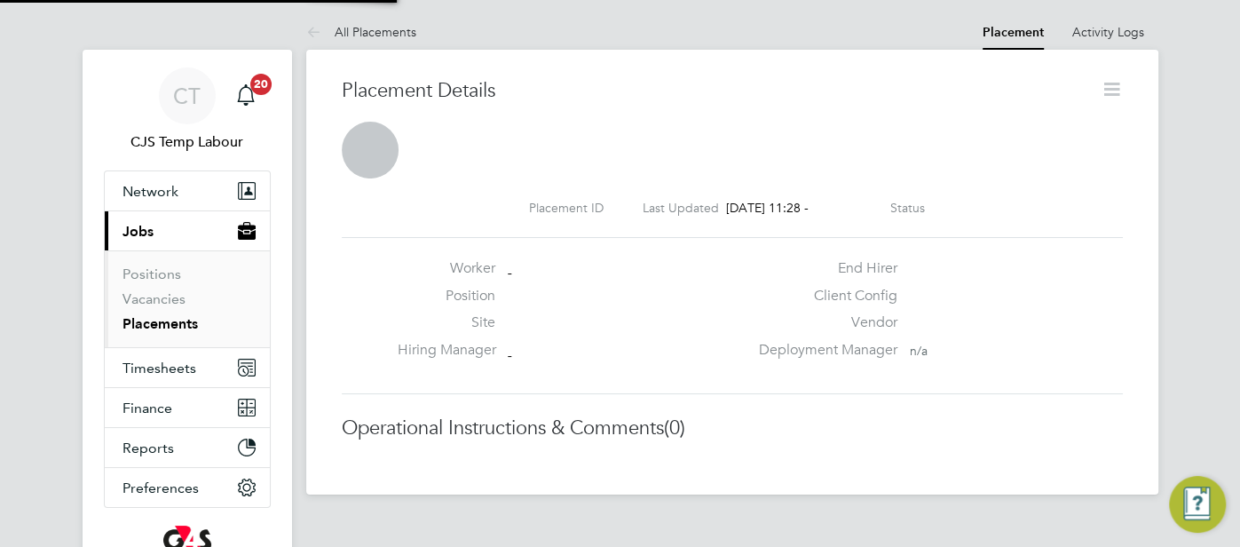
scroll to position [9, 9]
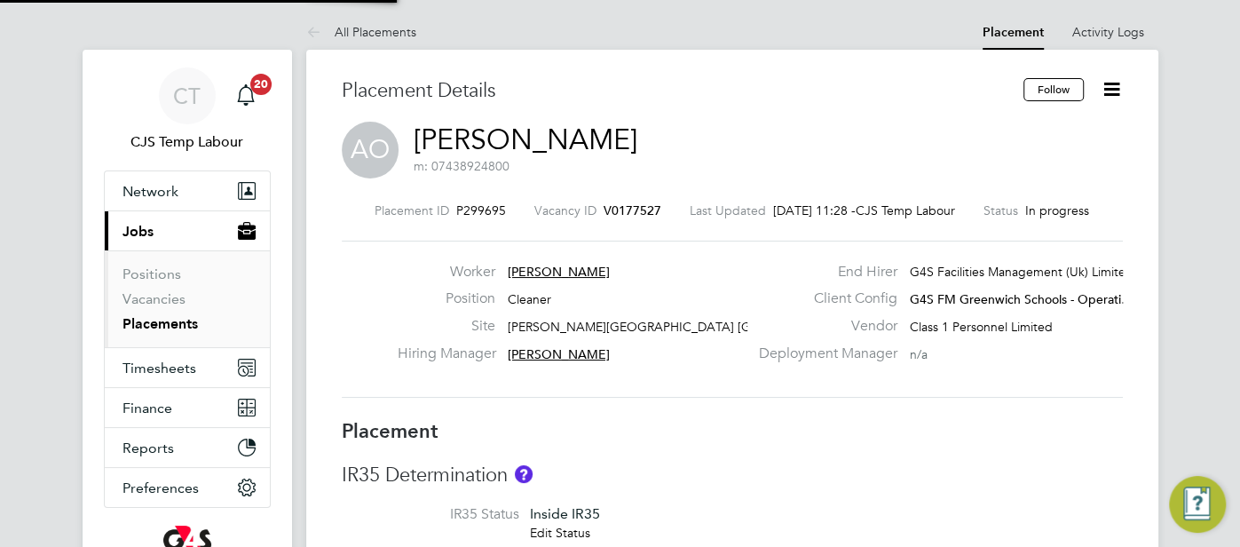
type input "[PERSON_NAME]"
type input "[DATE]"
type input "10:00"
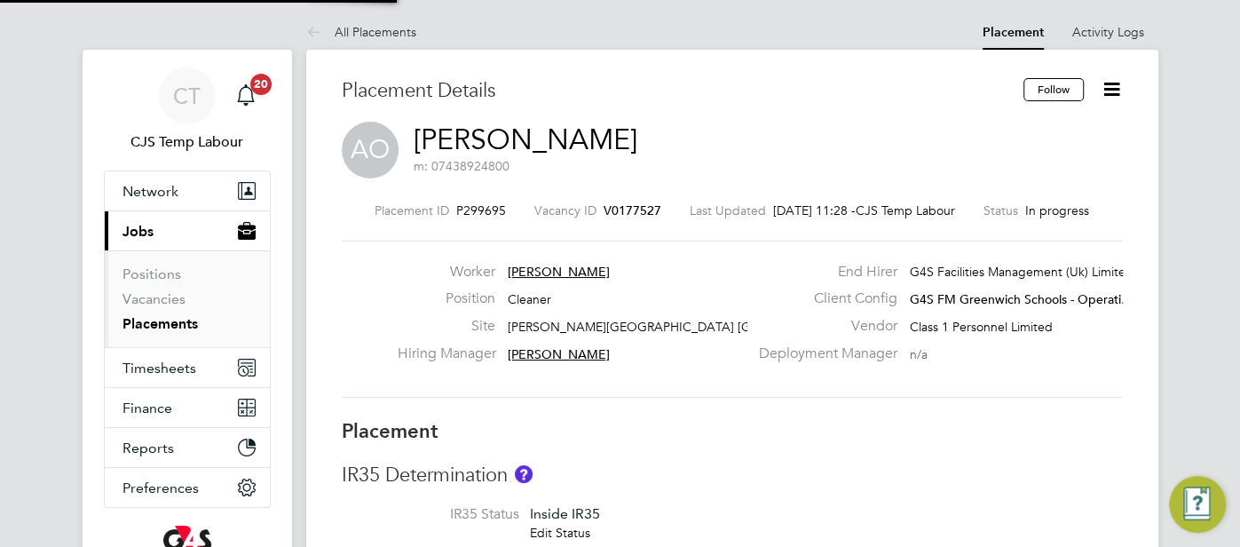
type input "16:00"
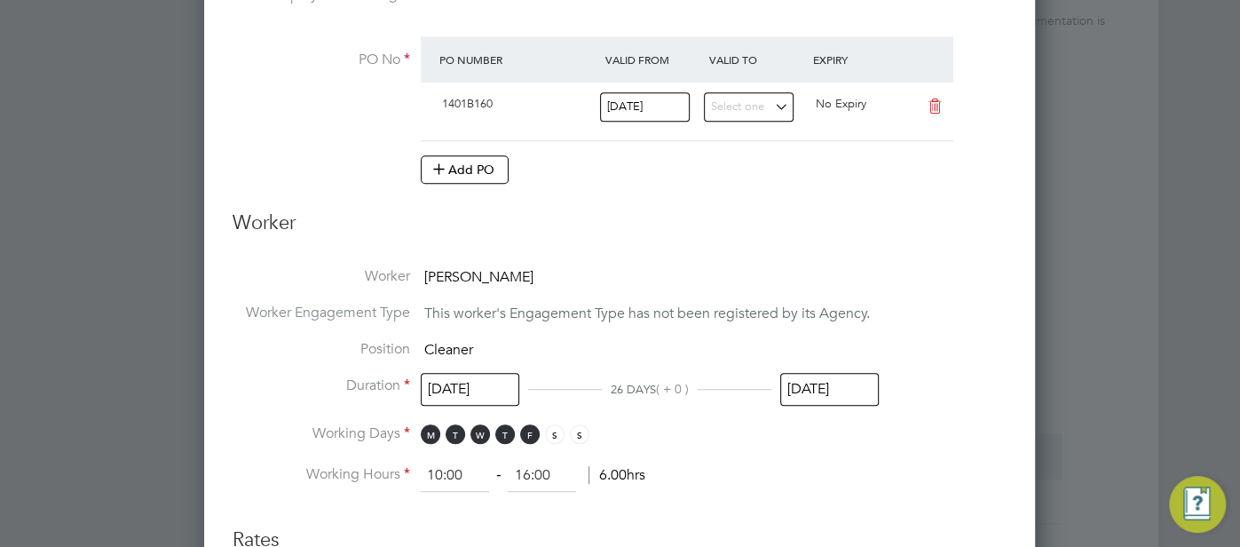
click at [826, 378] on input "[DATE]" at bounding box center [829, 389] width 98 height 33
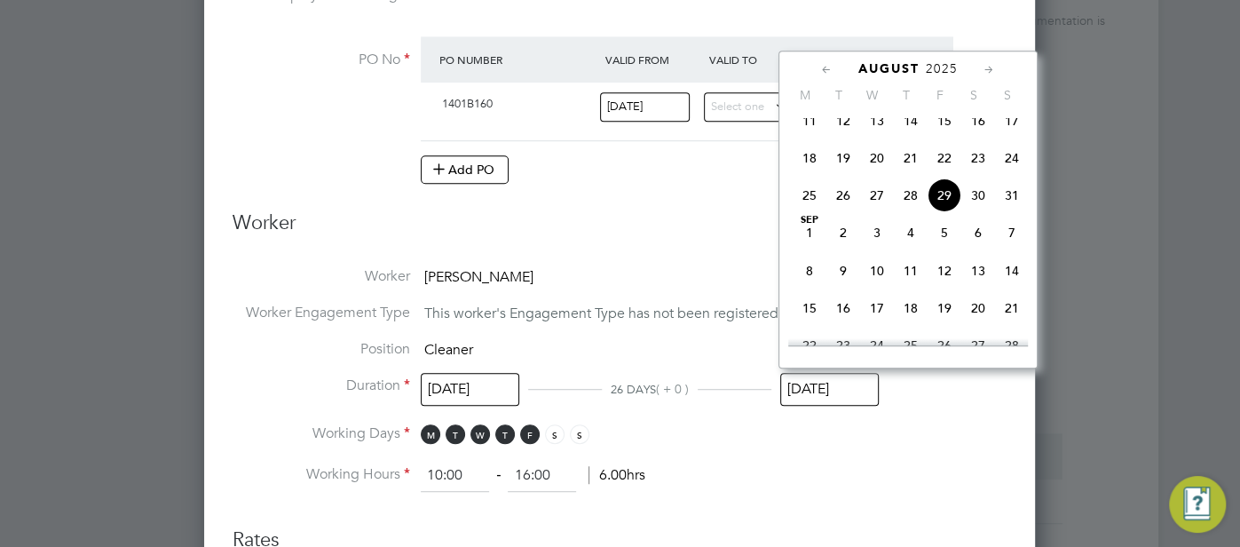
click at [1010, 212] on span "31" at bounding box center [1012, 195] width 34 height 34
type input "[DATE]"
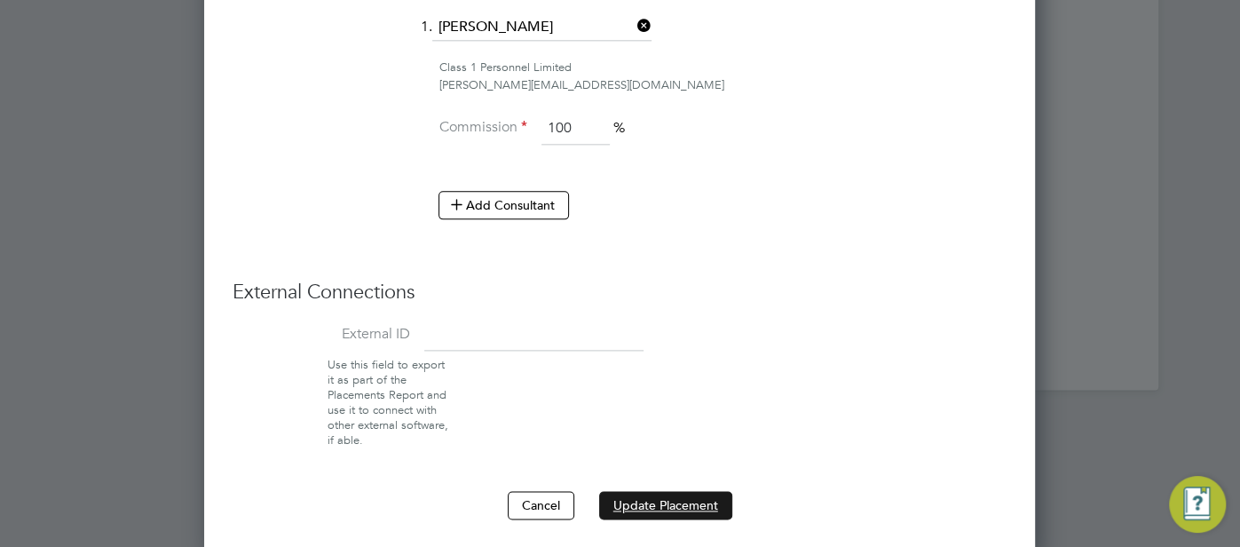
click at [662, 492] on button "Update Placement" at bounding box center [665, 505] width 133 height 28
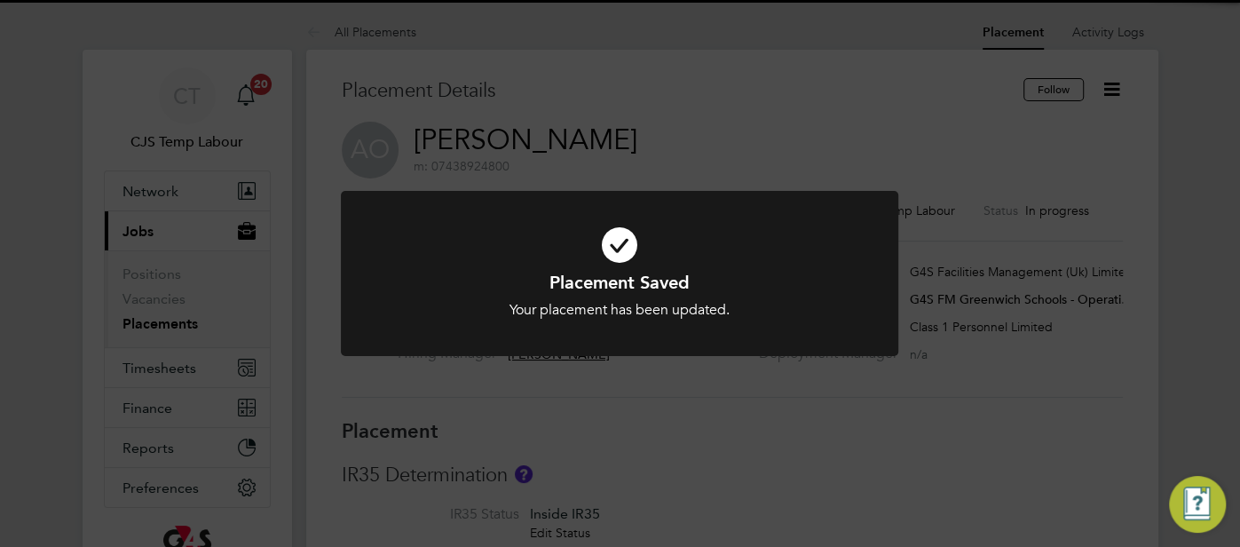
click at [614, 235] on icon at bounding box center [619, 244] width 461 height 69
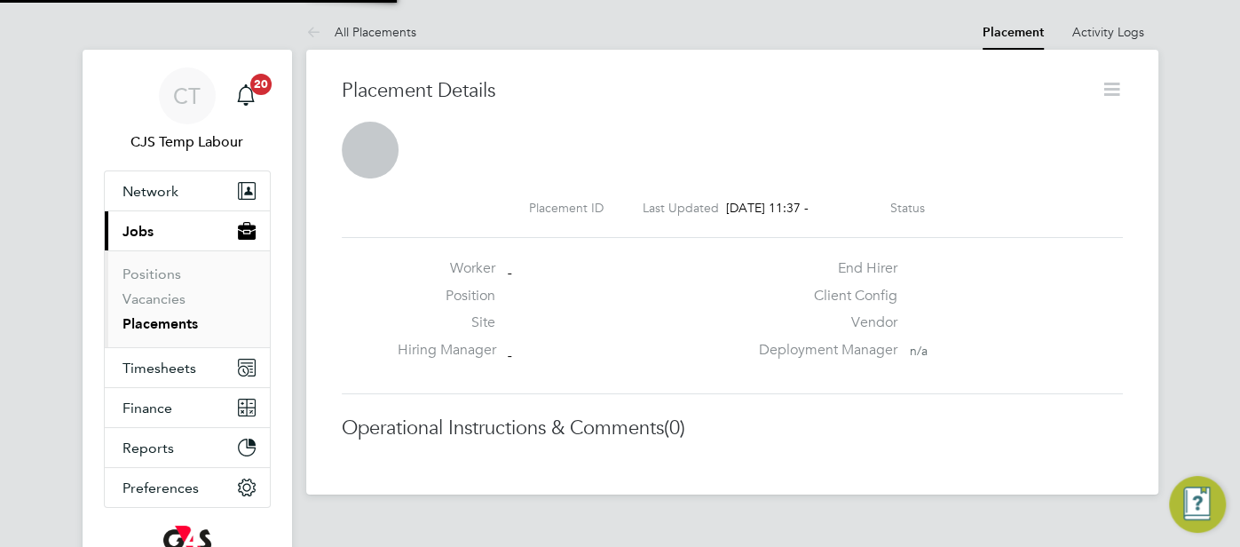
scroll to position [28, 350]
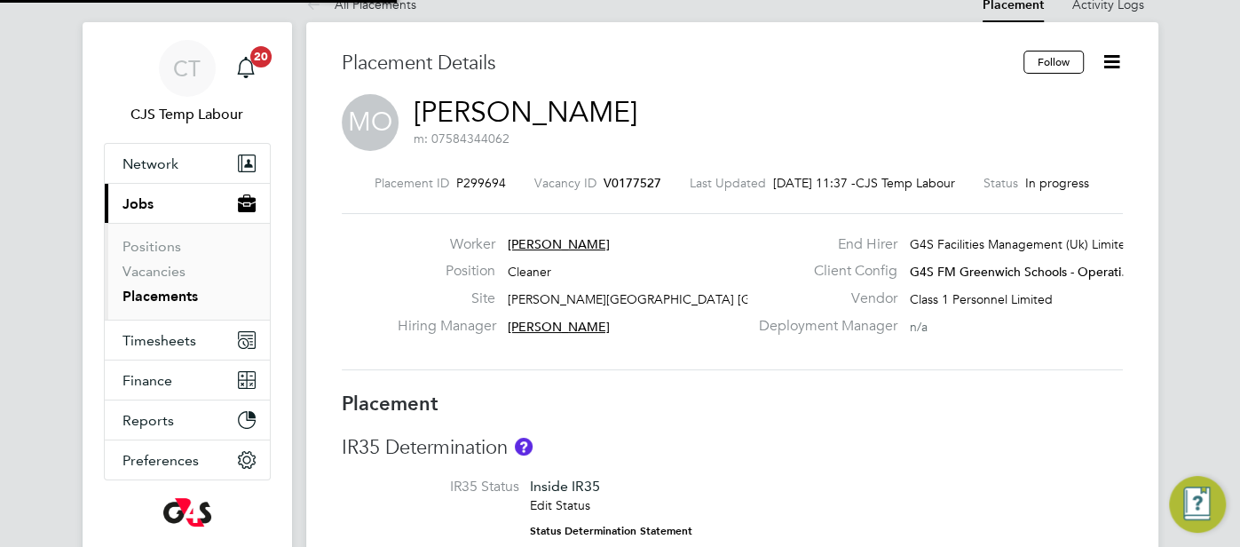
type input "[PERSON_NAME]"
type input "04 Aug 2025"
type input "29 Aug 2025"
type input "10:00"
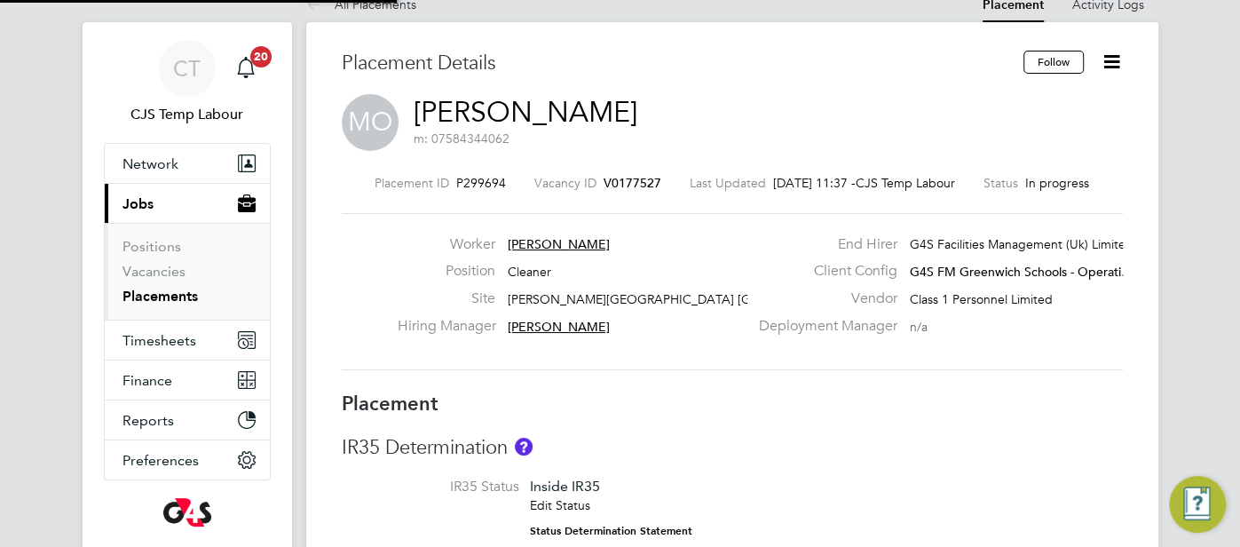
type input "16:00"
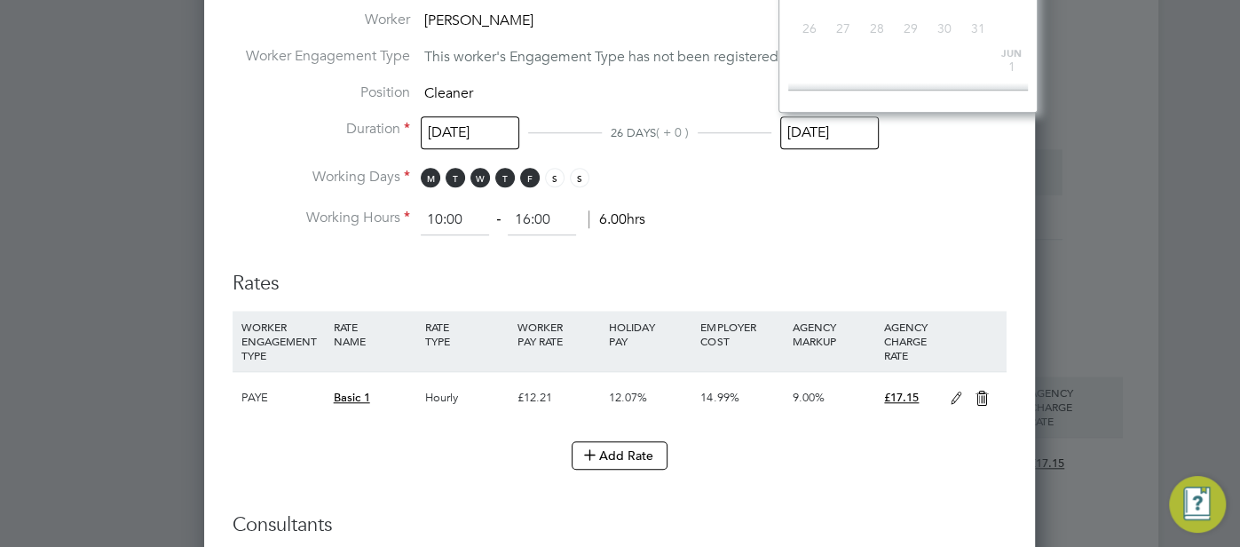
click at [837, 131] on input "29 Aug 2025" at bounding box center [829, 132] width 98 height 33
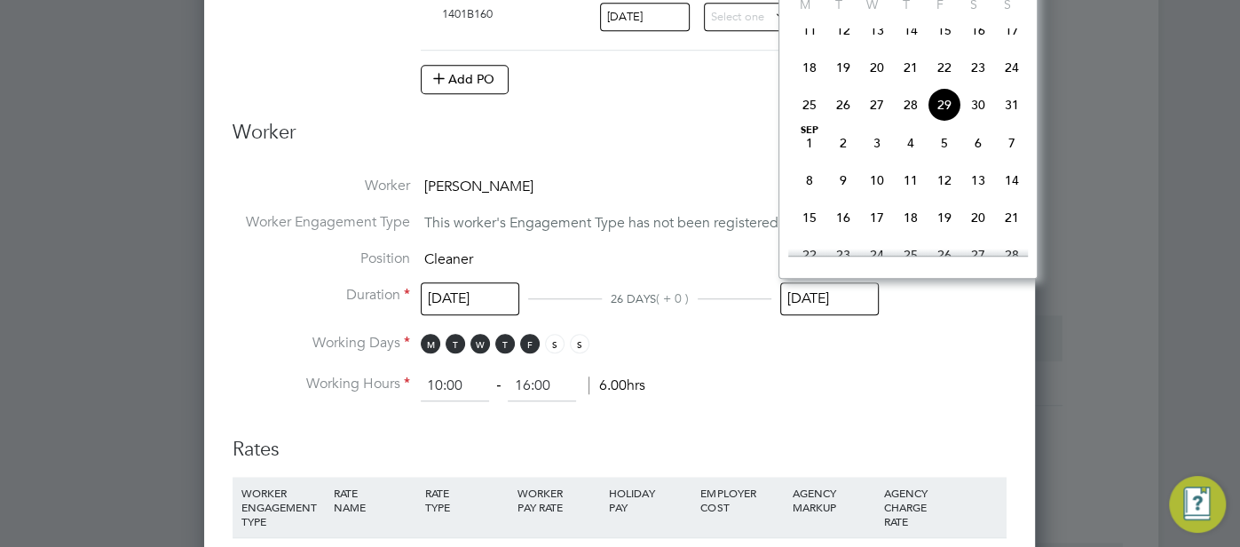
click at [1012, 117] on span "31" at bounding box center [1012, 105] width 34 height 34
type input "[DATE]"
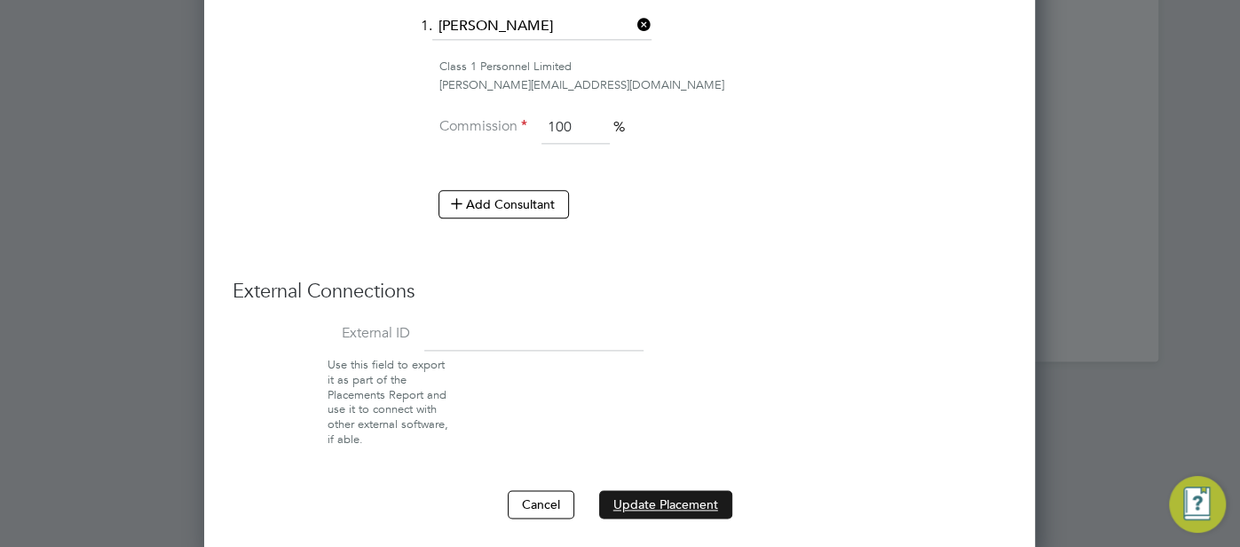
click at [674, 492] on button "Update Placement" at bounding box center [665, 504] width 133 height 28
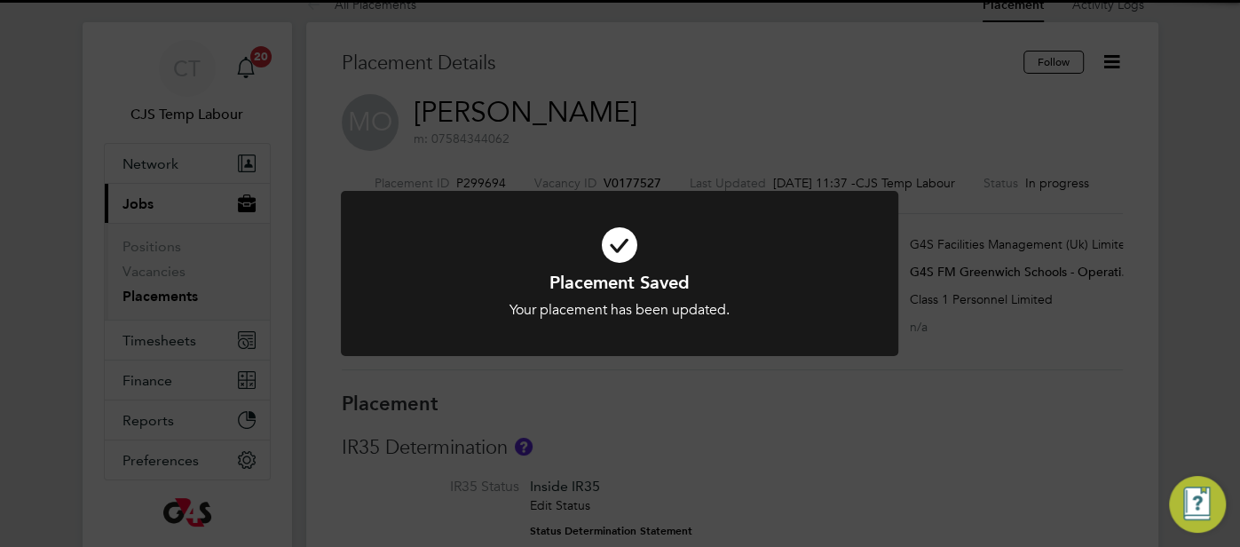
click at [628, 240] on icon at bounding box center [619, 244] width 461 height 69
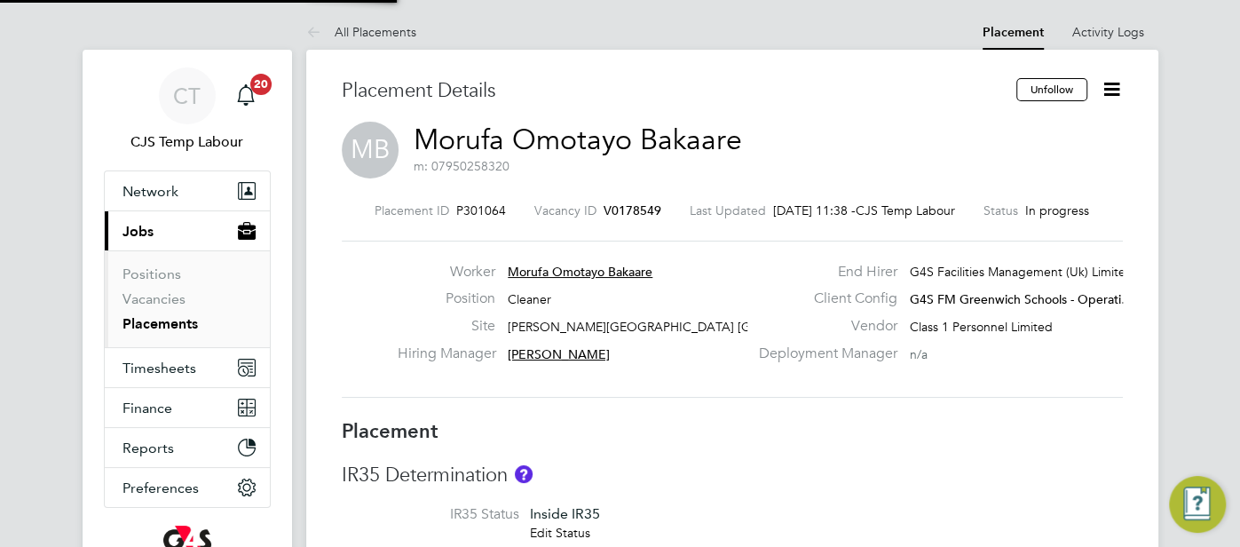
type input "Monique Maussant"
type input "18 Aug 2025"
type input "05 Sep 2025"
type input "16:00"
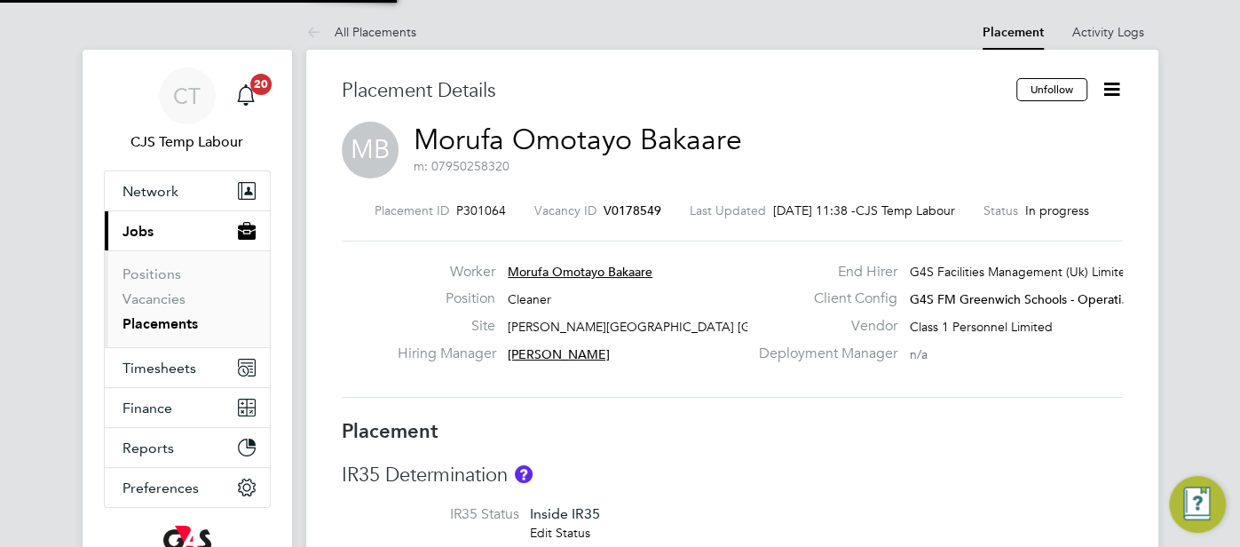
type input "21:00"
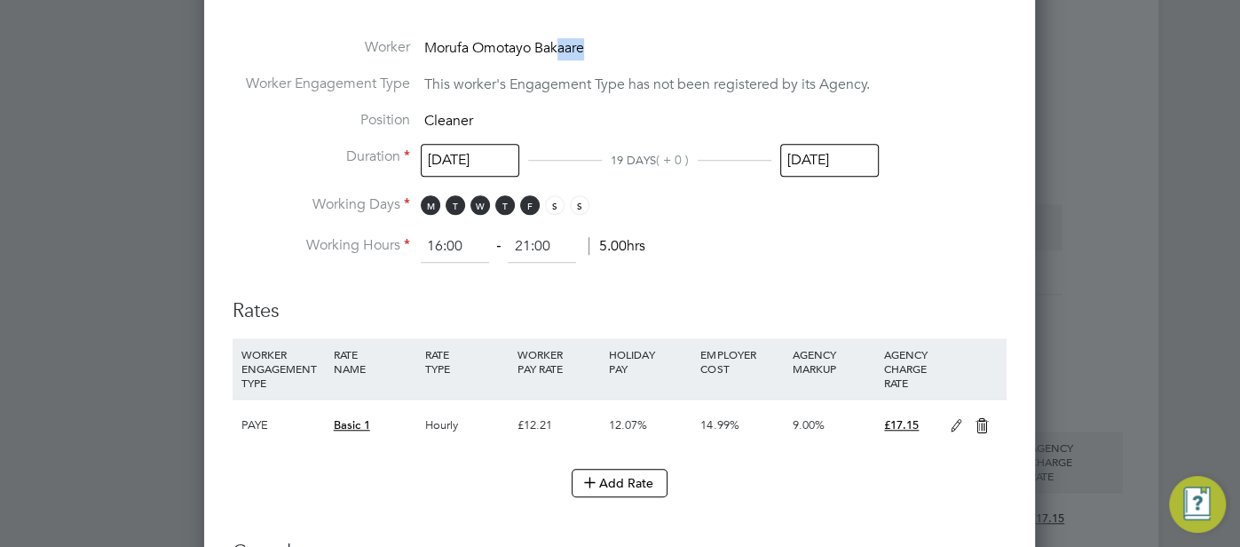
drag, startPoint x: 586, startPoint y: 39, endPoint x: 558, endPoint y: 45, distance: 29.1
click at [558, 45] on span "Morufa Omotayo Bakaare" at bounding box center [504, 48] width 160 height 18
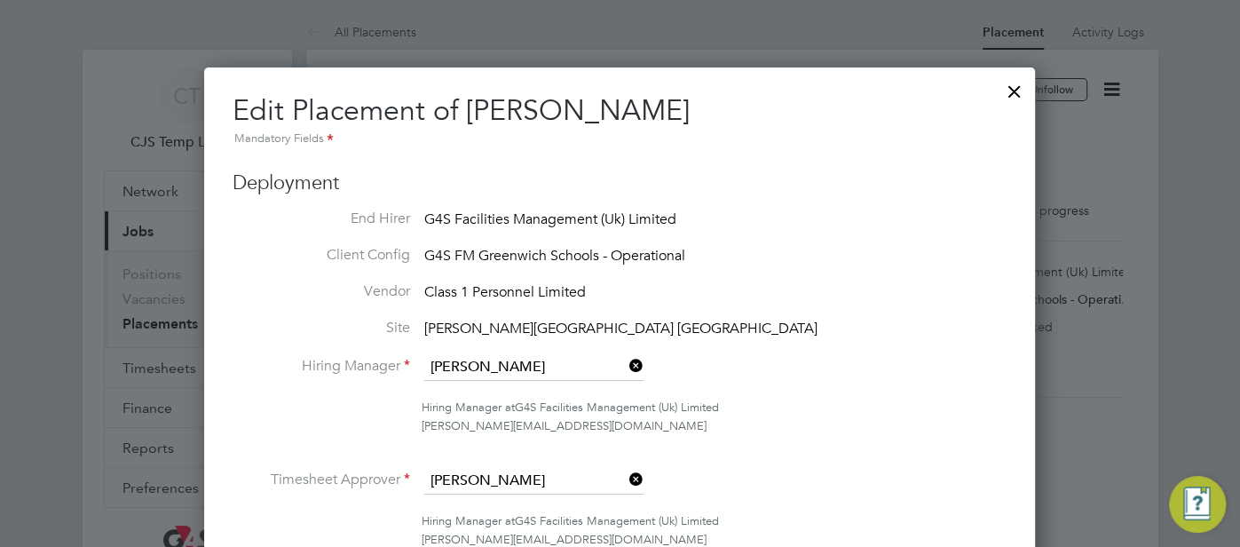
click at [1010, 97] on div at bounding box center [1014, 87] width 32 height 32
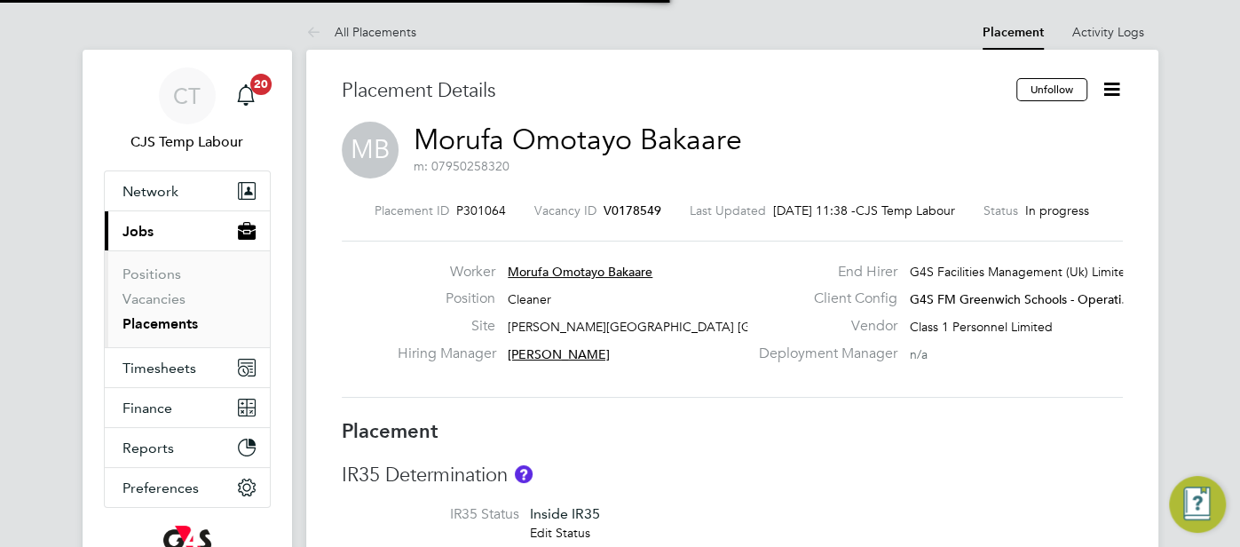
scroll to position [52, 124]
drag, startPoint x: 763, startPoint y: 406, endPoint x: 753, endPoint y: 398, distance: 13.2
click at [760, 404] on div "Placement ID P301064 Vacancy ID V0178549 Last Updated 29 Aug 2025, 11:38 - CJS …" at bounding box center [732, 300] width 781 height 238
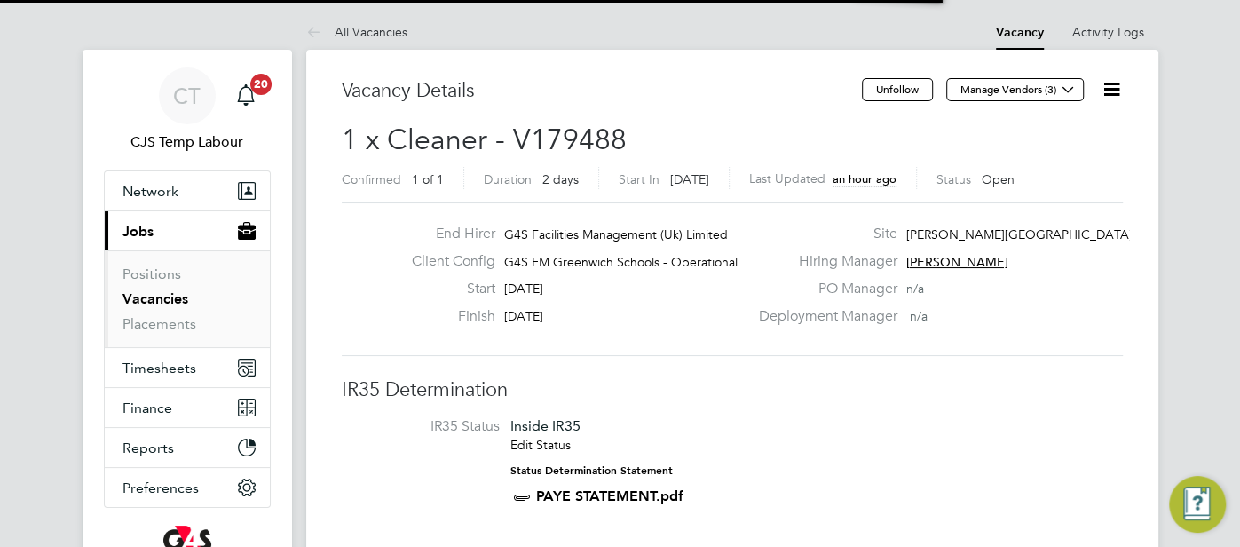
scroll to position [29, 167]
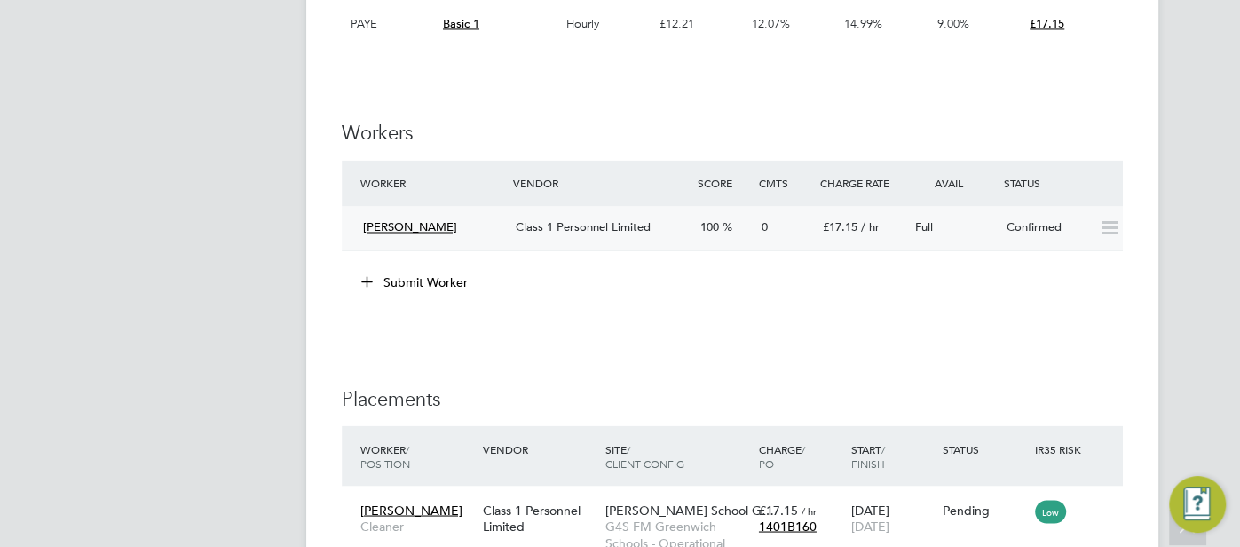
click at [1011, 225] on div "Confirmed" at bounding box center [1045, 227] width 92 height 29
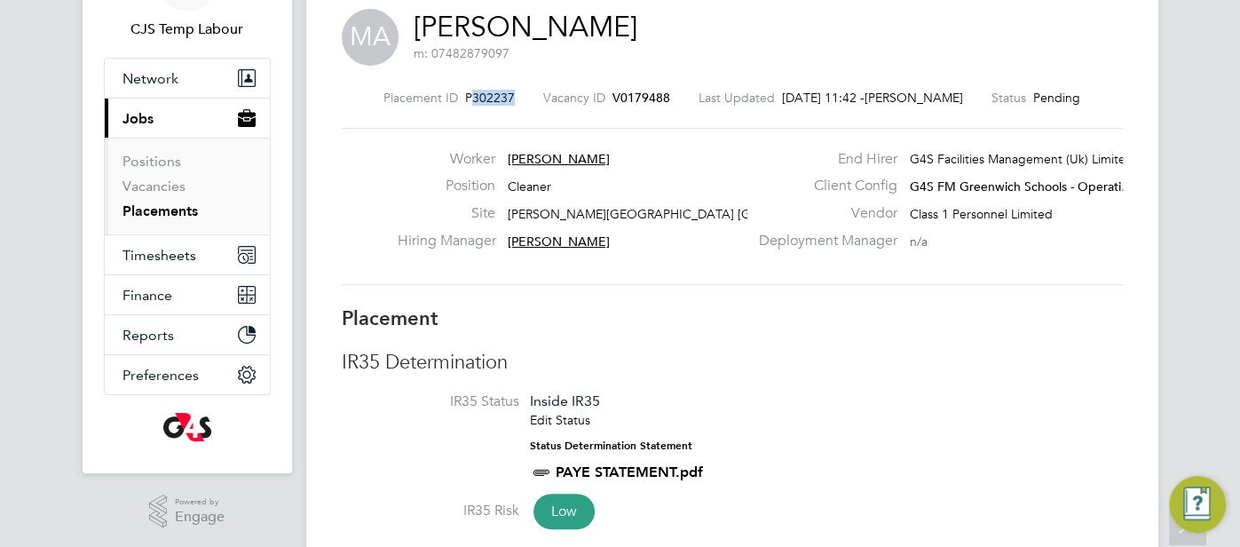
drag, startPoint x: 514, startPoint y: 95, endPoint x: 474, endPoint y: 91, distance: 40.2
click at [474, 91] on span "P302237" at bounding box center [490, 98] width 50 height 16
copy span "302237"
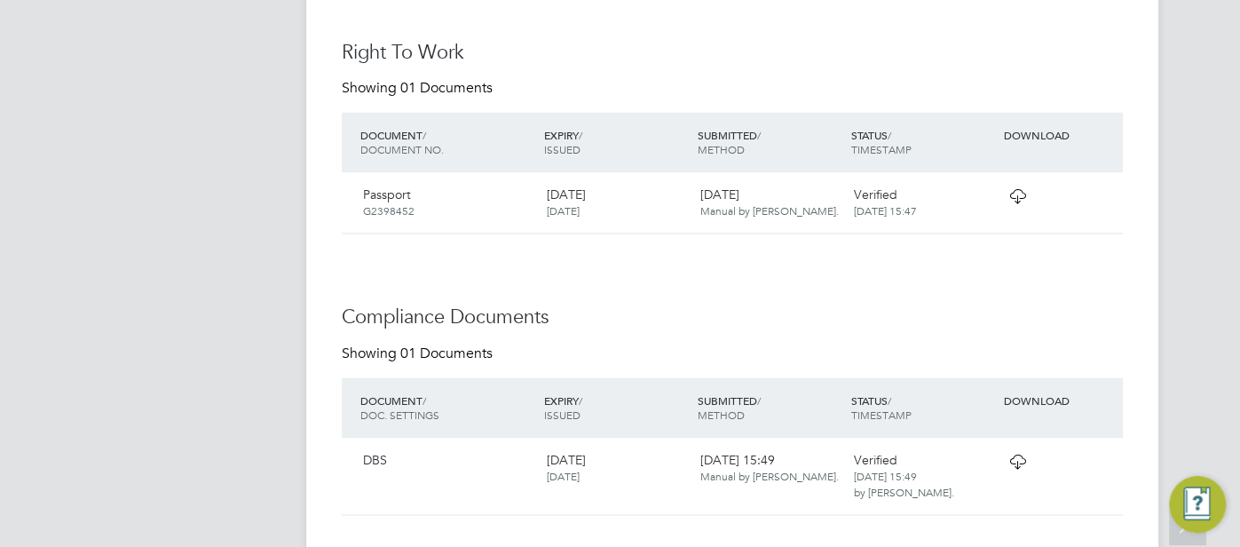
scroll to position [1732, 0]
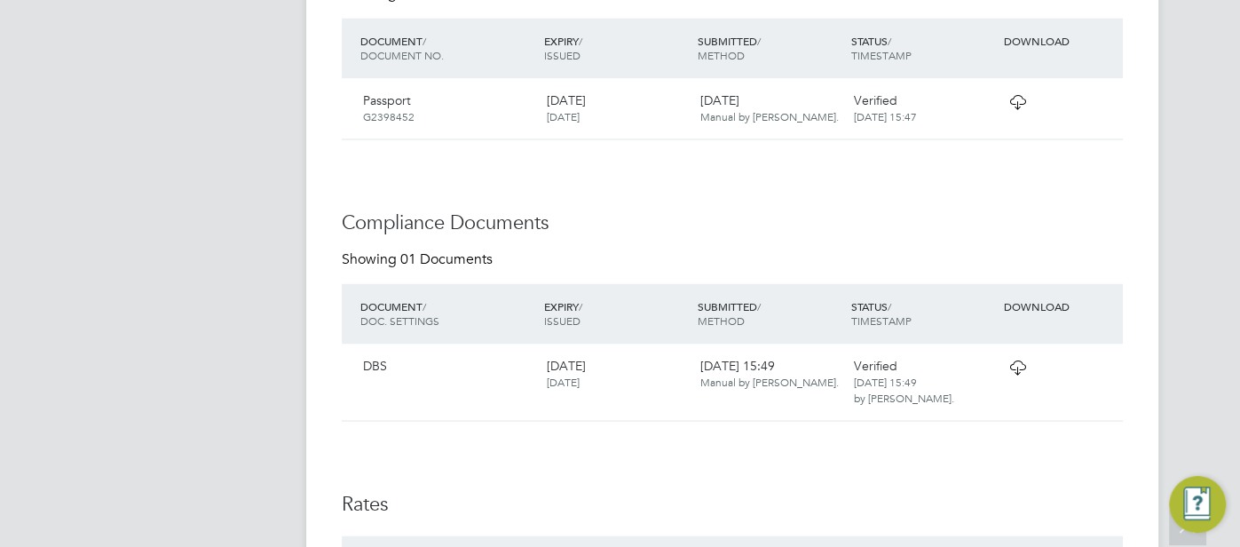
click at [1022, 104] on icon at bounding box center [1017, 102] width 22 height 14
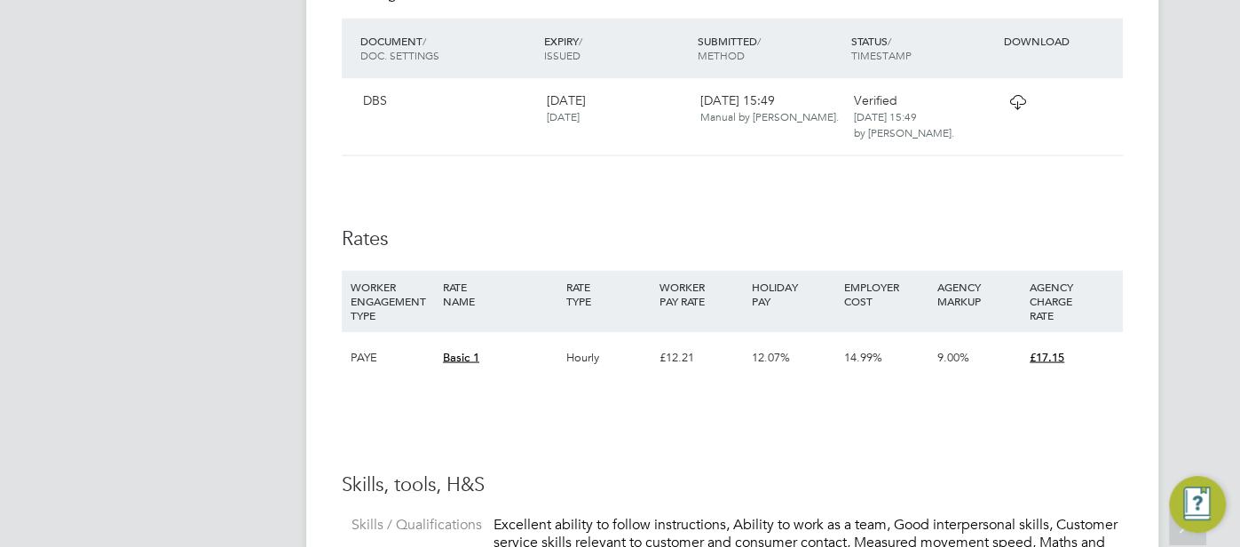
scroll to position [1956, 0]
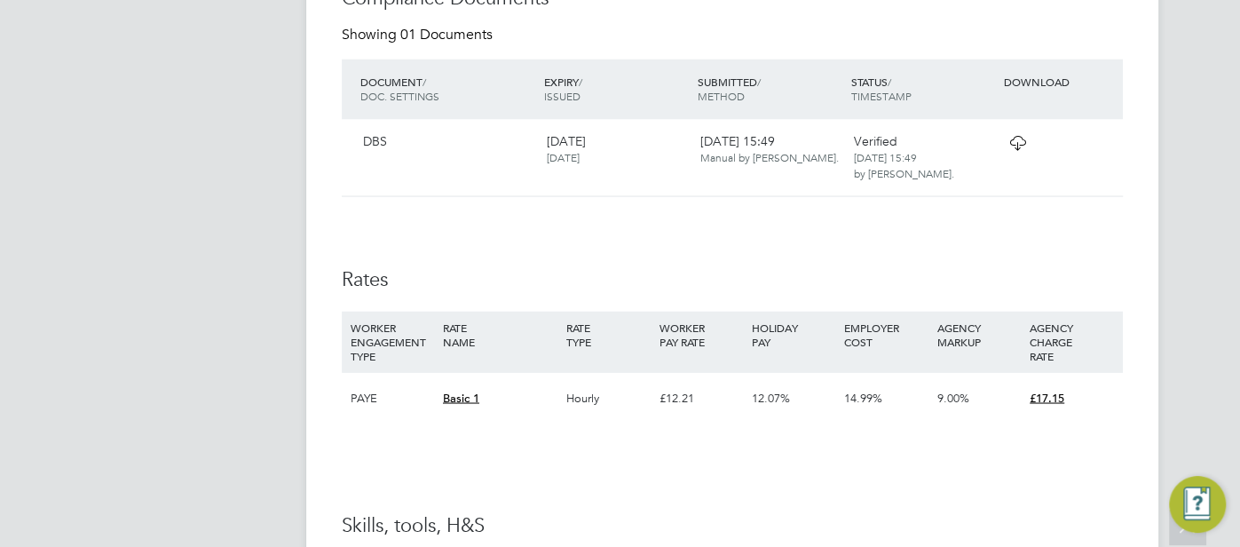
drag, startPoint x: 1017, startPoint y: 140, endPoint x: 1009, endPoint y: 150, distance: 12.6
click at [1019, 141] on icon at bounding box center [1017, 143] width 22 height 14
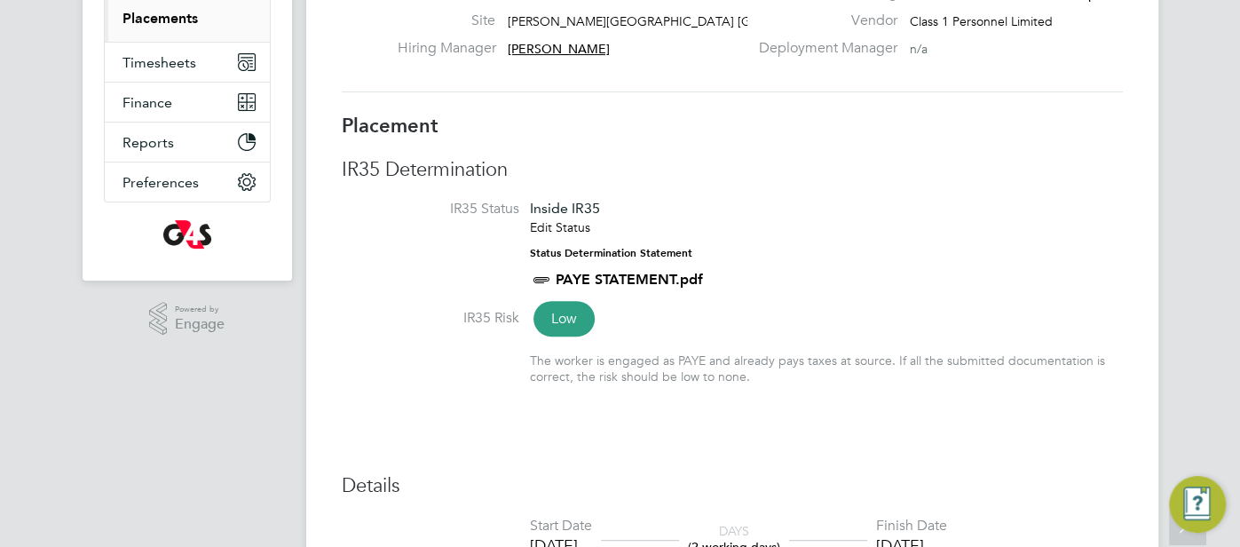
scroll to position [0, 0]
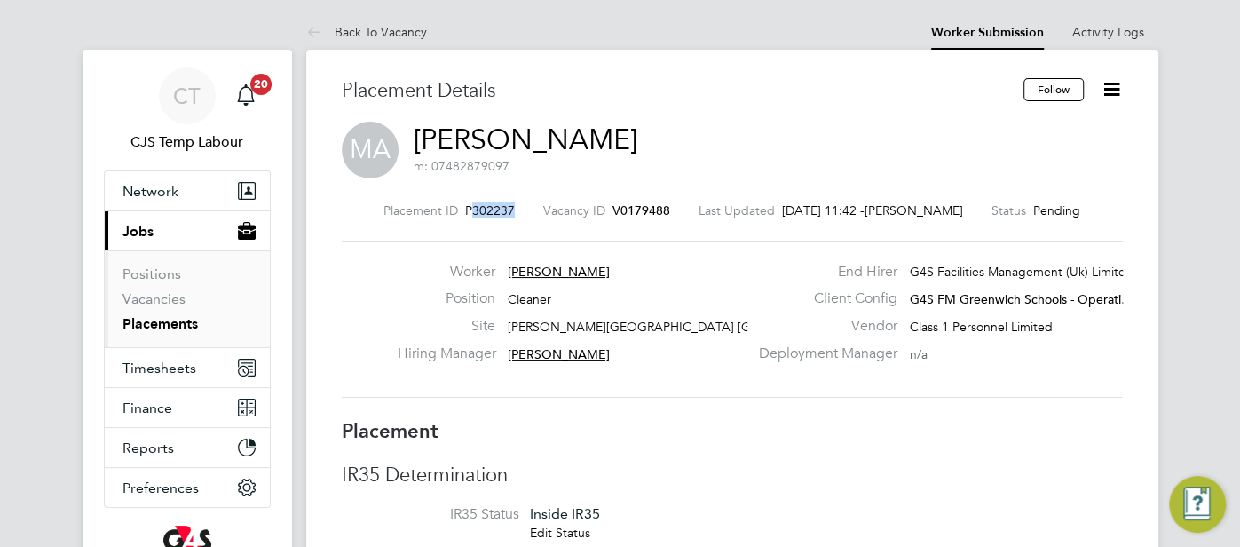
click at [553, 141] on link "[PERSON_NAME]" at bounding box center [525, 139] width 224 height 35
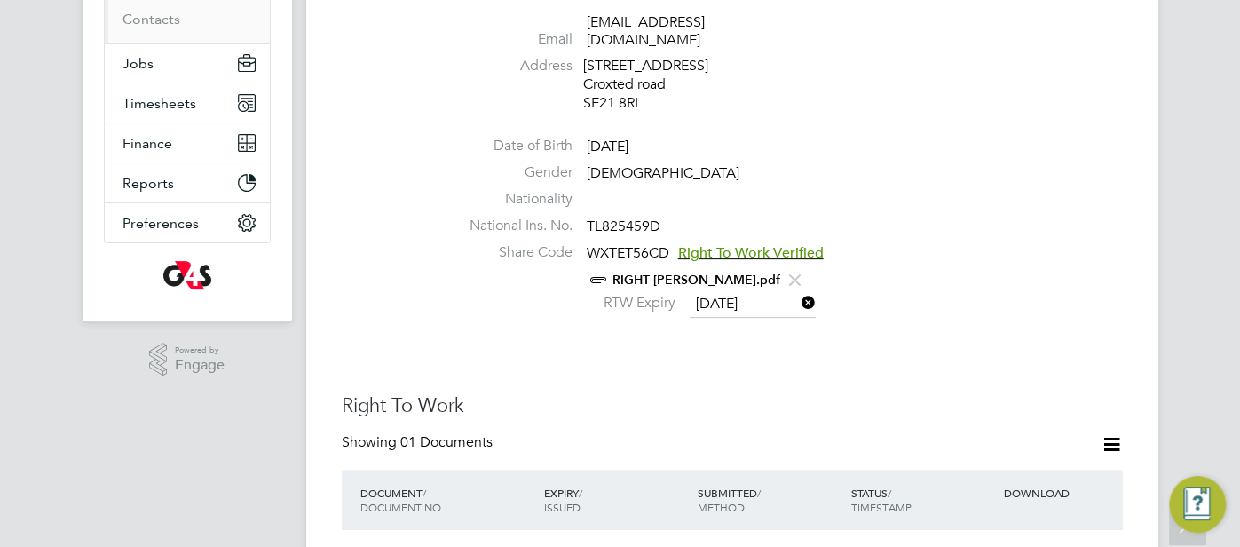
scroll to position [356, 0]
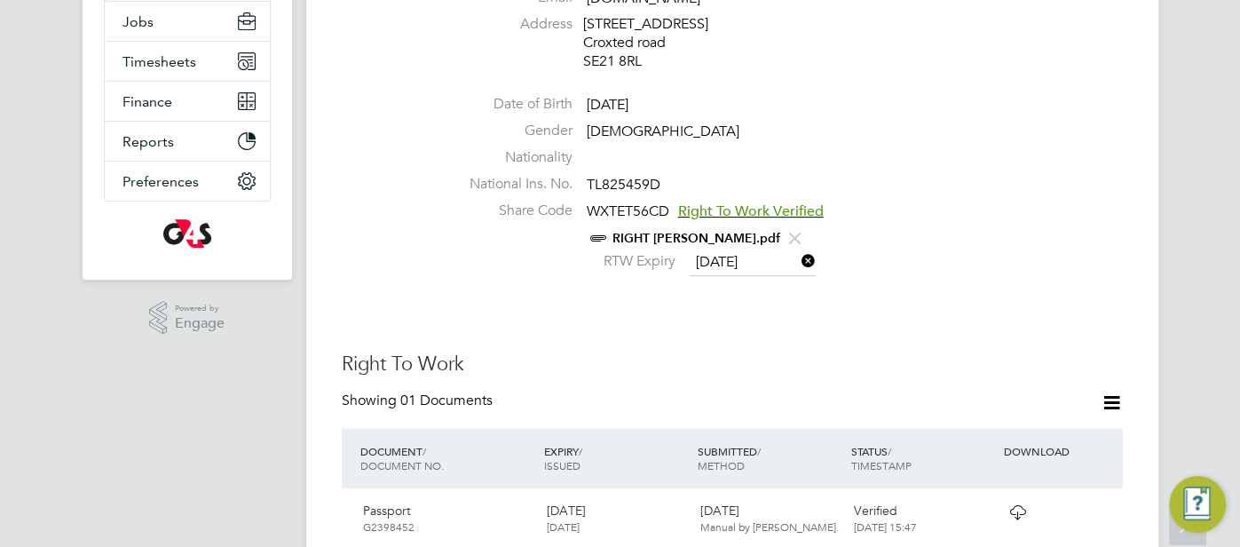
click at [714, 231] on link "RIGHT [PERSON_NAME].pdf" at bounding box center [696, 238] width 168 height 15
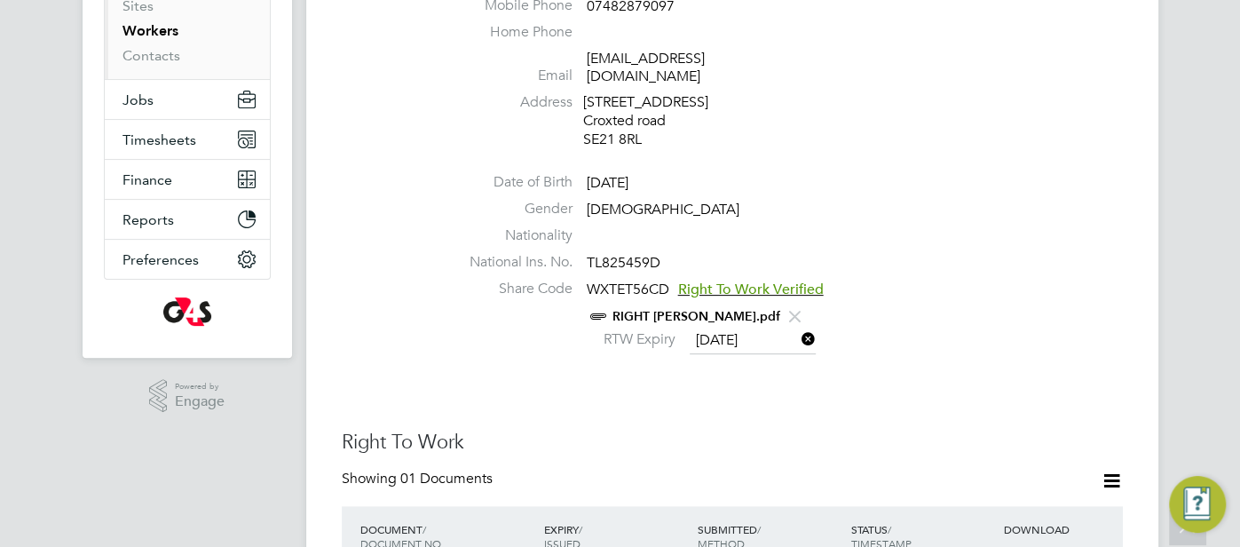
scroll to position [175, 0]
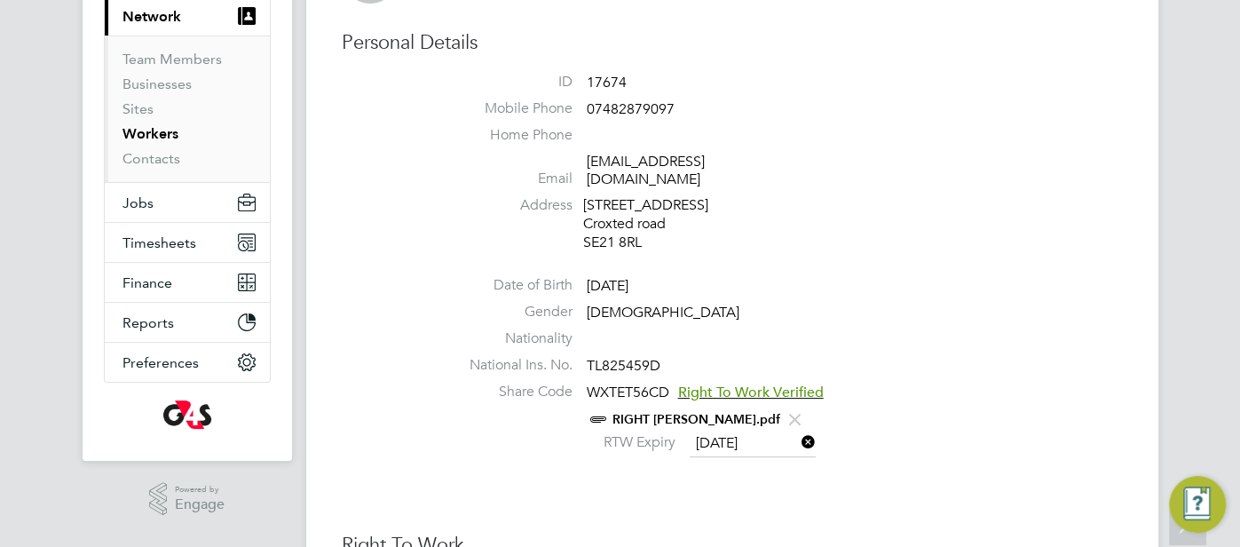
click at [152, 16] on span "Network" at bounding box center [151, 16] width 59 height 17
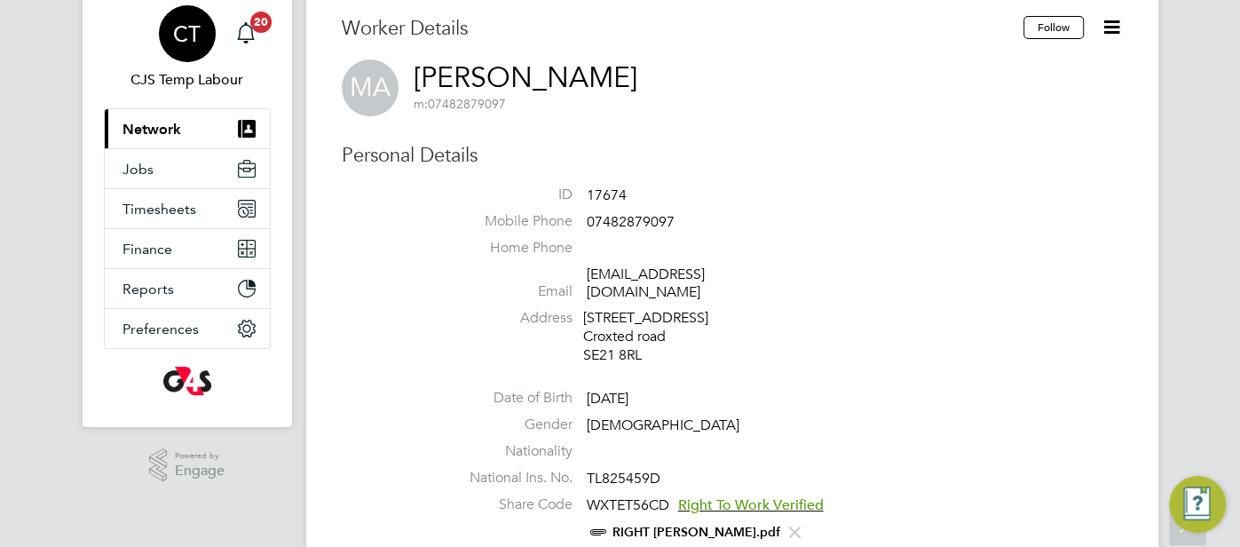
scroll to position [0, 0]
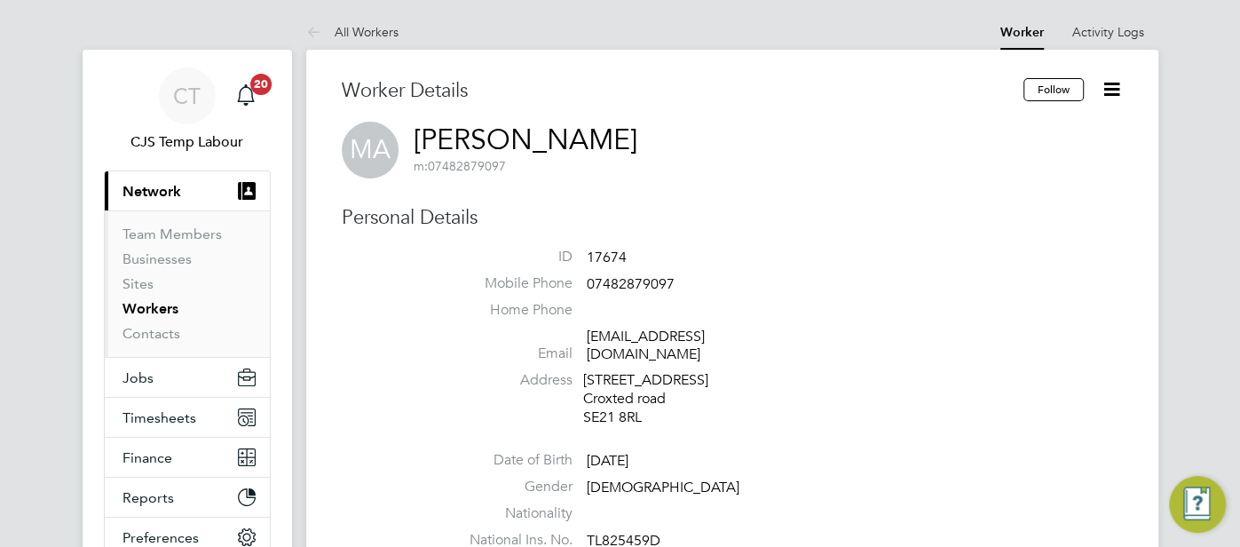
click at [162, 308] on link "Workers" at bounding box center [150, 308] width 56 height 17
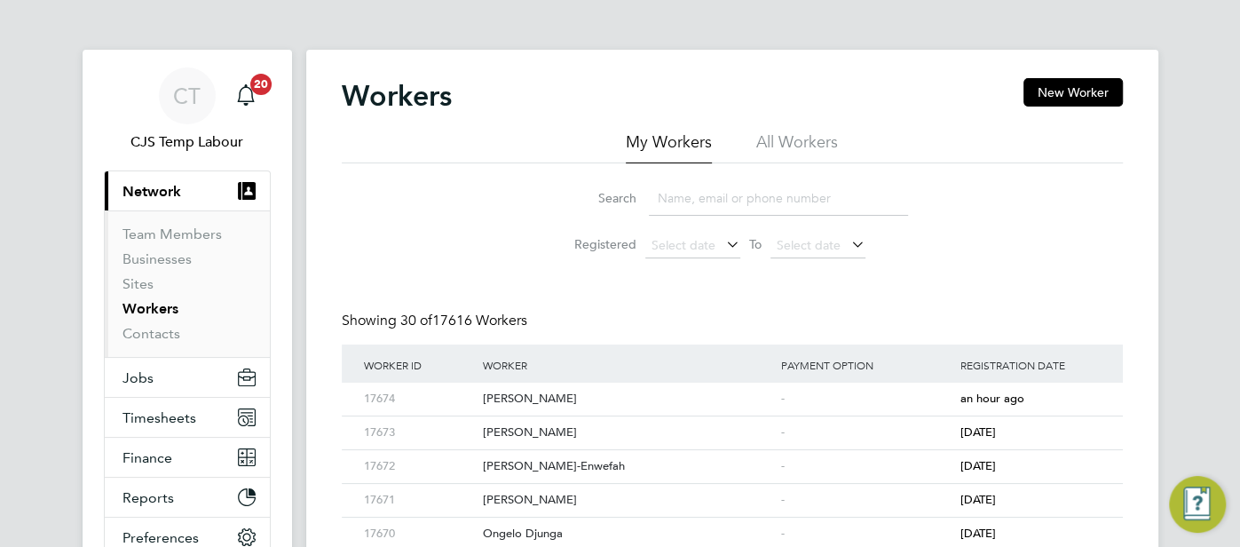
drag, startPoint x: 782, startPoint y: 138, endPoint x: 765, endPoint y: 166, distance: 32.3
click at [781, 140] on li "All Workers" at bounding box center [797, 147] width 82 height 32
click at [739, 212] on input at bounding box center [778, 198] width 259 height 35
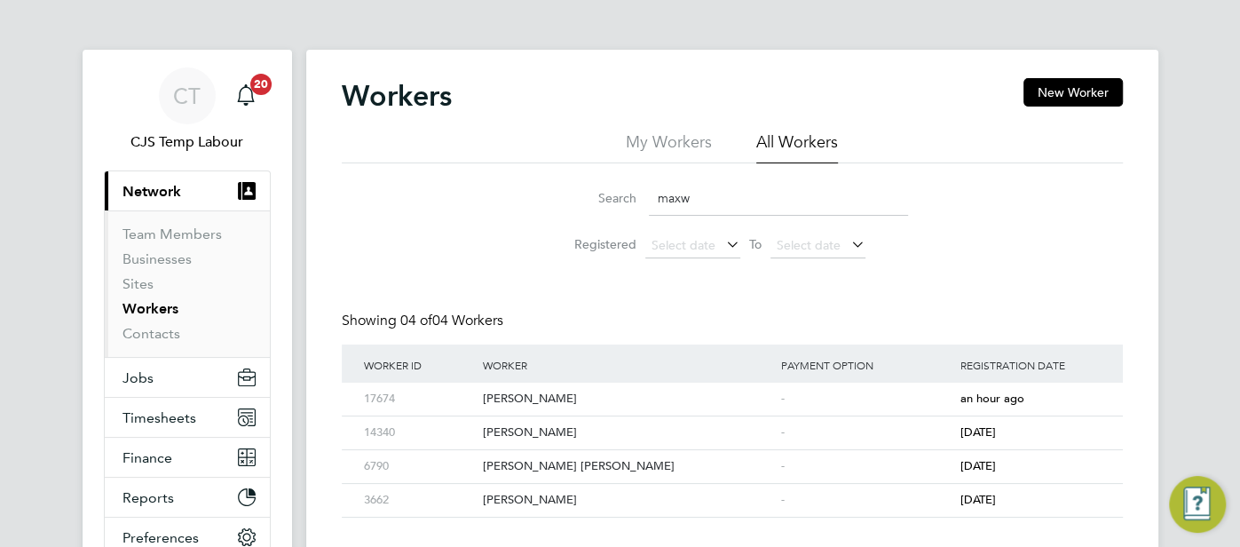
type input "maxw"
